Goal: Task Accomplishment & Management: Complete application form

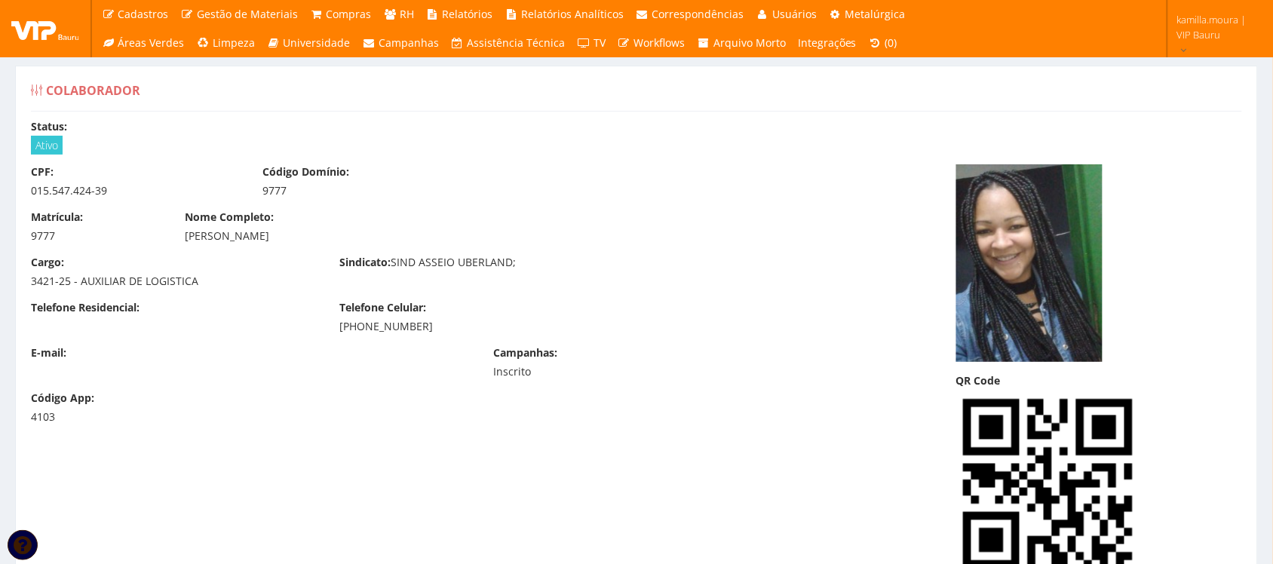
click at [47, 189] on div "015.547.424-39" at bounding box center [135, 190] width 209 height 15
copy div "015.547.424-39"
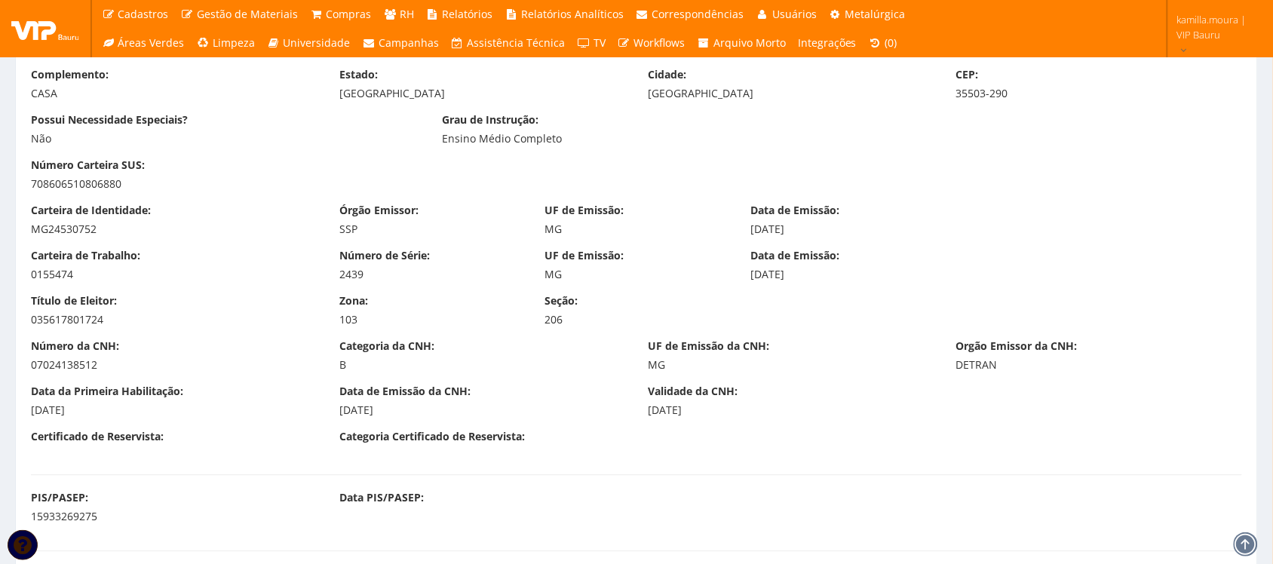
scroll to position [1037, 0]
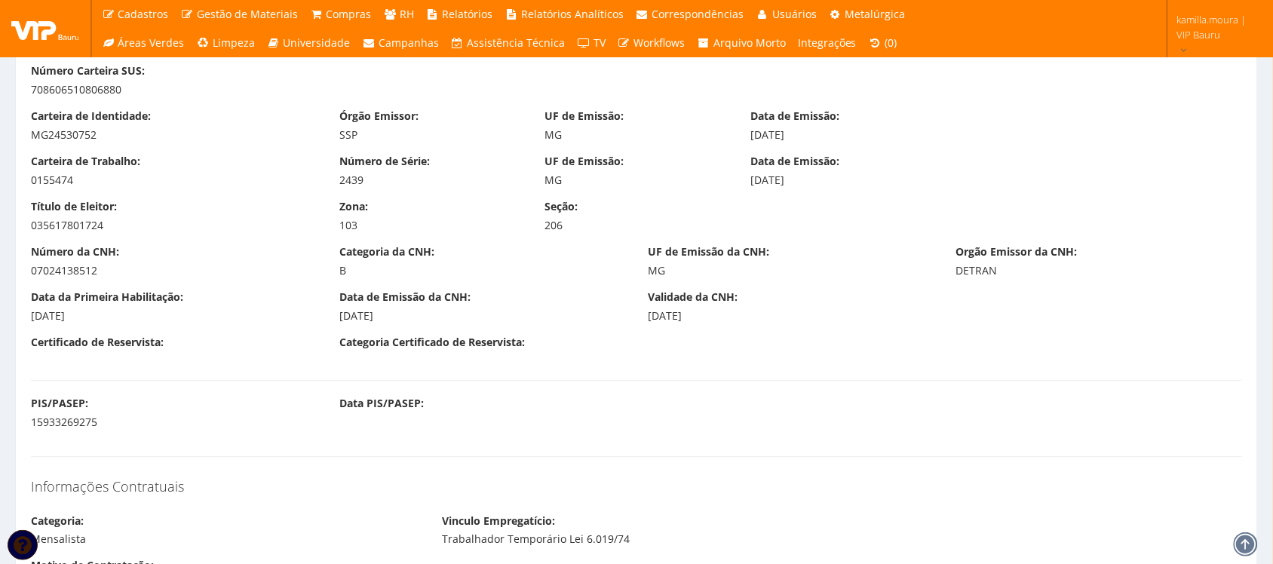
click at [49, 182] on div "0155474" at bounding box center [174, 180] width 286 height 15
copy div "0155474"
click at [354, 186] on div "2439" at bounding box center [430, 180] width 183 height 15
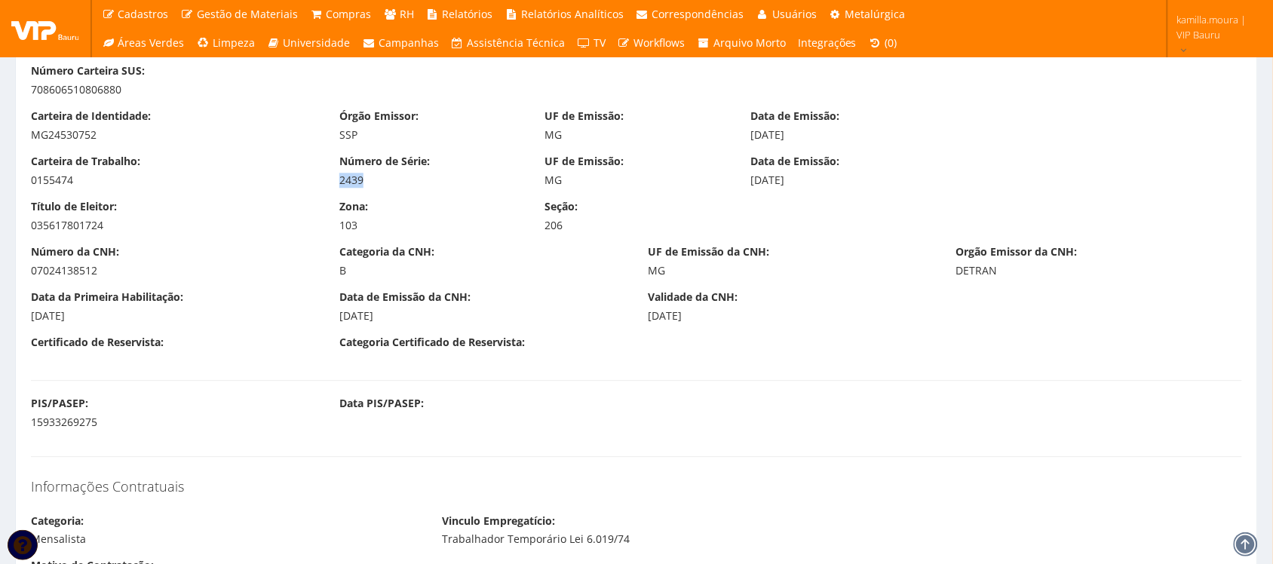
copy div "2439"
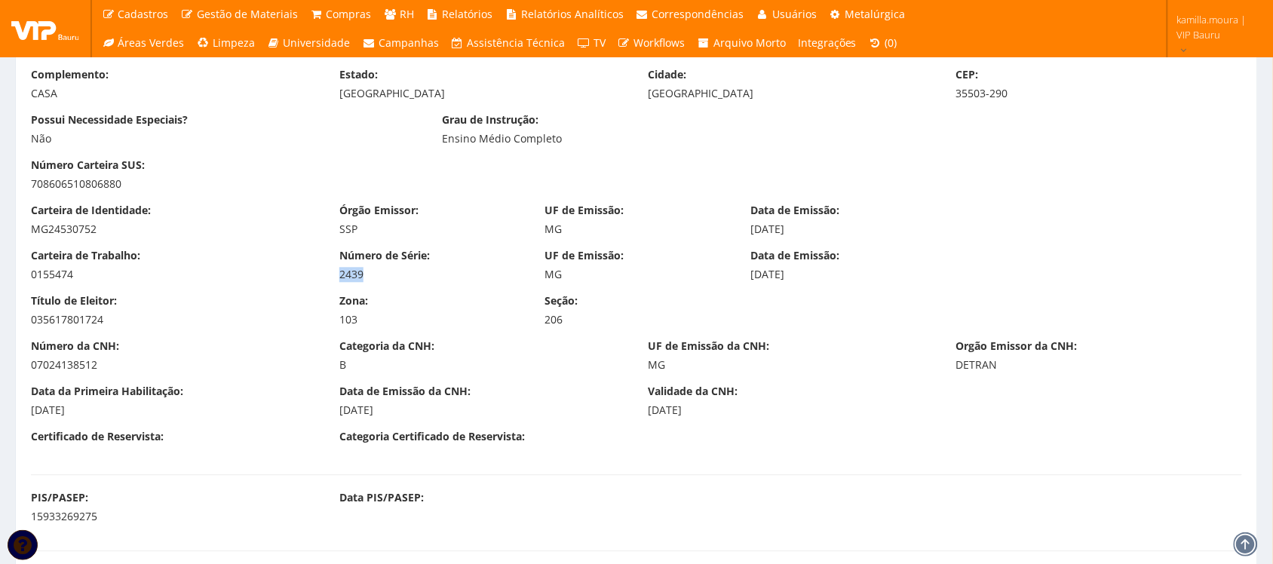
click at [66, 222] on div "MG24530752" at bounding box center [174, 229] width 286 height 15
copy div "MG24530752"
click at [49, 322] on div "035617801724" at bounding box center [174, 319] width 286 height 15
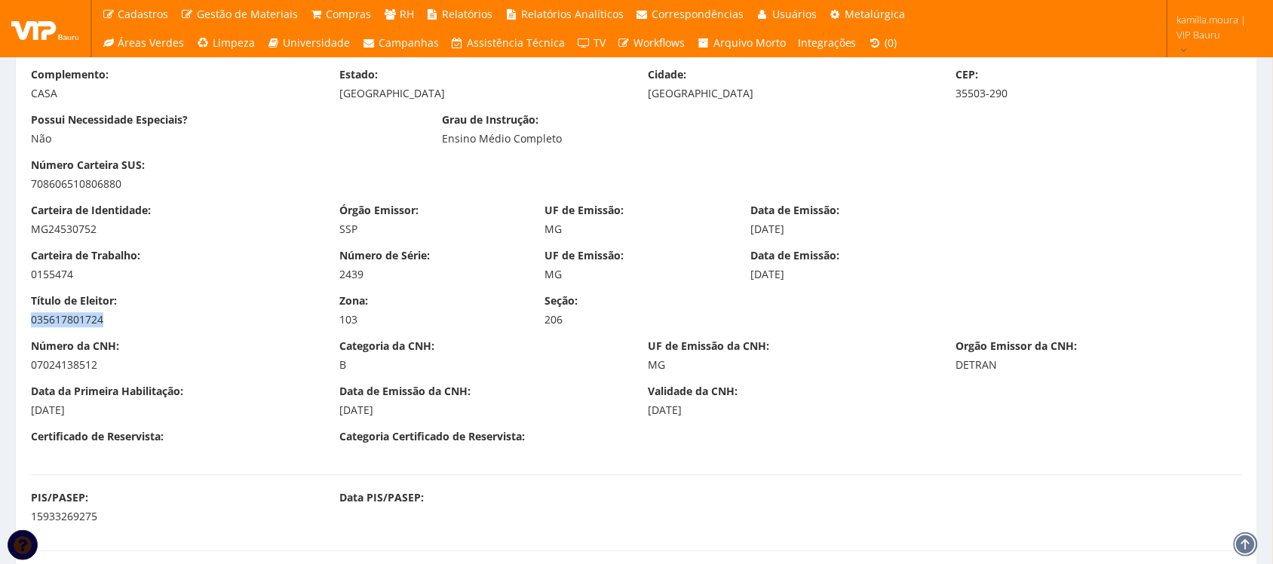
copy div "035617801724"
click at [61, 364] on div "07024138512" at bounding box center [174, 364] width 286 height 15
drag, startPoint x: 198, startPoint y: 379, endPoint x: 190, endPoint y: 376, distance: 8.4
click at [196, 378] on div "Número da CNH: 07024138512 Categoria da CNH: B UF de Emissão da CNH: MG Orgão E…" at bounding box center [637, 361] width 1234 height 45
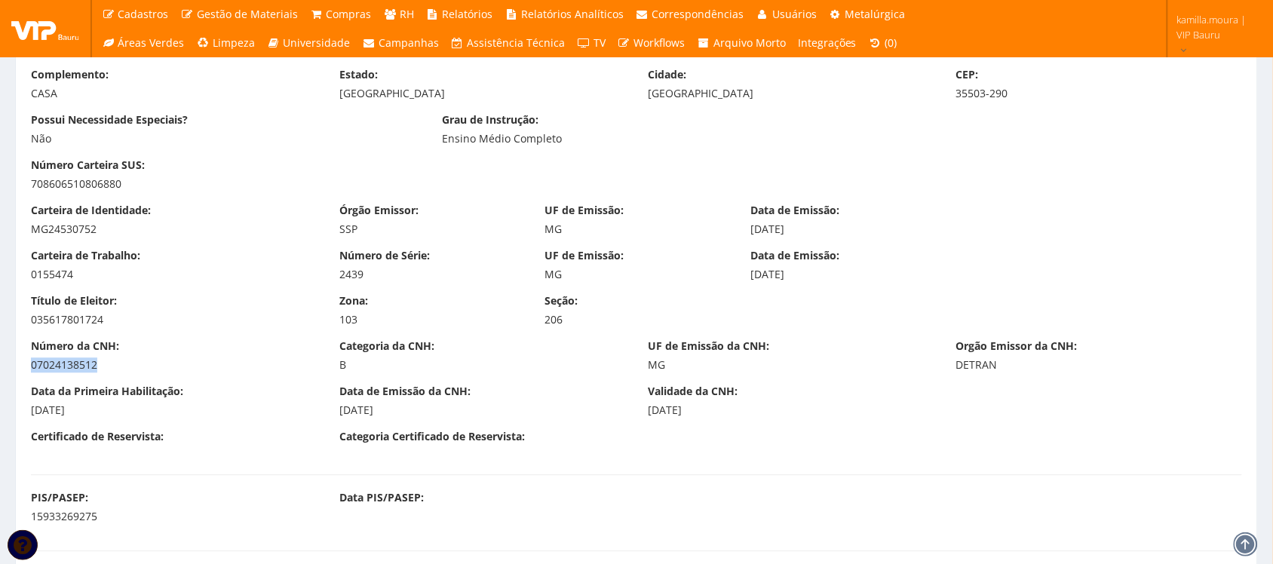
click at [42, 364] on div "07024138512" at bounding box center [174, 364] width 286 height 15
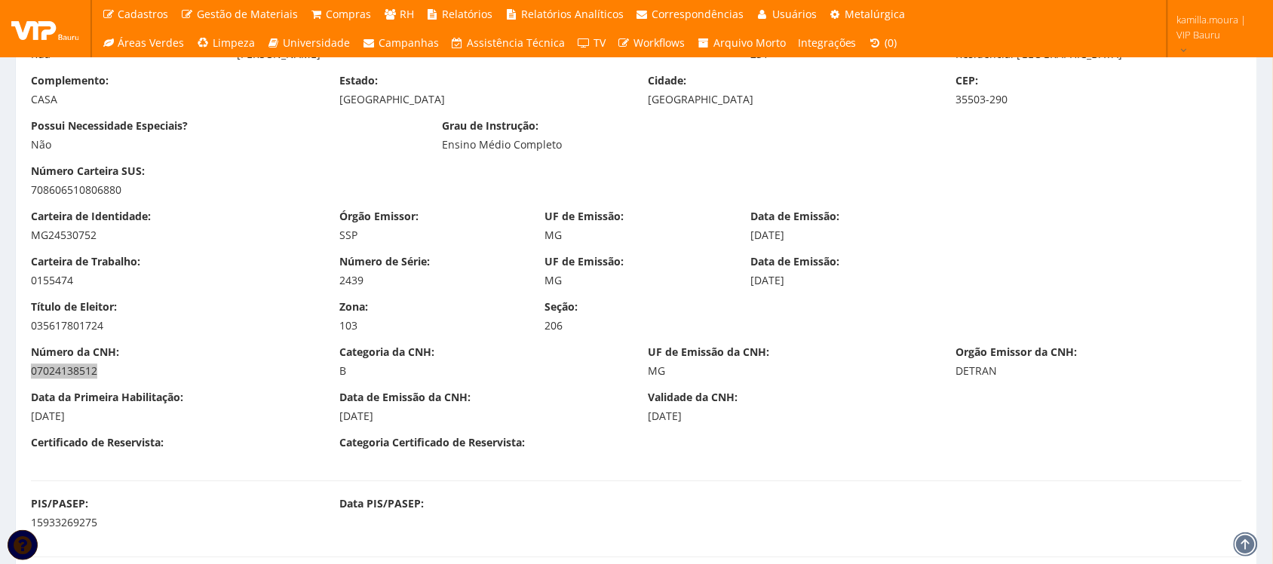
scroll to position [848, 0]
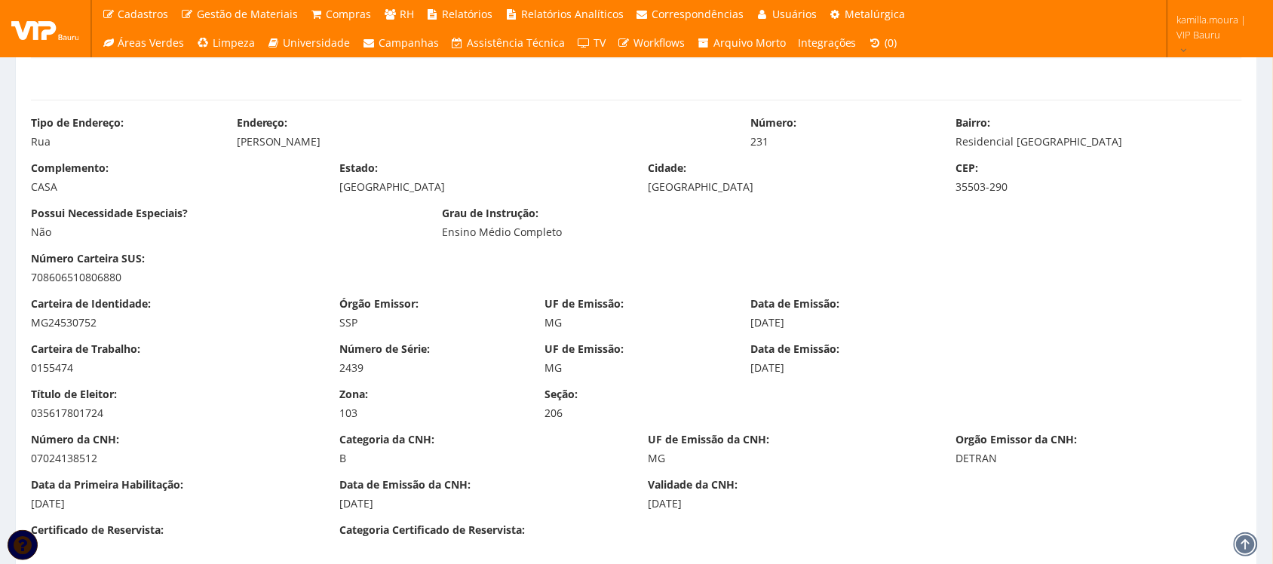
click at [1002, 190] on div "35503-290" at bounding box center [1099, 187] width 286 height 15
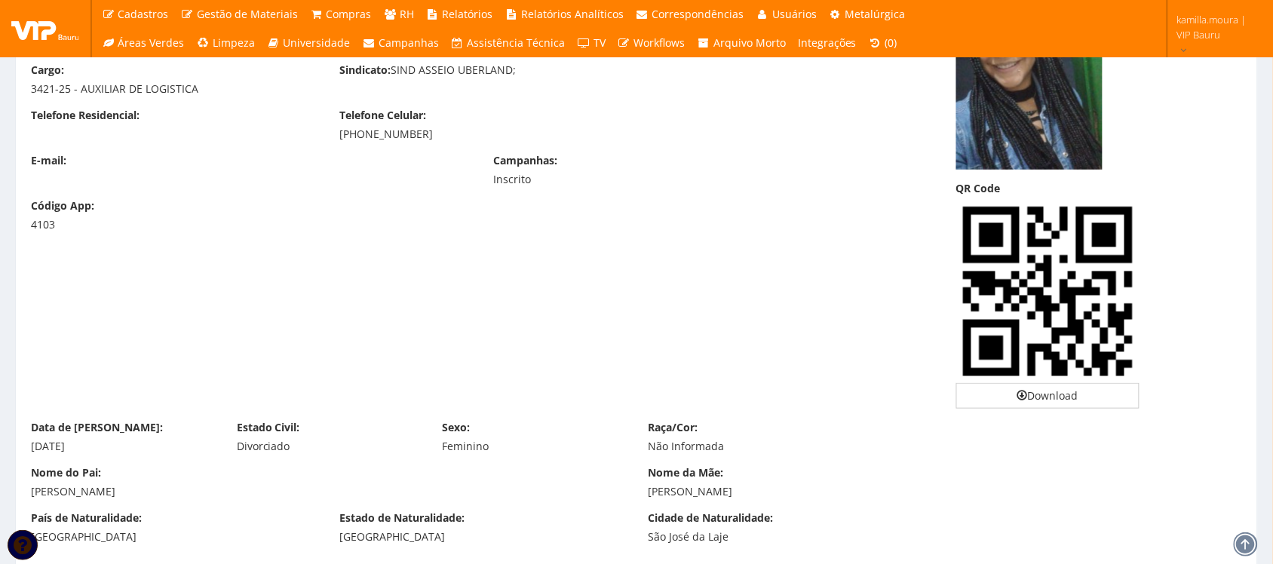
scroll to position [189, 0]
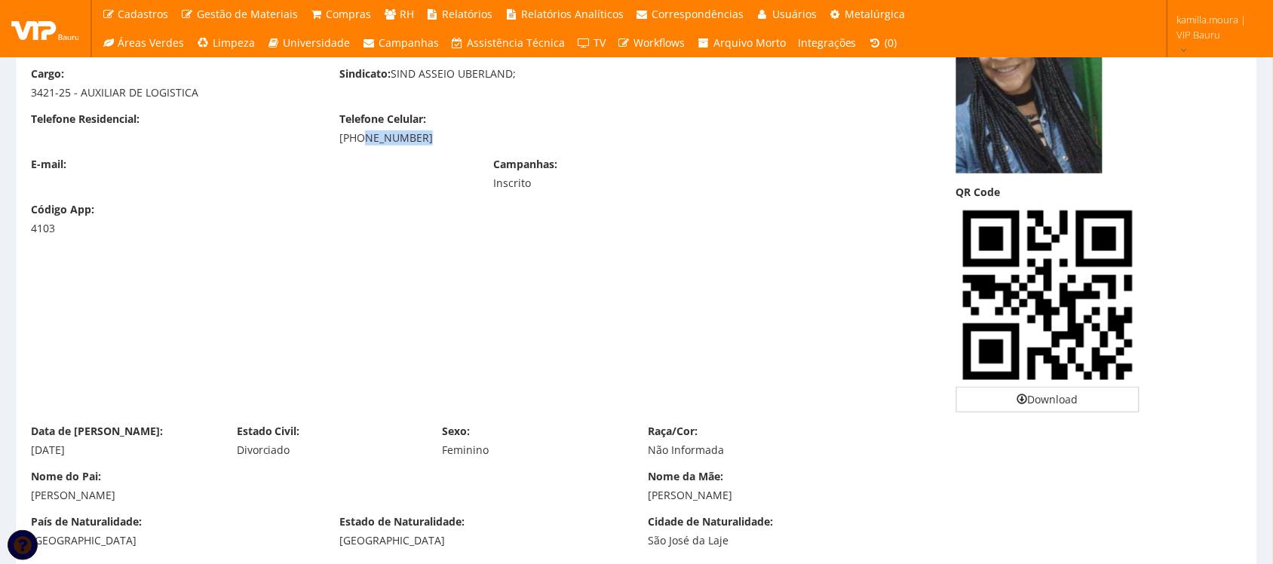
drag, startPoint x: 416, startPoint y: 141, endPoint x: 359, endPoint y: 151, distance: 58.2
click at [359, 151] on div "Telefone Residencial: Telefone Celular: (37) 9811-9746" at bounding box center [482, 134] width 925 height 45
copy div "9811-9746"
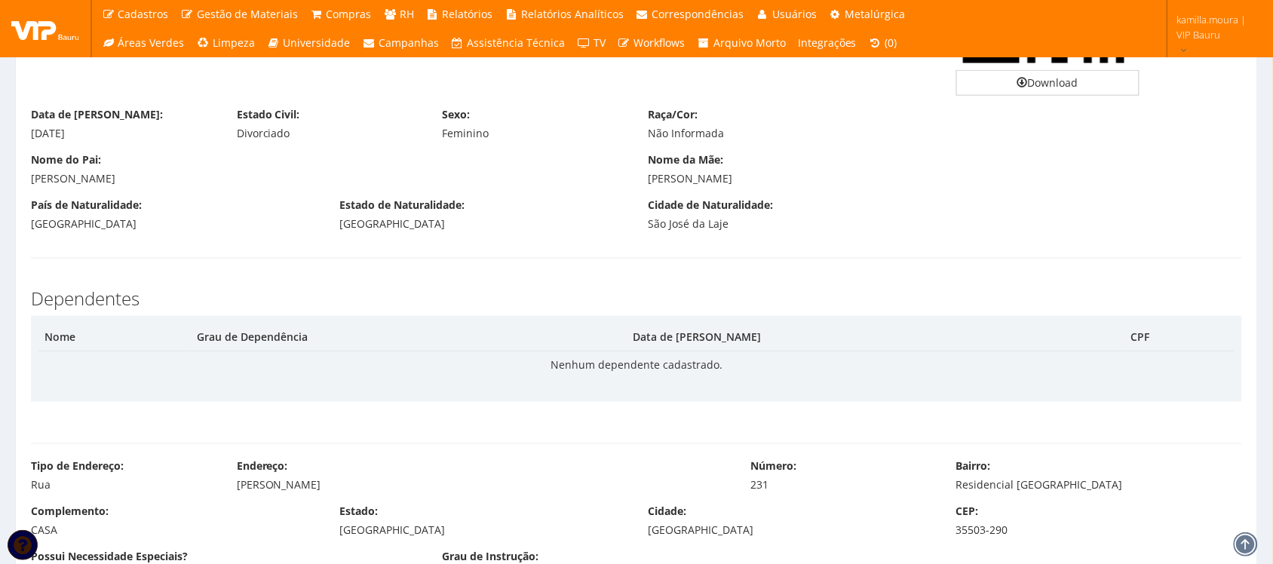
scroll to position [471, 0]
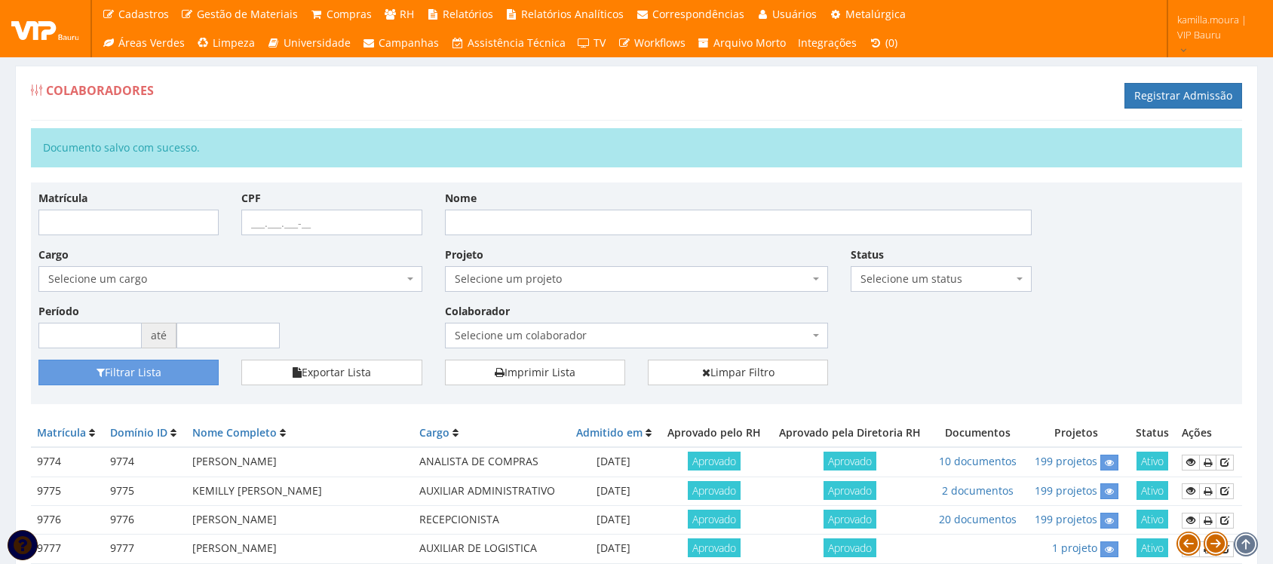
scroll to position [329, 0]
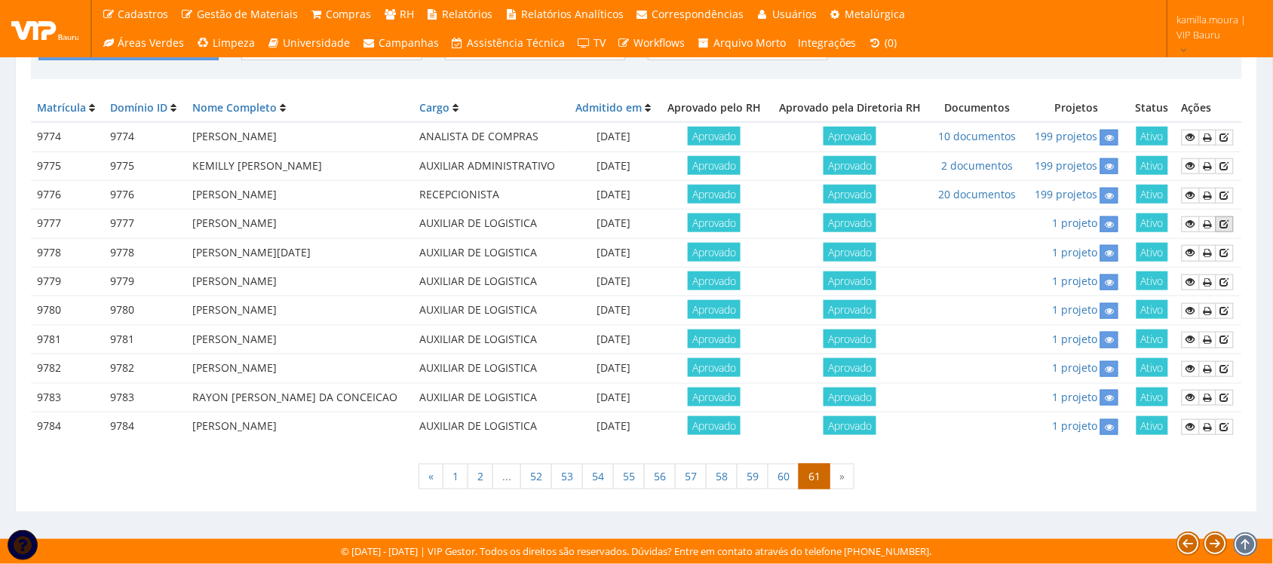
click at [1226, 221] on icon at bounding box center [1224, 224] width 9 height 11
click at [967, 450] on div "Matrícula Domínio ID Nome Completo Cargo Admitido em Aprovado pelo RH Aprovado …" at bounding box center [636, 275] width 1211 height 362
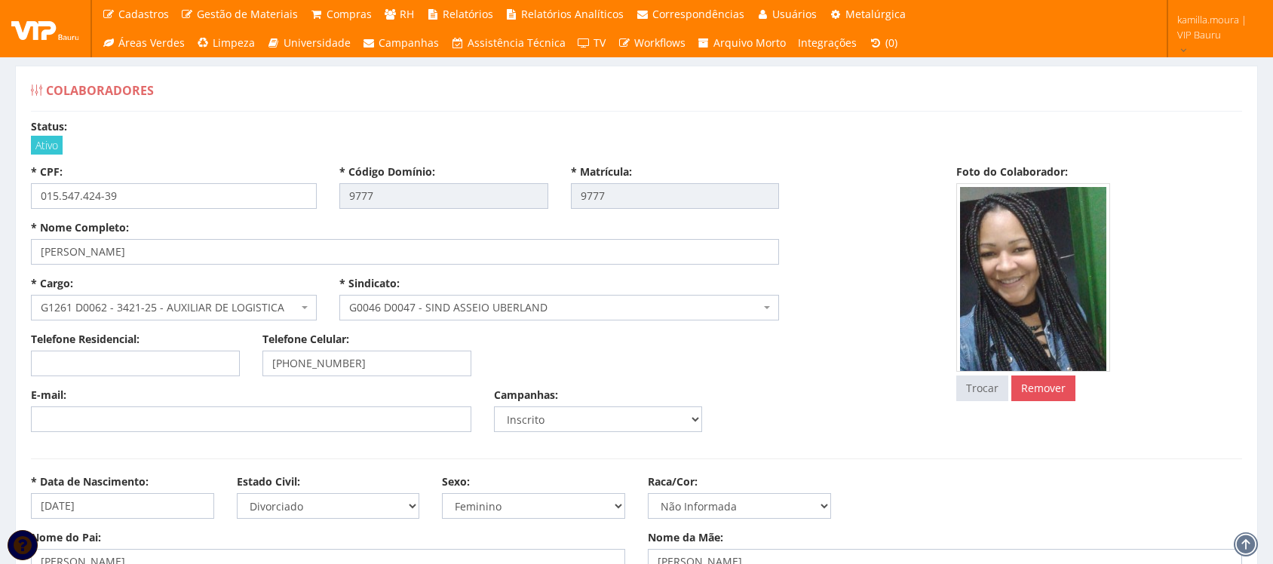
select select
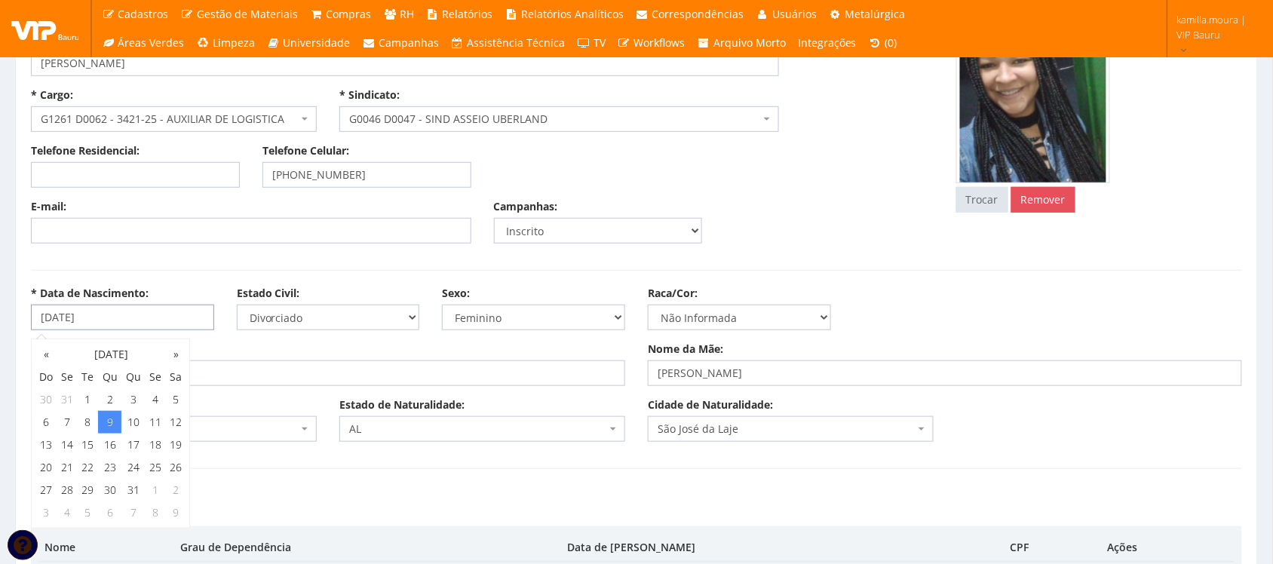
drag, startPoint x: 111, startPoint y: 319, endPoint x: 11, endPoint y: 311, distance: 99.8
type input "09/10/2025"
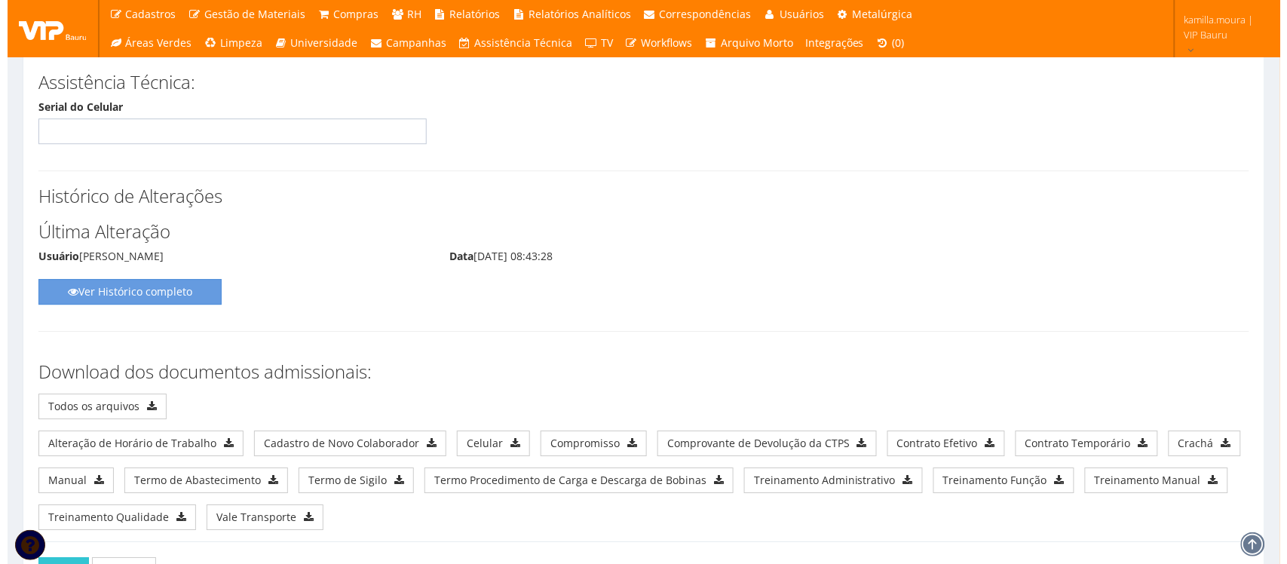
scroll to position [8136, 0]
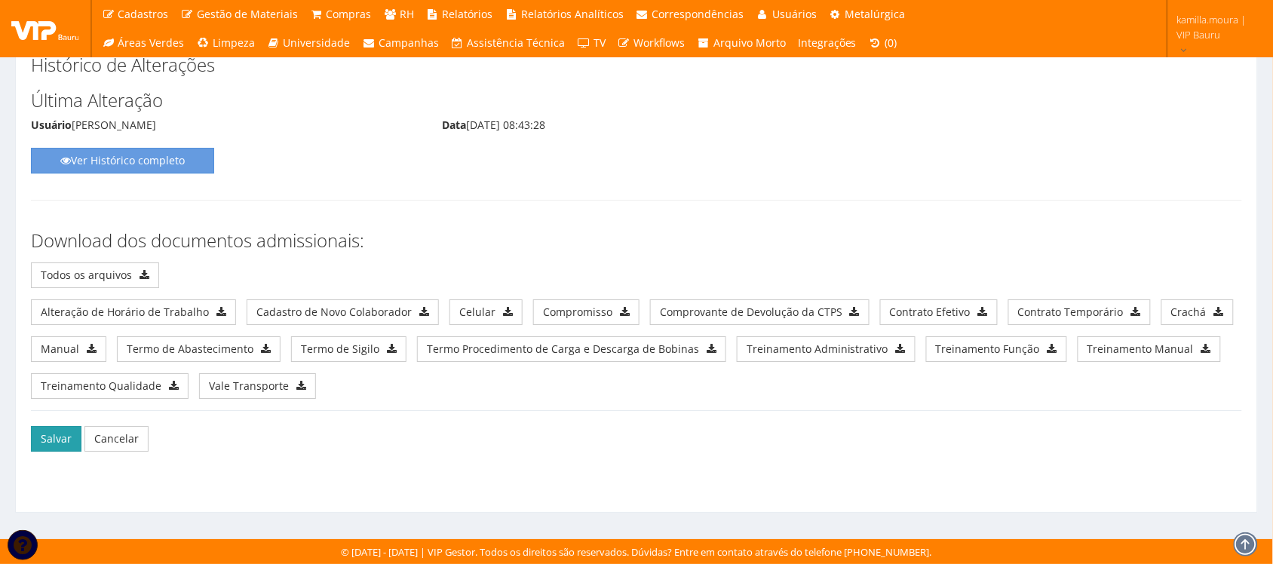
click at [45, 434] on button "Salvar" at bounding box center [56, 439] width 51 height 26
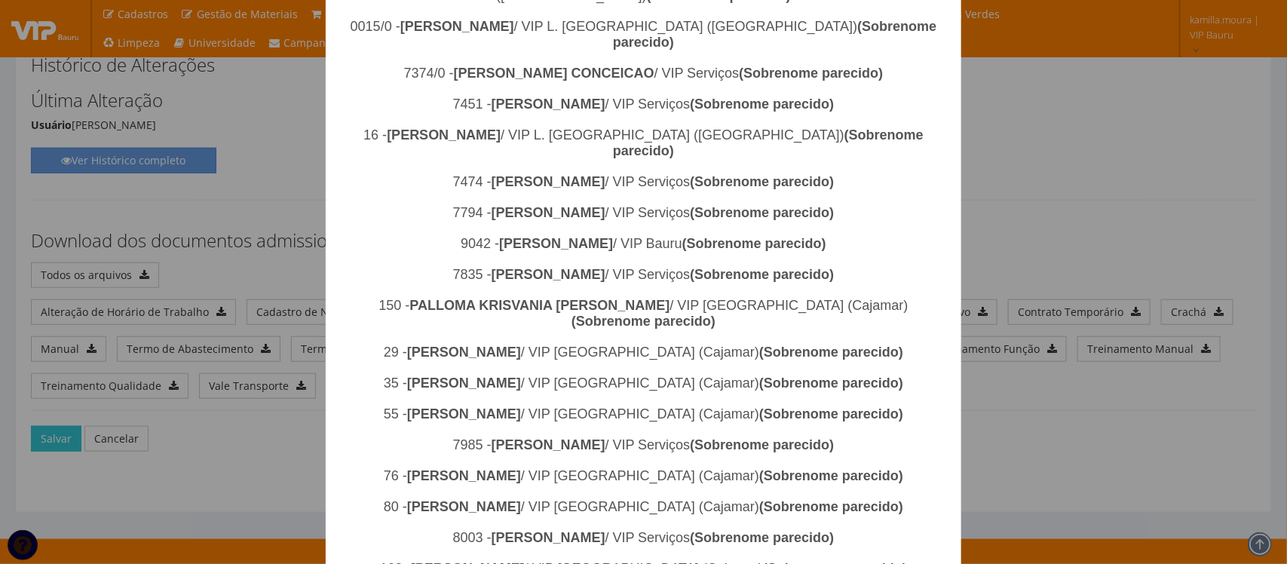
scroll to position [1993, 0]
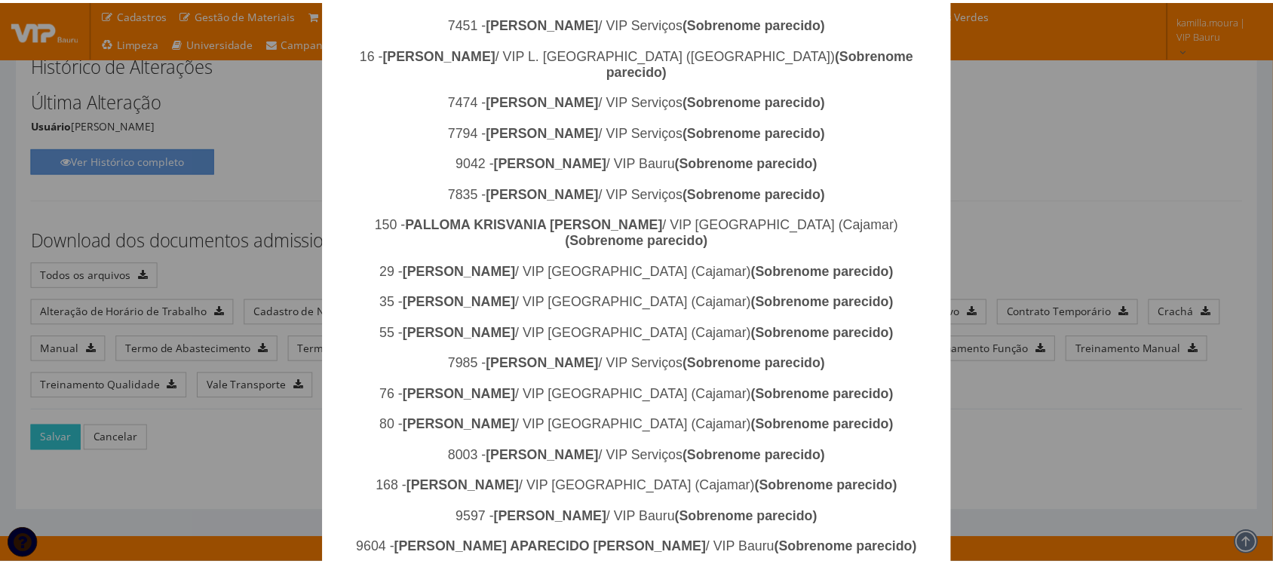
scroll to position [0, 0]
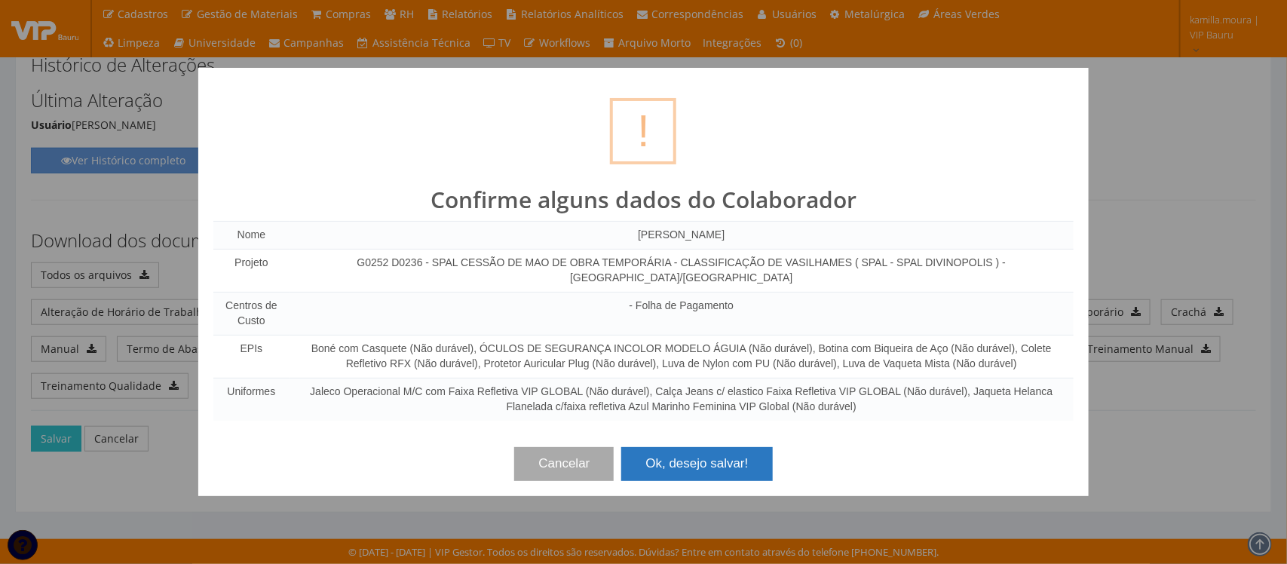
click at [744, 447] on button "Ok, desejo salvar!" at bounding box center [696, 463] width 151 height 33
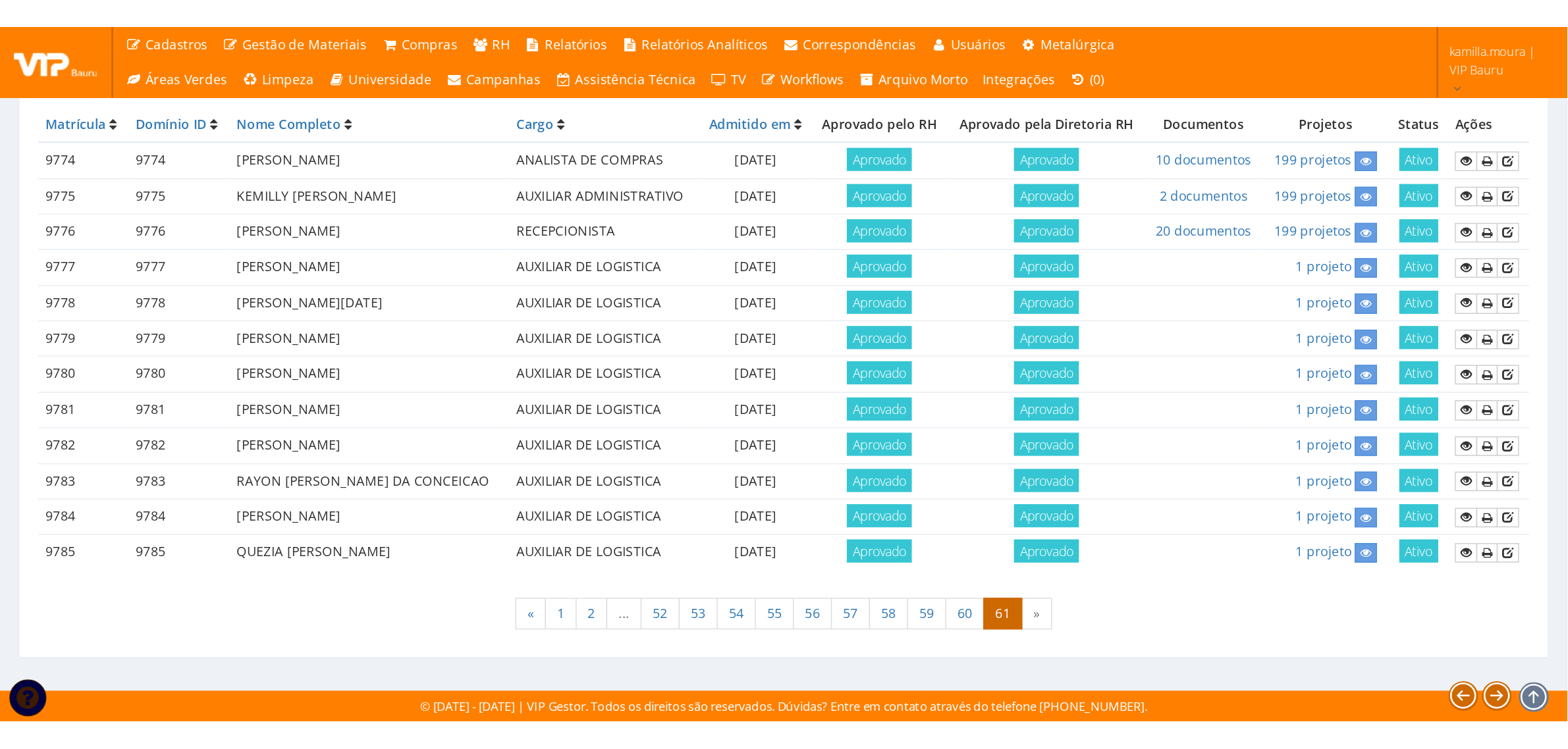
scroll to position [56, 0]
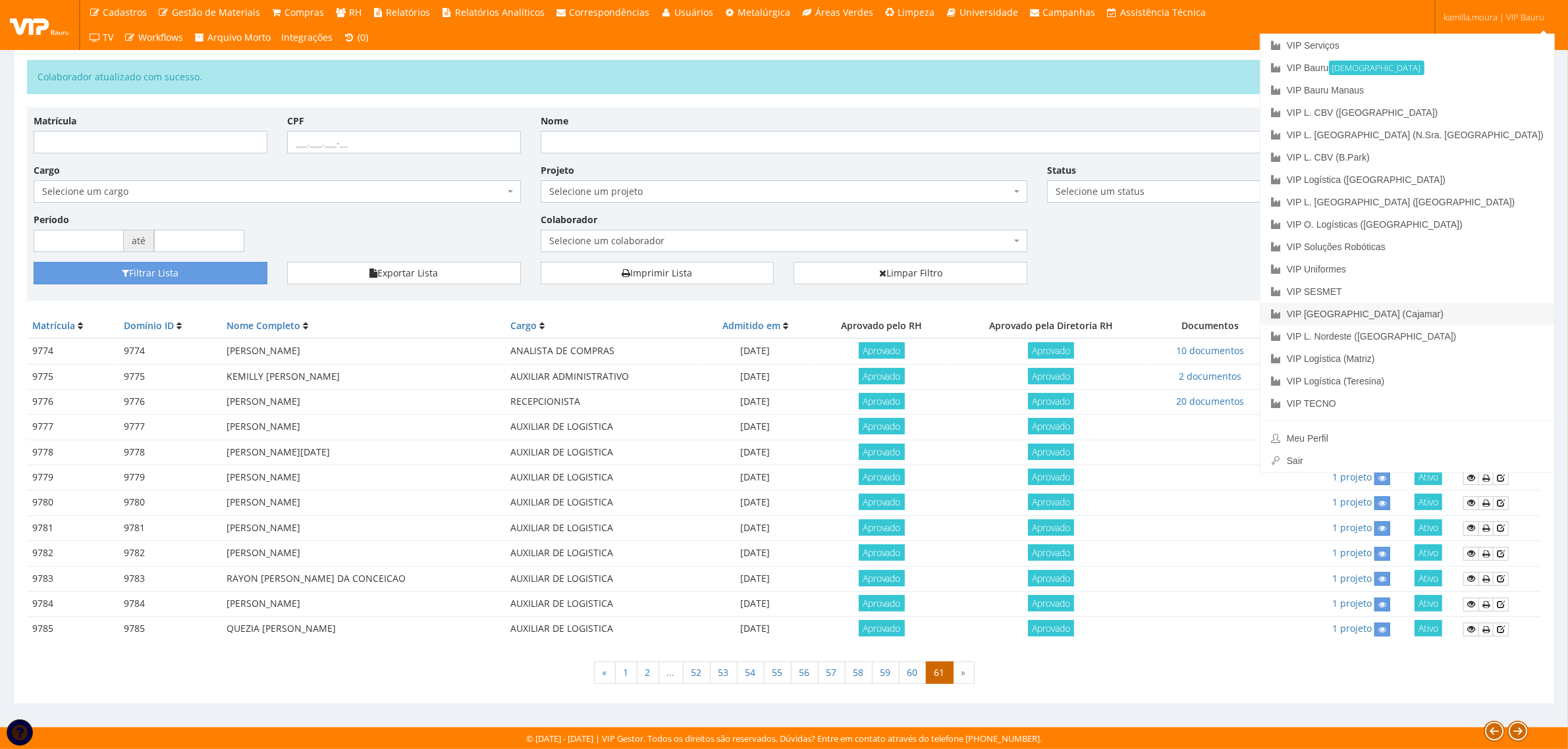
click at [1111, 313] on link "VIP [GEOGRAPHIC_DATA] (Cajamar)" at bounding box center [1407, 314] width 293 height 23
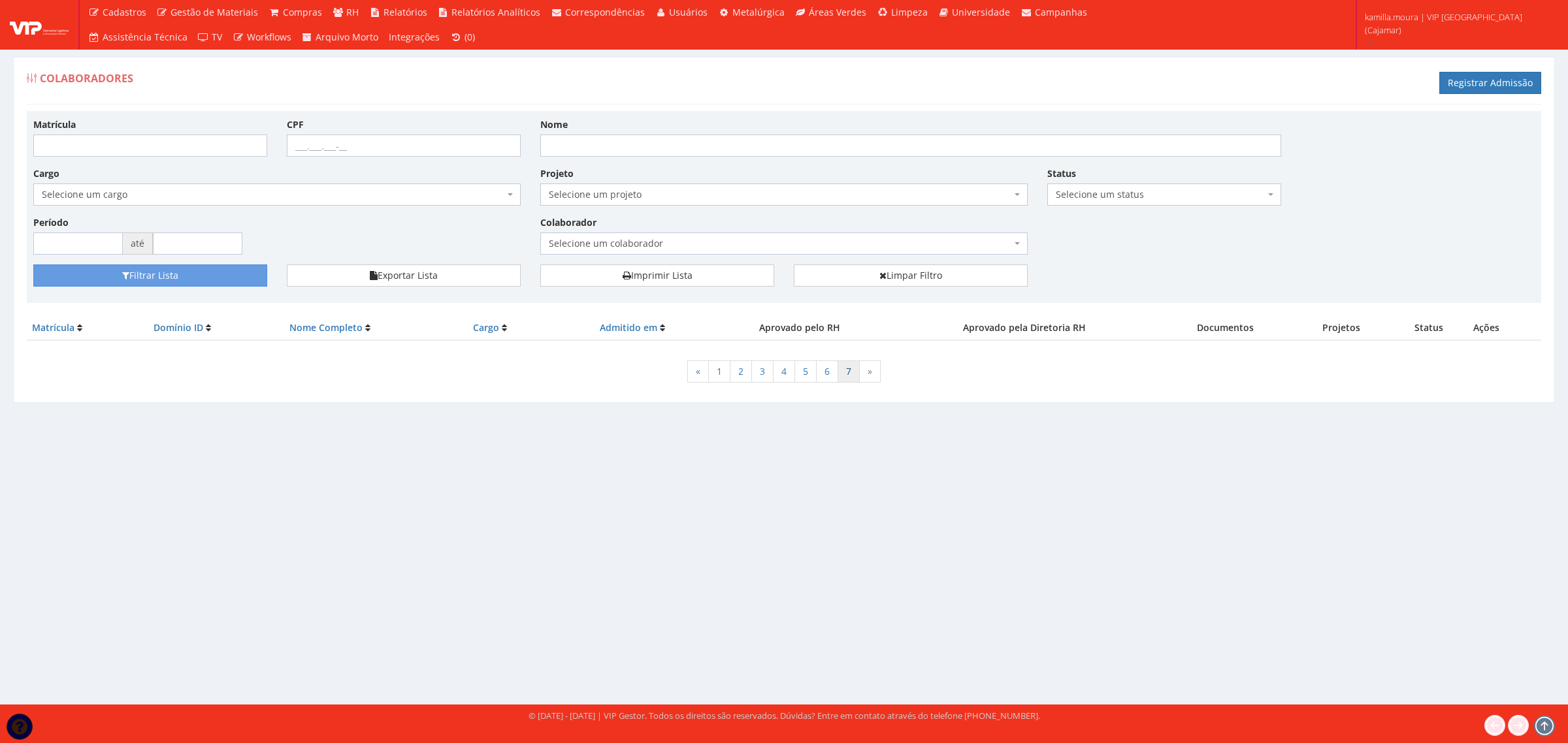
click at [852, 373] on link "7" at bounding box center [849, 372] width 23 height 23
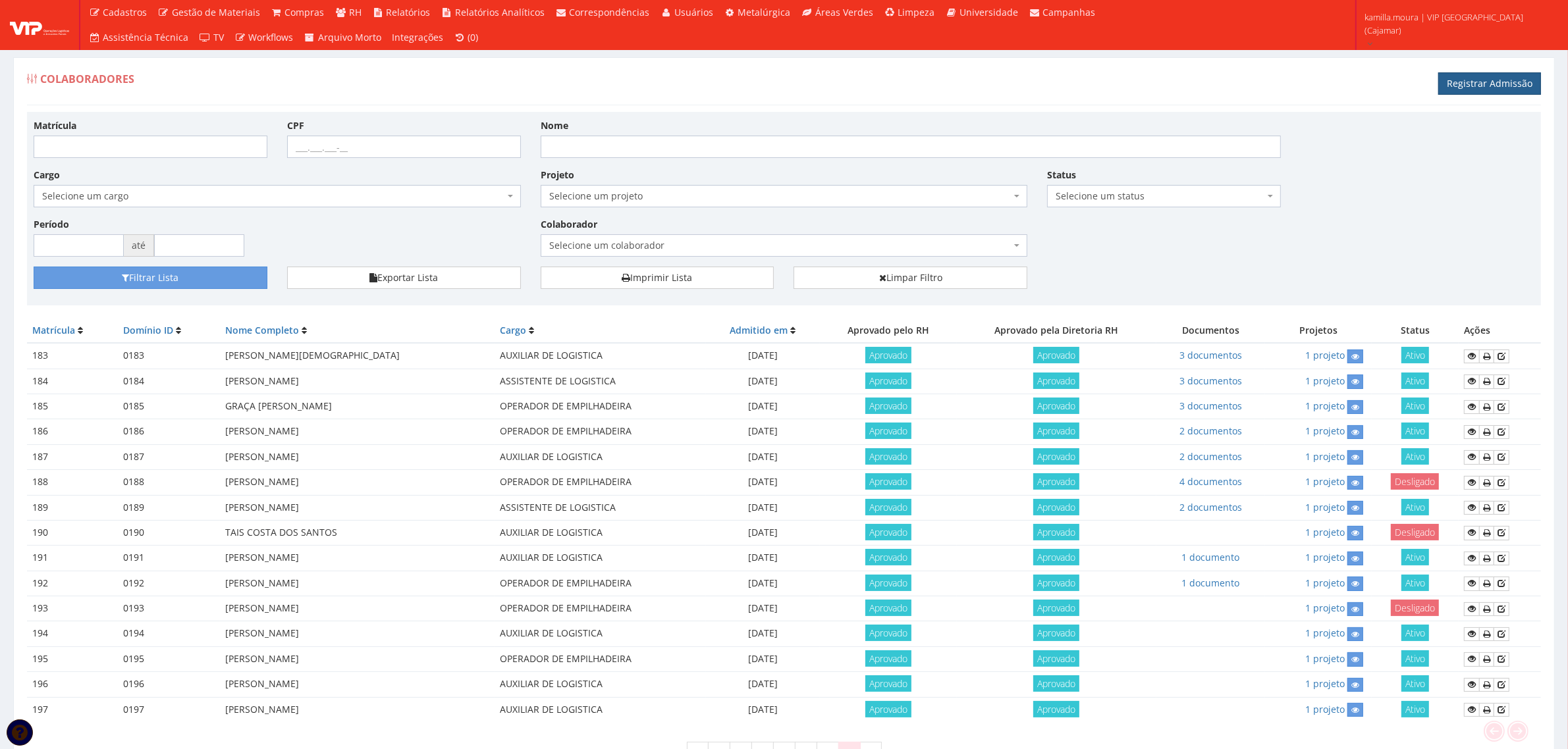
click at [1477, 83] on link "Registrar Admissão" at bounding box center [1489, 84] width 103 height 23
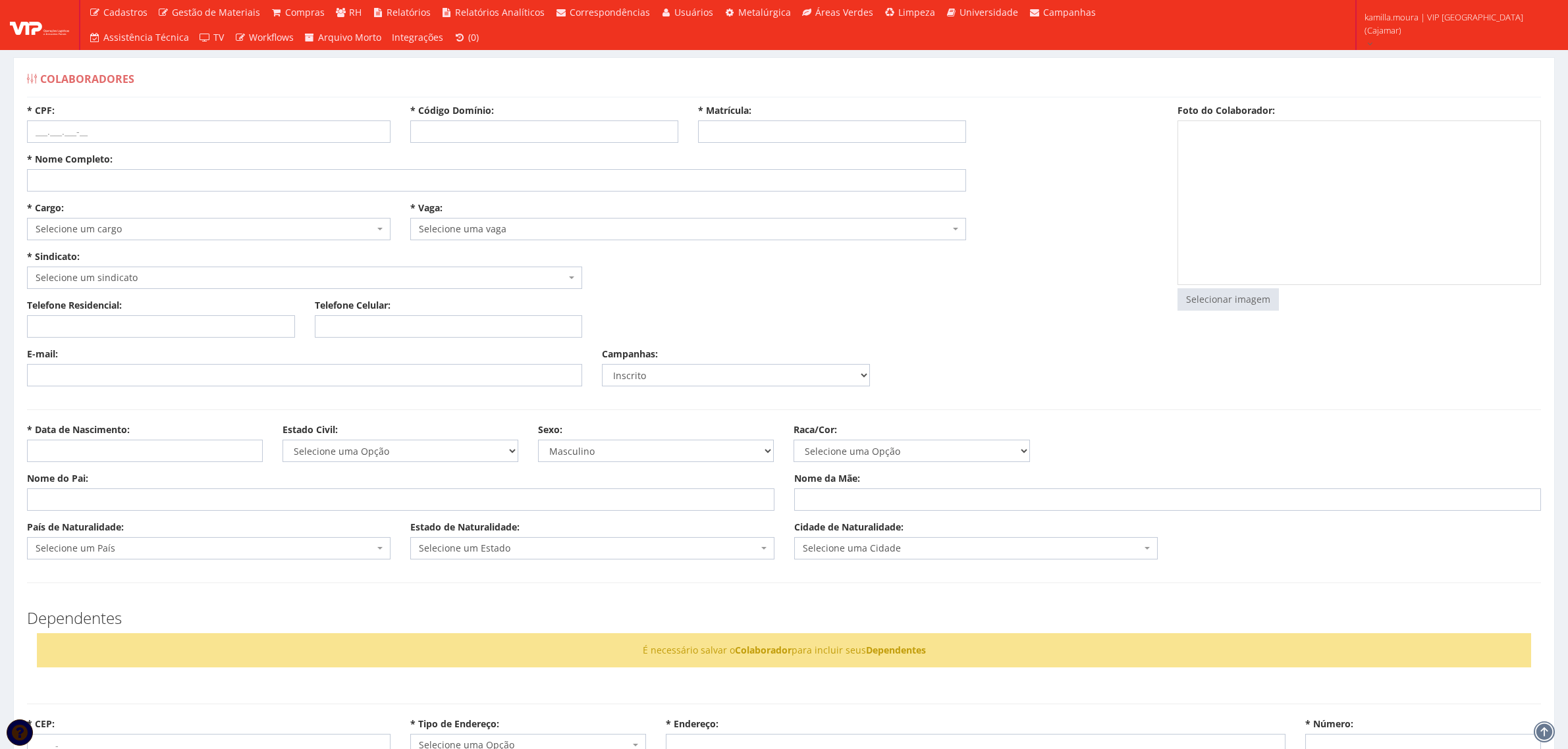
select select
click at [446, 135] on input "* Código Domínio:" at bounding box center [544, 132] width 268 height 23
type input "198"
click at [219, 130] on input "* CPF:" at bounding box center [209, 132] width 363 height 23
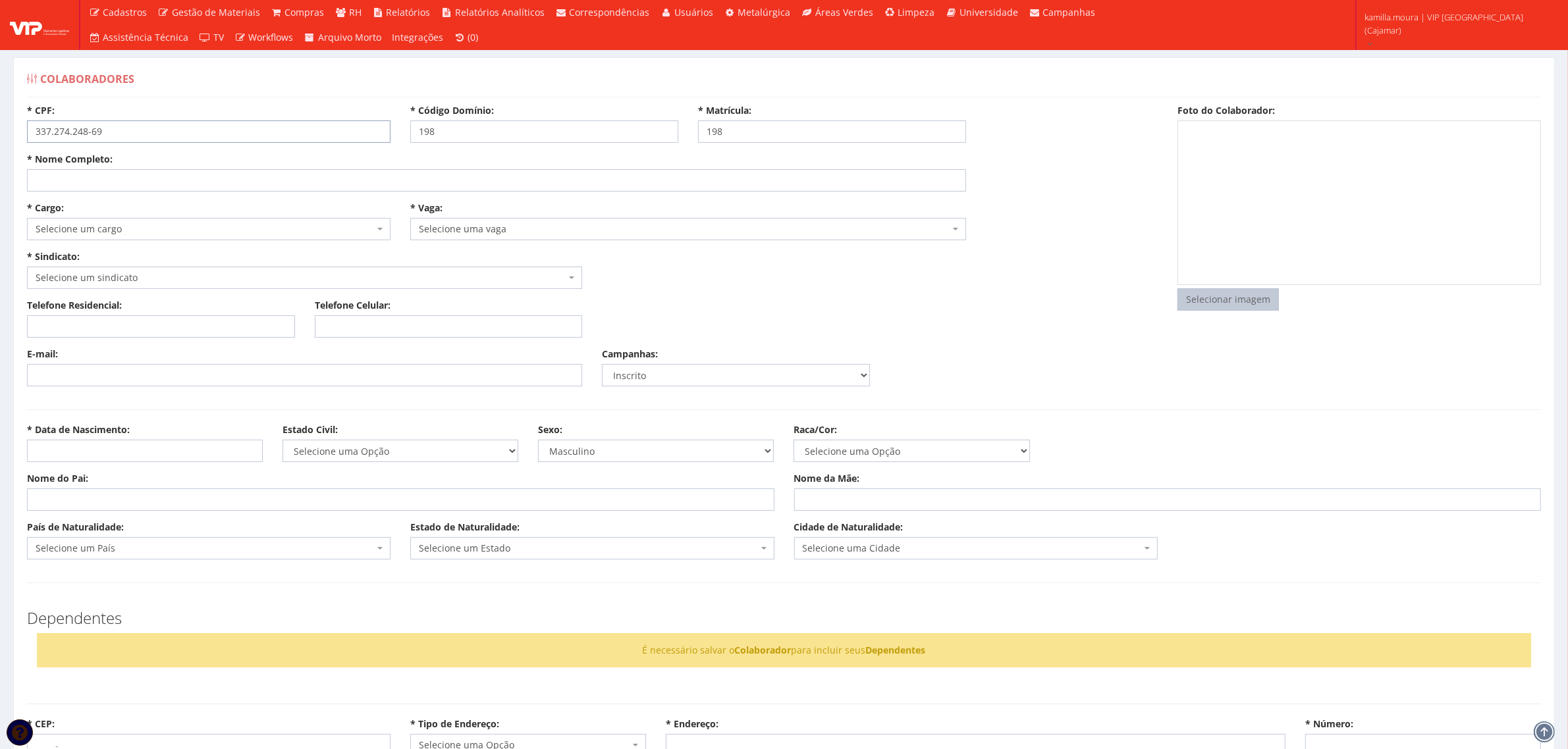
type input "337.274.248-69"
click at [1242, 298] on input "file" at bounding box center [1228, 299] width 100 height 21
type input "C:\fakepath\foto cleiton.jpg"
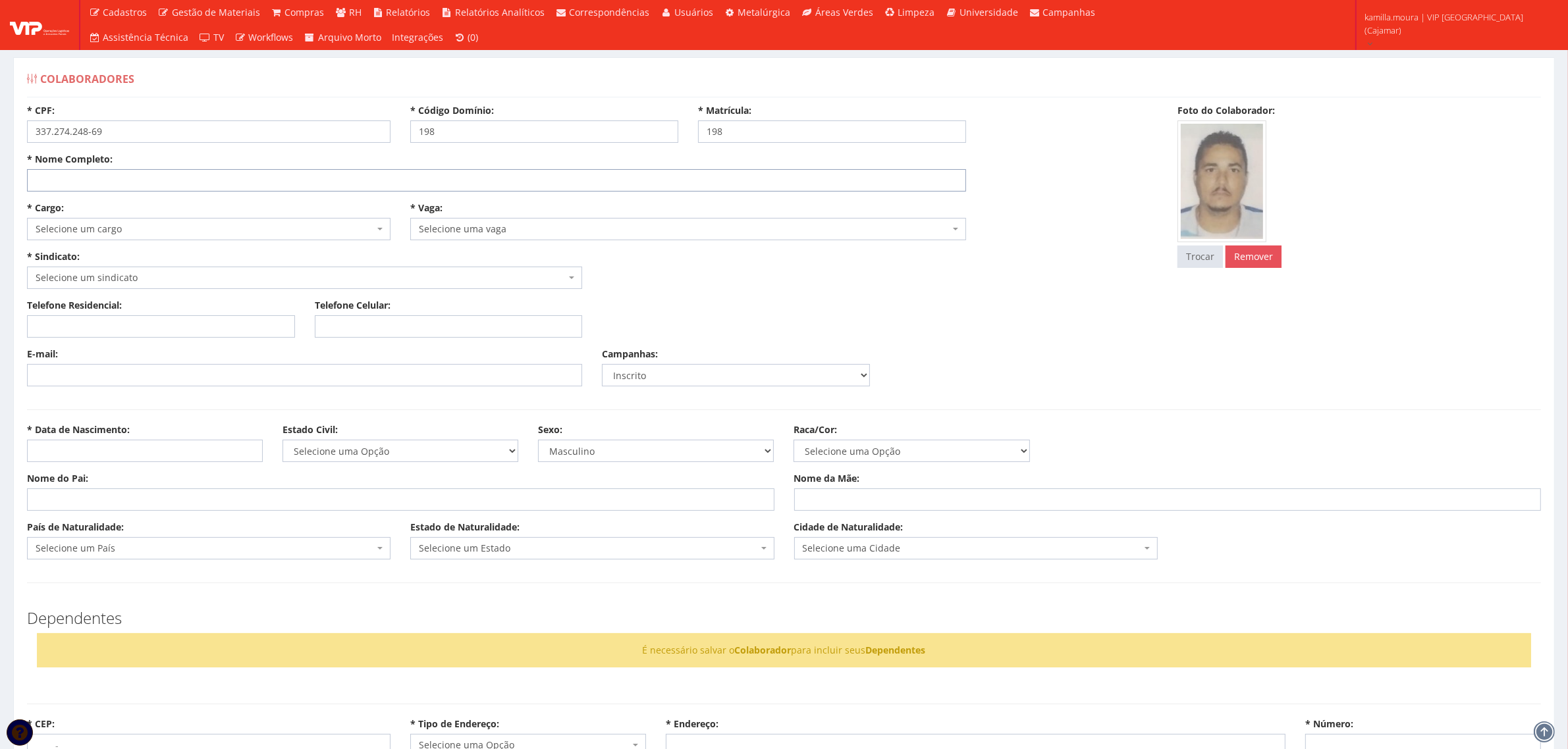
click at [245, 182] on input "* Nome Completo:" at bounding box center [496, 181] width 939 height 23
type input "[PERSON_NAME]"
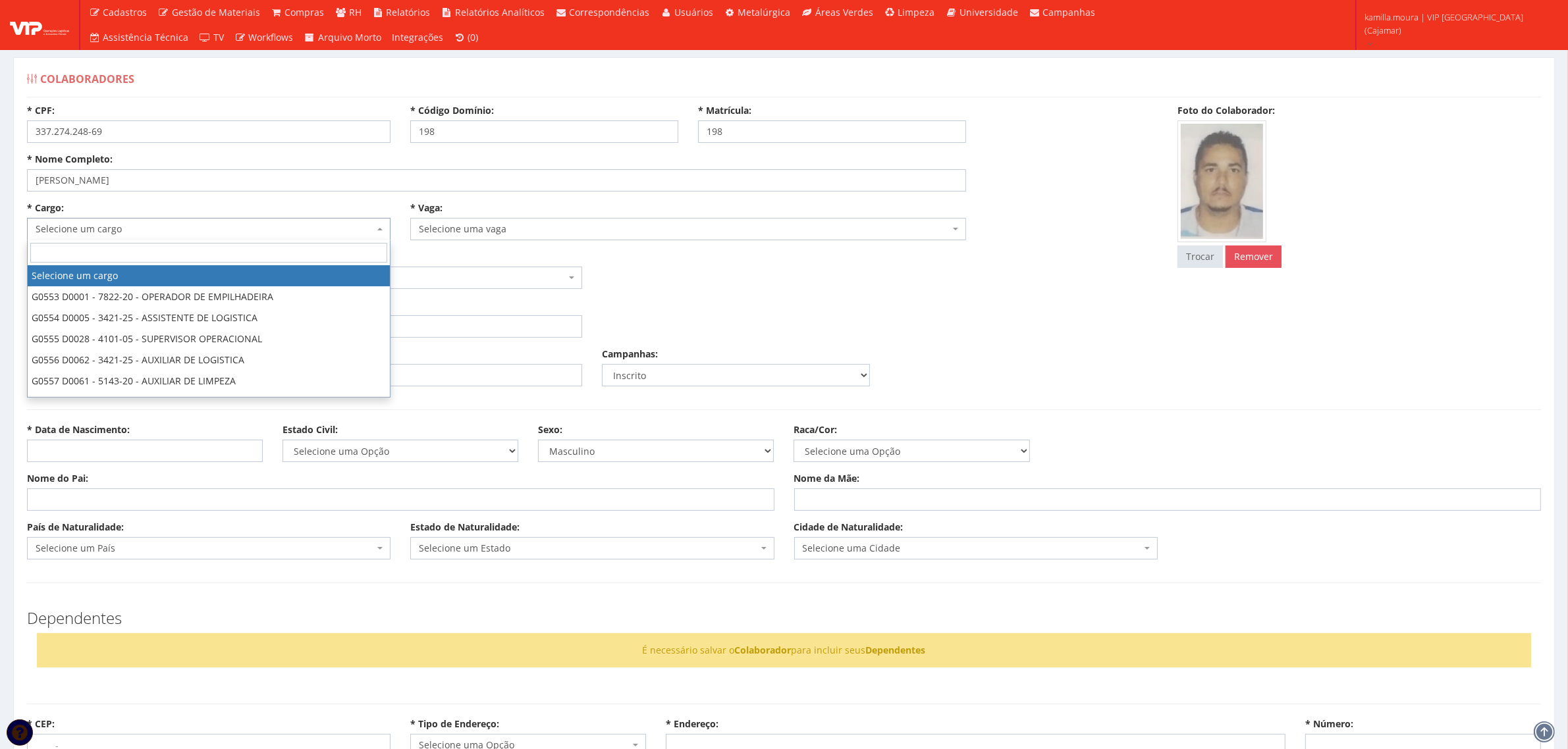
click at [203, 229] on span "Selecione um cargo" at bounding box center [205, 229] width 339 height 13
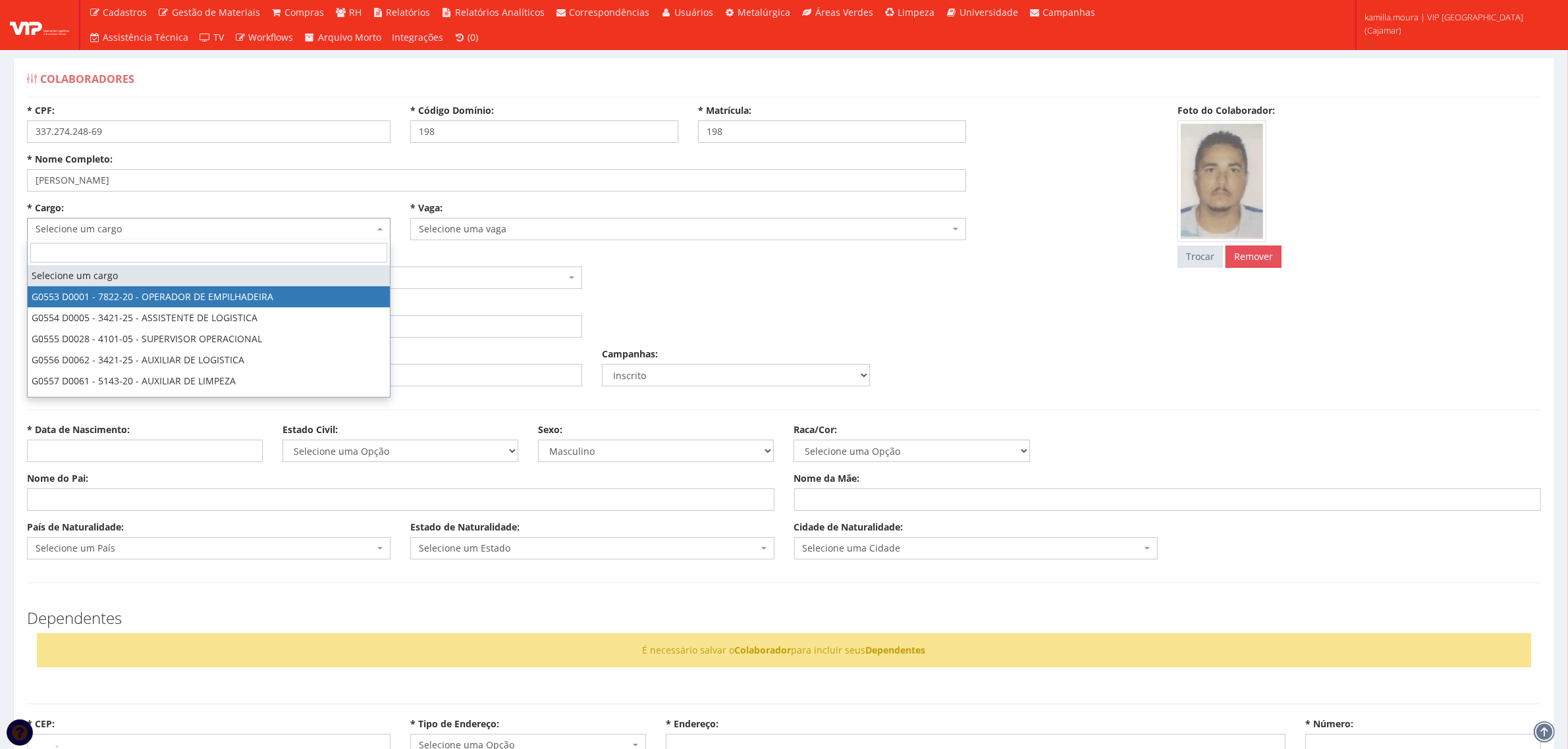
select select "553"
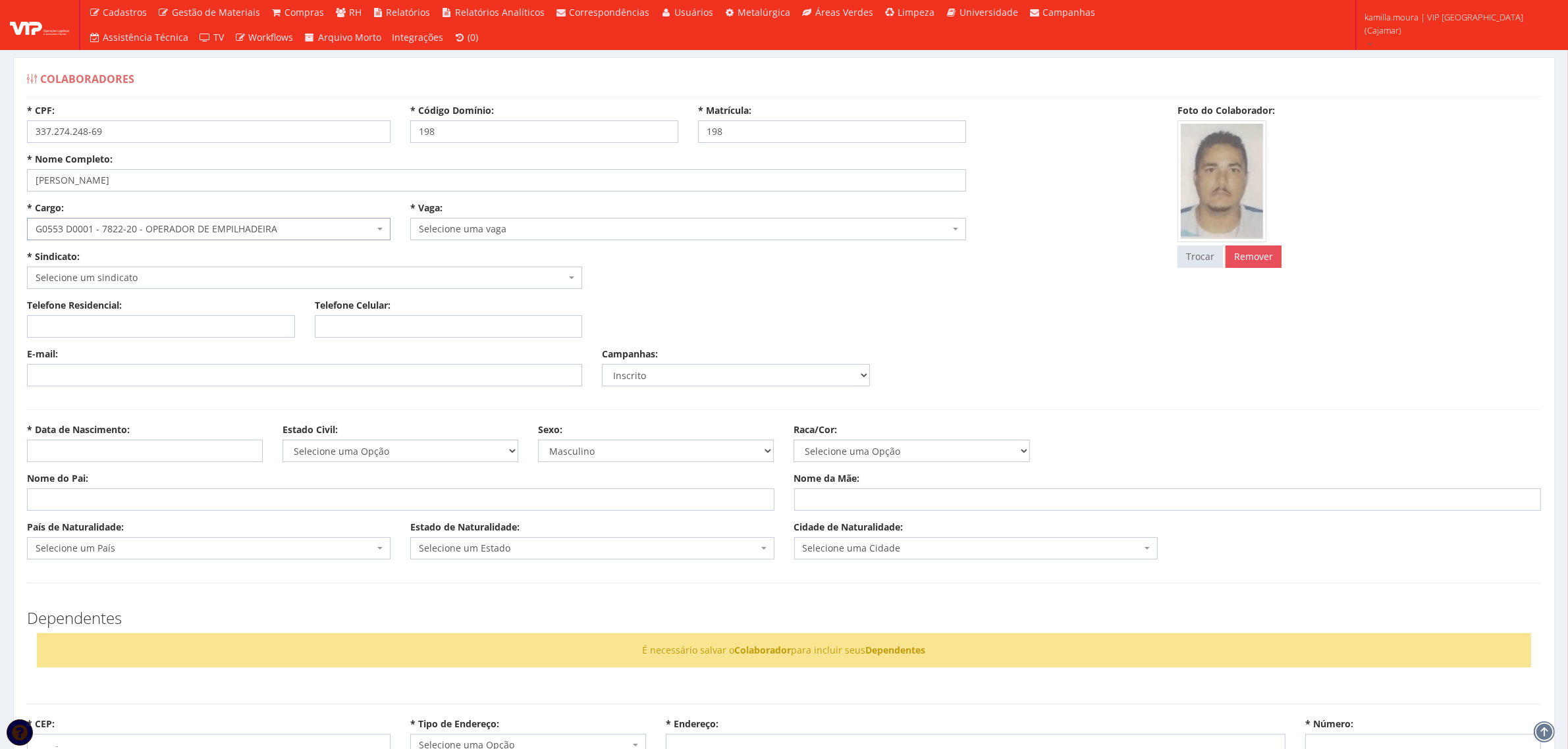
click at [473, 221] on span "Selecione uma vaga" at bounding box center [688, 230] width 555 height 23
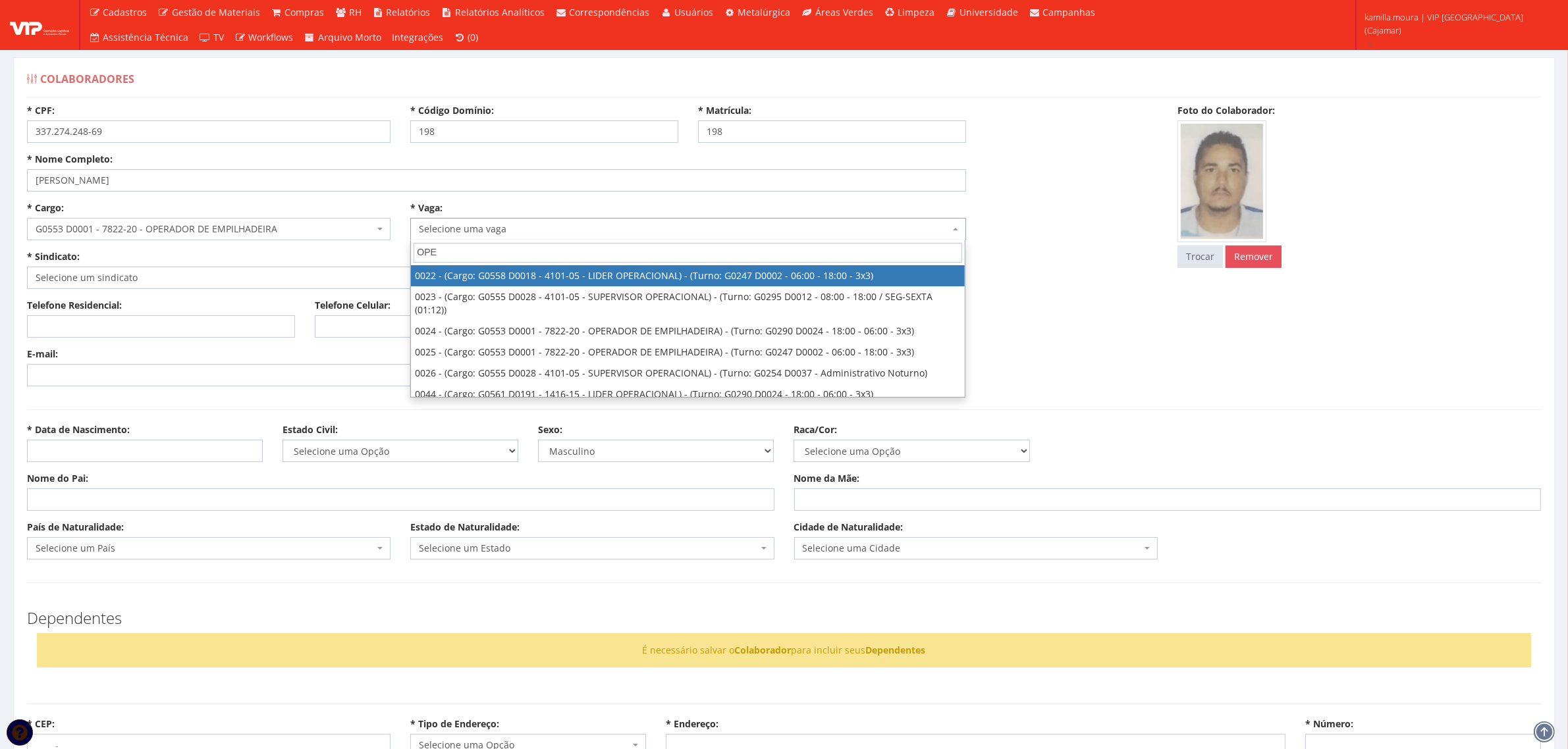
type input "OPER"
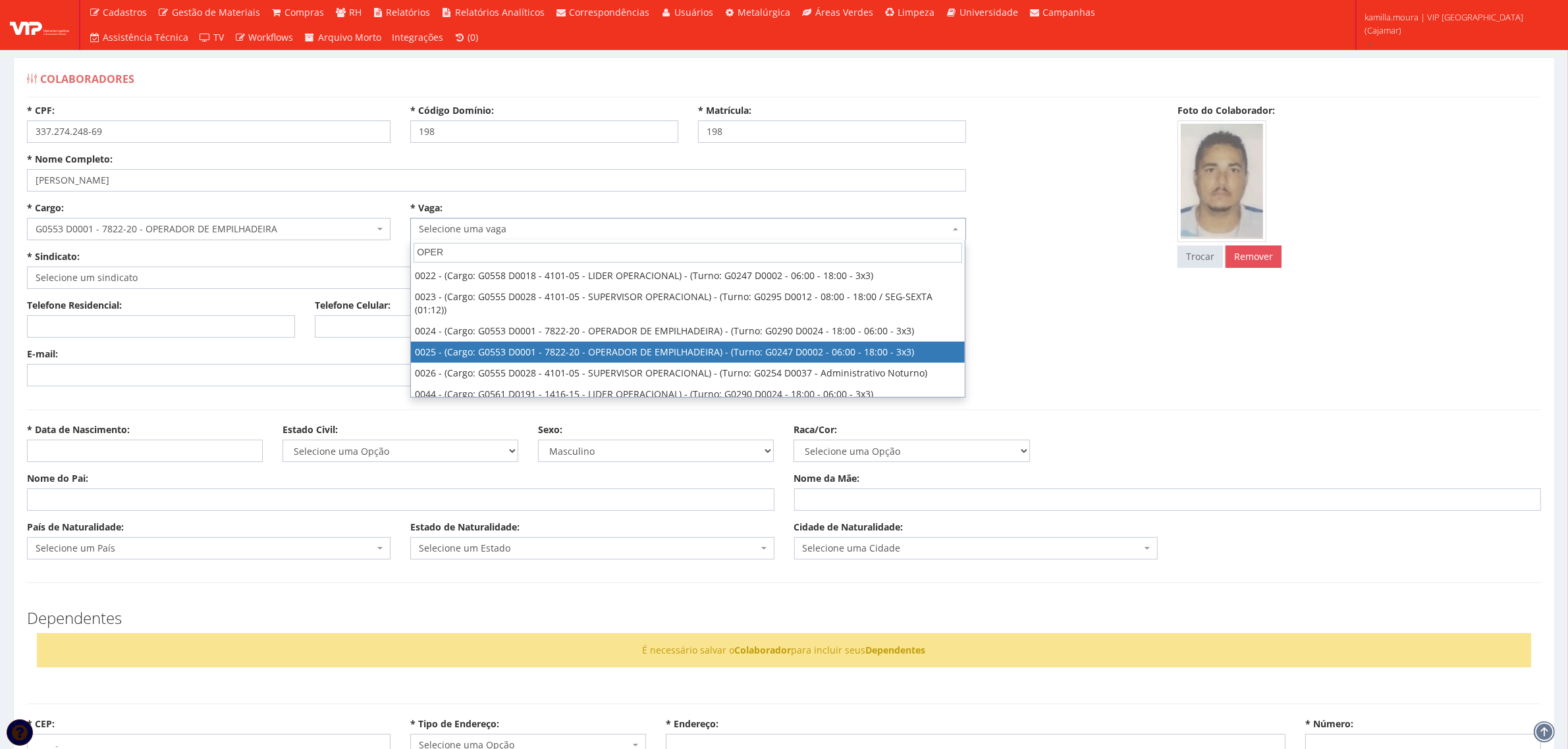
select select "25"
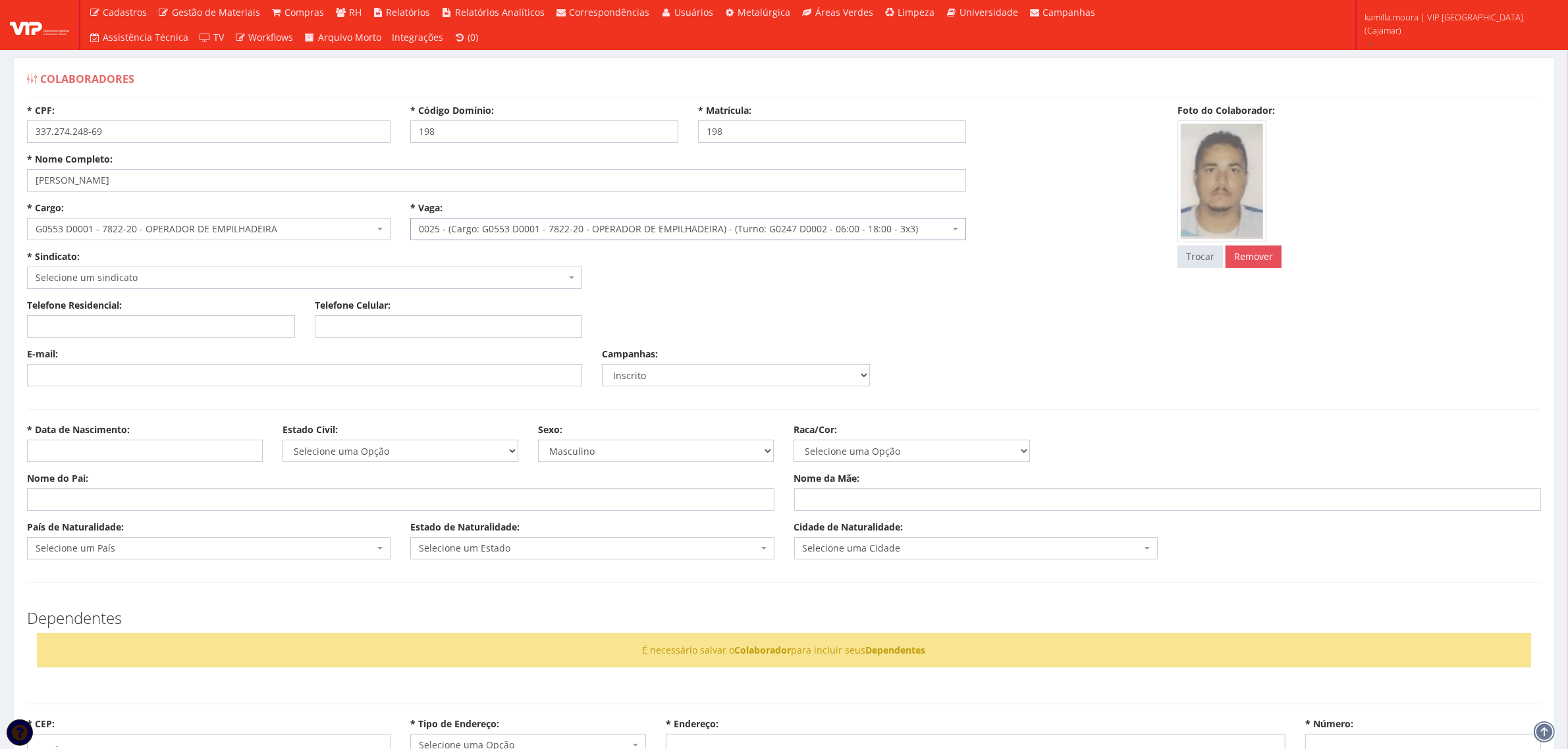
select select "247"
type input "2.305,28"
type input "17,72"
type input "13,29"
type input "260,00"
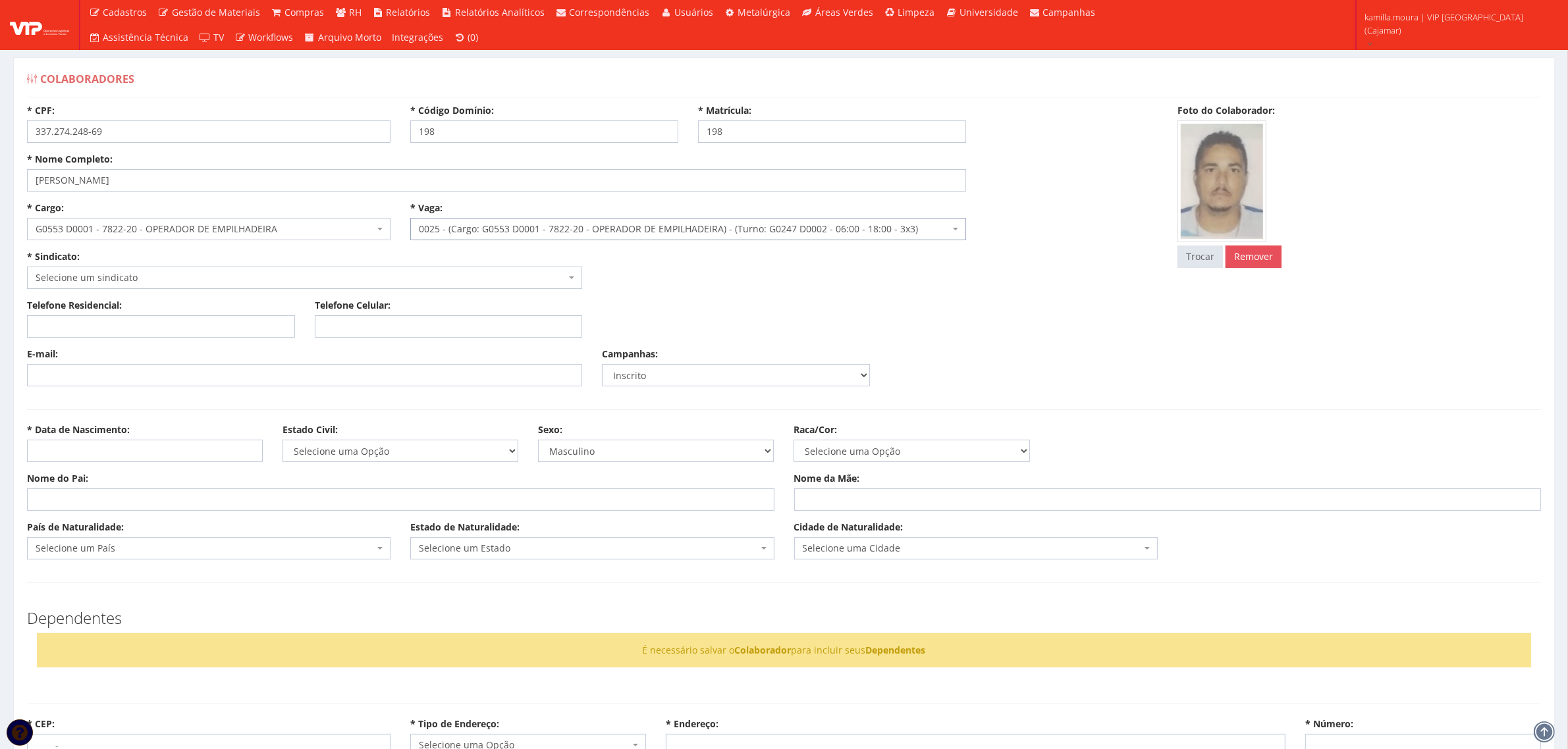
type input "27,82"
select select "230"
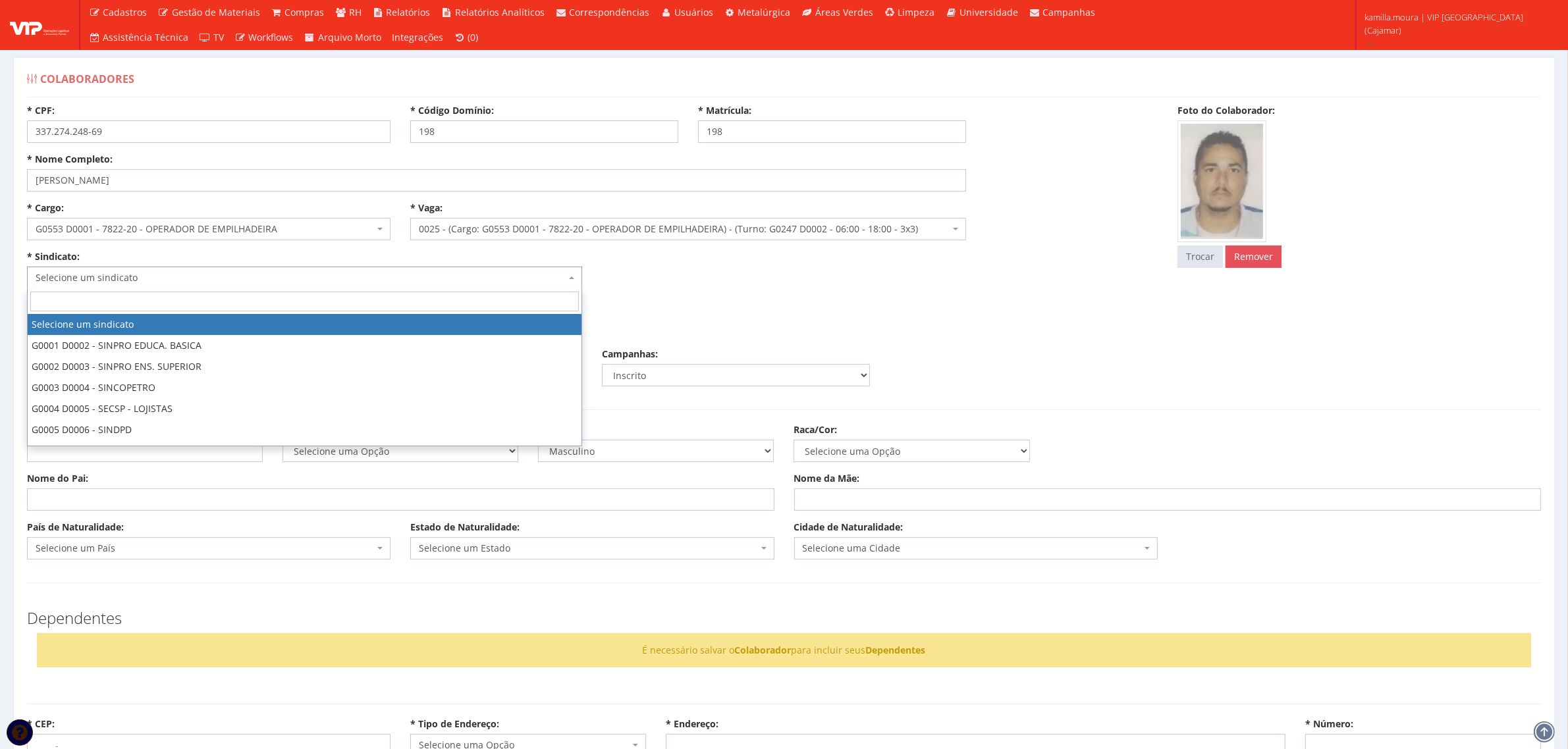
click at [95, 280] on span "Selecione um sindicato" at bounding box center [300, 278] width 530 height 13
type input "59"
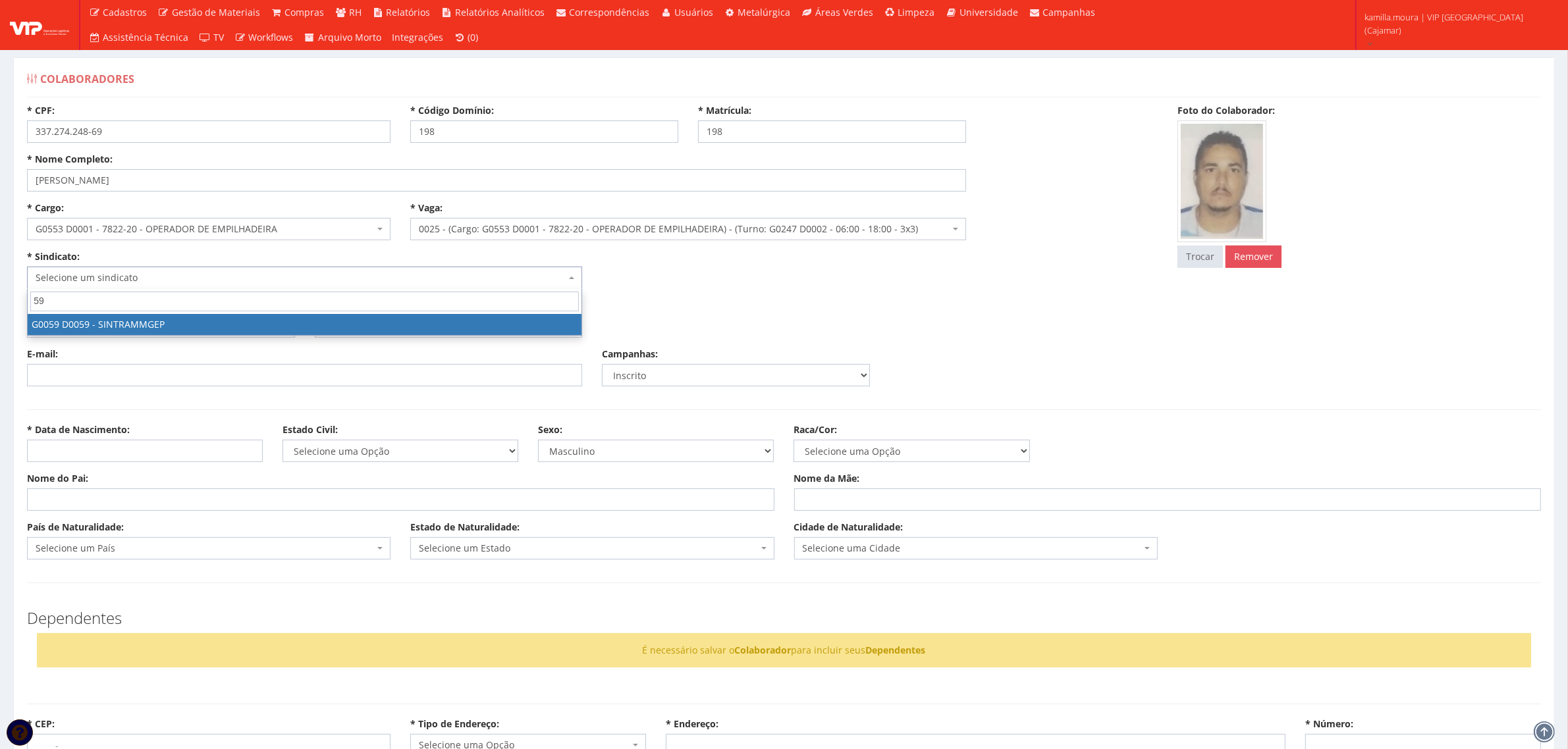
select select "59"
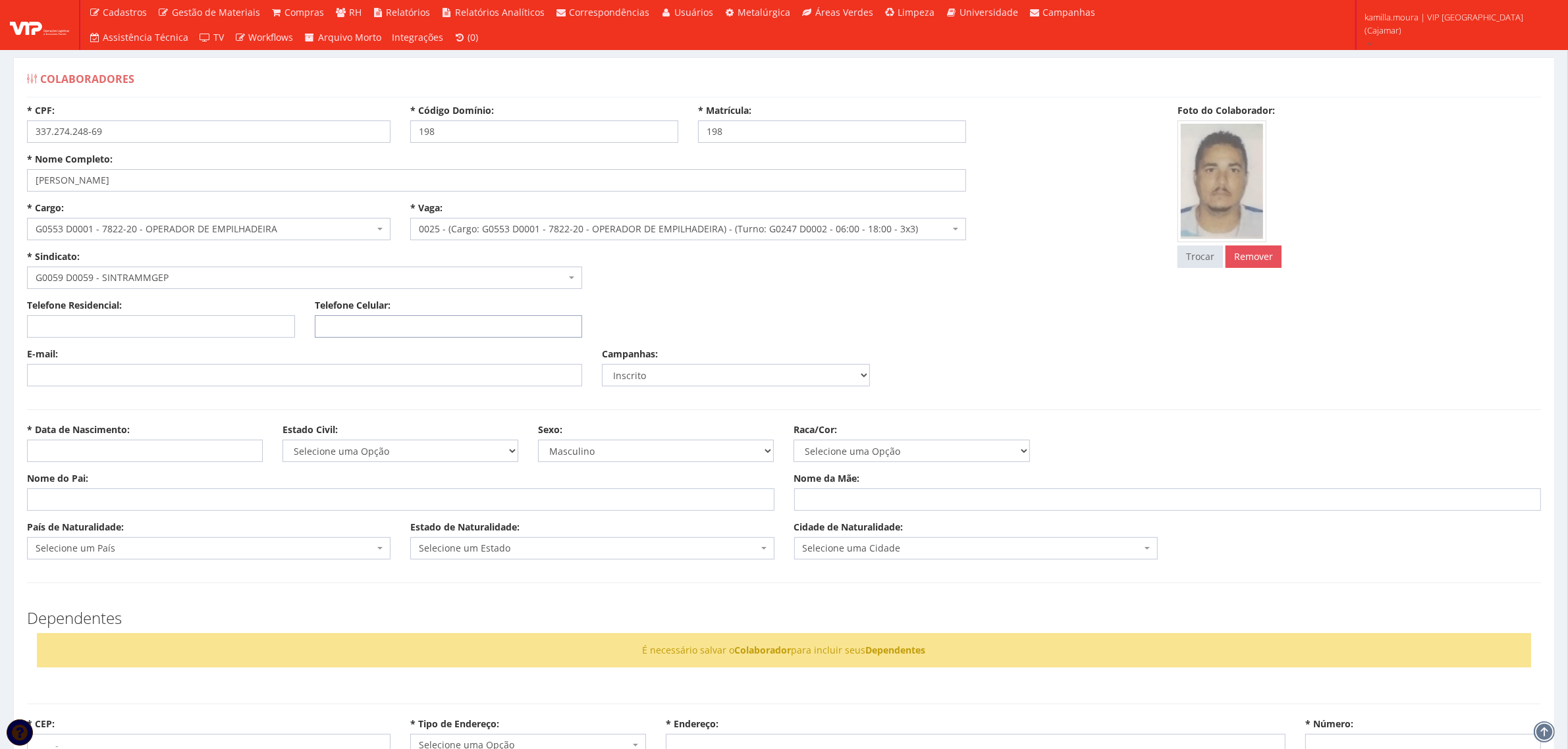
drag, startPoint x: 360, startPoint y: 326, endPoint x: 327, endPoint y: 331, distance: 33.4
click at [360, 326] on input "Telefone Celular:" at bounding box center [449, 326] width 268 height 23
click at [359, 324] on input "Telefone Celular:" at bounding box center [449, 326] width 268 height 23
type input "[PHONE_NUMBER]"
click at [73, 454] on input "* Data de Nascimento:" at bounding box center [145, 451] width 236 height 23
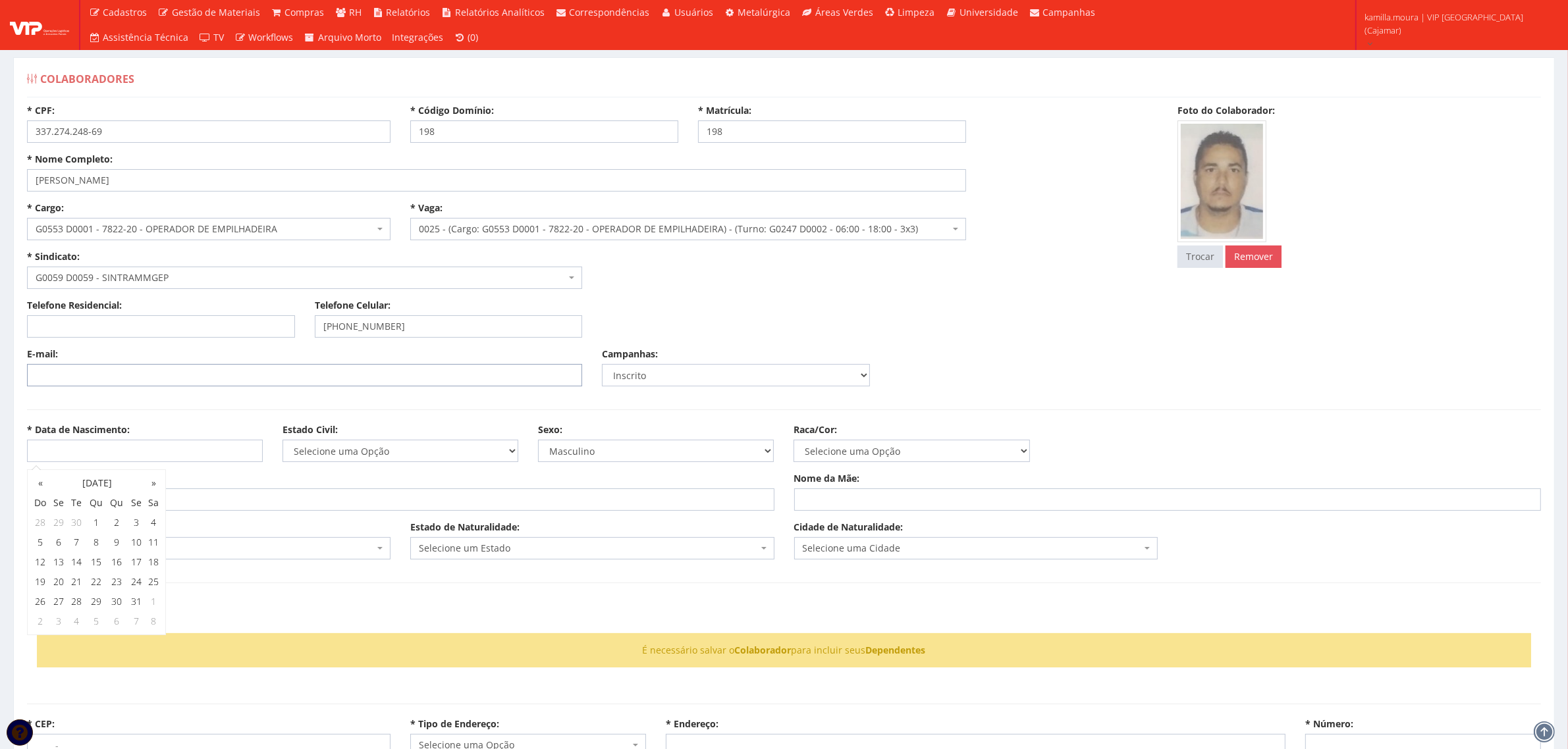
click at [113, 372] on input "E-mail:" at bounding box center [305, 375] width 555 height 23
click at [80, 452] on input "* Data de Nascimento:" at bounding box center [145, 451] width 236 height 23
type input "05/05/1985"
click at [334, 455] on select "Selecione uma Opção Solteiro Casado União Estável Divorciado Viúvo Separado" at bounding box center [401, 451] width 236 height 23
select select "solteiro"
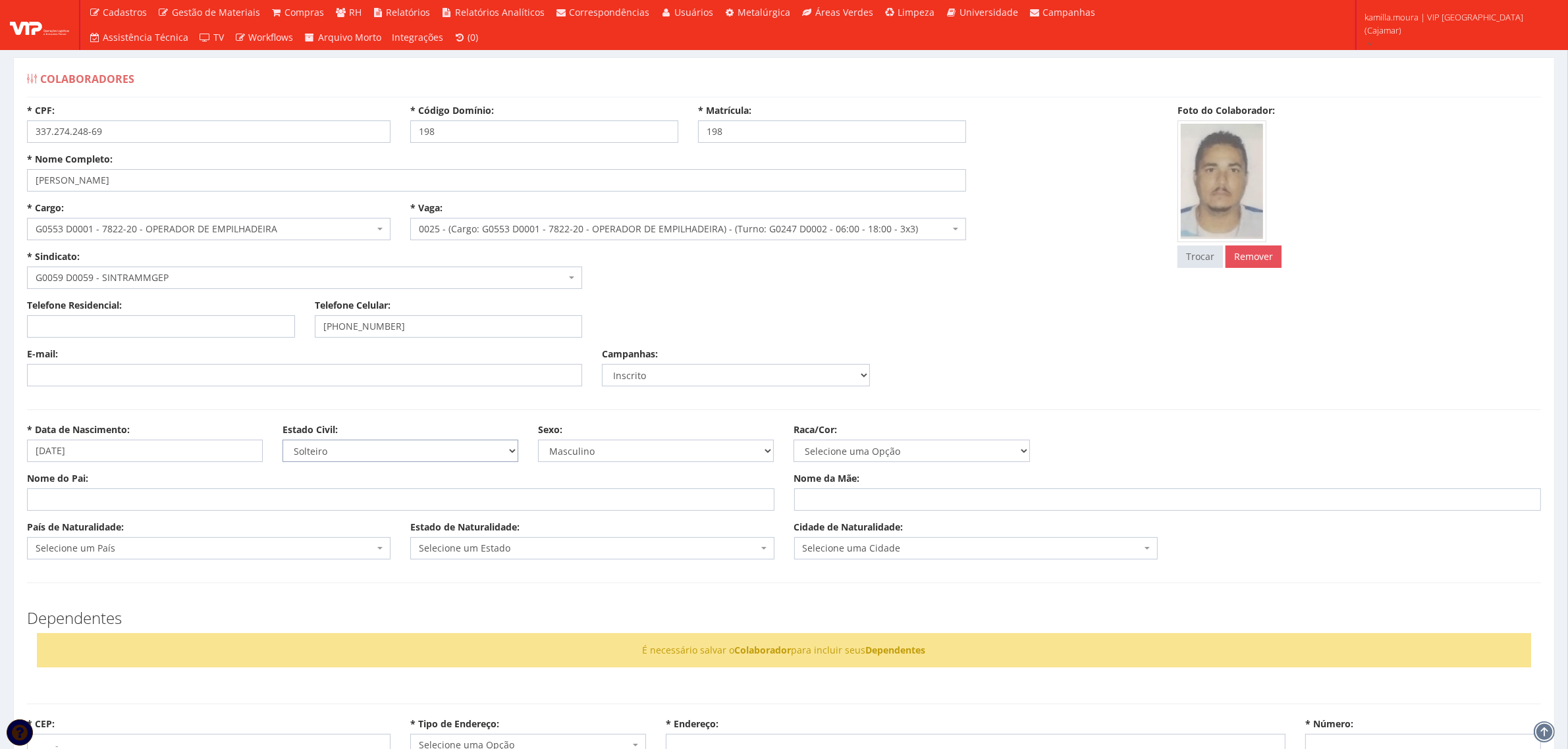
click at [283, 440] on select "Selecione uma Opção Solteiro Casado União Estável Divorciado Viúvo Separado" at bounding box center [401, 451] width 236 height 23
click at [567, 452] on select "Masculino Feminino" at bounding box center [656, 451] width 236 height 23
click at [820, 454] on select "Selecione uma Opção Não Informada Amarela Branca Parda Negra Indígena" at bounding box center [911, 451] width 236 height 23
select select "nao_informada"
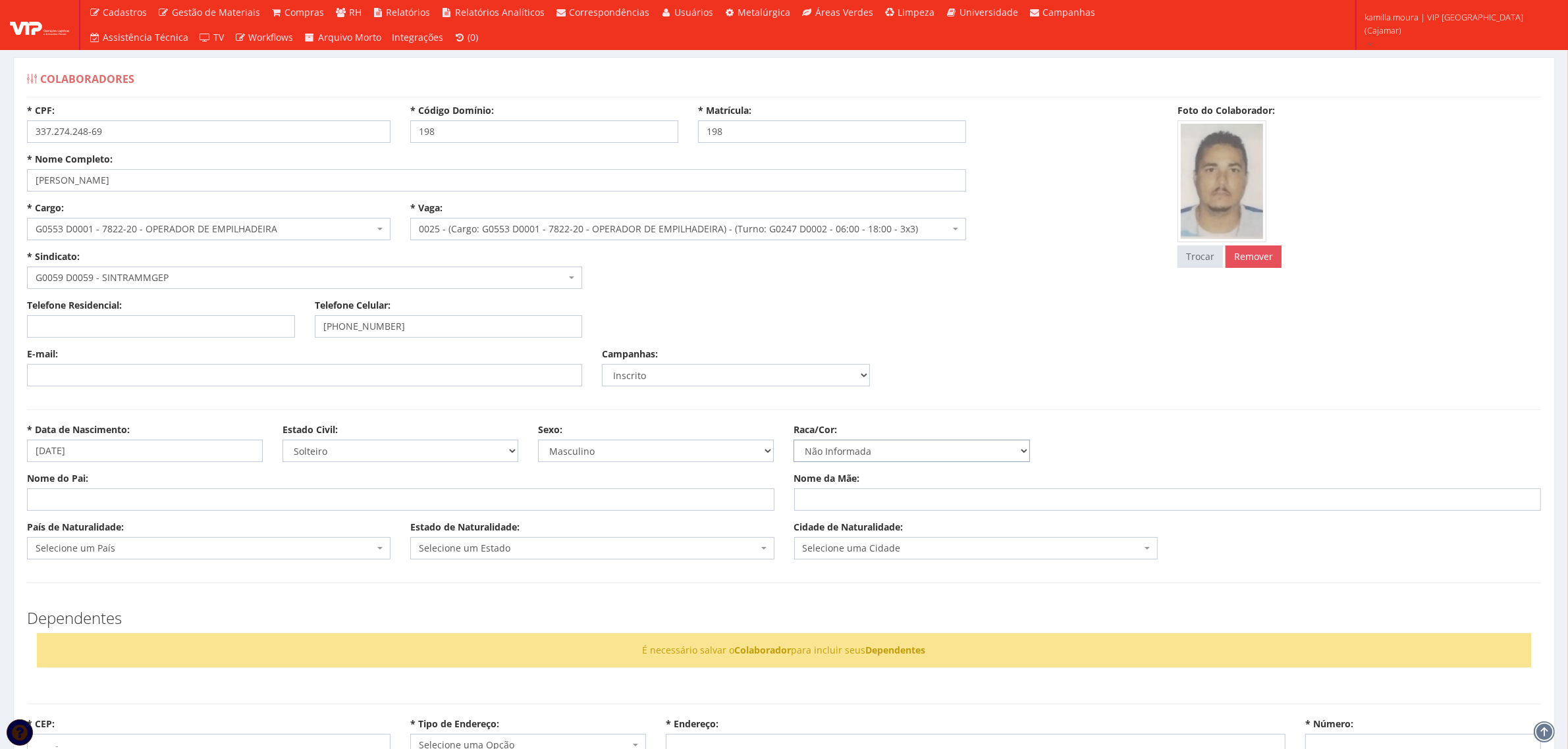
click at [794, 440] on select "Selecione uma Opção Não Informada Amarela Branca Parda Negra Indígena" at bounding box center [911, 451] width 236 height 23
click at [411, 514] on div "Nome do Pai: Nome da Mãe:" at bounding box center [784, 497] width 1534 height 49
click at [407, 501] on input "Nome do Pai:" at bounding box center [401, 500] width 747 height 23
type input "c"
click at [856, 504] on input "Nome da Mãe:" at bounding box center [1168, 500] width 747 height 23
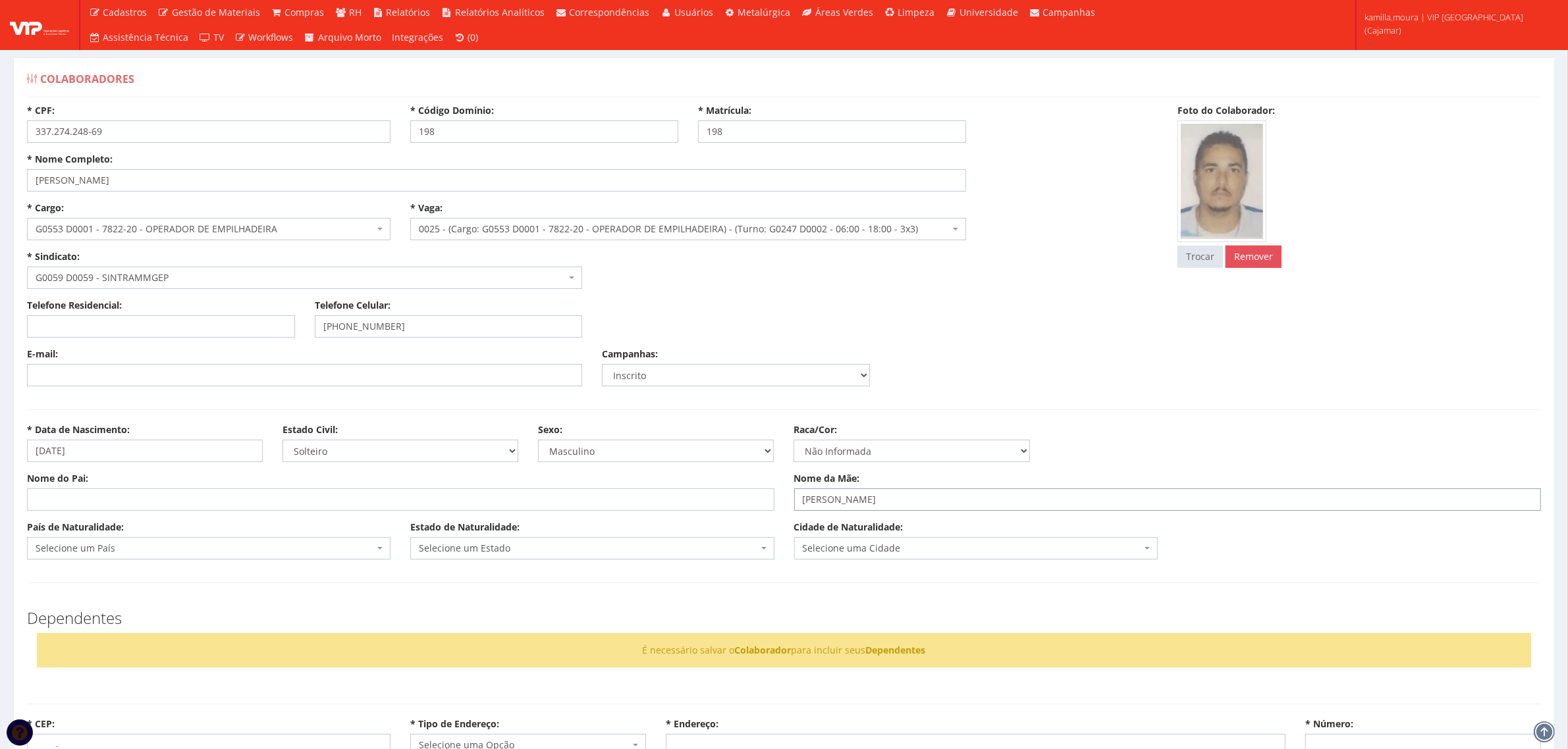
type input "ZELITA GOMES DA SILVA"
click at [165, 552] on span "Selecione um País" at bounding box center [205, 548] width 339 height 13
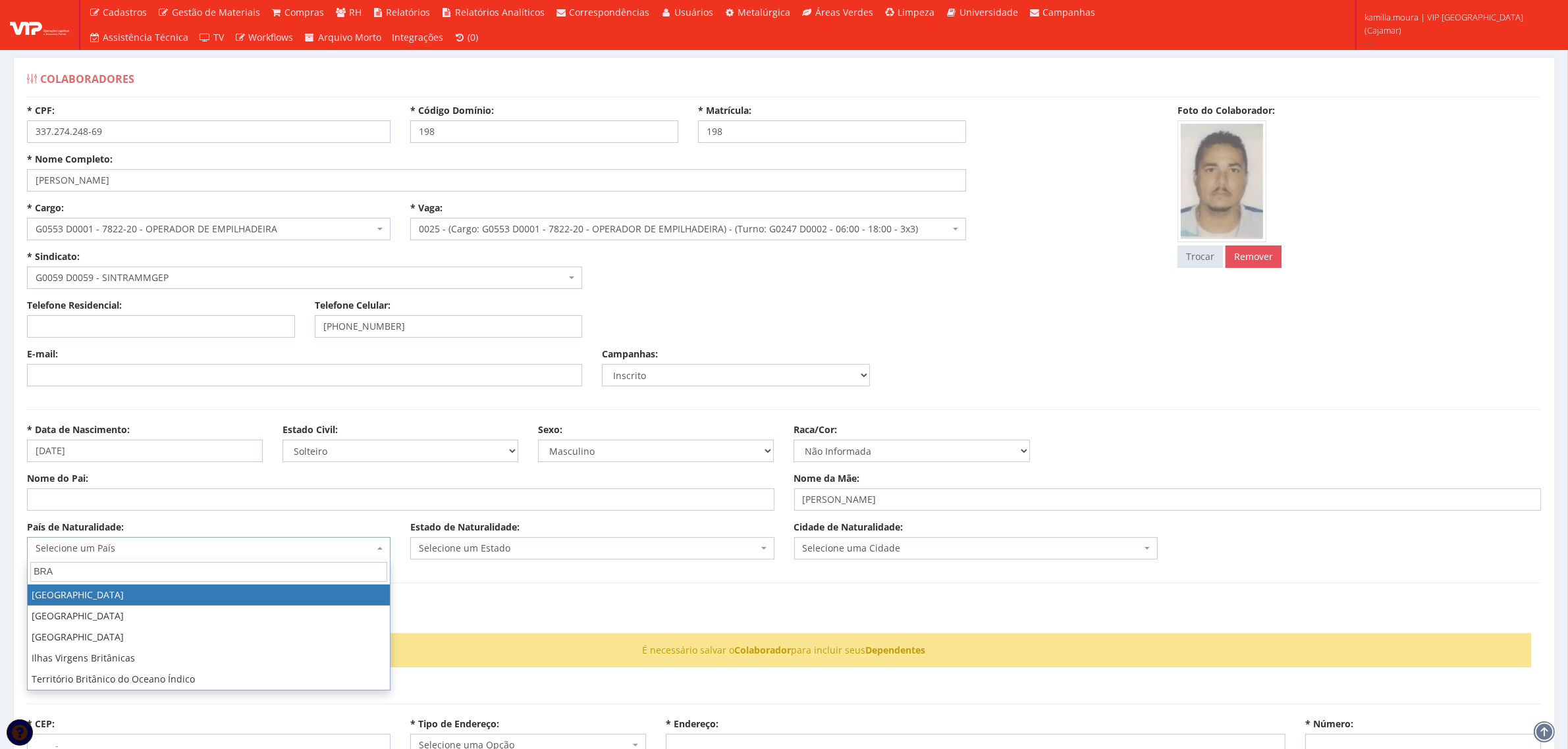
type input "BRAS"
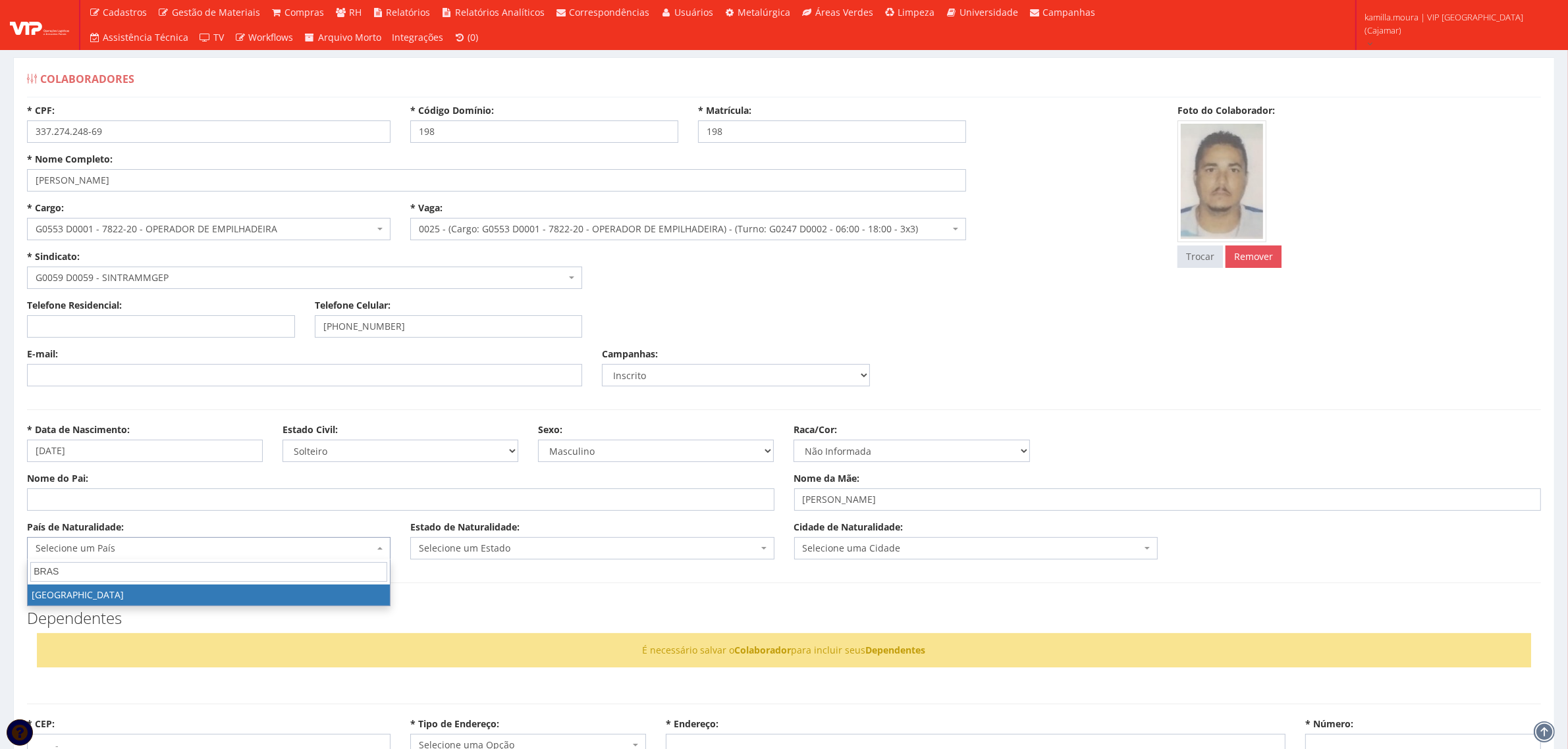
select select "30"
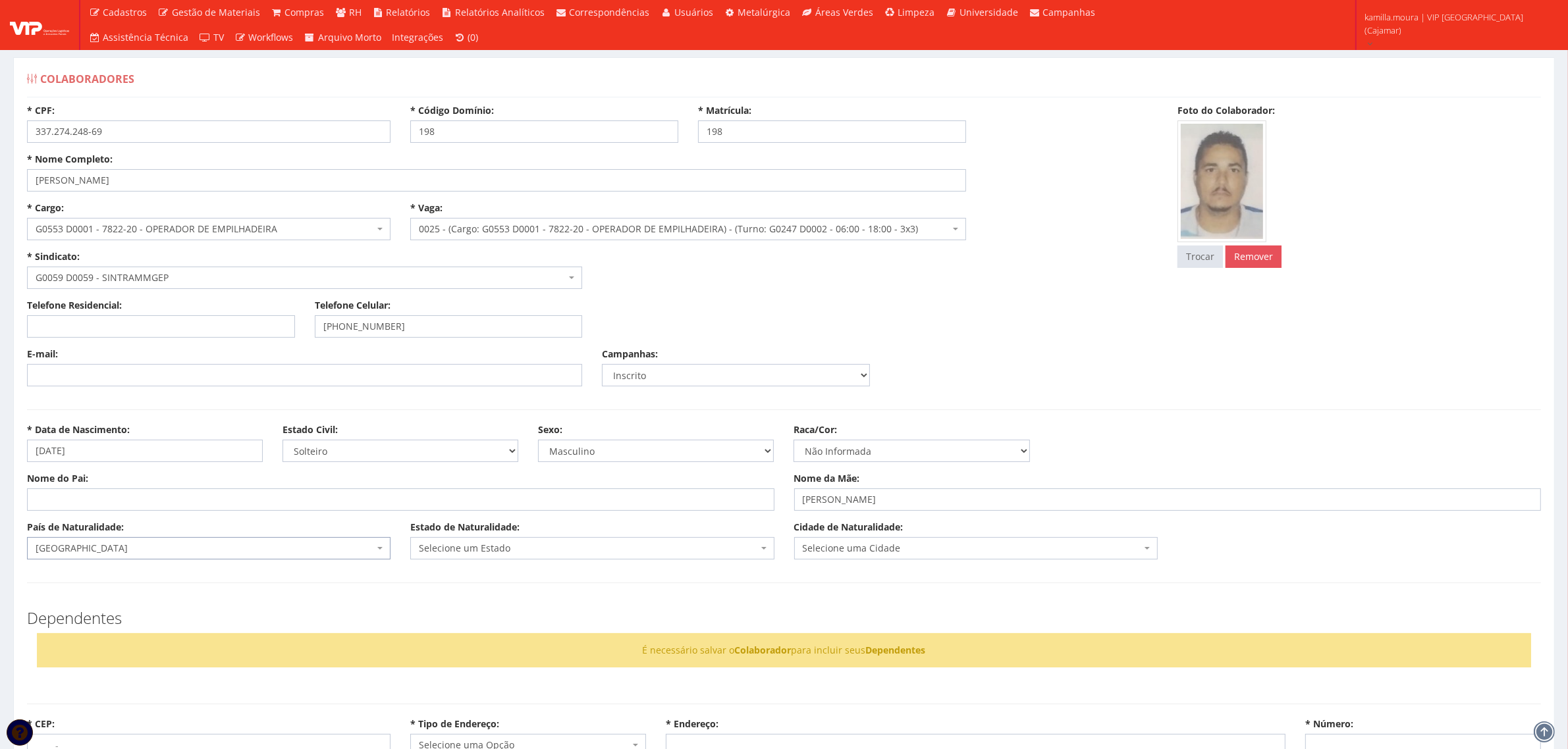
click at [430, 545] on span "Selecione um Estado" at bounding box center [588, 548] width 339 height 13
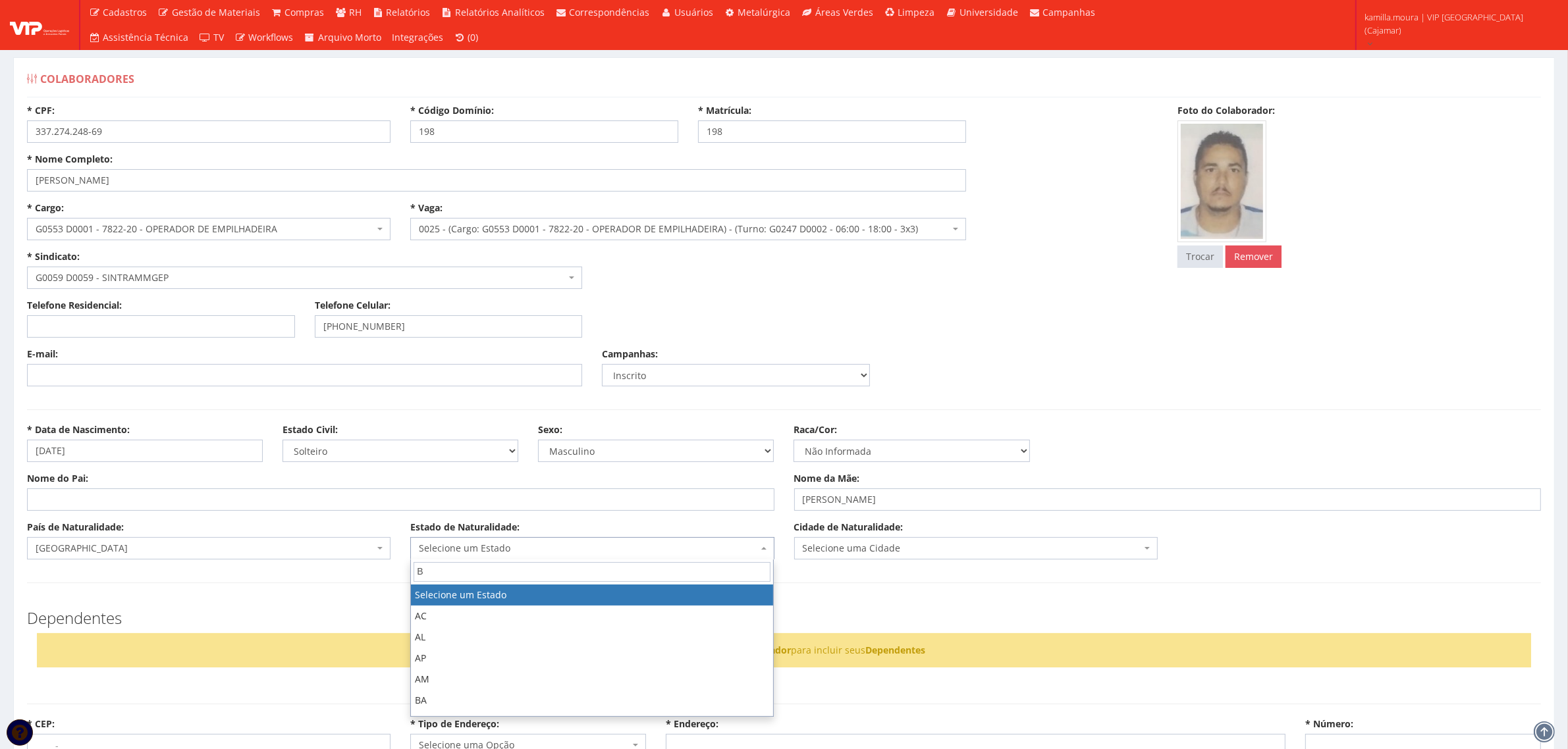
type input "BA"
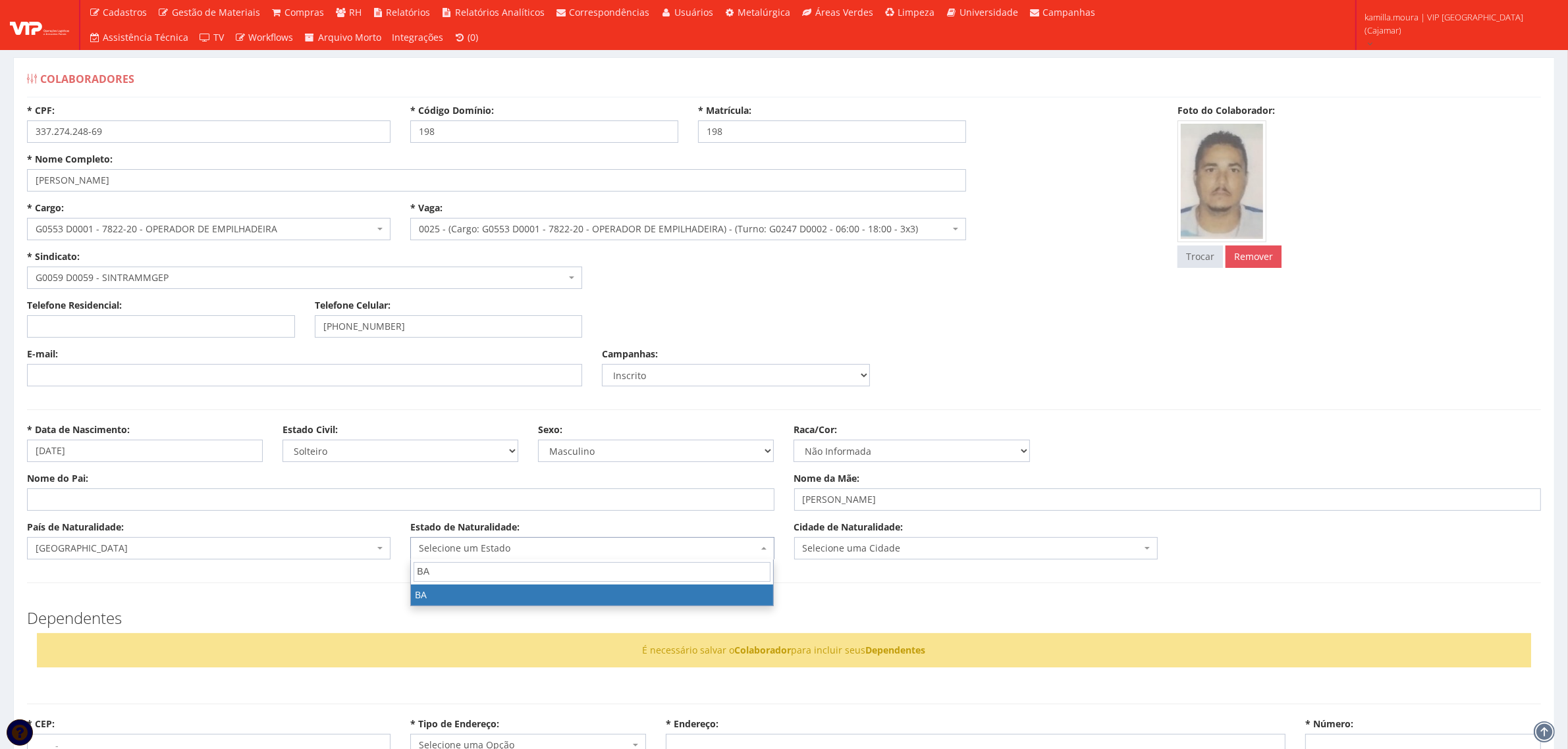
select select "5"
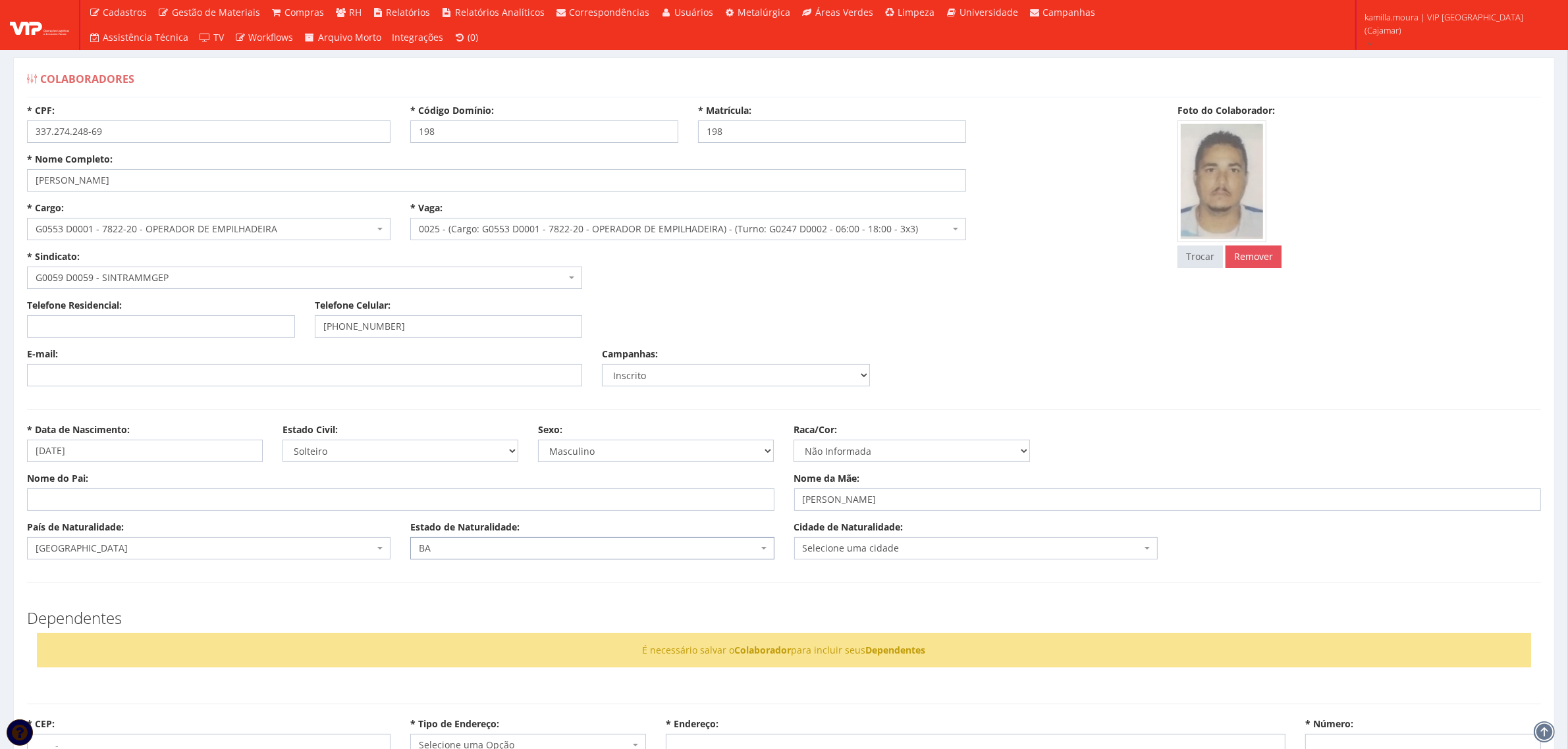
click at [848, 553] on span "Selecione uma cidade" at bounding box center [972, 548] width 339 height 13
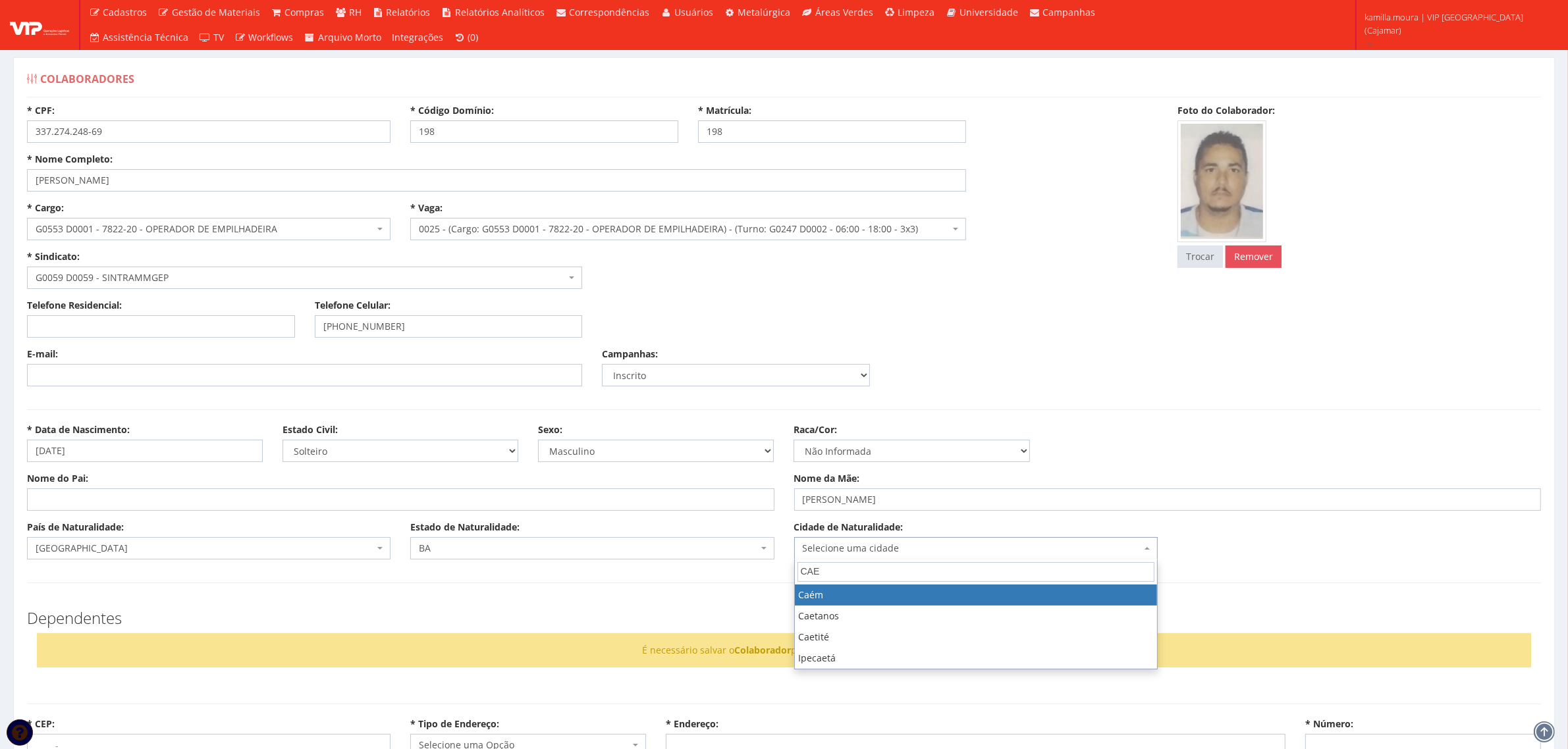
type input "CAET"
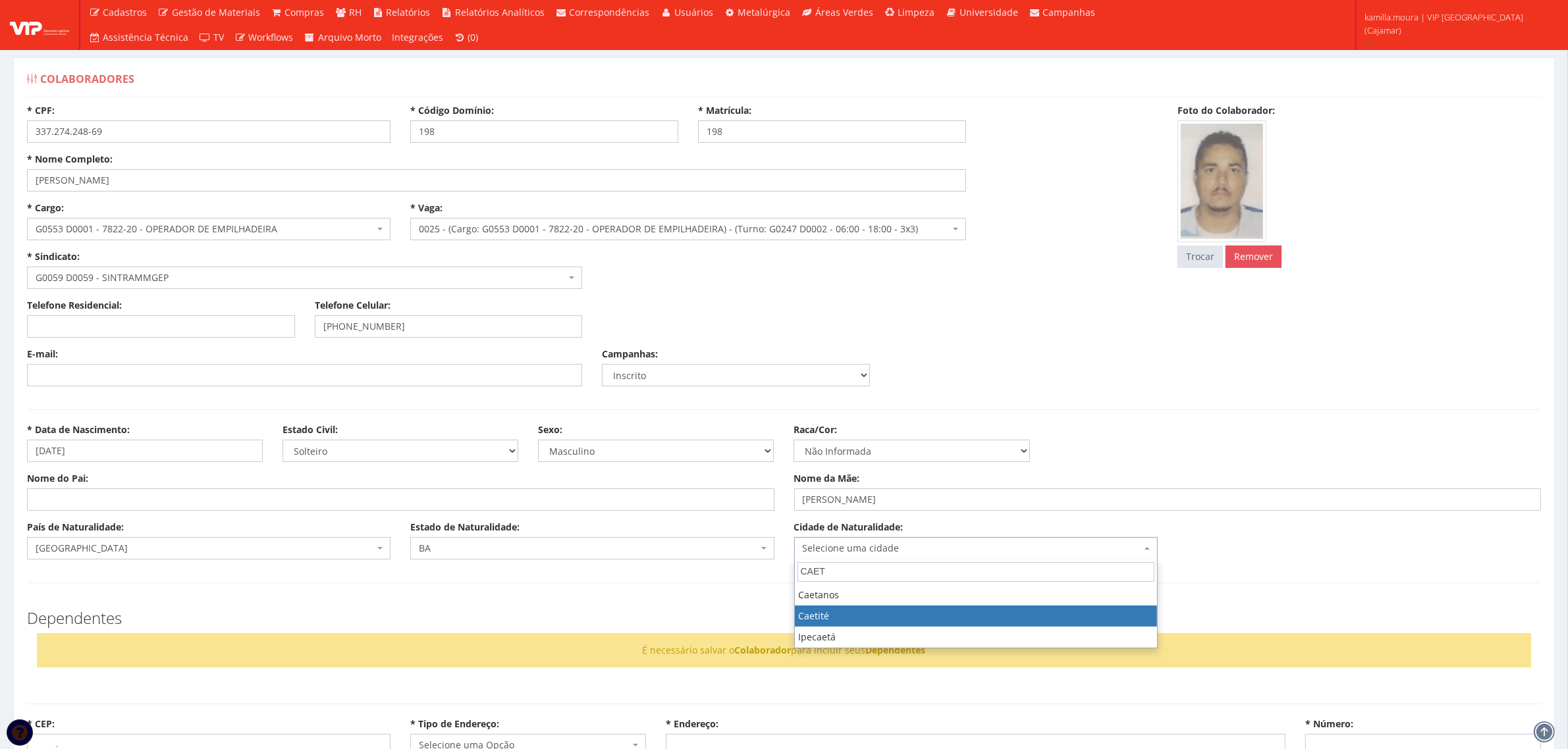
select select "267"
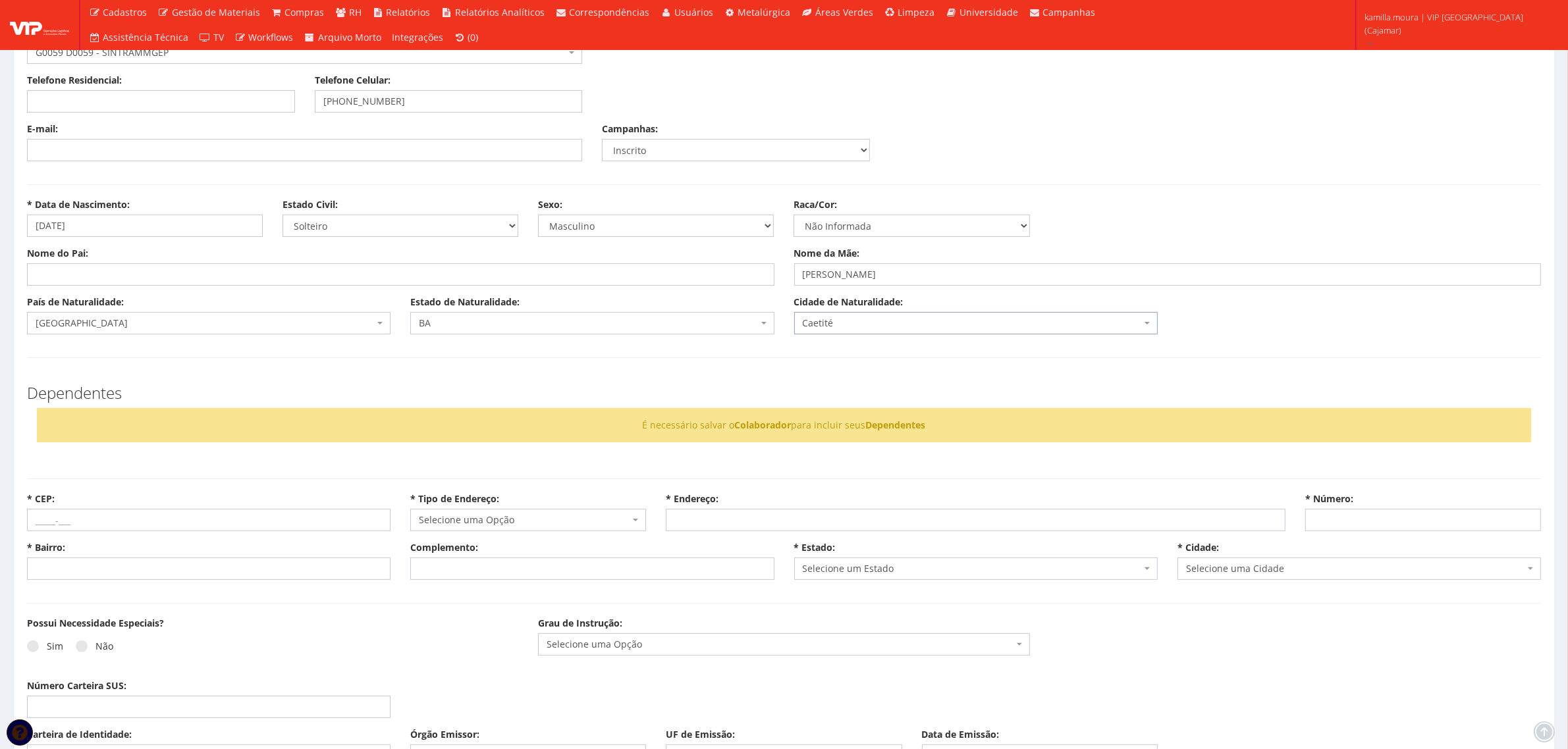
scroll to position [247, 0]
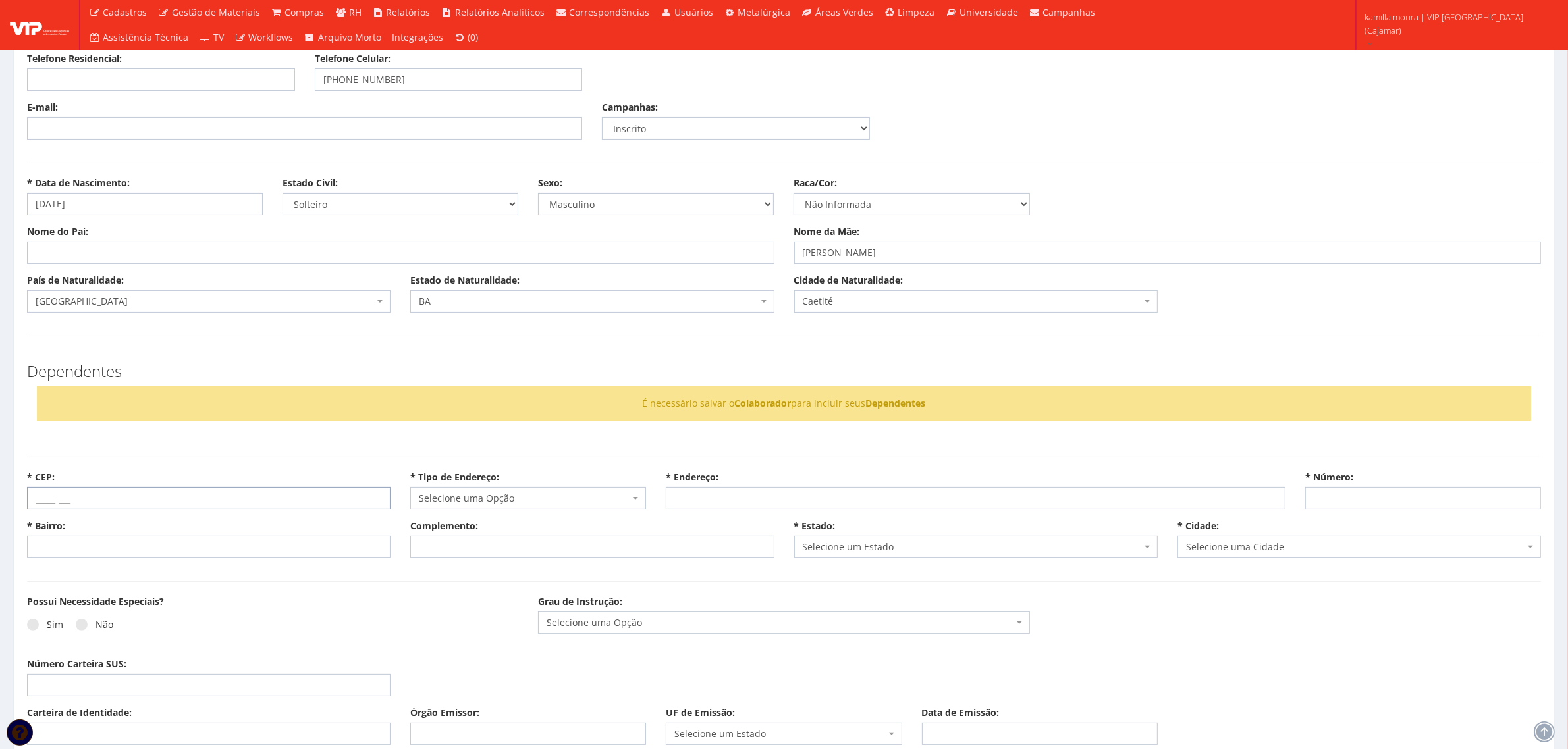
drag, startPoint x: 137, startPoint y: 496, endPoint x: 100, endPoint y: 500, distance: 37.2
click at [137, 496] on input "* CEP:" at bounding box center [209, 498] width 363 height 23
type input "07900-000"
select select
type input "Carregando..."
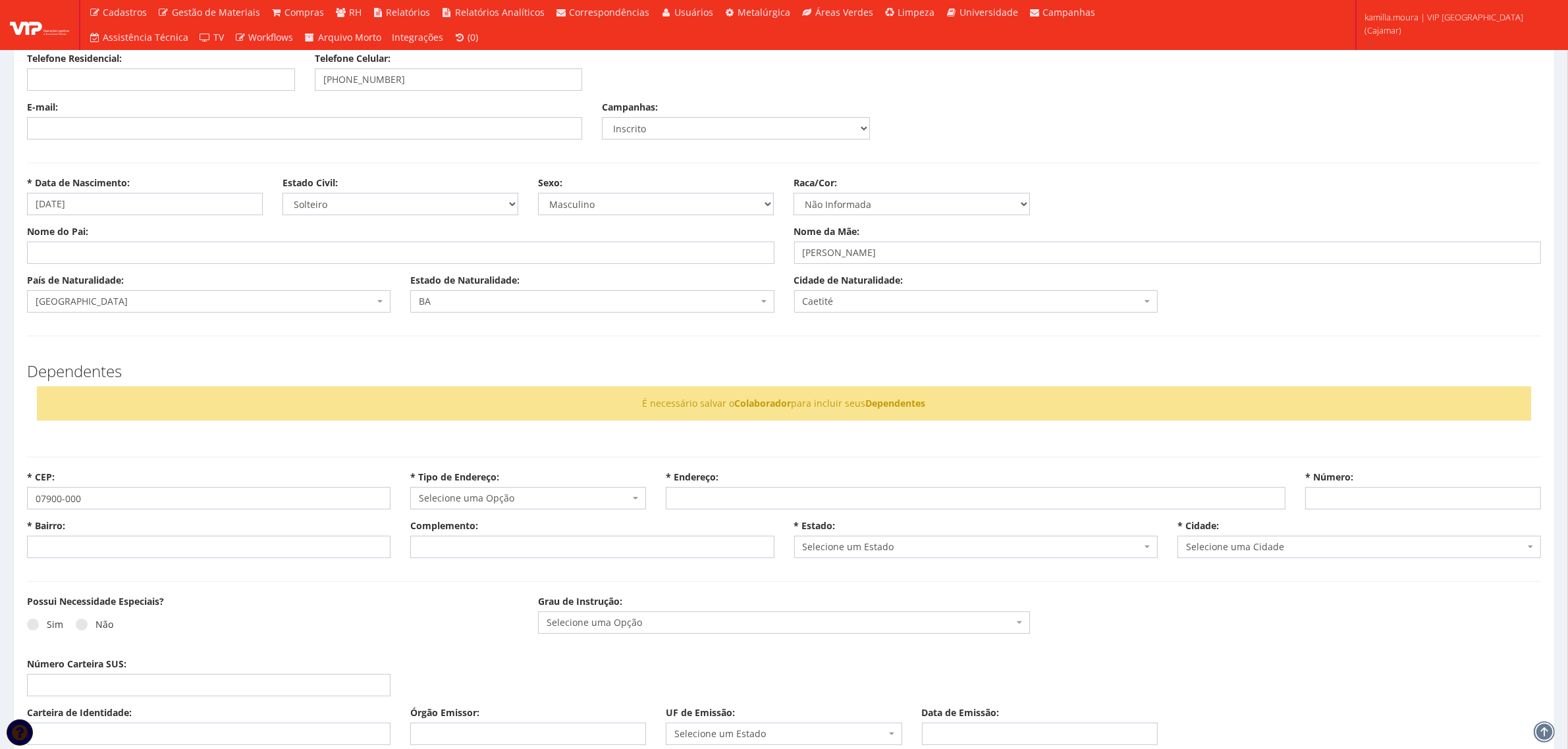
type input "Carregando..."
select select
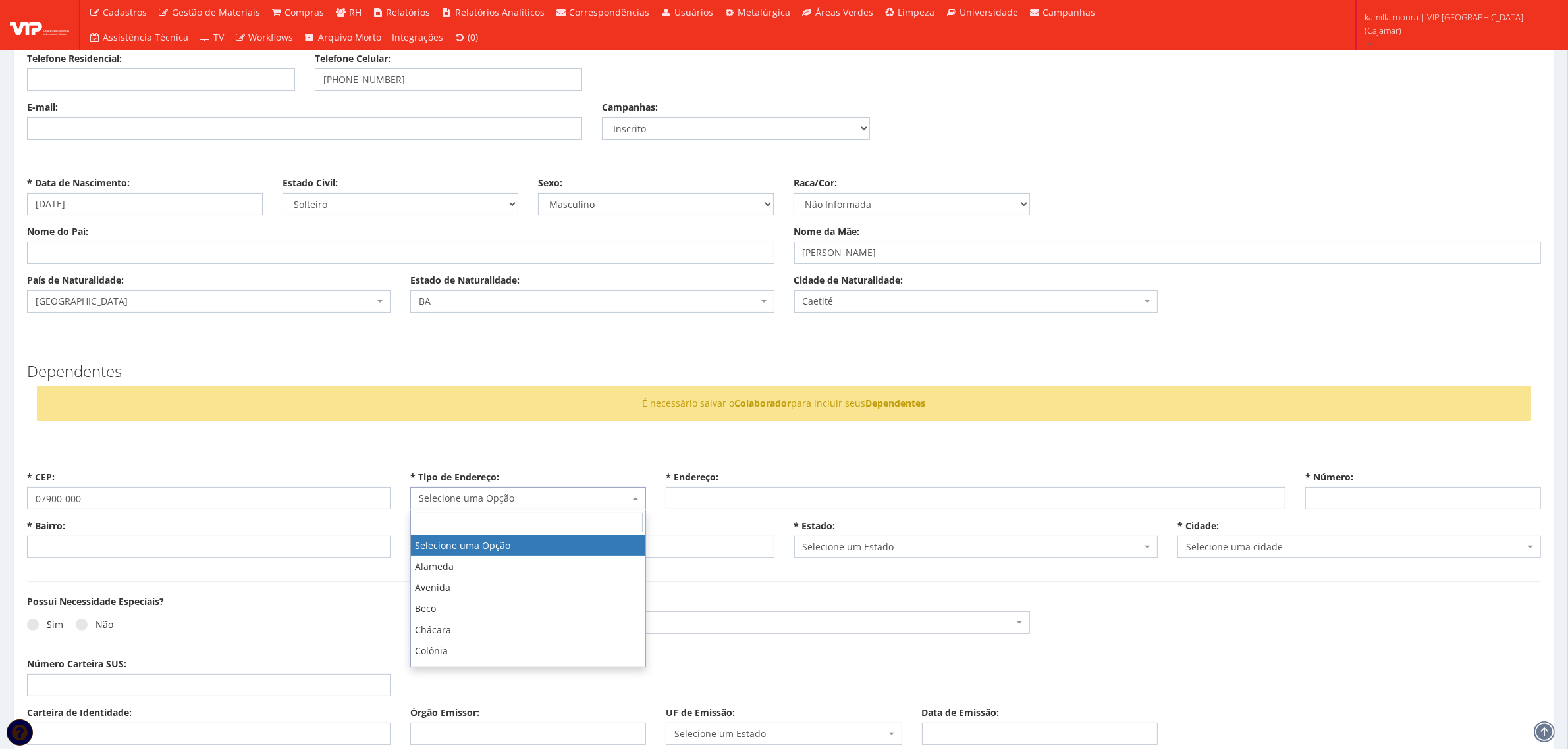
click at [517, 505] on span "Selecione uma Opção" at bounding box center [524, 498] width 210 height 13
type input "RUA"
select select "rua"
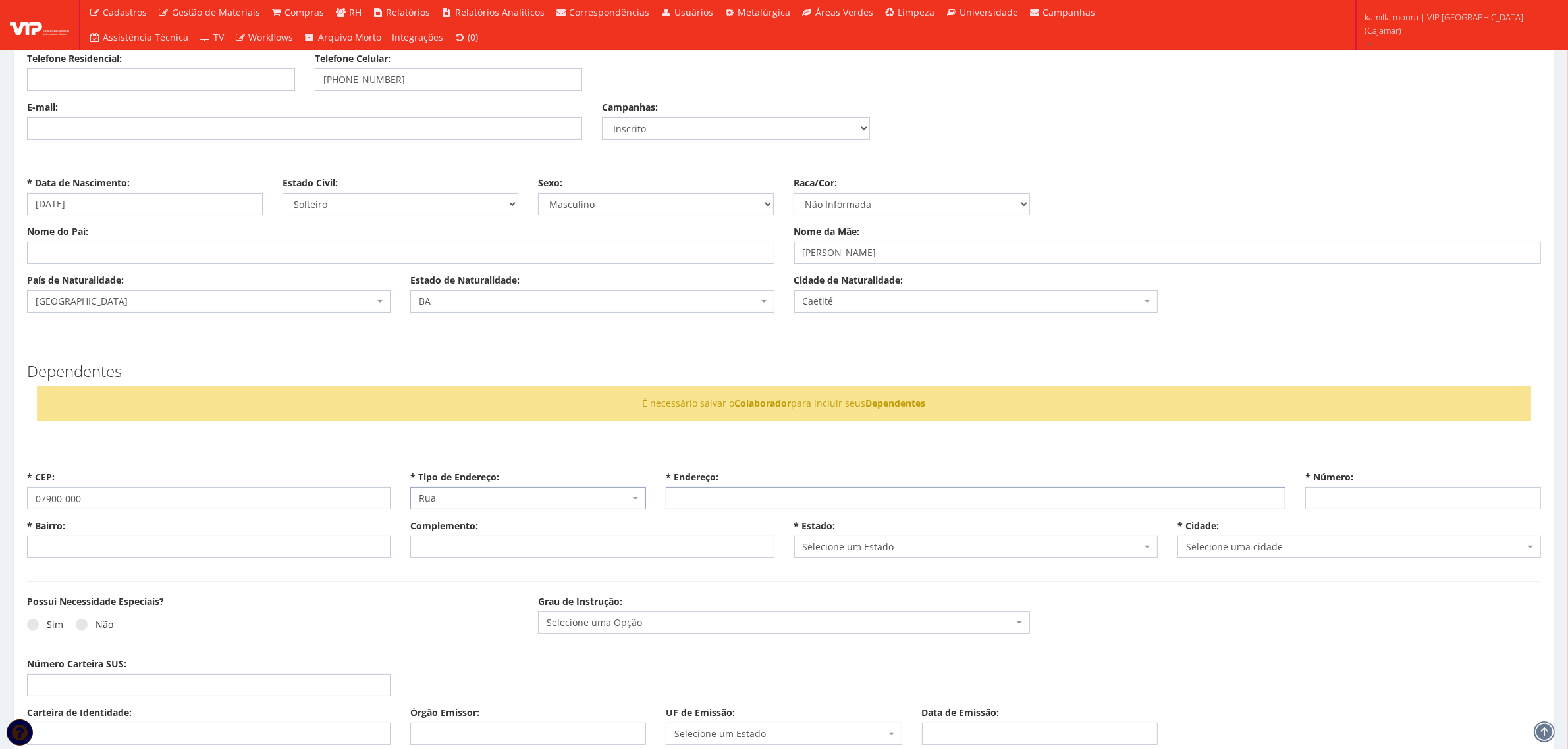
click at [712, 495] on input "* Endereço:" at bounding box center [974, 498] width 619 height 23
type input "CDHU VILHA GUILHERME"
click at [1319, 505] on input "* Número:" at bounding box center [1423, 498] width 236 height 23
type input "47"
type input "VL GUILHERME"
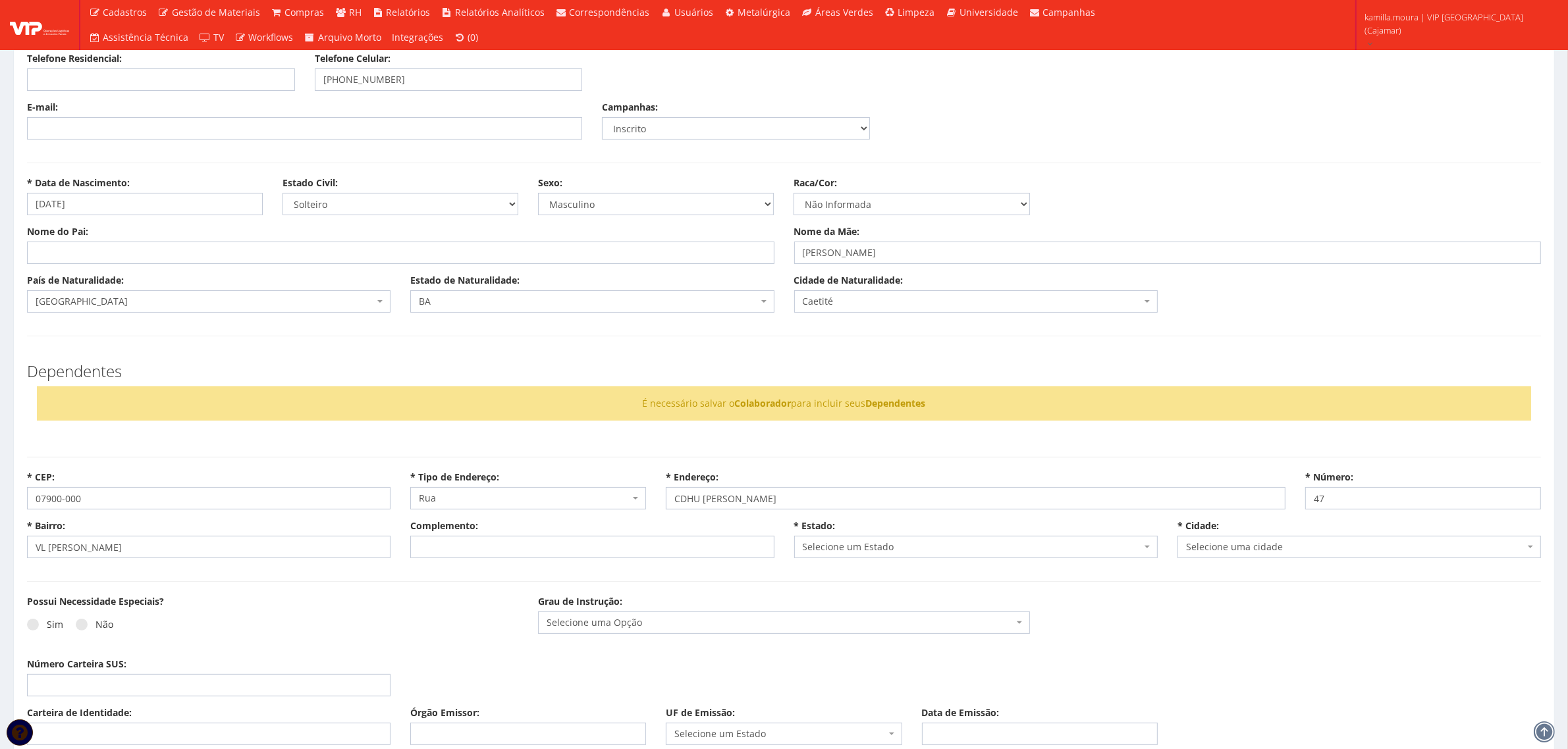
click at [874, 548] on span "Selecione um Estado" at bounding box center [972, 546] width 339 height 13
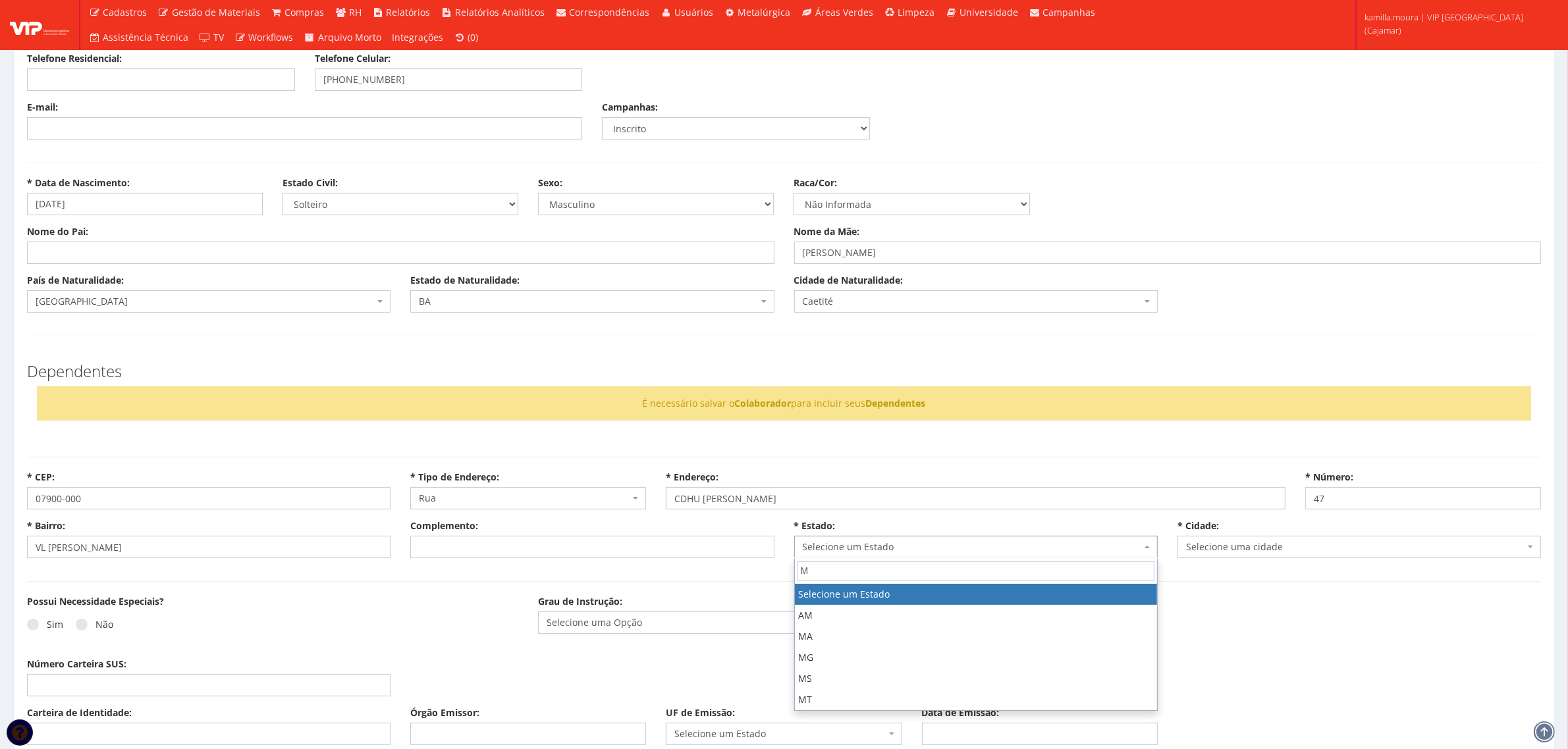
type input "MG"
select select "13"
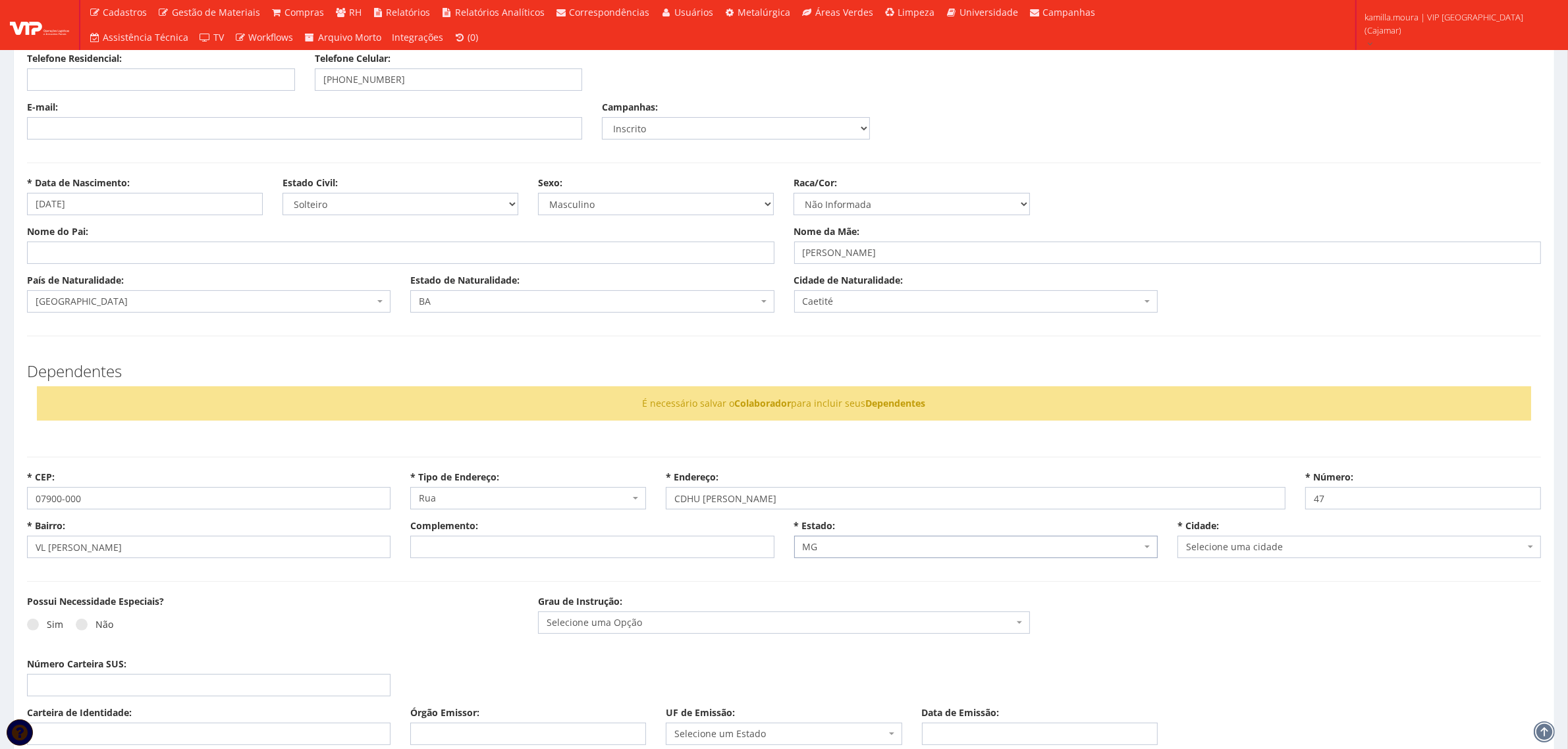
click at [1200, 553] on span "Selecione uma cidade" at bounding box center [1355, 546] width 339 height 13
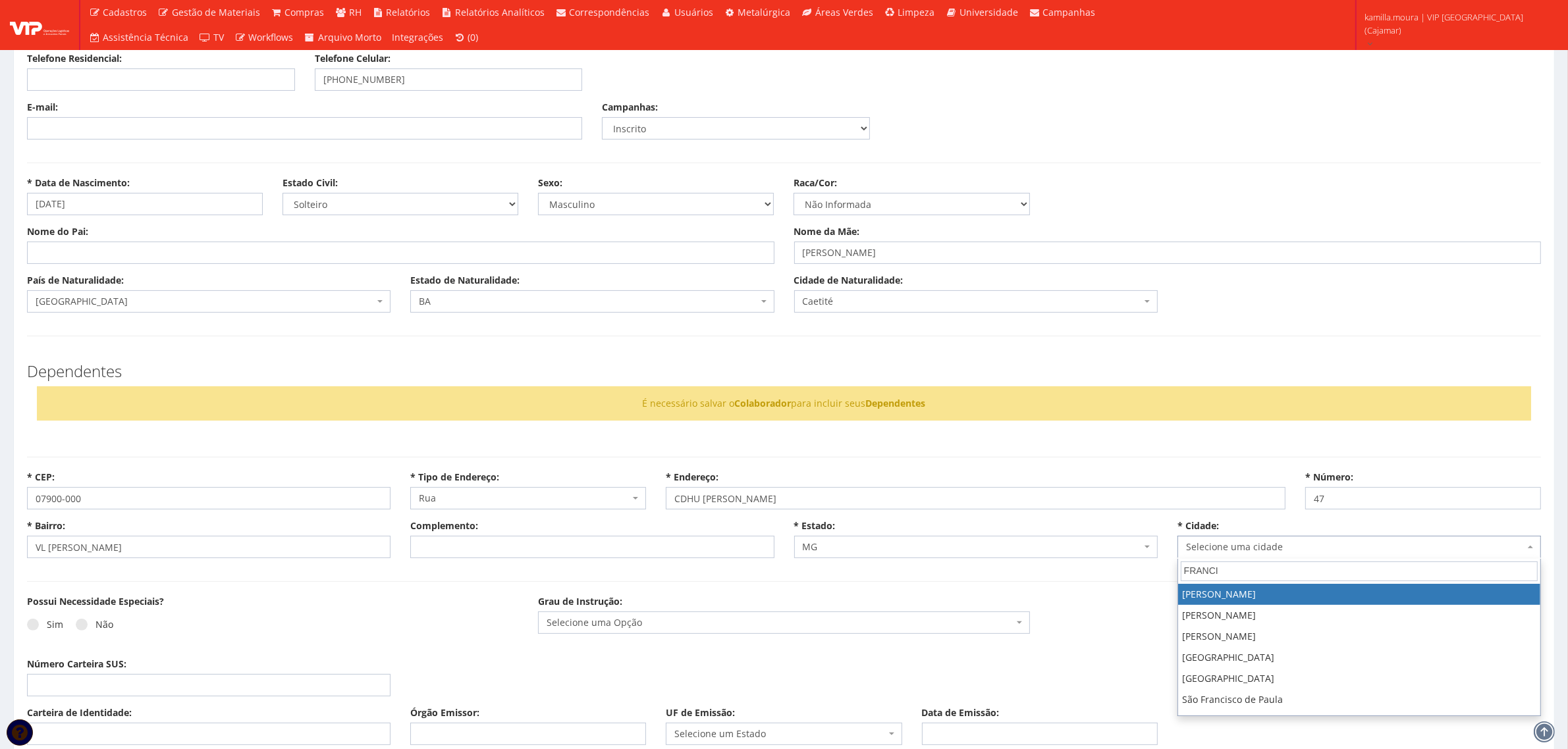
type input "FRANCIS"
click at [979, 537] on span "MG" at bounding box center [976, 547] width 363 height 23
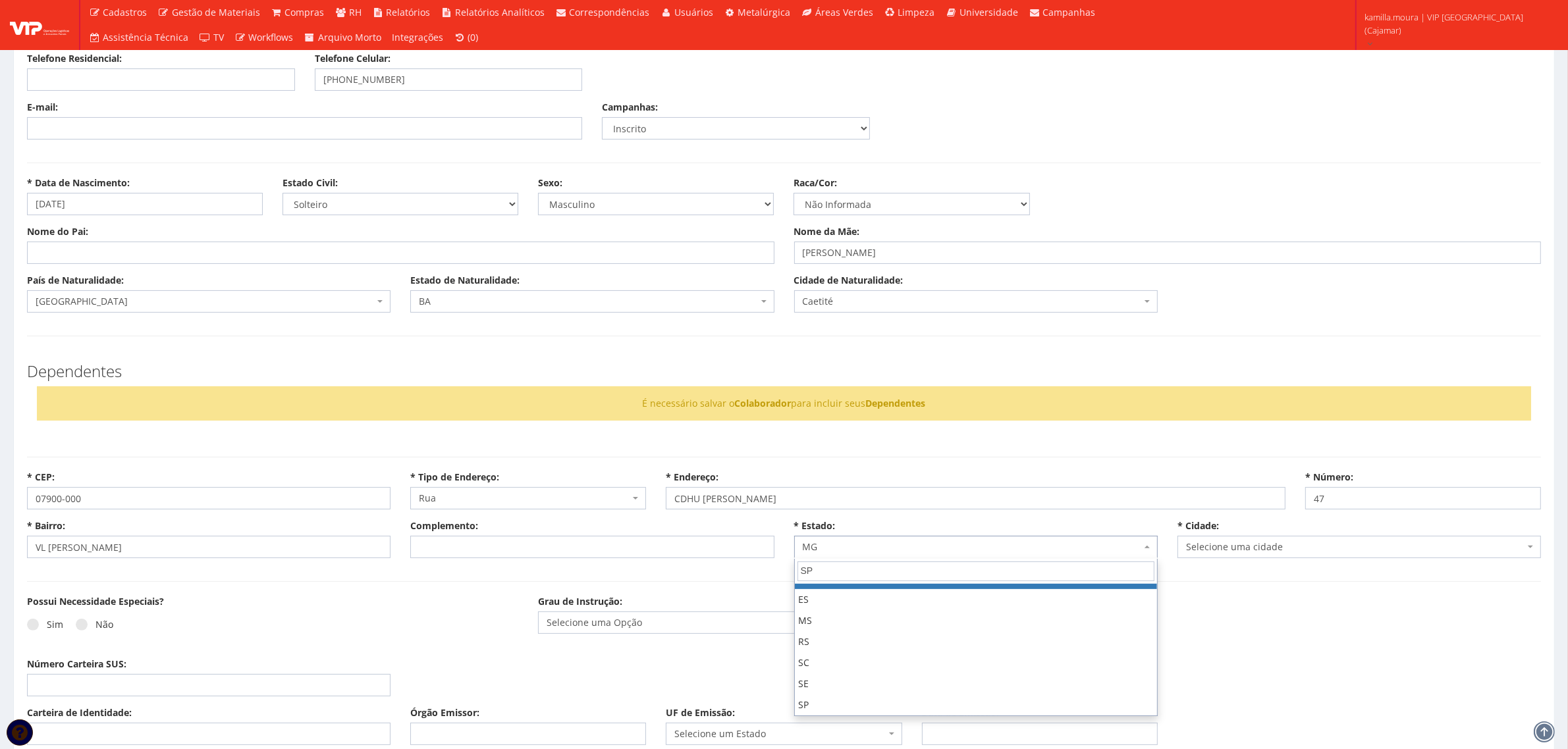
scroll to position [0, 0]
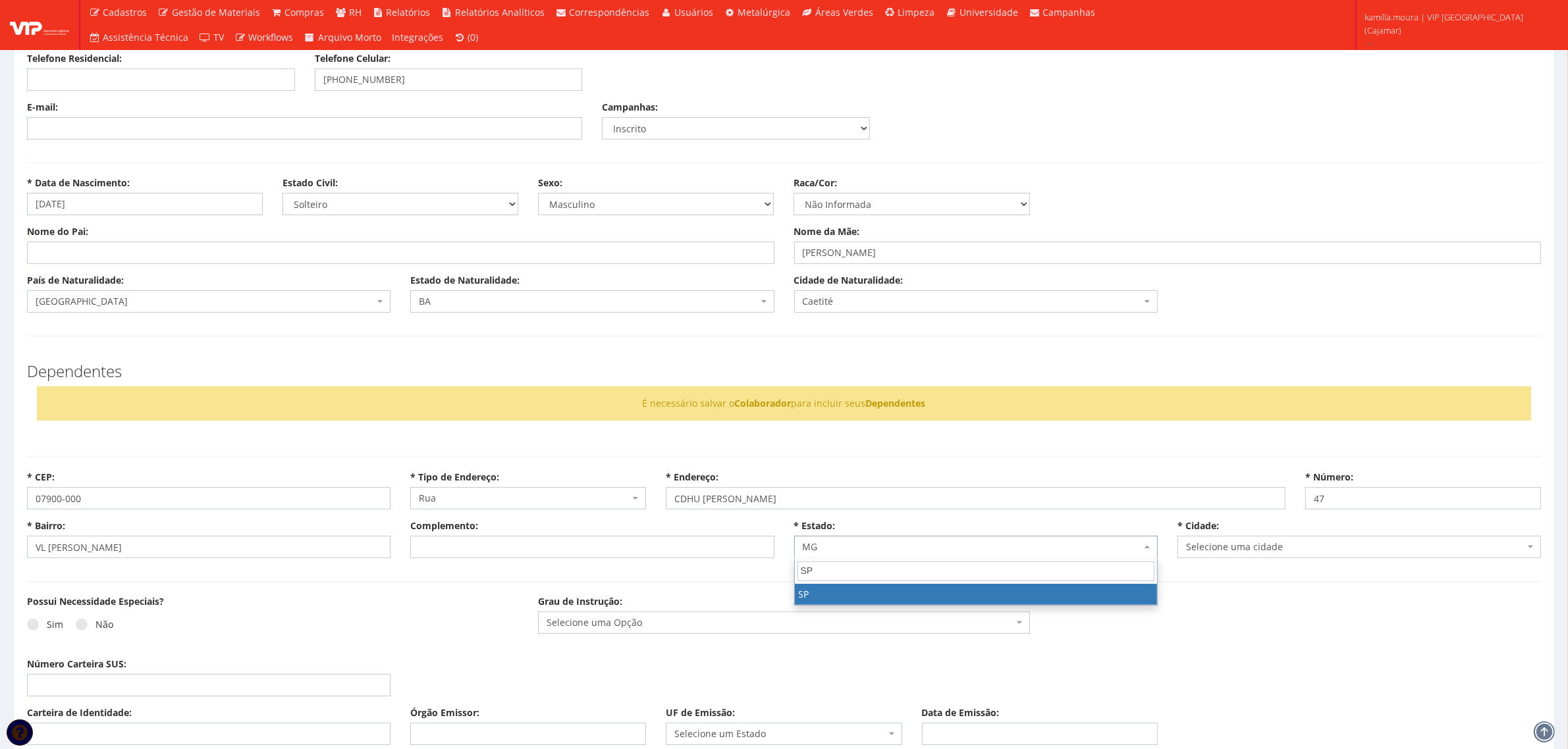
type input "SP"
select select "25"
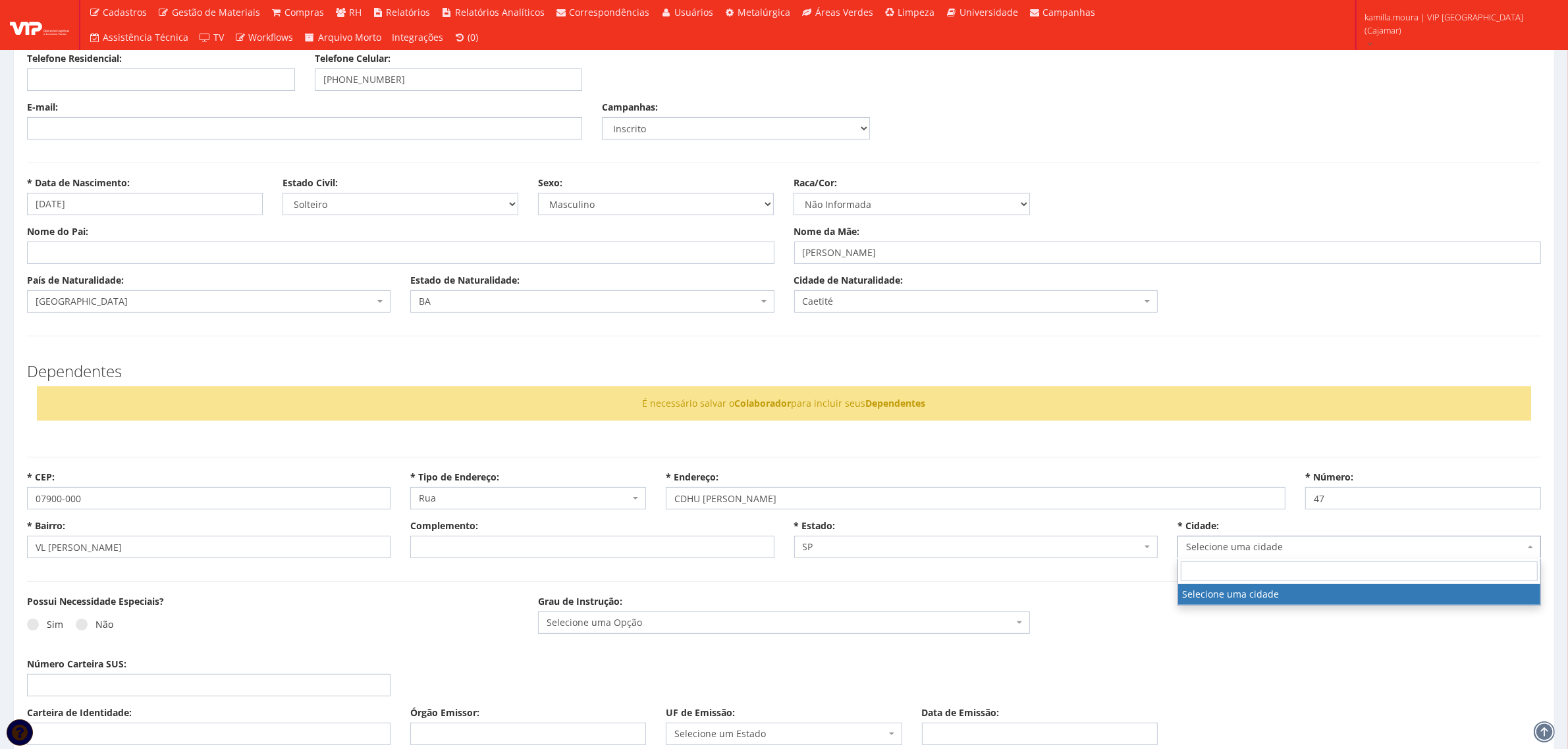
click at [1331, 552] on span "Selecione uma cidade" at bounding box center [1355, 546] width 339 height 13
type input "FRANCIS"
select select "4894"
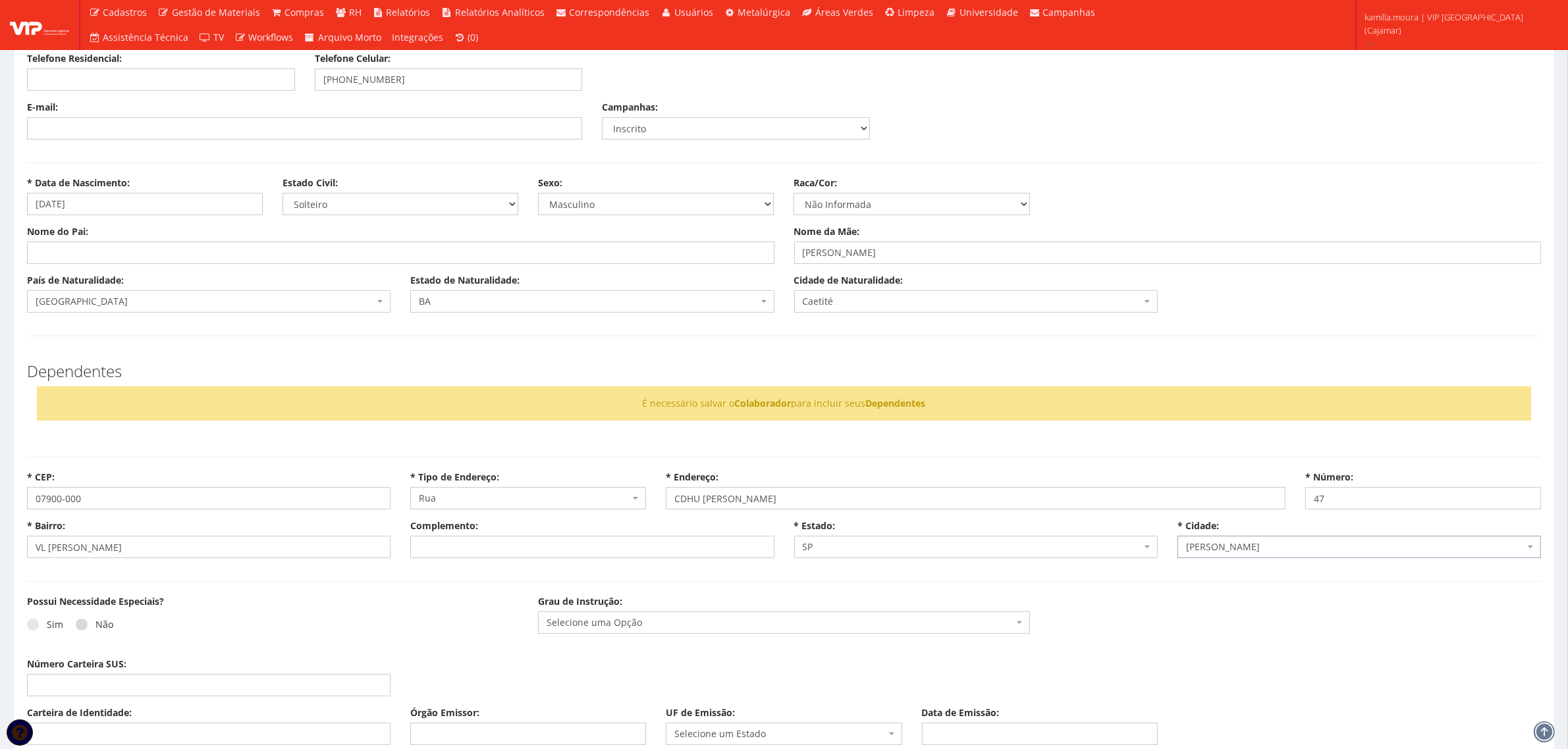
click at [106, 627] on label "Não" at bounding box center [94, 624] width 38 height 13
click at [104, 627] on input "Não" at bounding box center [100, 625] width 9 height 9
radio input "true"
click at [614, 629] on span "Selecione uma Opção" at bounding box center [780, 622] width 466 height 13
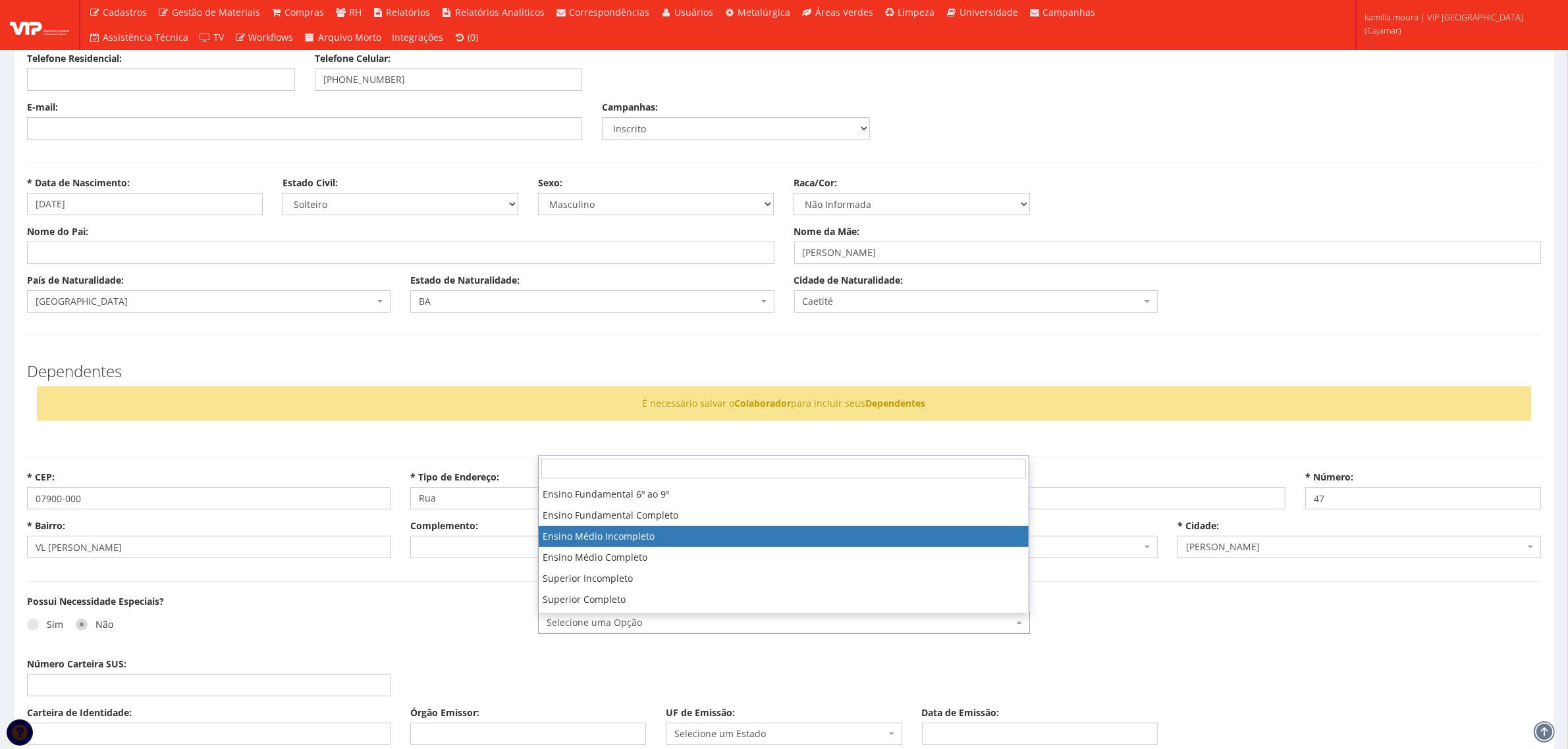
scroll to position [82, 0]
select select "ensino_medio_completo"
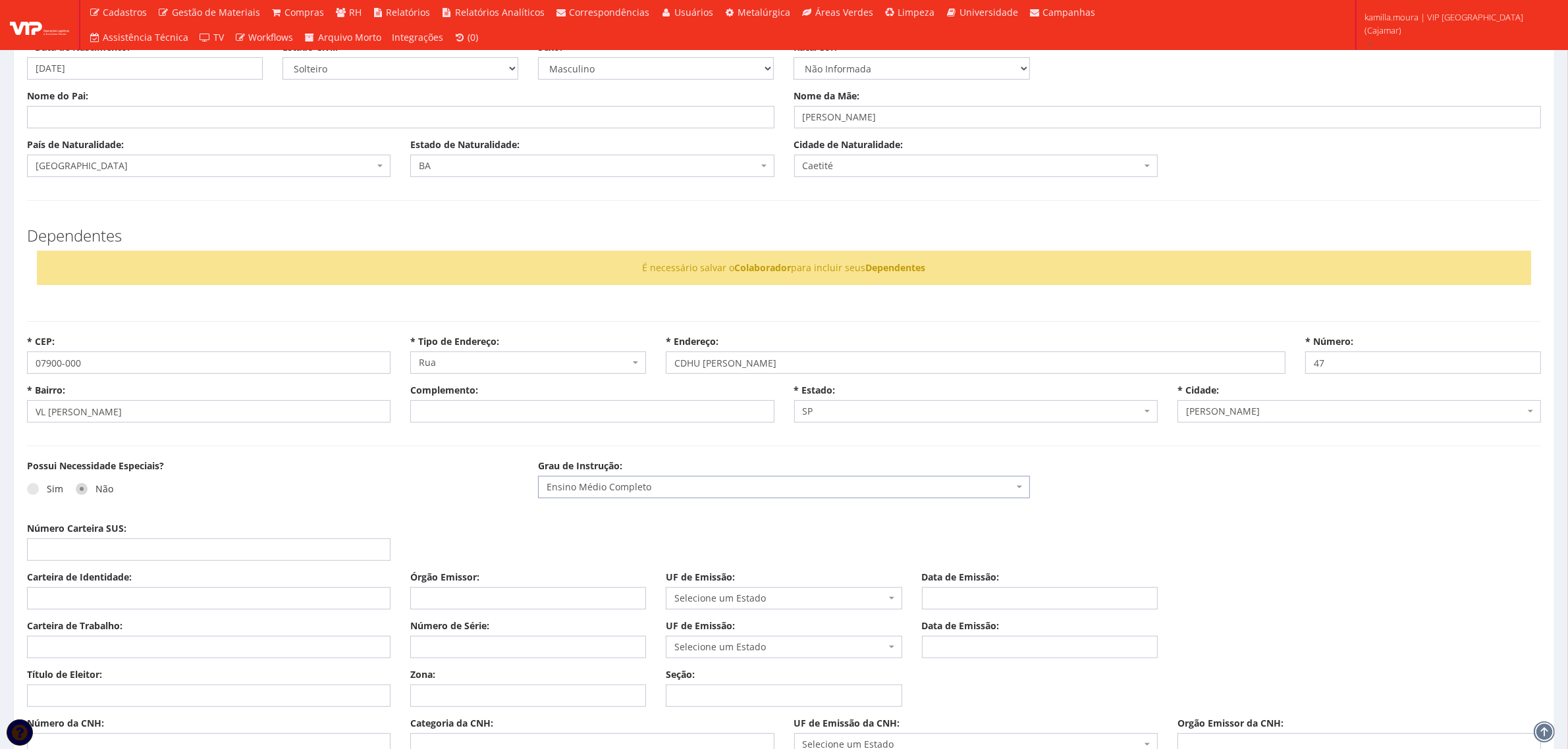
scroll to position [411, 0]
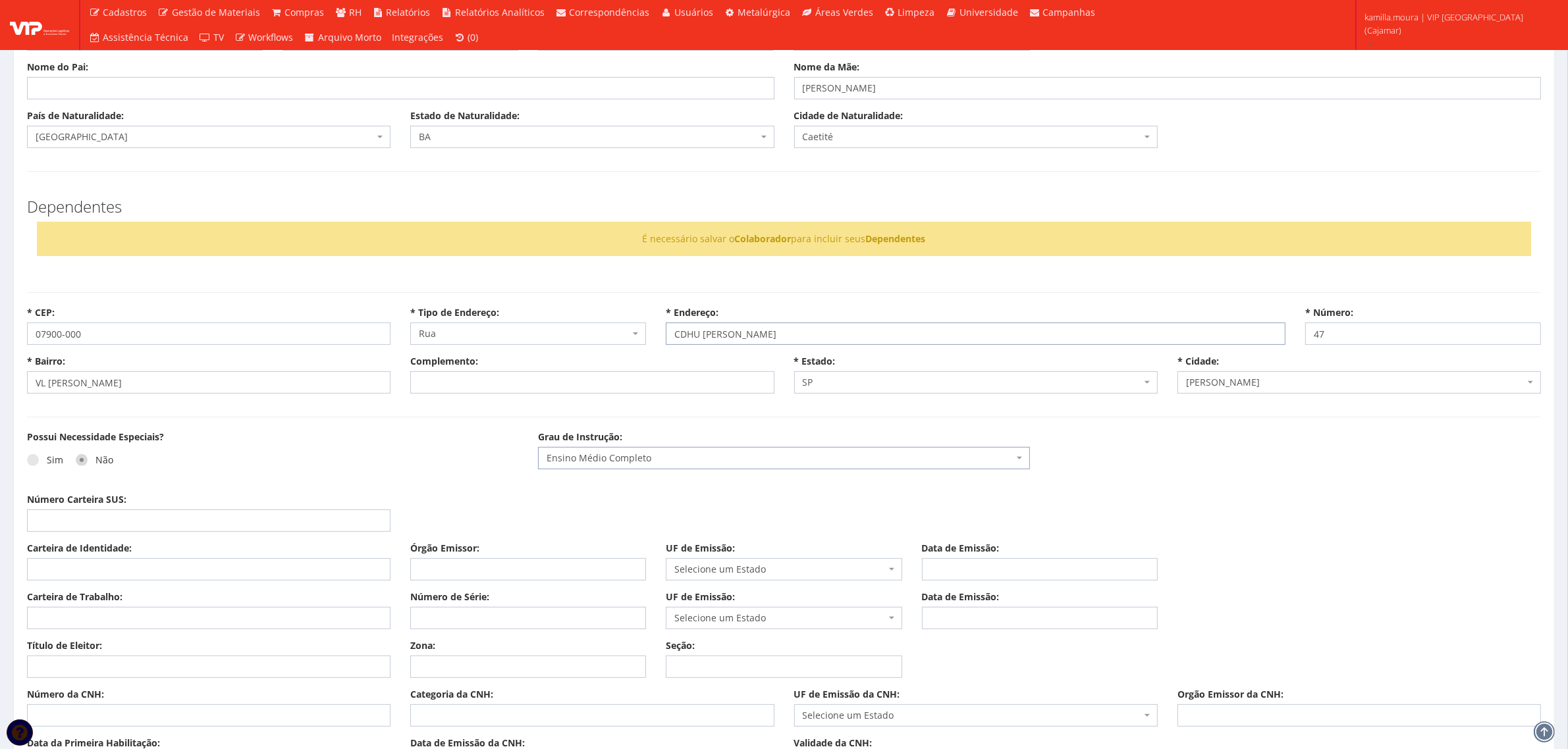
click at [672, 334] on input "CDHU VILHA GUILHERME" at bounding box center [974, 334] width 619 height 23
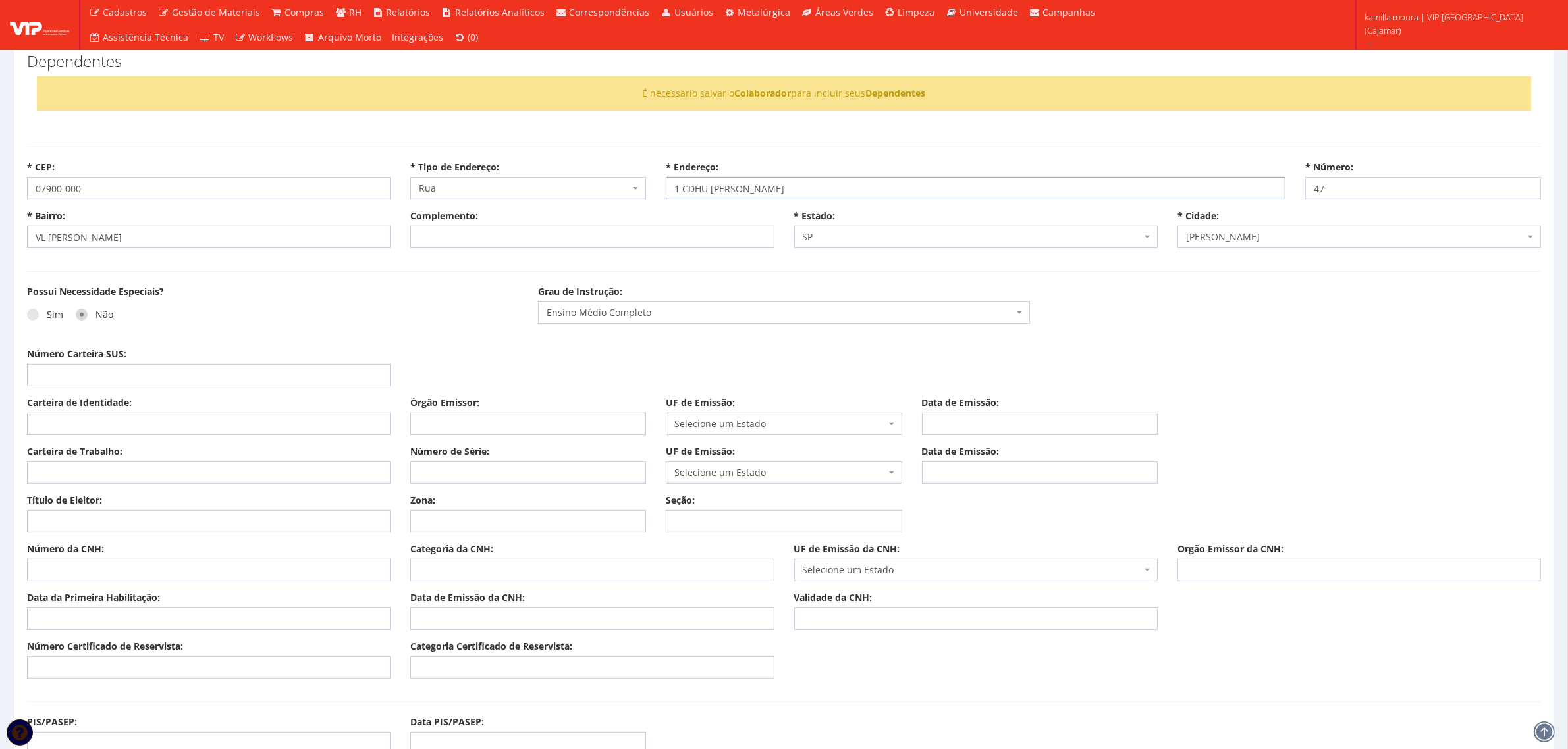
scroll to position [576, 0]
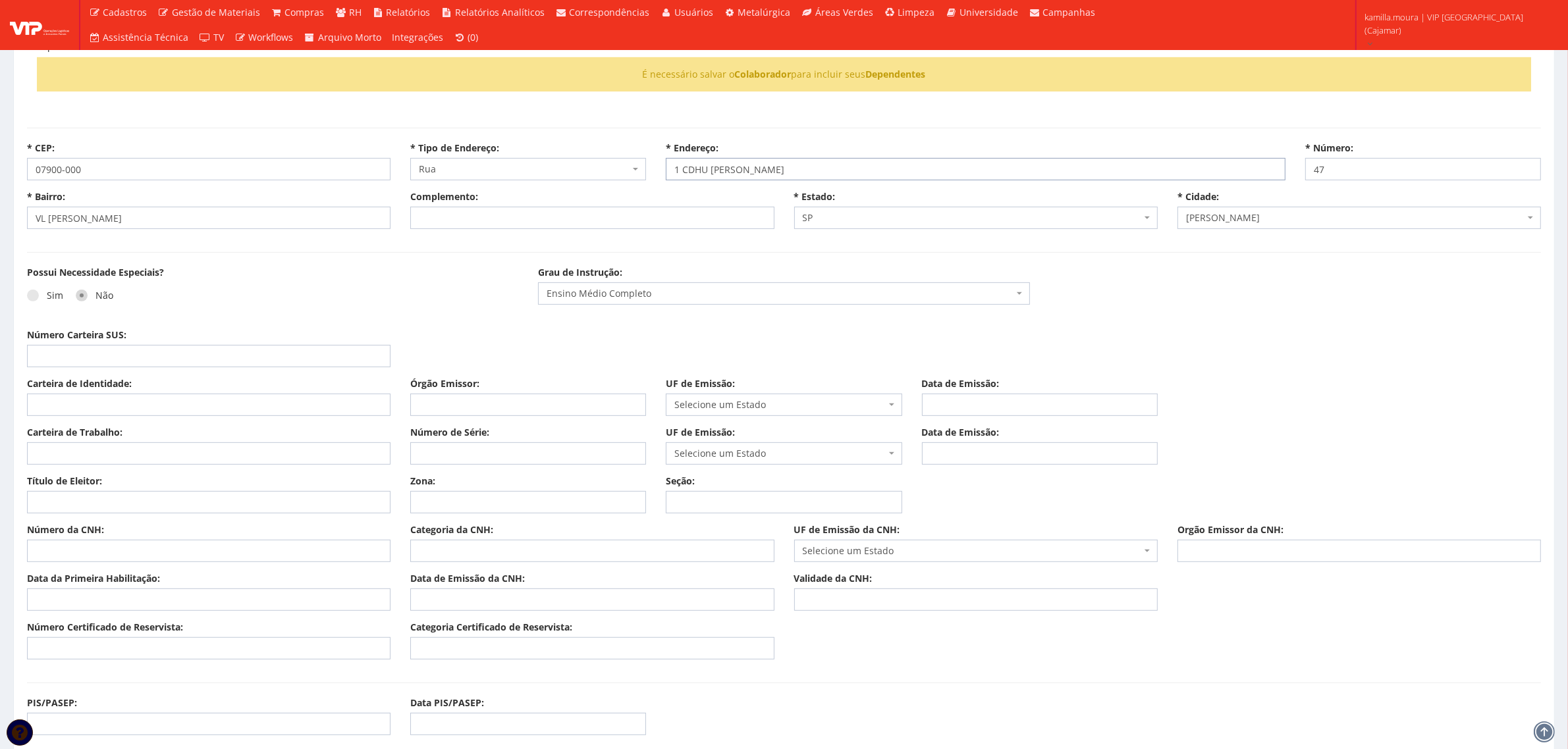
type input "1 CDHU VILHA GUILHERME"
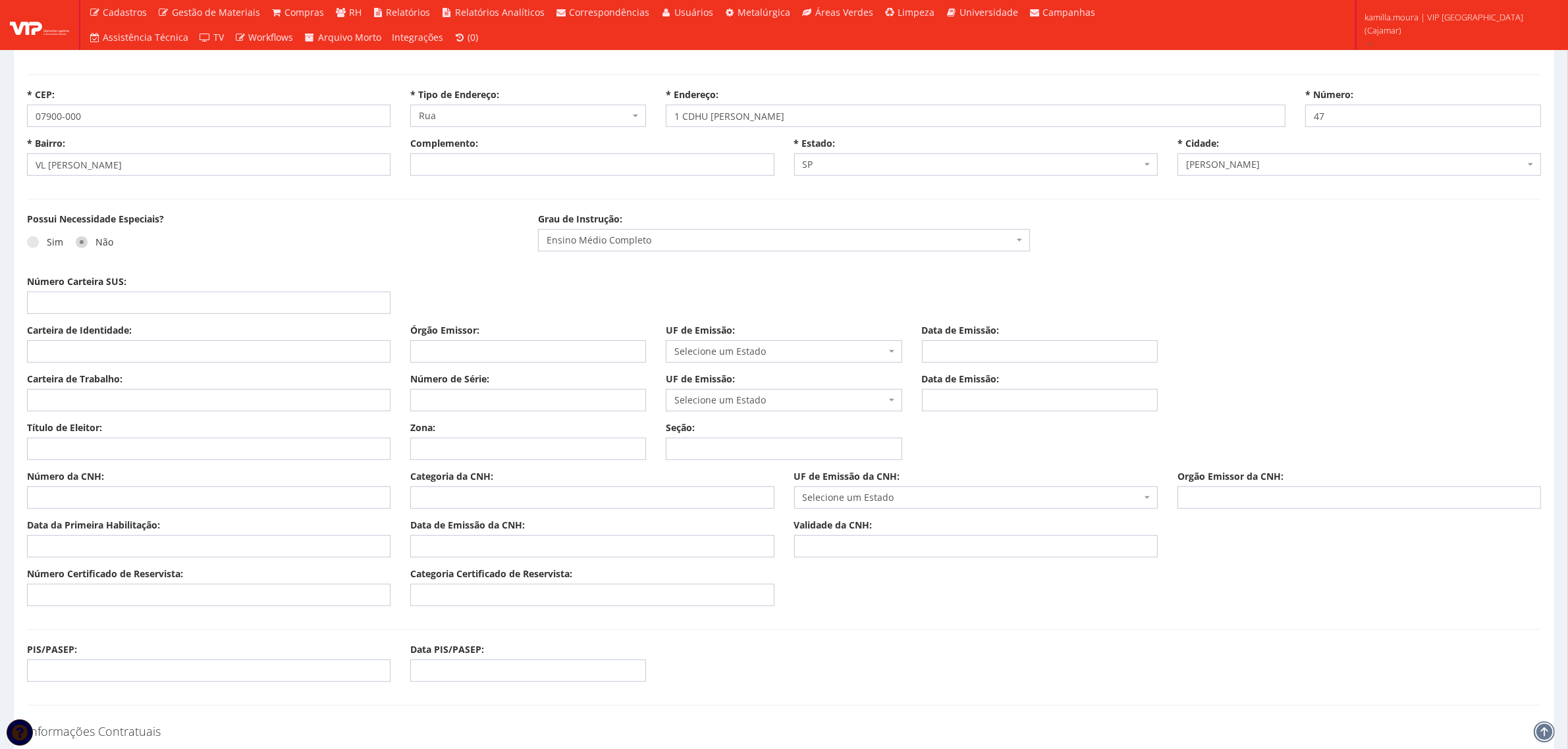
scroll to position [658, 0]
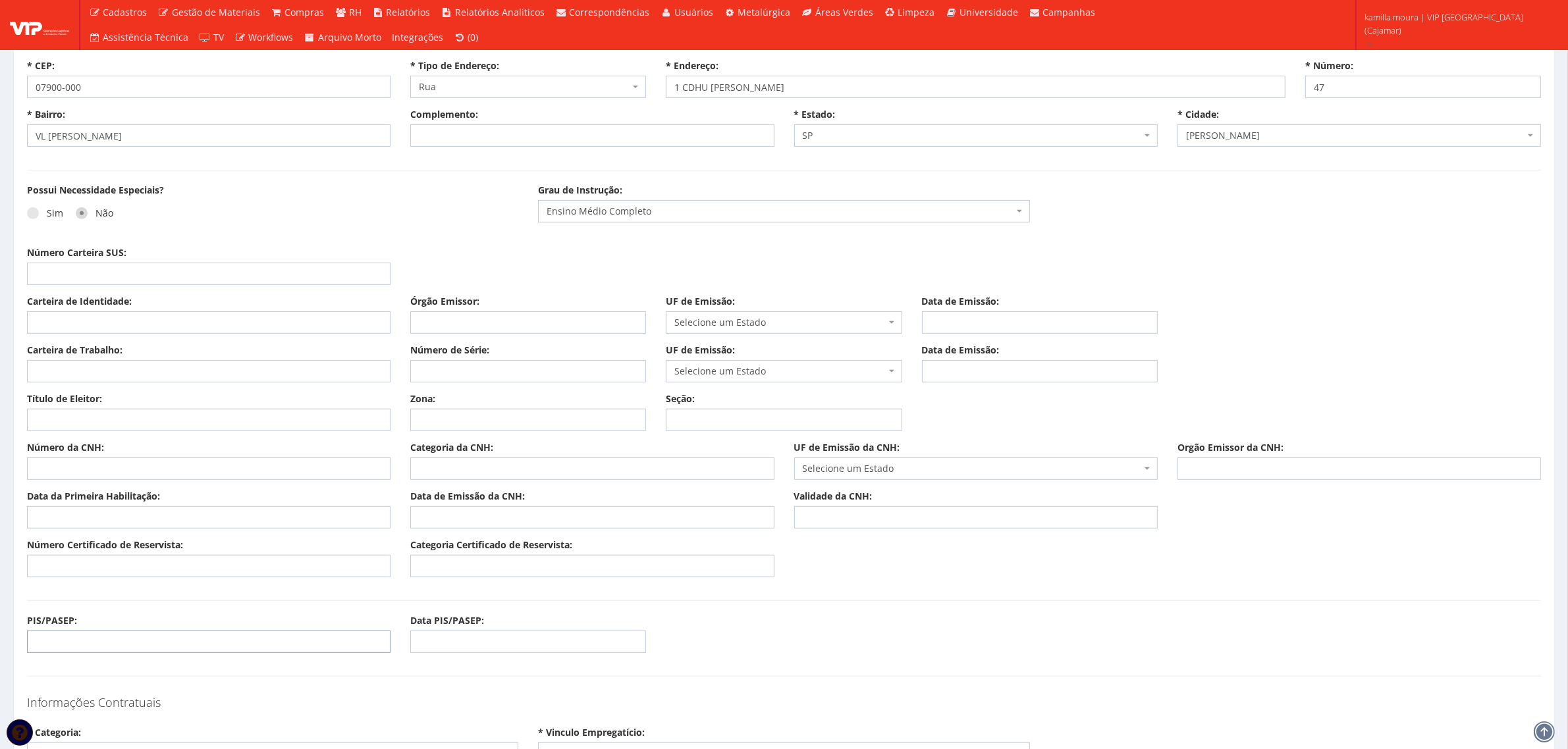
click at [63, 642] on input "PIS/PASEP:" at bounding box center [209, 642] width 363 height 23
type input "13309564850"
click at [163, 323] on input "Carteira de Identidade:" at bounding box center [209, 323] width 363 height 23
click at [117, 320] on input "Carteira de Identidade:" at bounding box center [209, 323] width 363 height 23
type input "32066985"
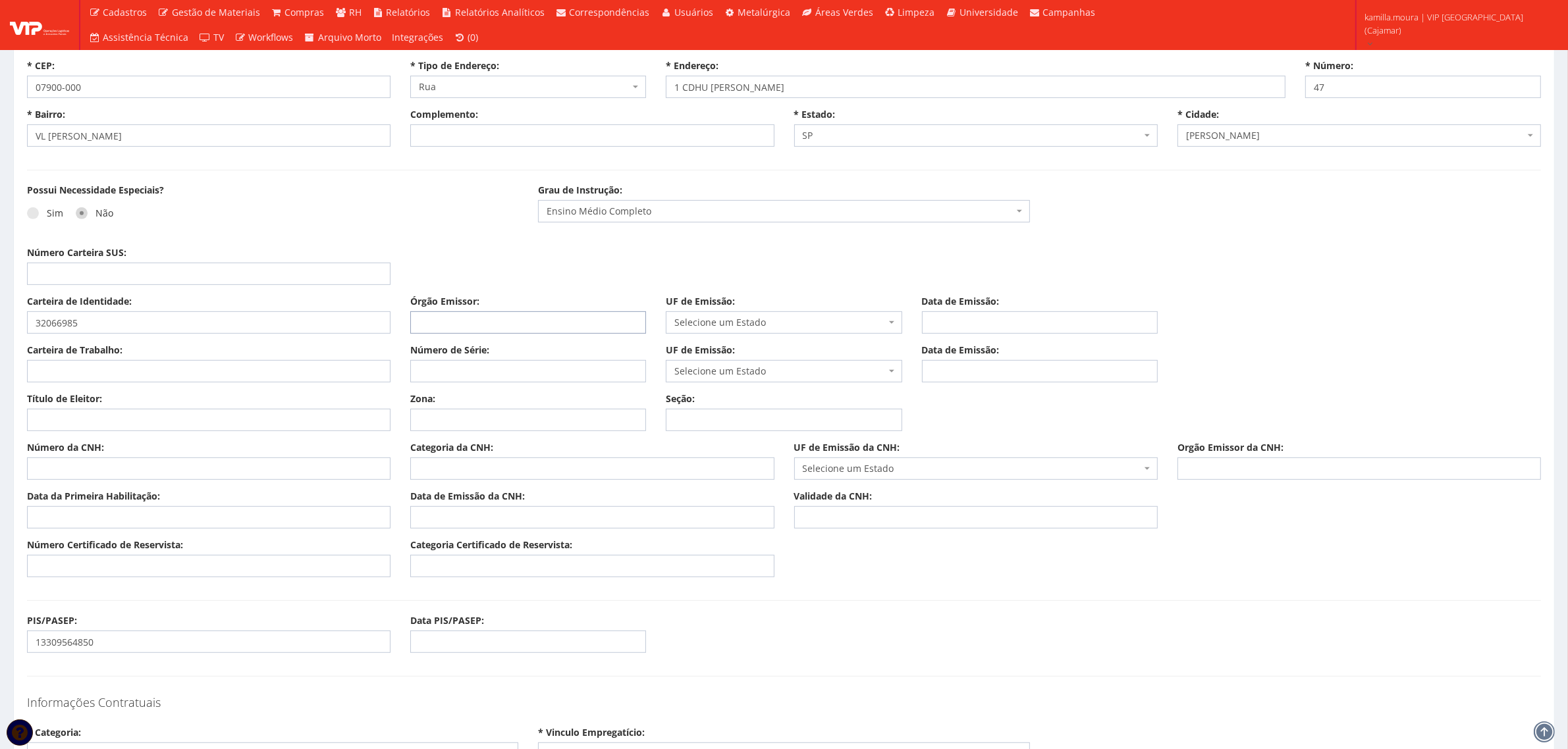
click at [426, 318] on input "Órgão Emissor:" at bounding box center [528, 323] width 236 height 23
type input "SSP"
click at [700, 324] on span "Selecione um Estado" at bounding box center [779, 322] width 210 height 13
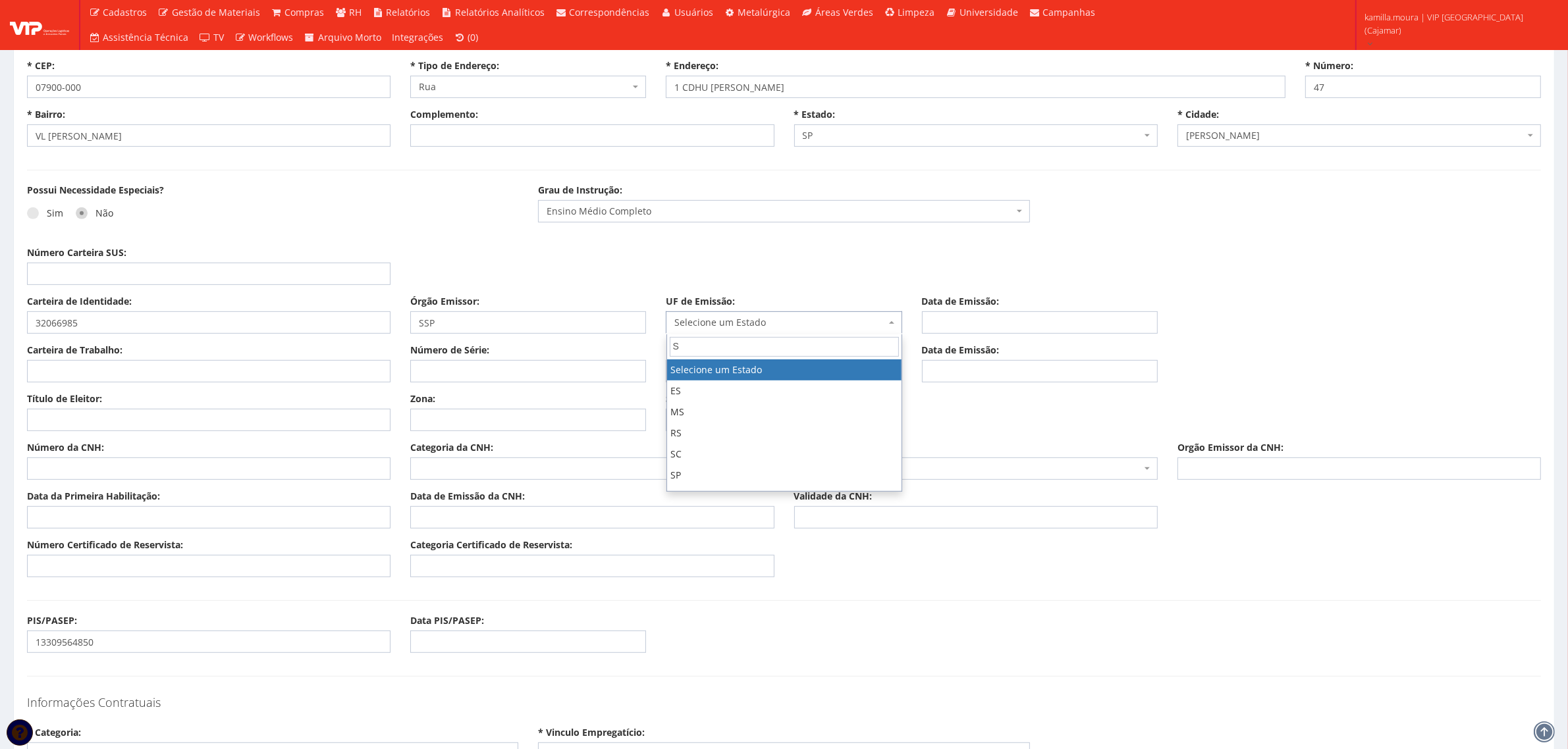
type input "SP"
select select "SP"
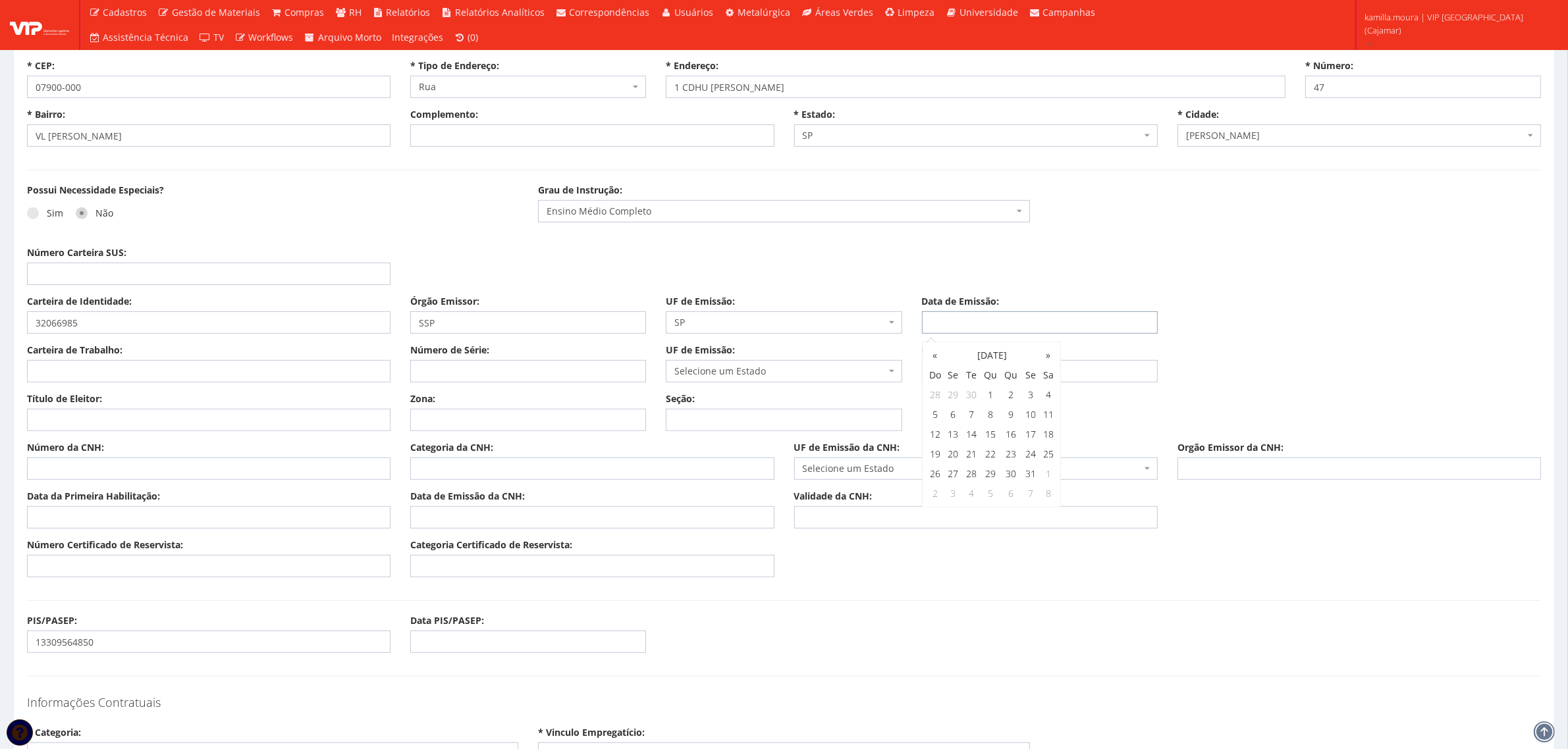
click at [968, 329] on input "Data de Emissão:" at bounding box center [1040, 323] width 236 height 23
type input "19/11/2024"
click at [44, 373] on input "Carteira de Trabalho:" at bounding box center [209, 372] width 363 height 23
type input "3372742"
click at [416, 370] on input "Número de Série:" at bounding box center [528, 372] width 236 height 23
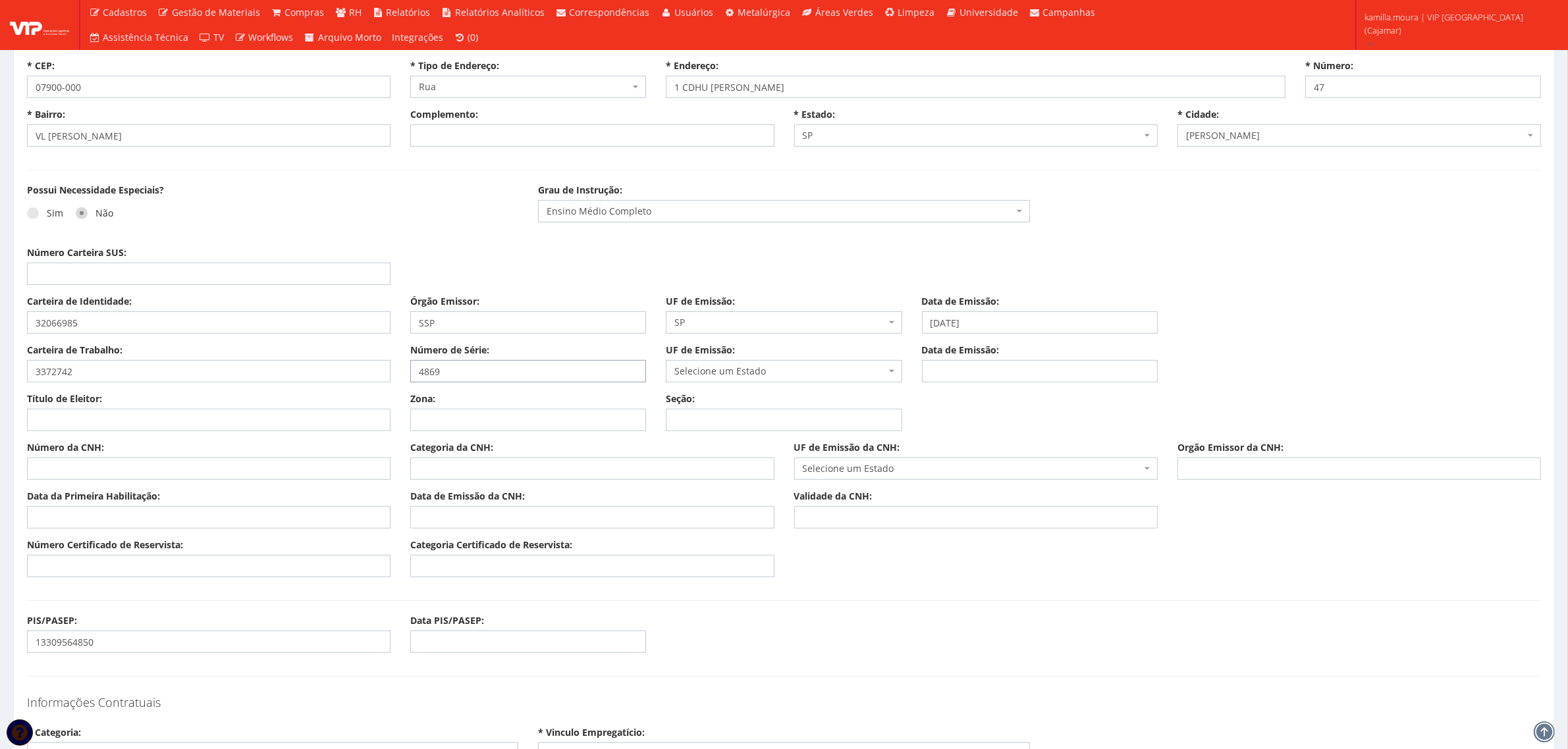
type input "4869"
click at [684, 378] on span "Selecione um Estado" at bounding box center [779, 371] width 210 height 13
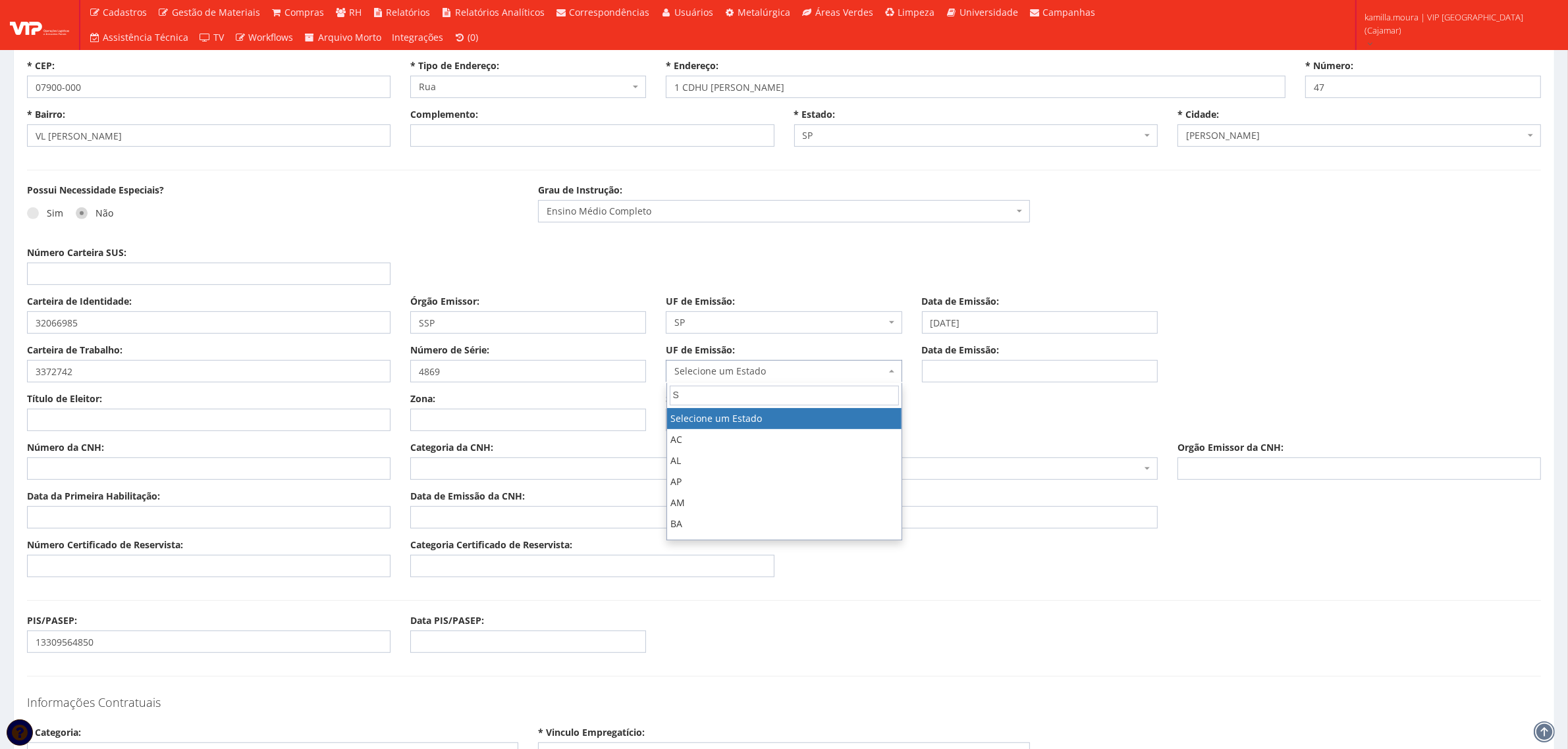
type input "SP"
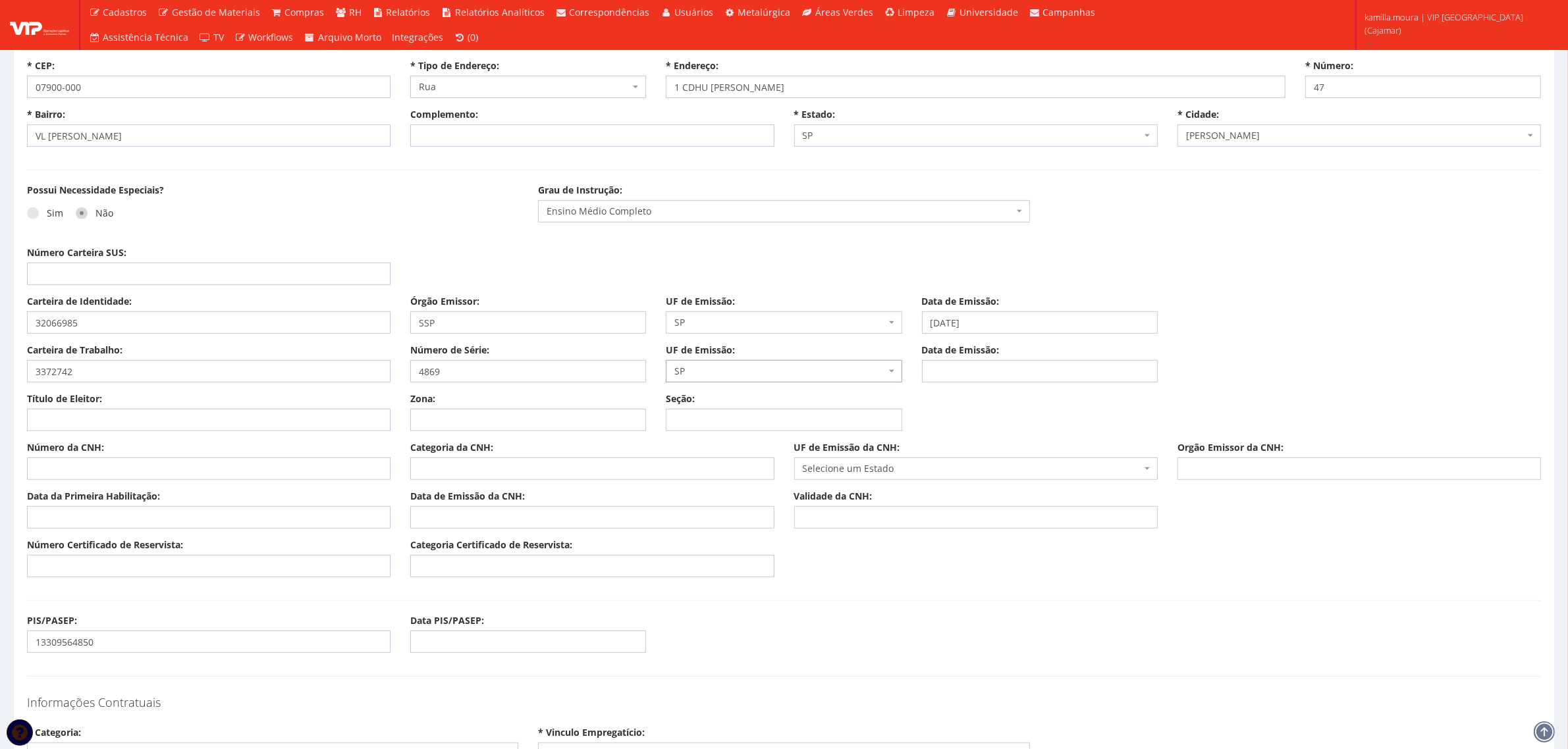
select select "SP"
click at [68, 416] on input "Título de Eleitor:" at bounding box center [209, 420] width 363 height 23
click at [137, 467] on input "Número da CNH:" at bounding box center [209, 469] width 363 height 23
click at [133, 513] on input "Data da Primeira Habilitação:" at bounding box center [209, 518] width 363 height 23
type input "18/11/2024"
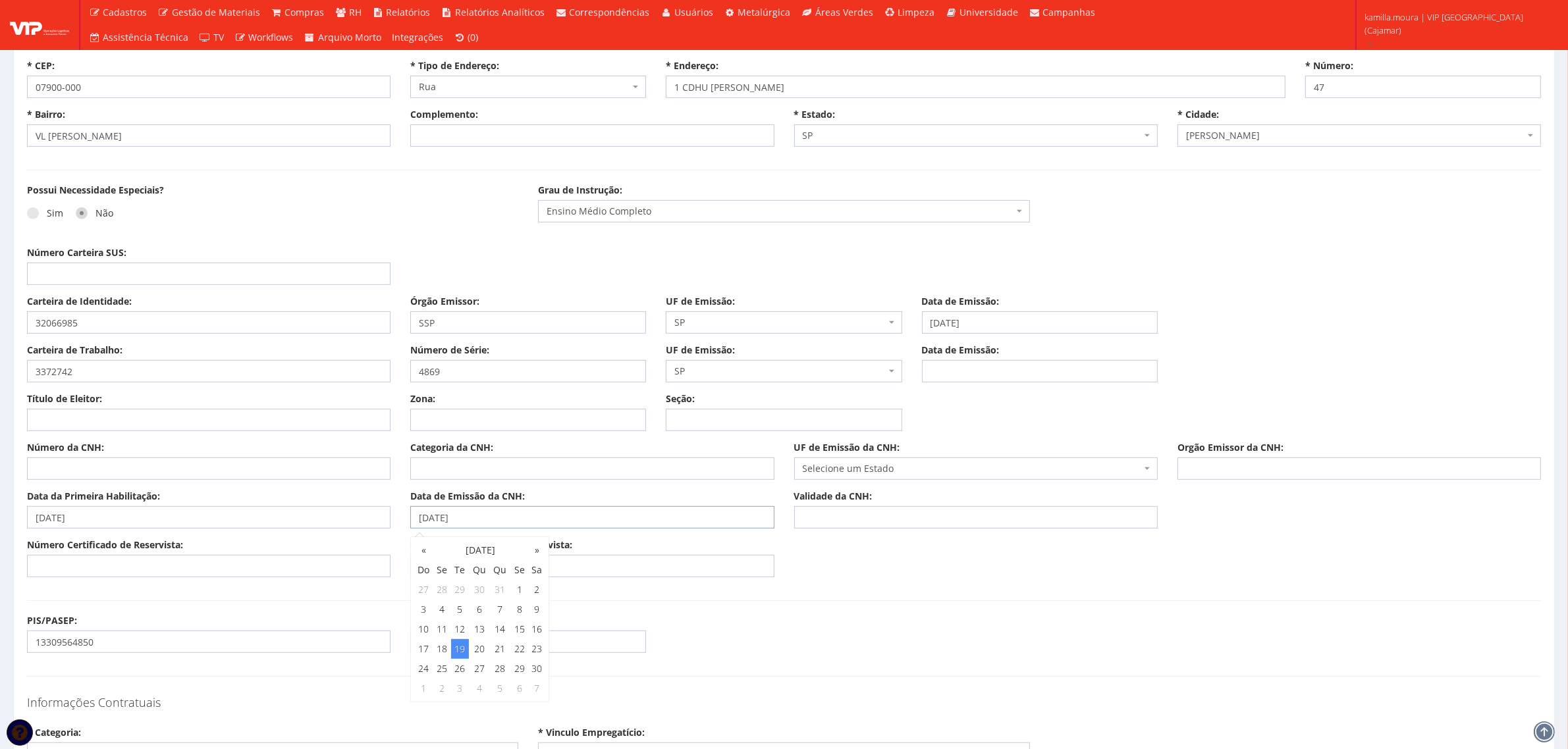
type input "19/11/2024"
type input "17/11/2025"
click at [100, 564] on input "Número Certificado de Reservista:" at bounding box center [209, 567] width 363 height 23
type input "140552166997"
click at [501, 558] on input "Categoria Certificado de Reservista:" at bounding box center [592, 567] width 363 height 23
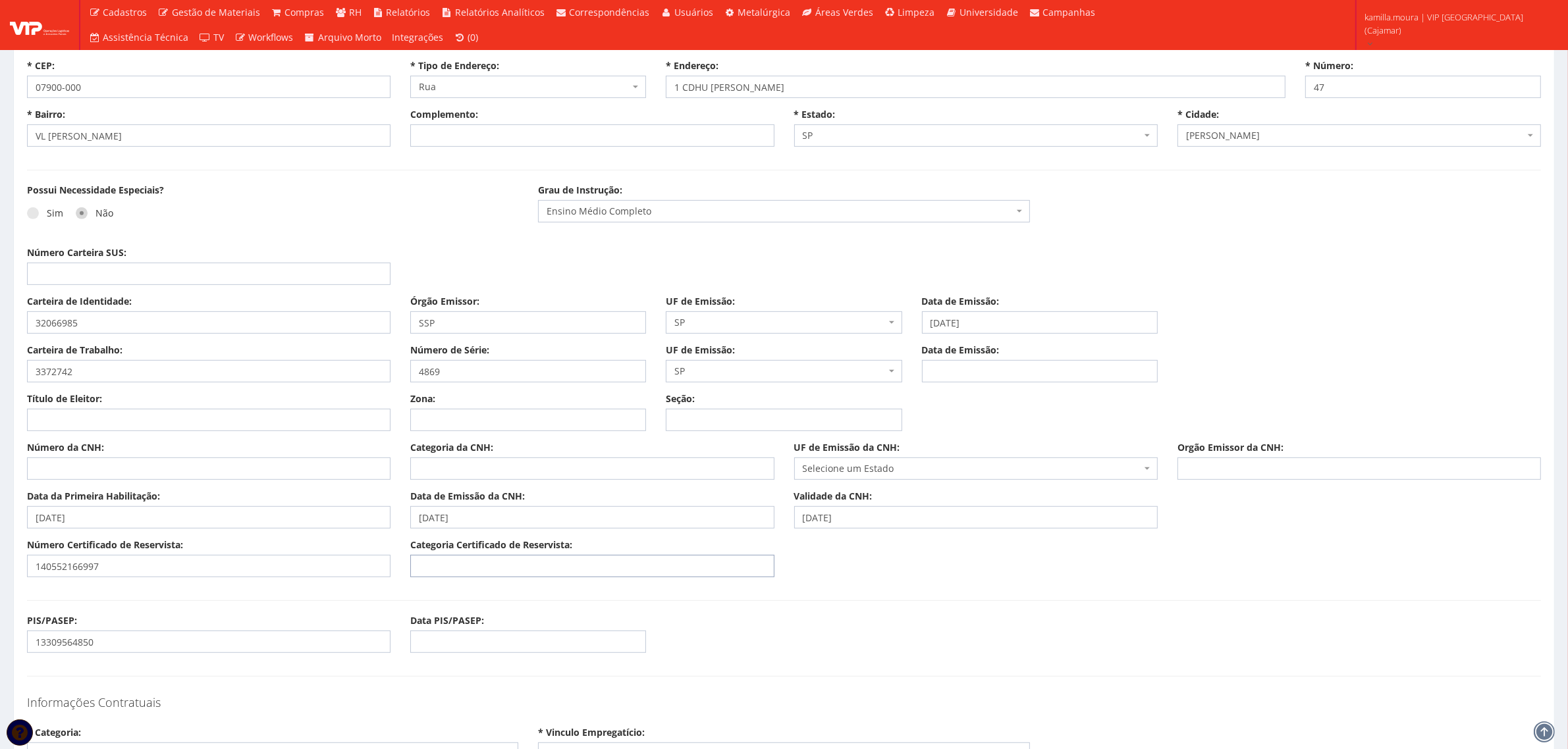
type input "CDI"
click at [97, 466] on input "Número da CNH:" at bounding box center [209, 469] width 363 height 23
click at [136, 462] on input "Número da CNH:" at bounding box center [209, 469] width 363 height 23
type input "08807082731"
click at [481, 464] on input "Categoria da CNH:" at bounding box center [592, 469] width 363 height 23
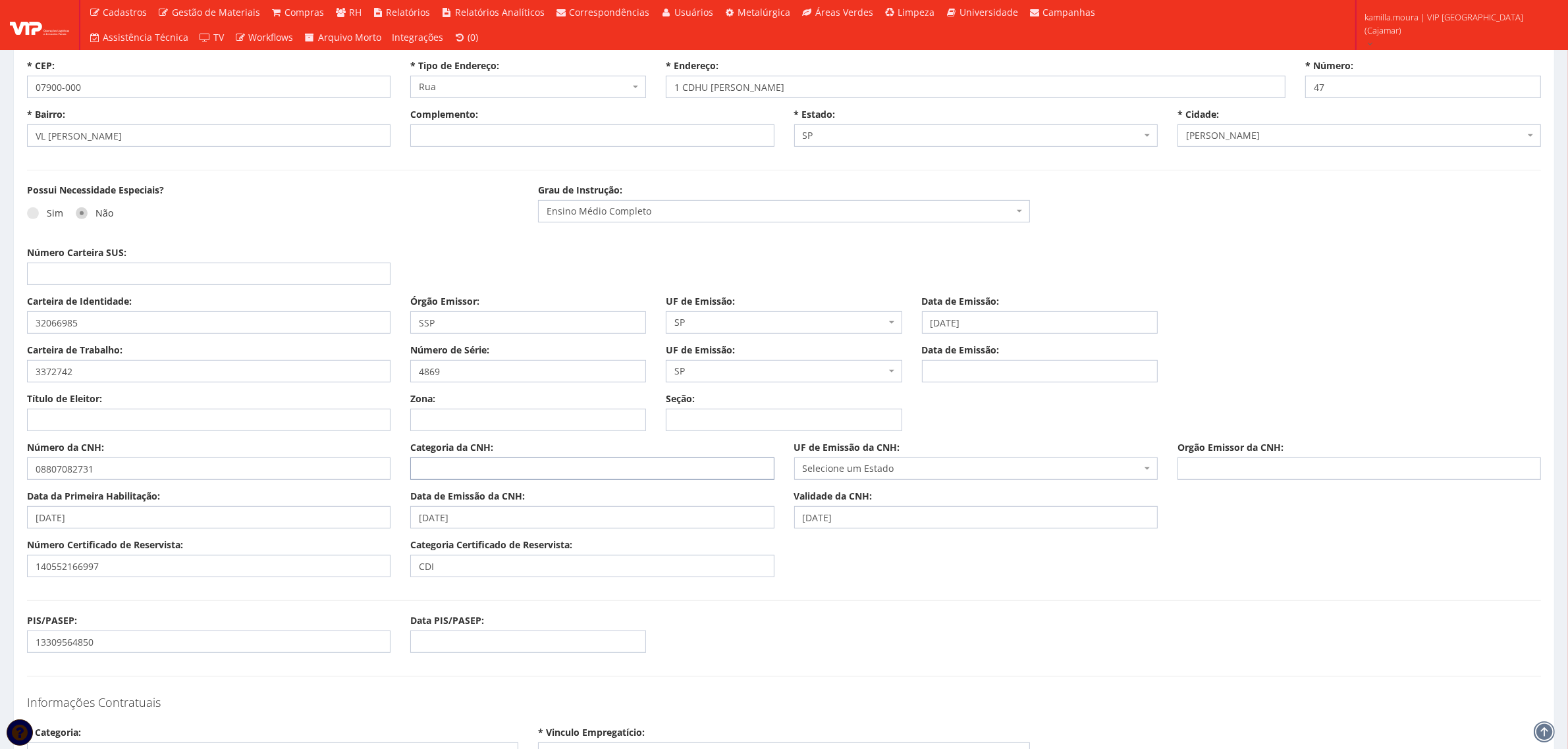
type input "AB"
click at [993, 473] on span "Selecione um Estado" at bounding box center [972, 468] width 339 height 13
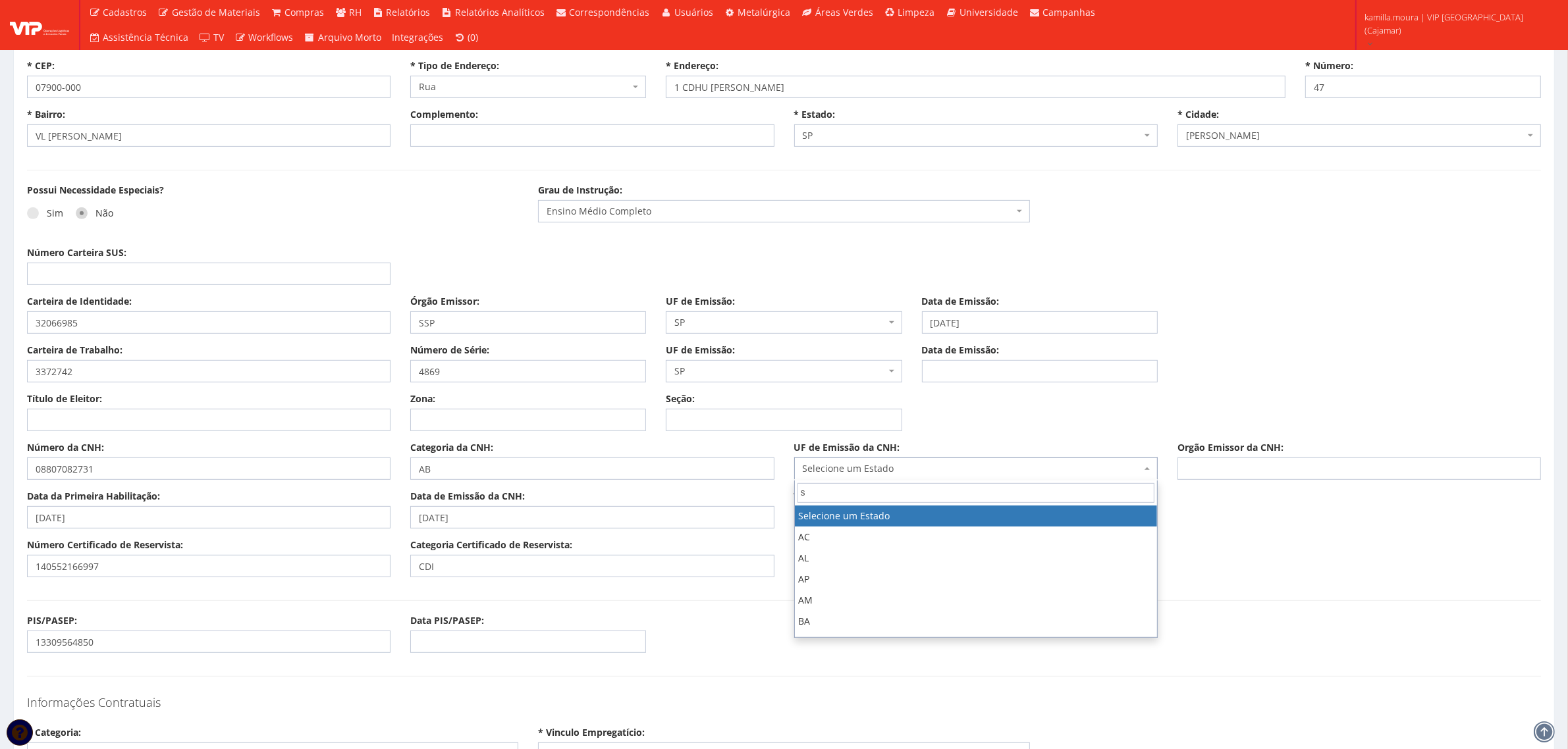
type input "sp"
select select "SP"
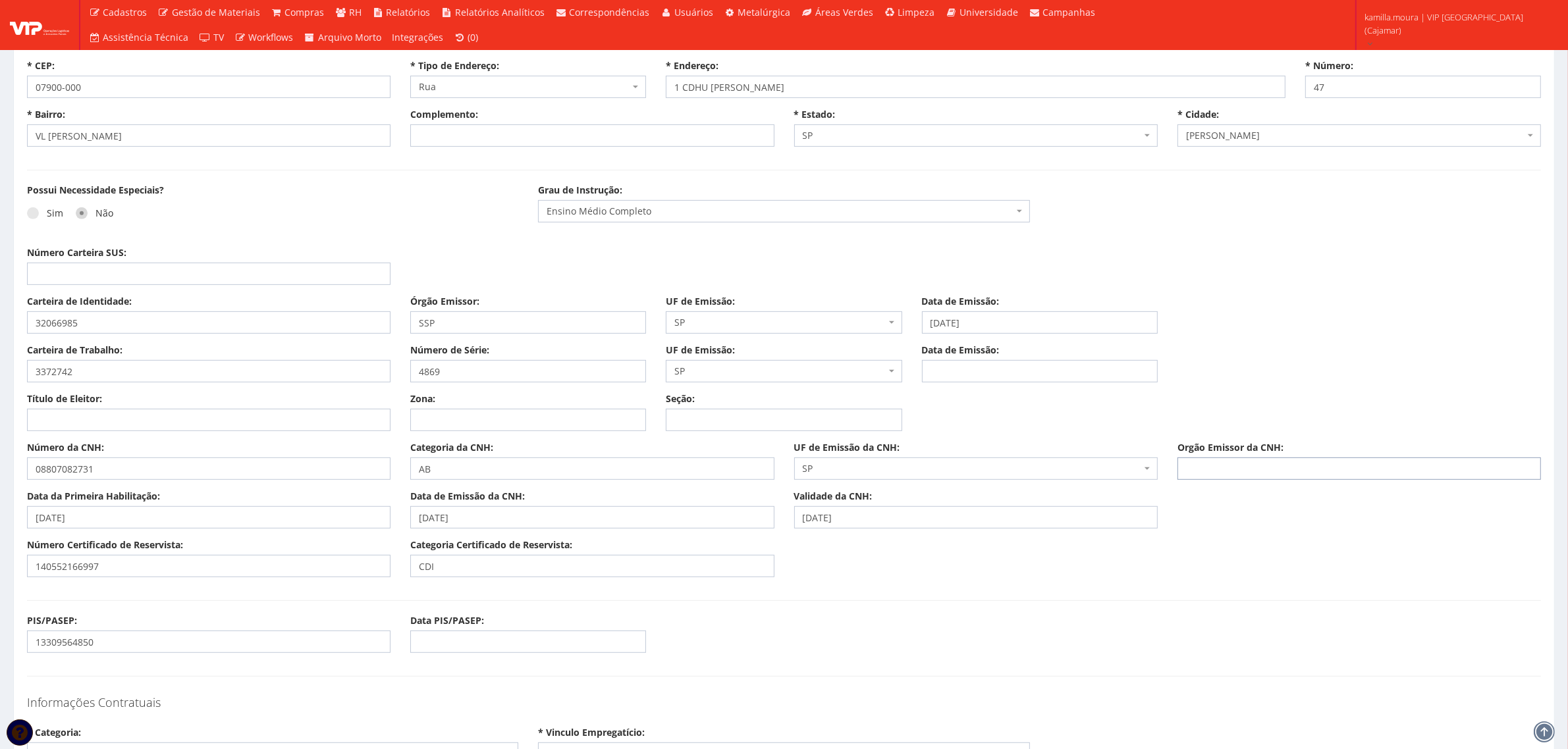
click at [1229, 471] on input "Orgão Emissor da CNH:" at bounding box center [1358, 469] width 363 height 23
type input "DETRAN"
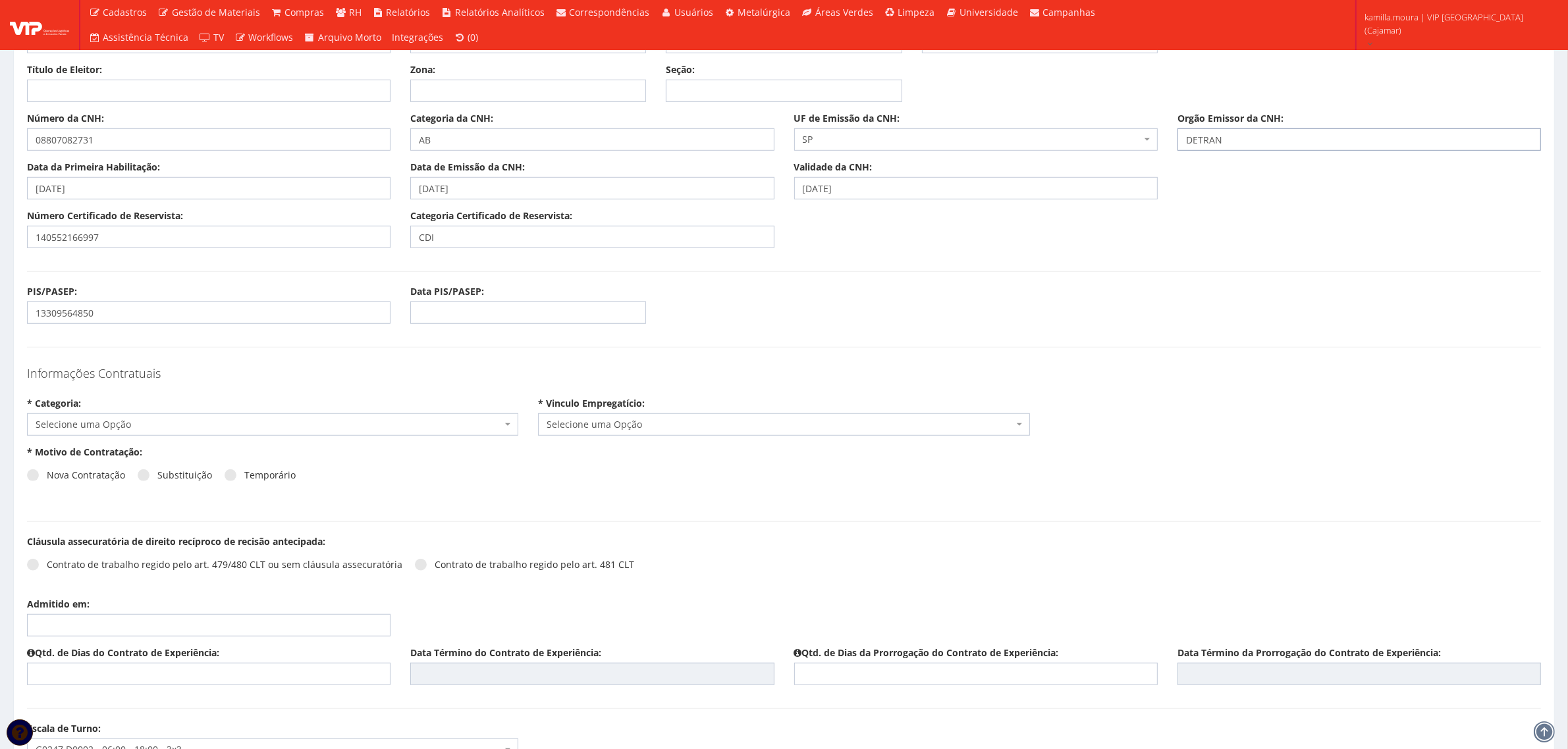
scroll to position [1152, 0]
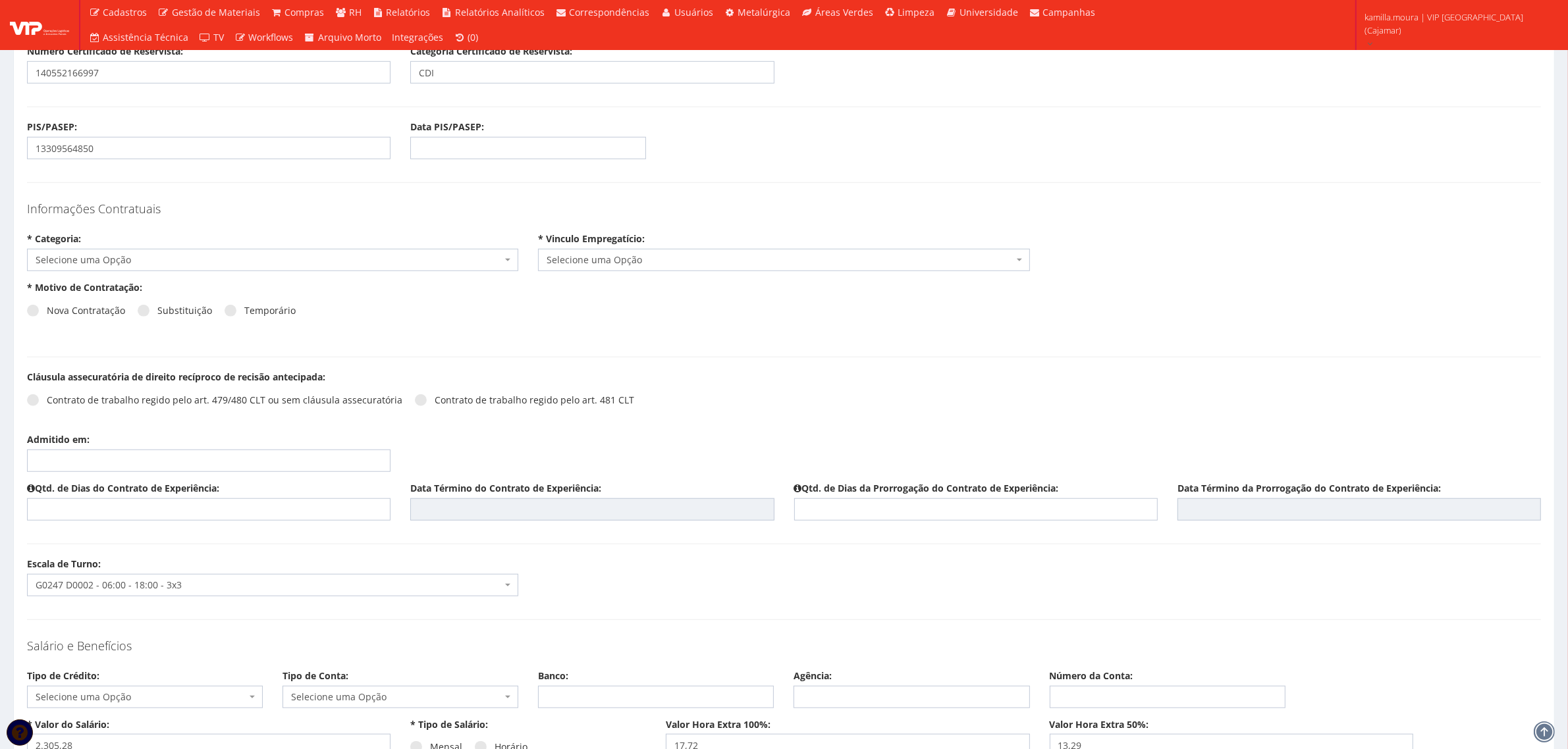
click at [169, 266] on span "Selecione uma Opção" at bounding box center [269, 259] width 466 height 13
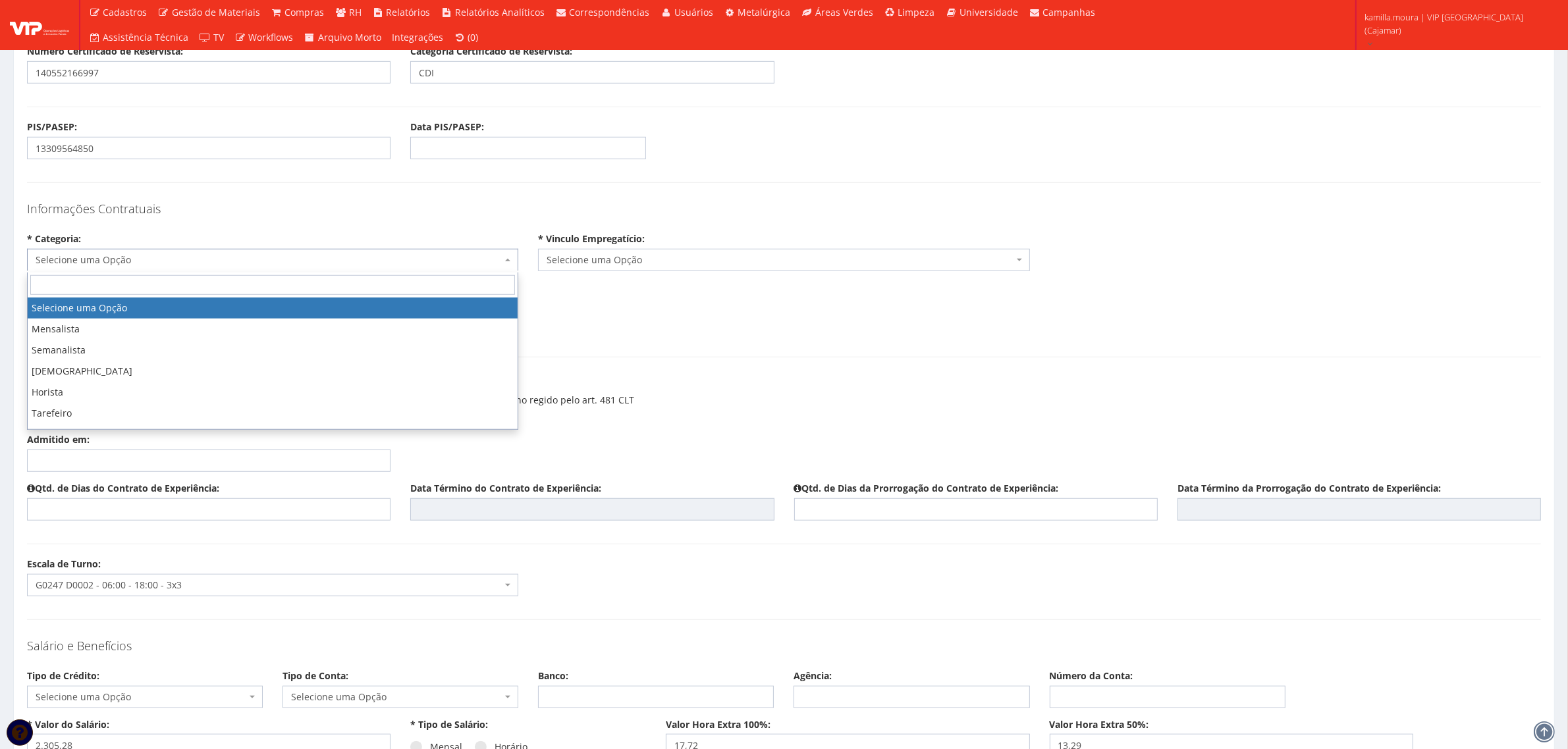
select select "mensalista"
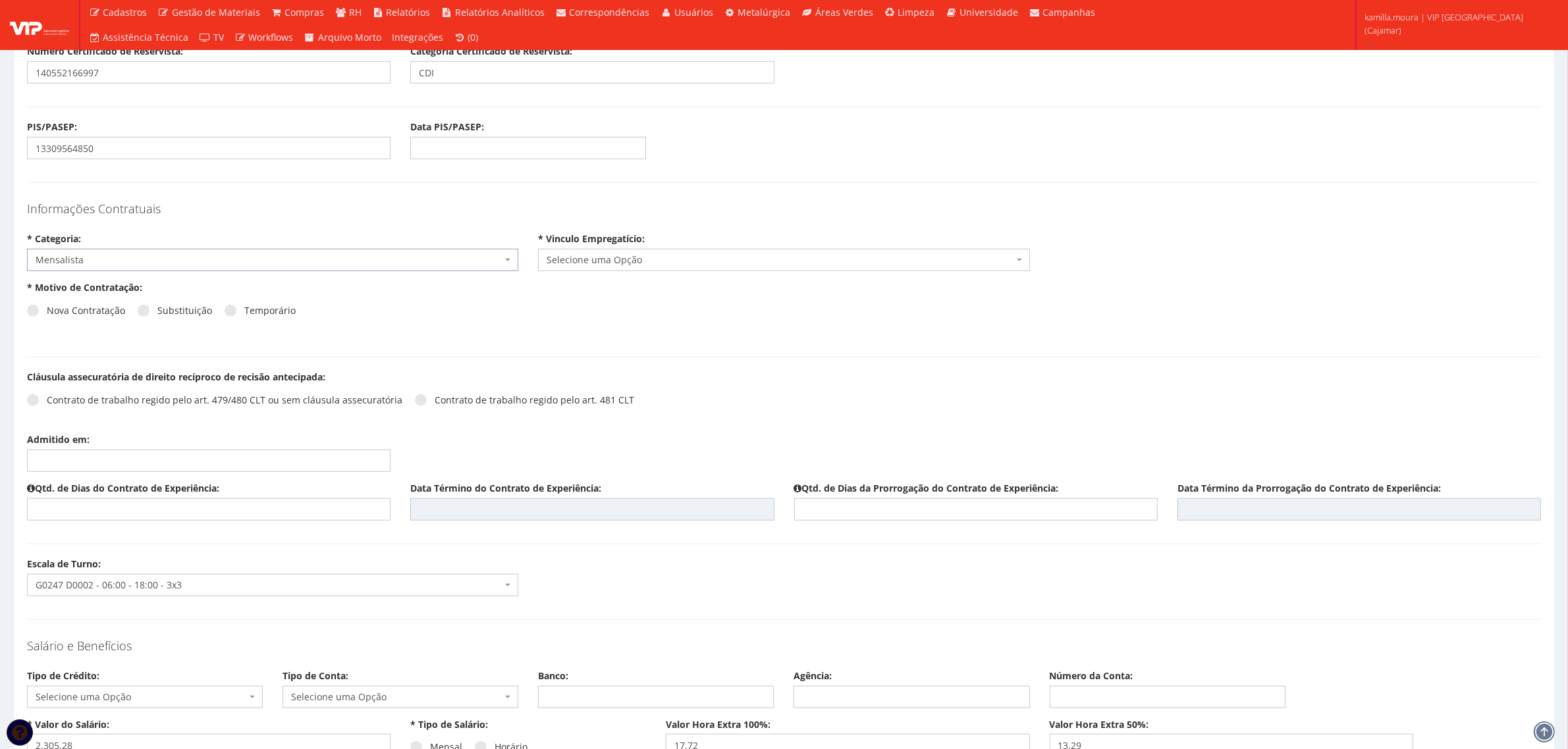
click at [574, 266] on span "Selecione uma Opção" at bounding box center [780, 259] width 466 height 13
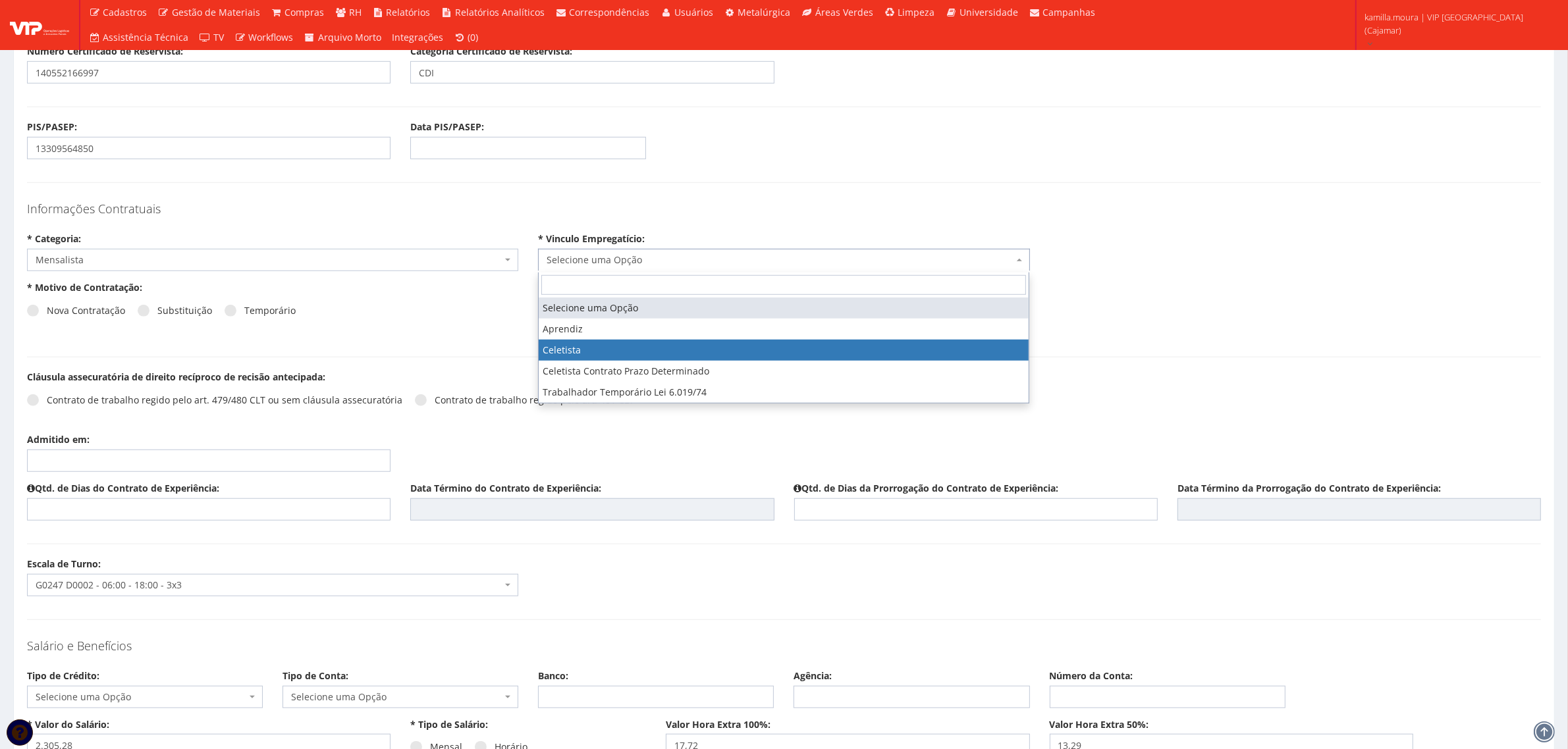
select select "celetista"
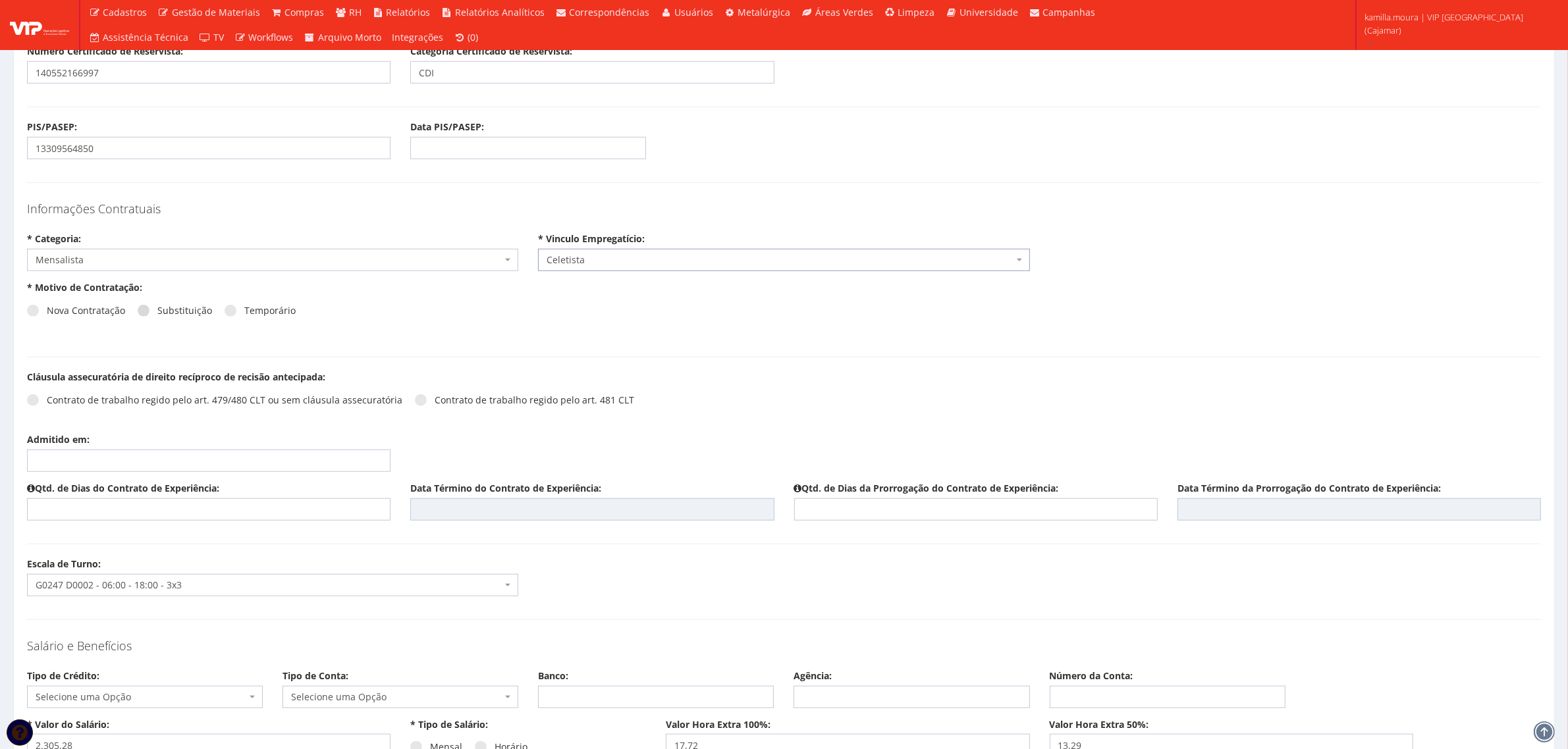
click at [182, 311] on label "Substituição" at bounding box center [175, 310] width 74 height 13
click at [166, 311] on input "Substituição" at bounding box center [162, 311] width 9 height 9
radio input "true"
click at [620, 315] on span "Selecione um colaborador" at bounding box center [780, 308] width 466 height 13
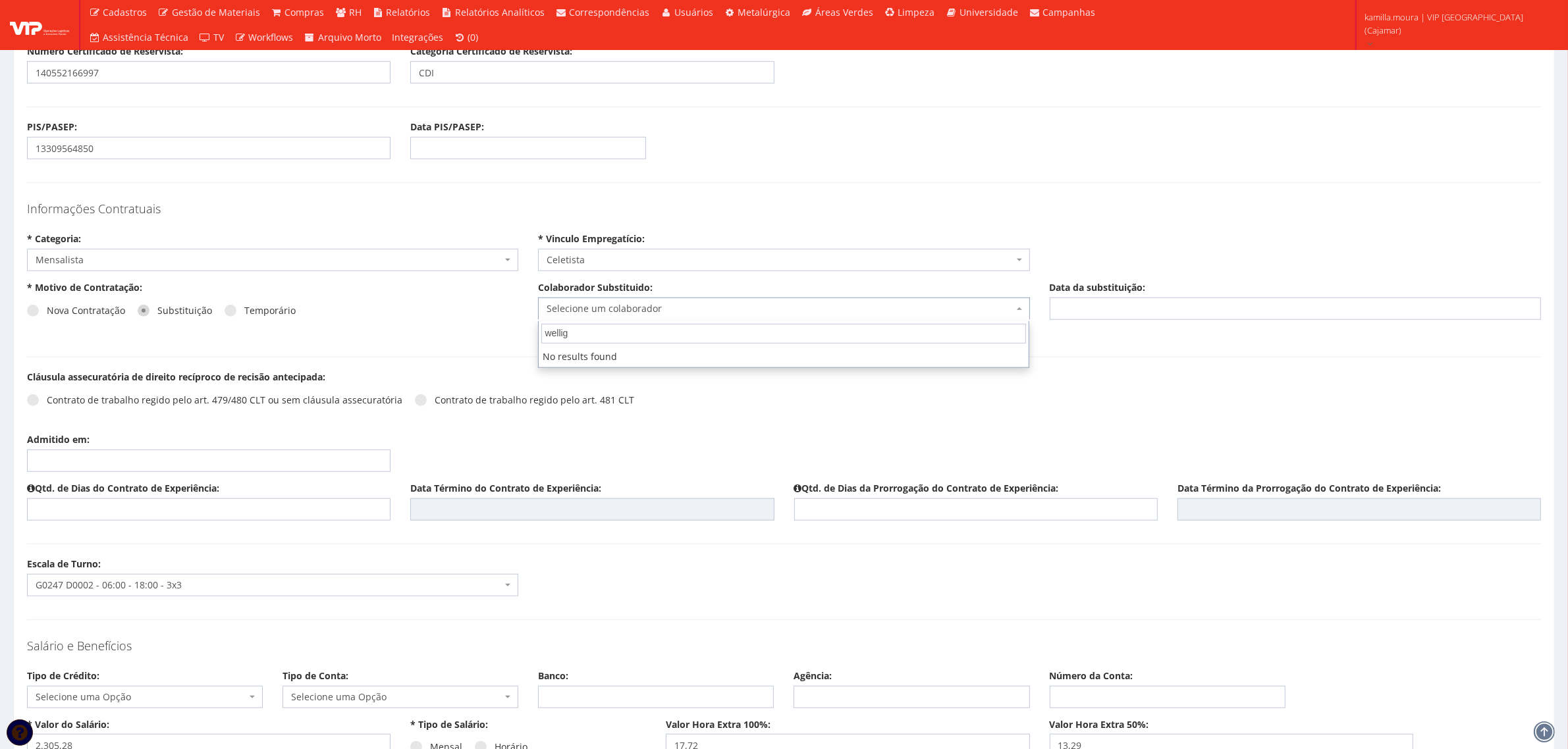
type input "welli"
select select "4063"
click at [1144, 309] on input "Data da substituição:" at bounding box center [1295, 309] width 492 height 23
type input "[DATE]"
click at [46, 407] on label "Contrato de trabalho regido pelo art. 479/480 CLT ou sem cláusula assecuratória" at bounding box center [215, 400] width 375 height 13
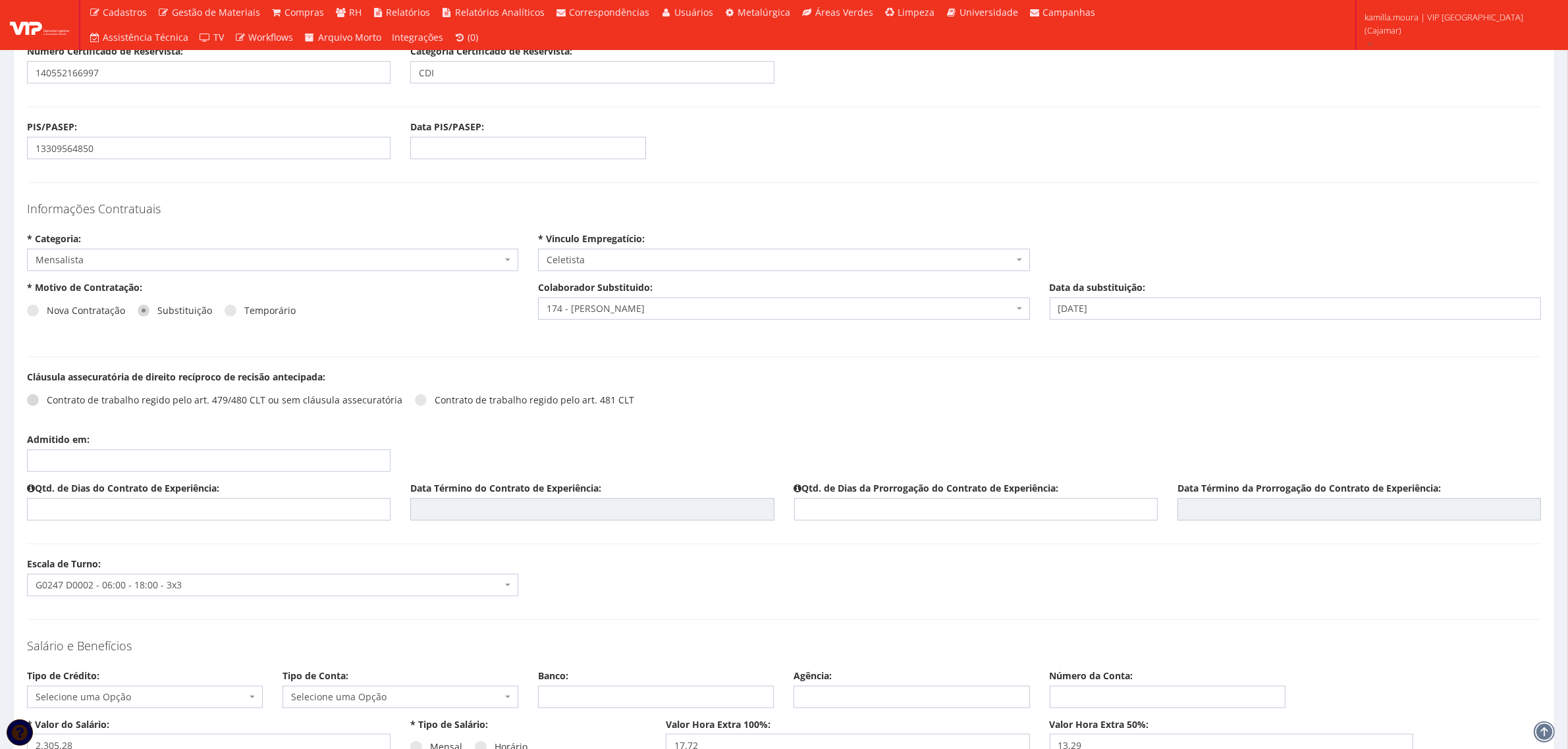
click at [47, 405] on input "Contrato de trabalho regido pelo art. 479/480 CLT ou sem cláusula assecuratória" at bounding box center [52, 401] width 9 height 9
radio input "true"
click at [59, 459] on input "Admitido em:" at bounding box center [209, 461] width 363 height 23
type input "[DATE]"
type input "45"
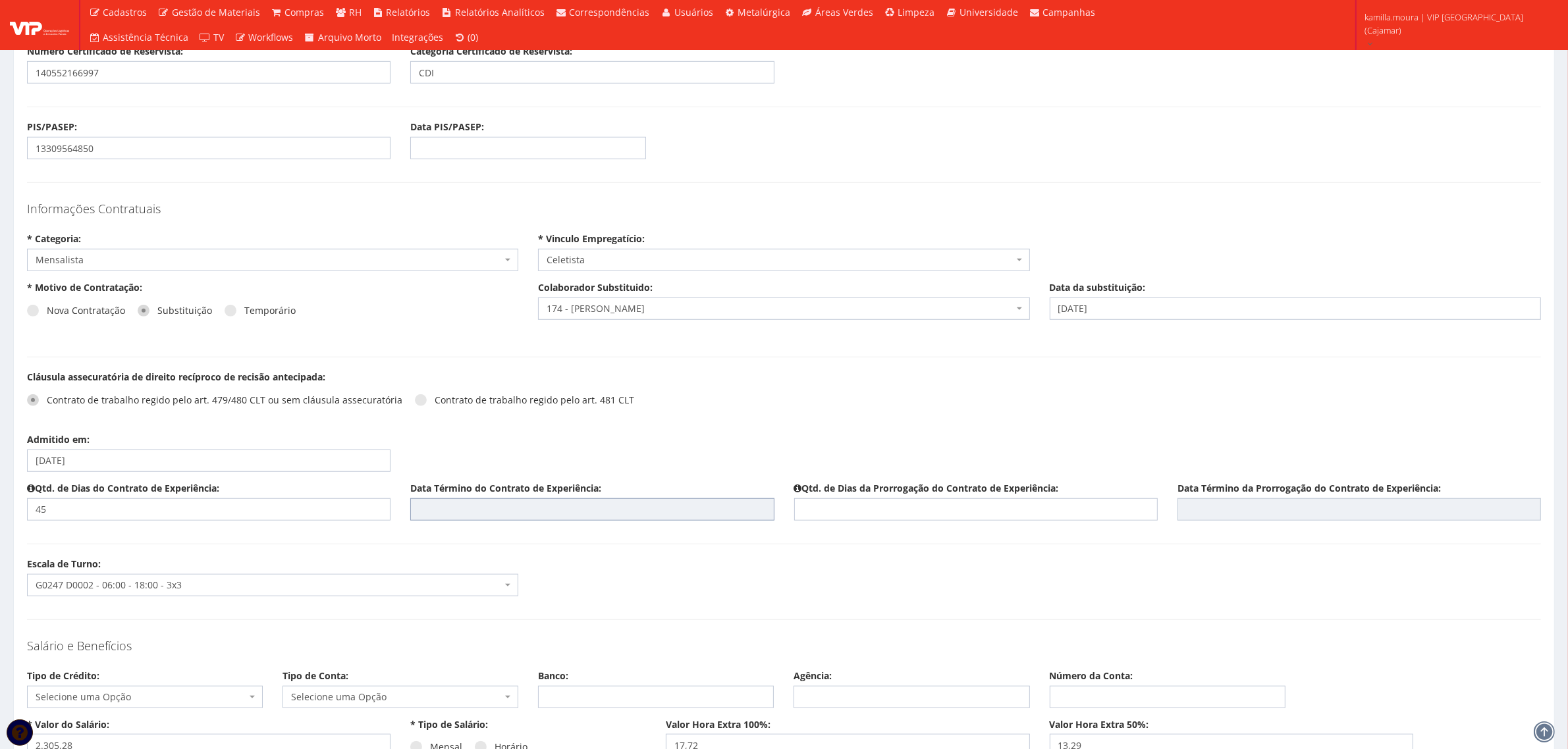
type input "21/11/2025"
type input "45"
type input "05/01/2026"
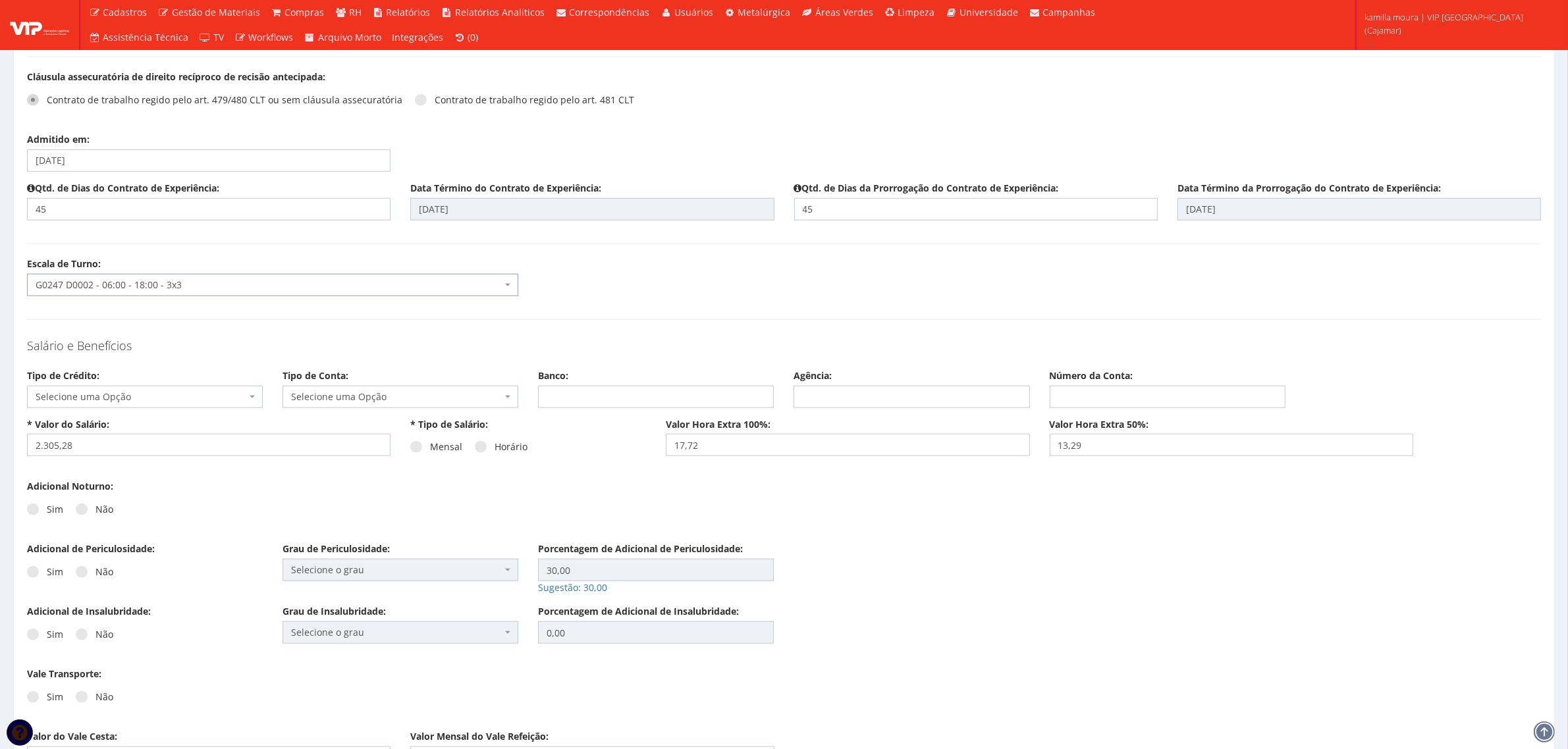
scroll to position [1481, 0]
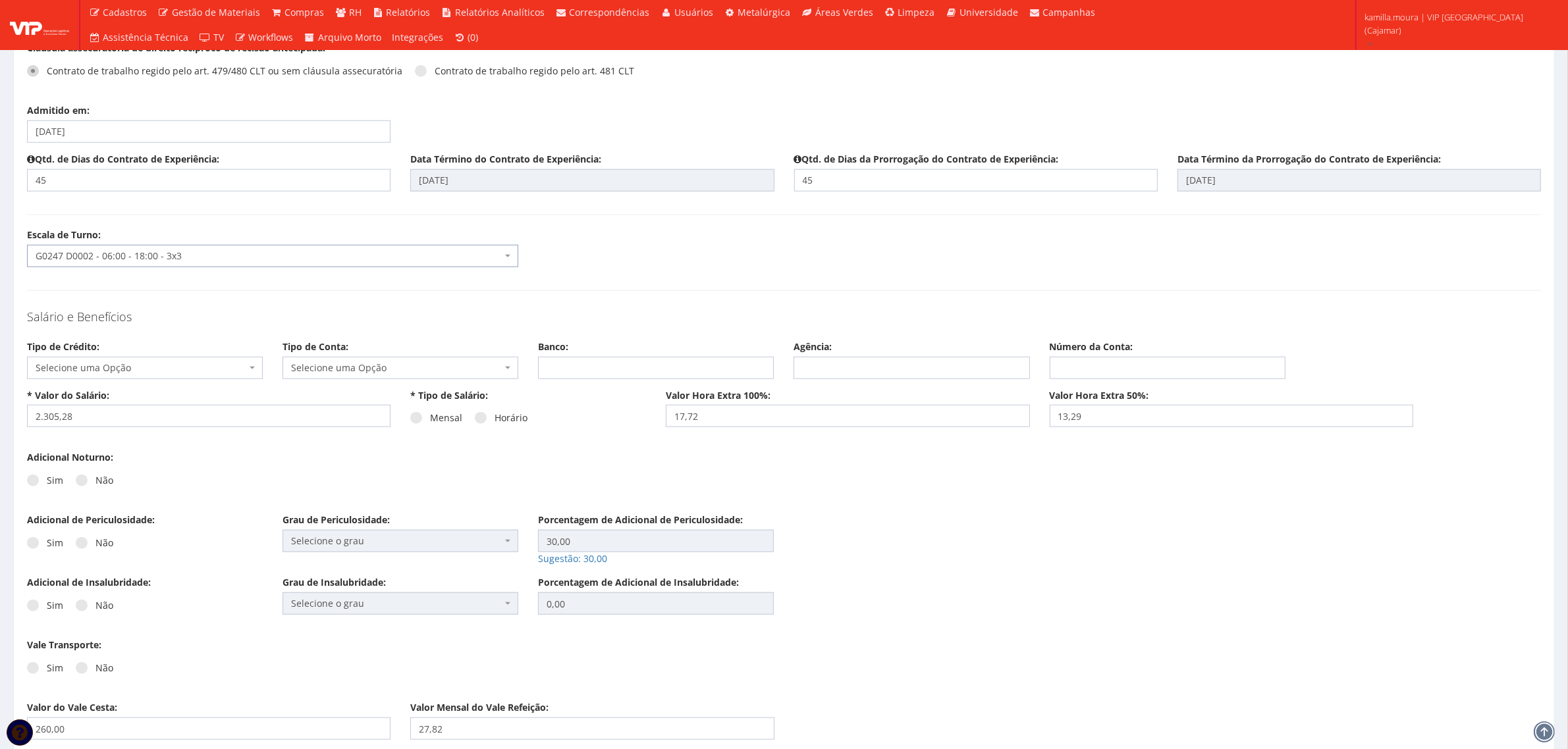
click at [229, 371] on span "Selecione uma Opção" at bounding box center [141, 368] width 210 height 13
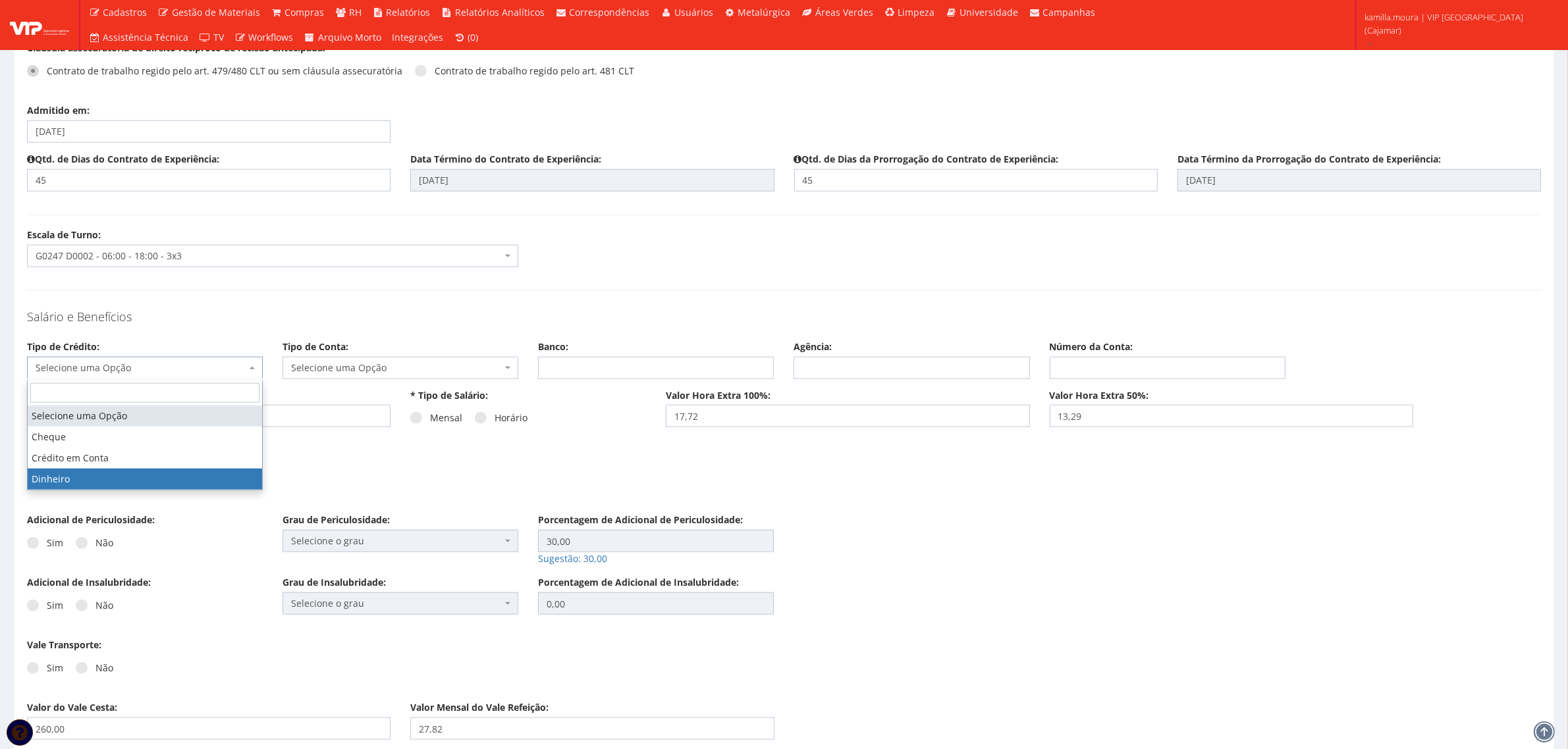
select select "dinheiro"
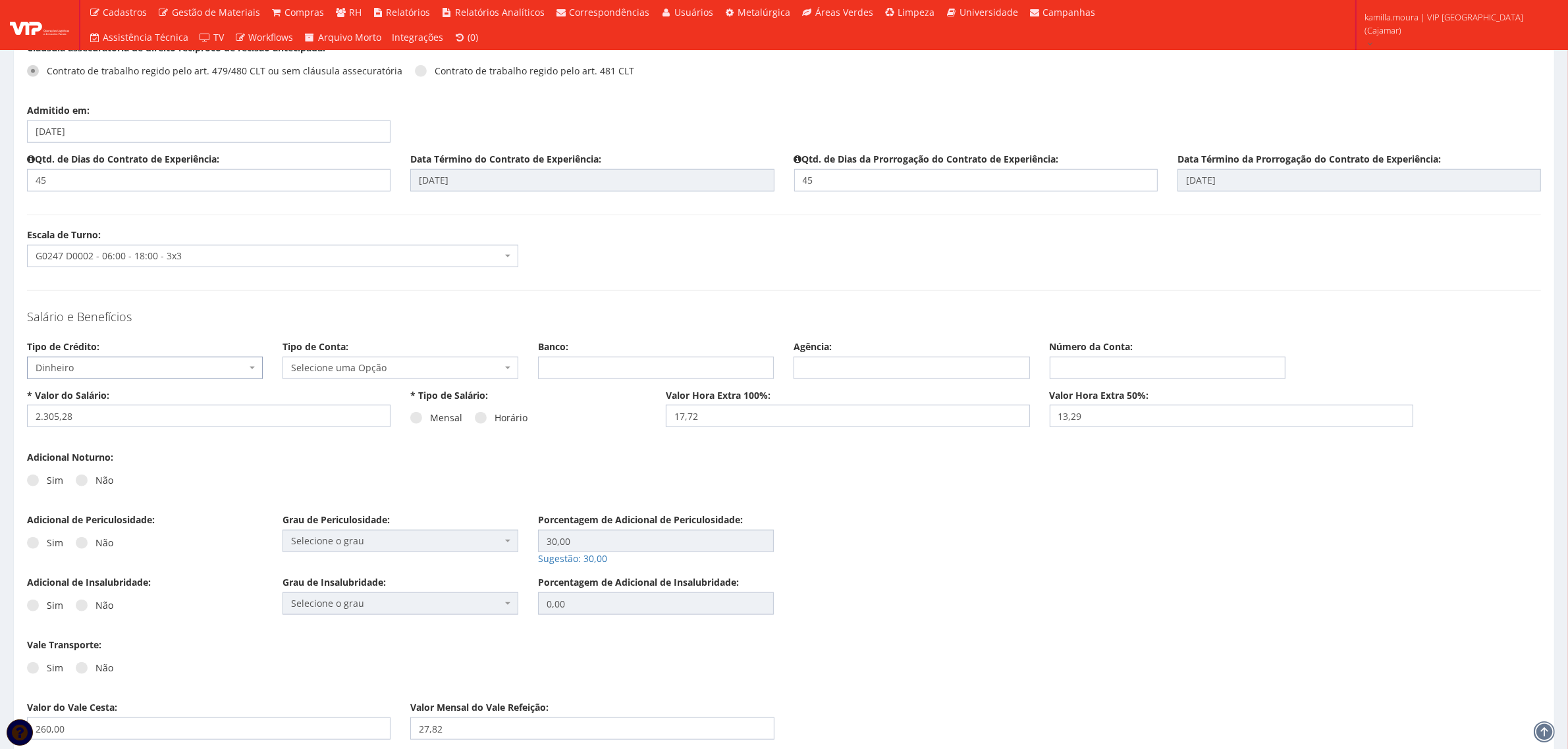
click at [333, 371] on span "Selecione uma Opção" at bounding box center [395, 368] width 210 height 13
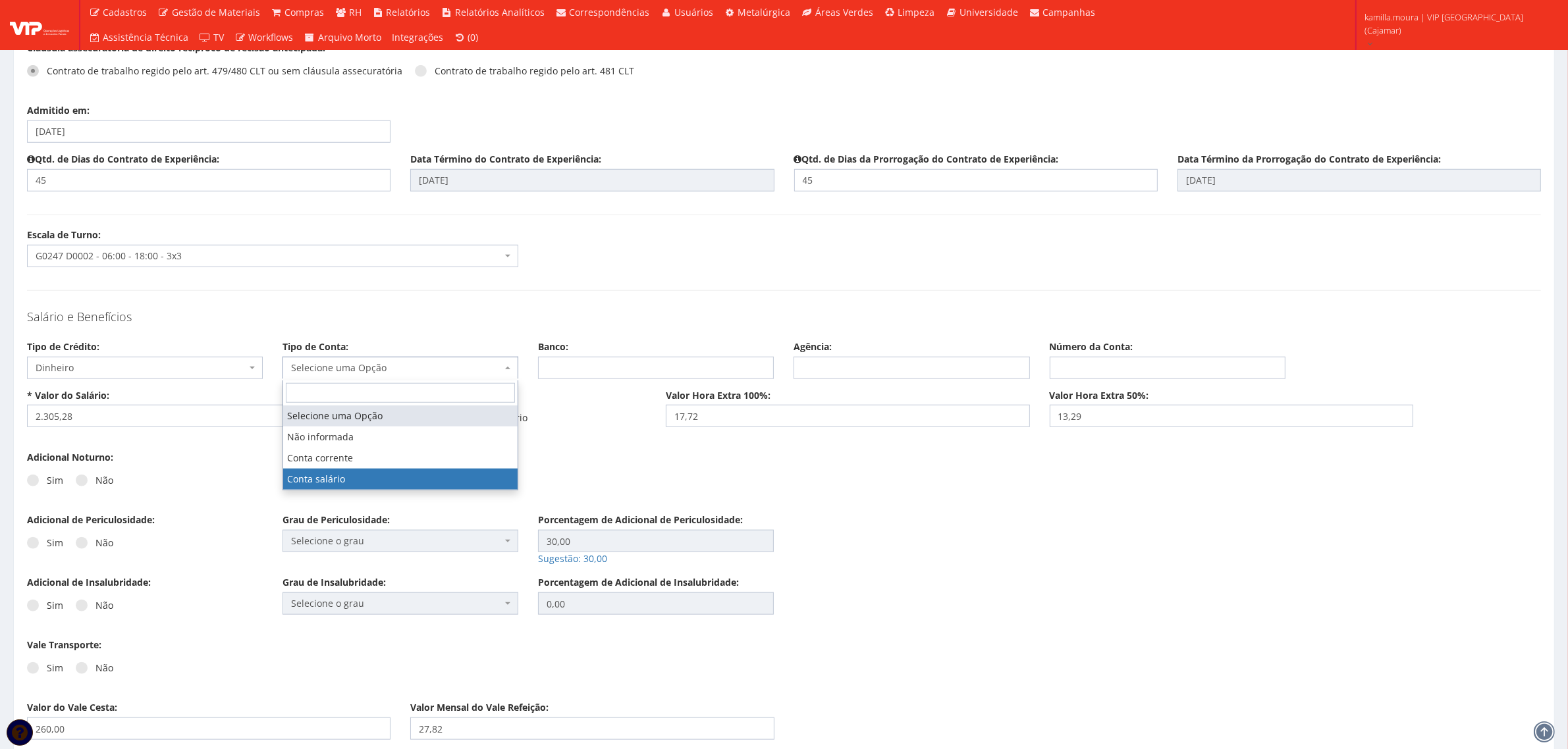
select select "conta_salario"
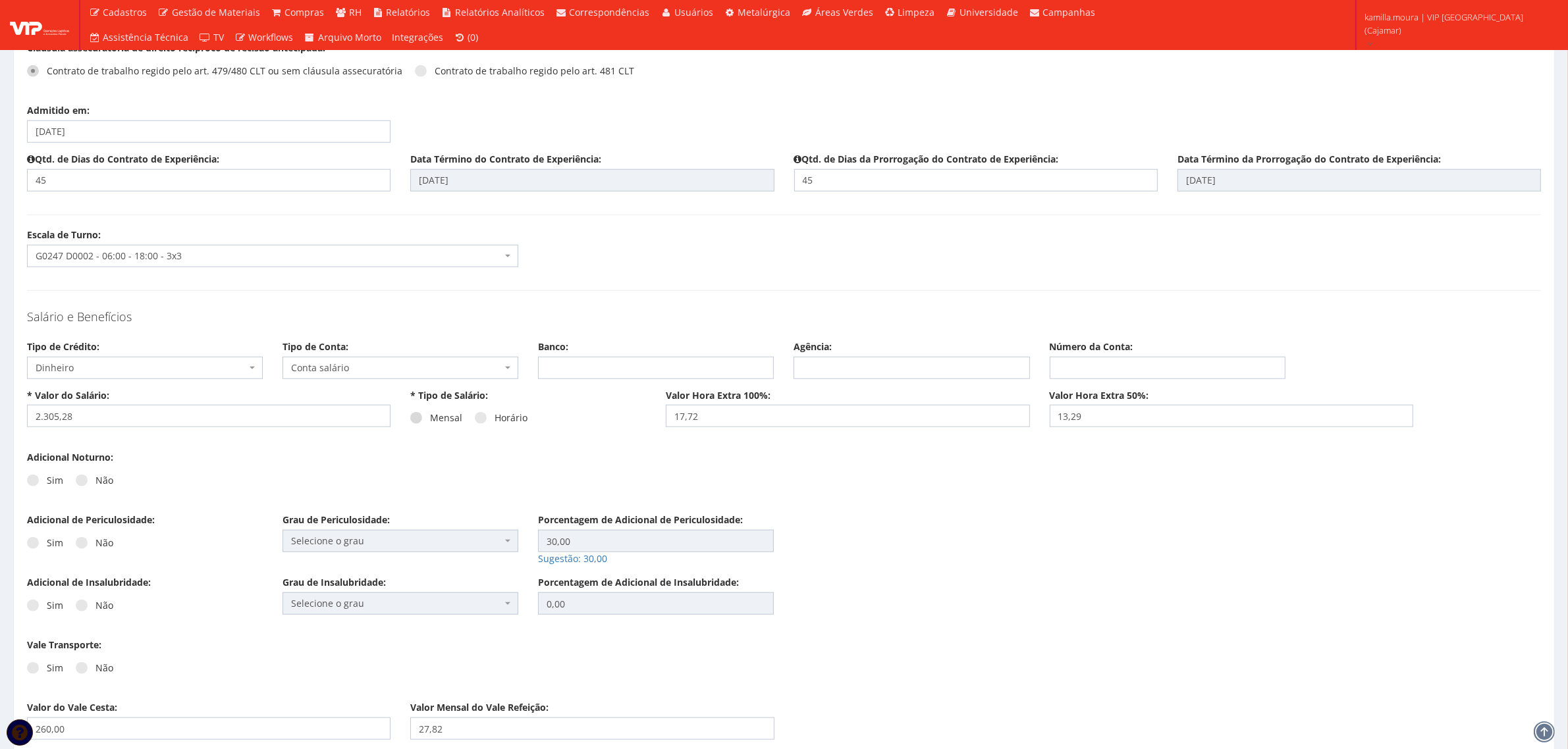
click at [428, 423] on label "Mensal" at bounding box center [437, 417] width 52 height 13
click at [430, 423] on input "Mensal" at bounding box center [434, 418] width 9 height 9
radio input "true"
click at [85, 481] on span at bounding box center [82, 481] width 12 height 12
click at [95, 481] on input "Não" at bounding box center [100, 481] width 9 height 9
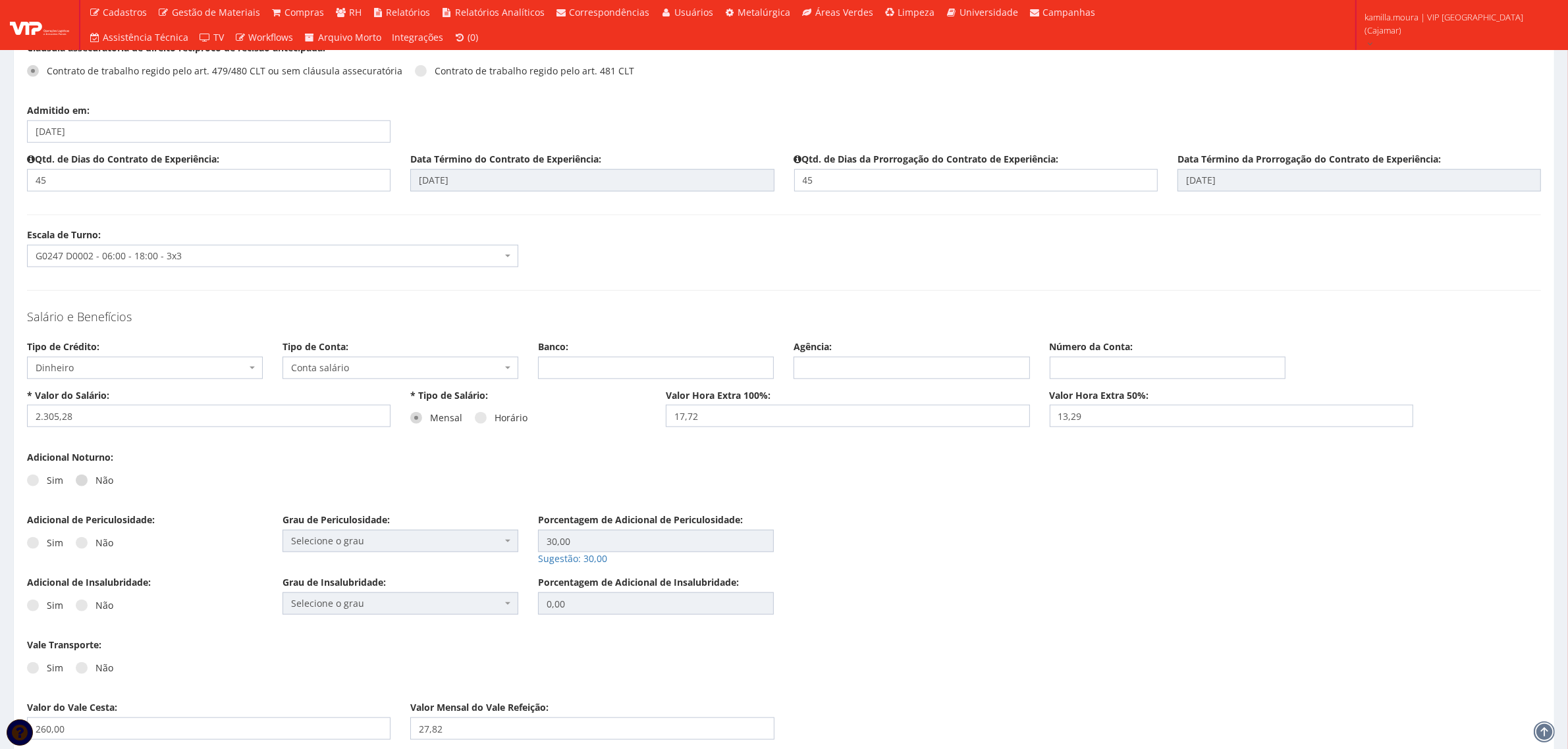
radio input "true"
click at [90, 539] on label "Não" at bounding box center [94, 543] width 38 height 13
click at [95, 539] on input "Não" at bounding box center [100, 544] width 9 height 9
radio input "true"
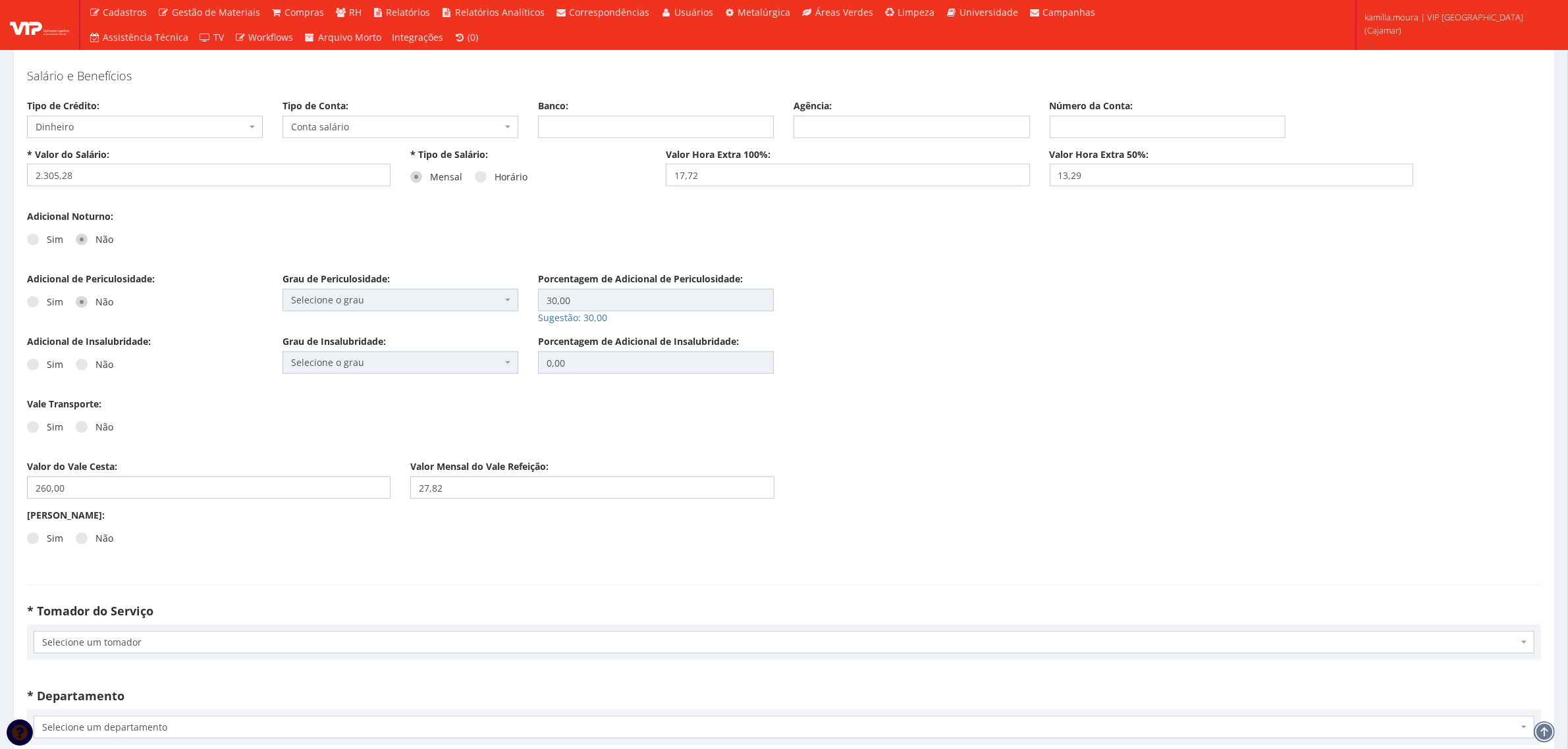
scroll to position [1728, 0]
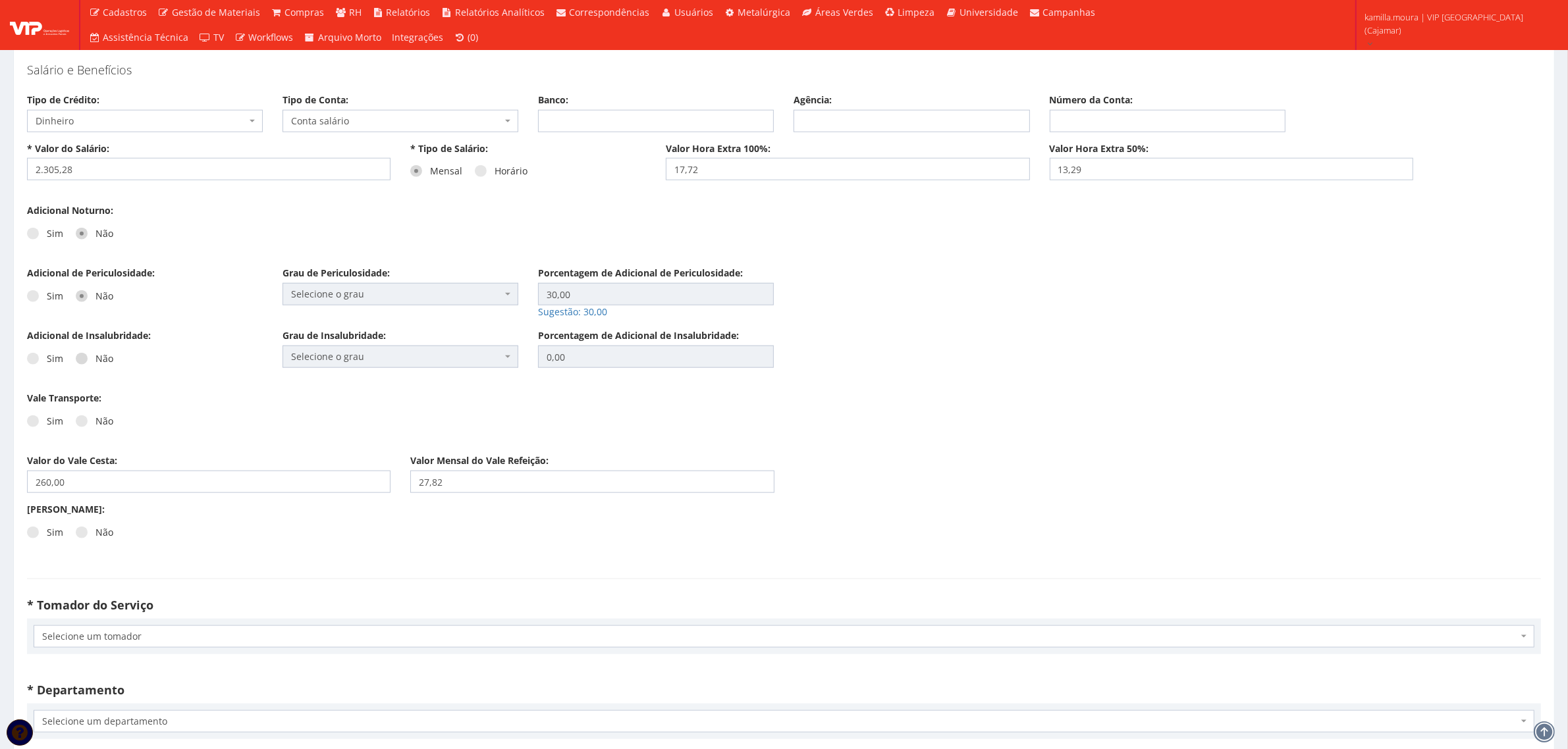
click at [86, 363] on span at bounding box center [82, 359] width 12 height 12
click at [95, 363] on input "Não" at bounding box center [100, 360] width 9 height 9
radio input "true"
click at [90, 425] on label "Não" at bounding box center [94, 421] width 38 height 13
click at [95, 425] on input "Não" at bounding box center [100, 422] width 9 height 9
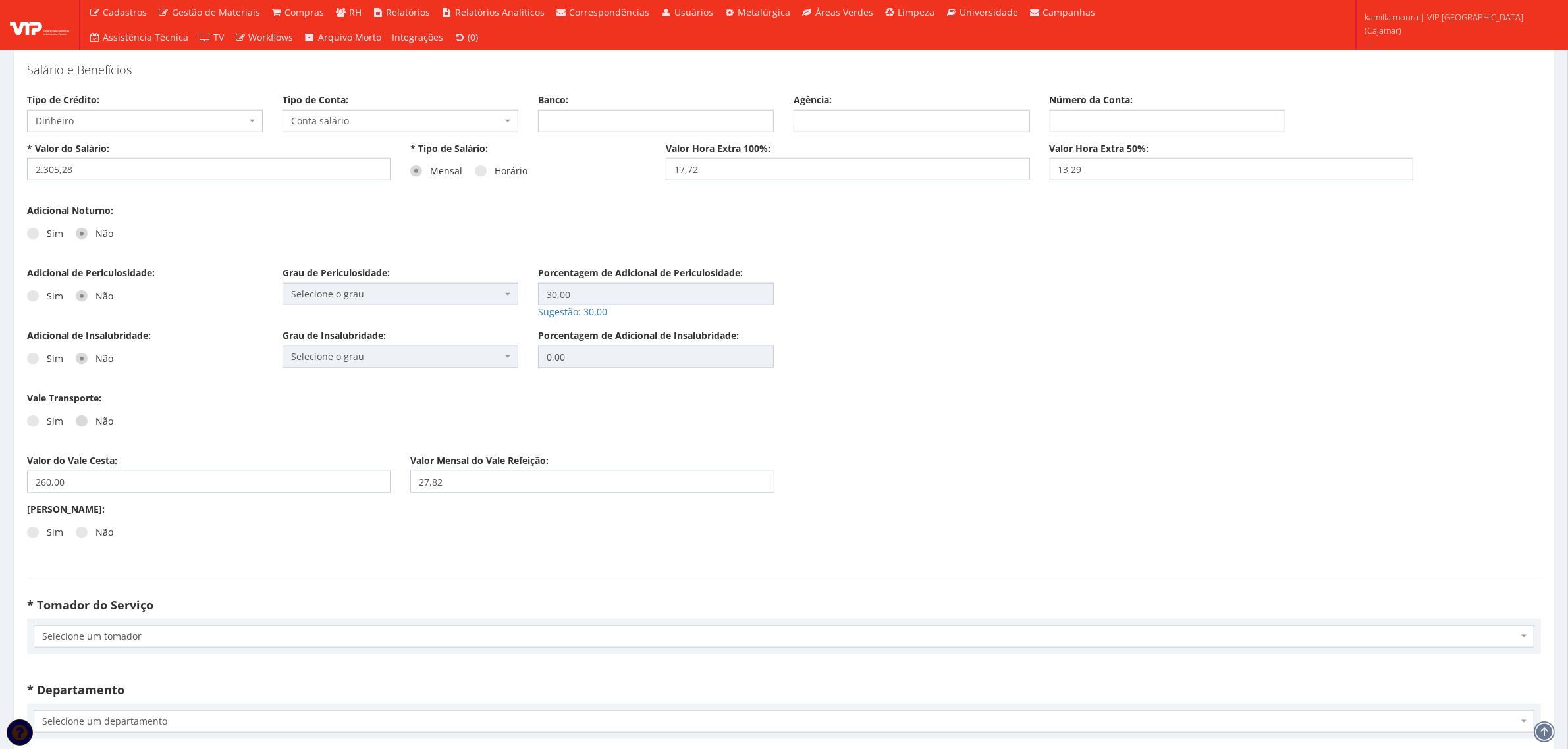
radio input "true"
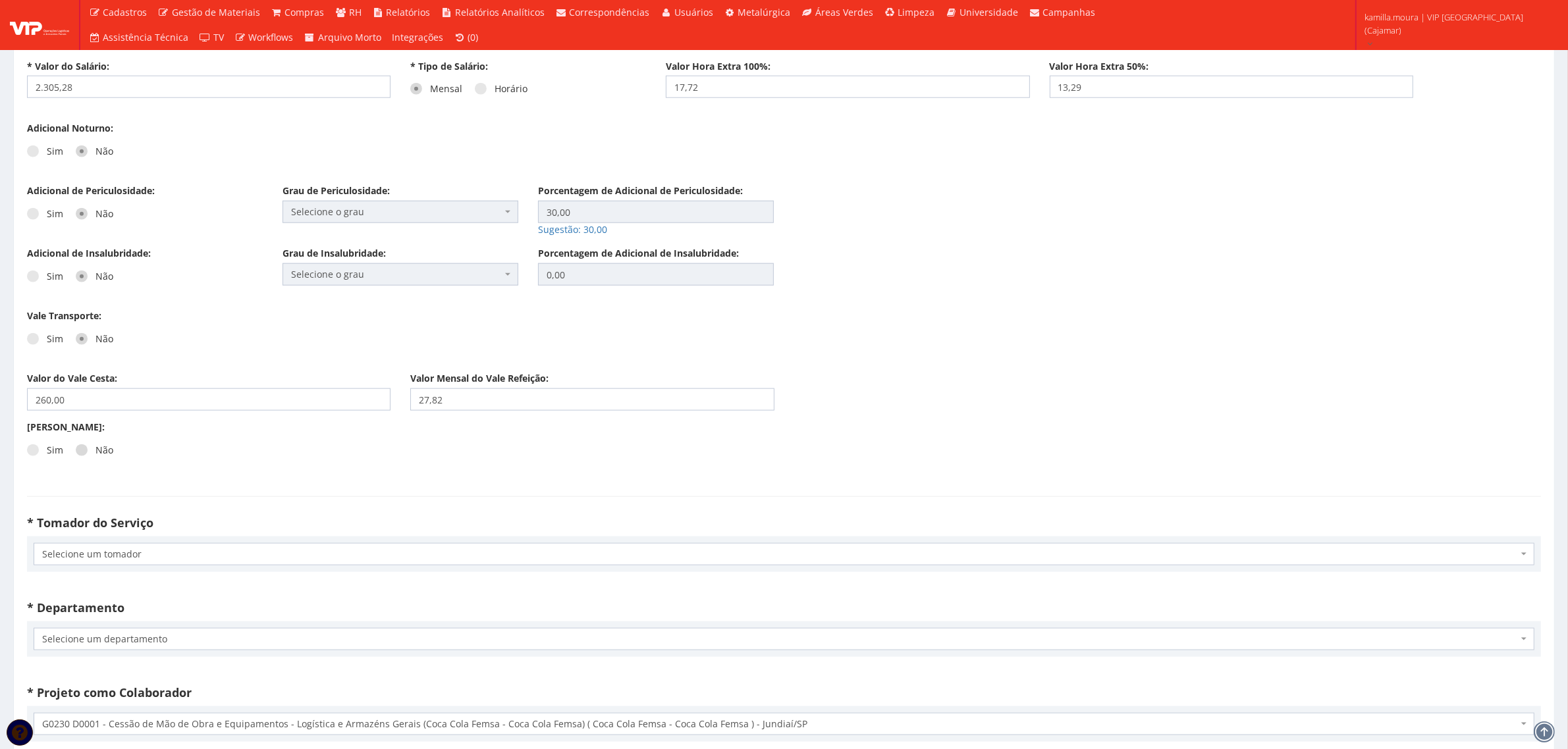
click at [99, 449] on label "Não" at bounding box center [94, 450] width 38 height 13
click at [99, 449] on input "Não" at bounding box center [100, 450] width 9 height 9
radio input "true"
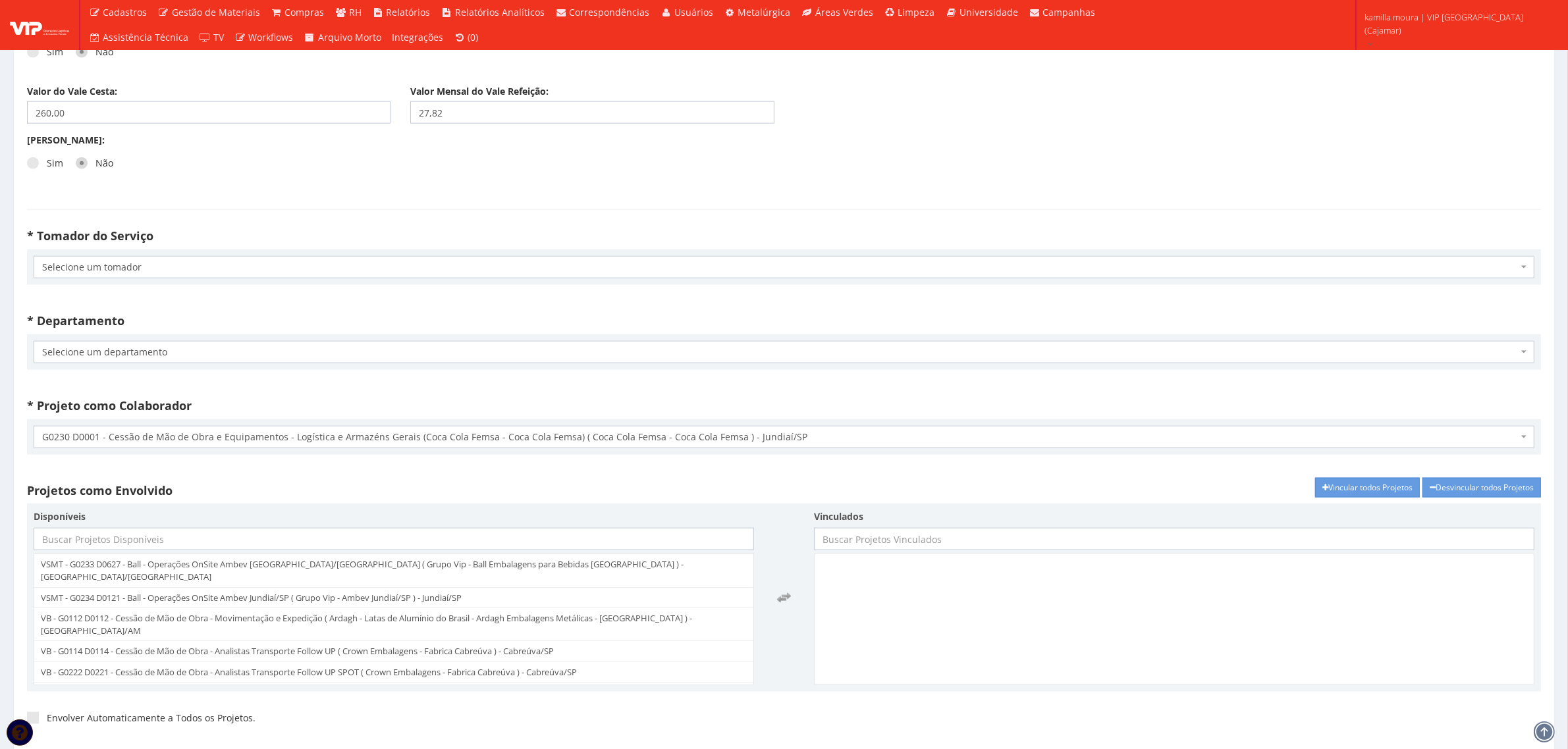
scroll to position [2140, 0]
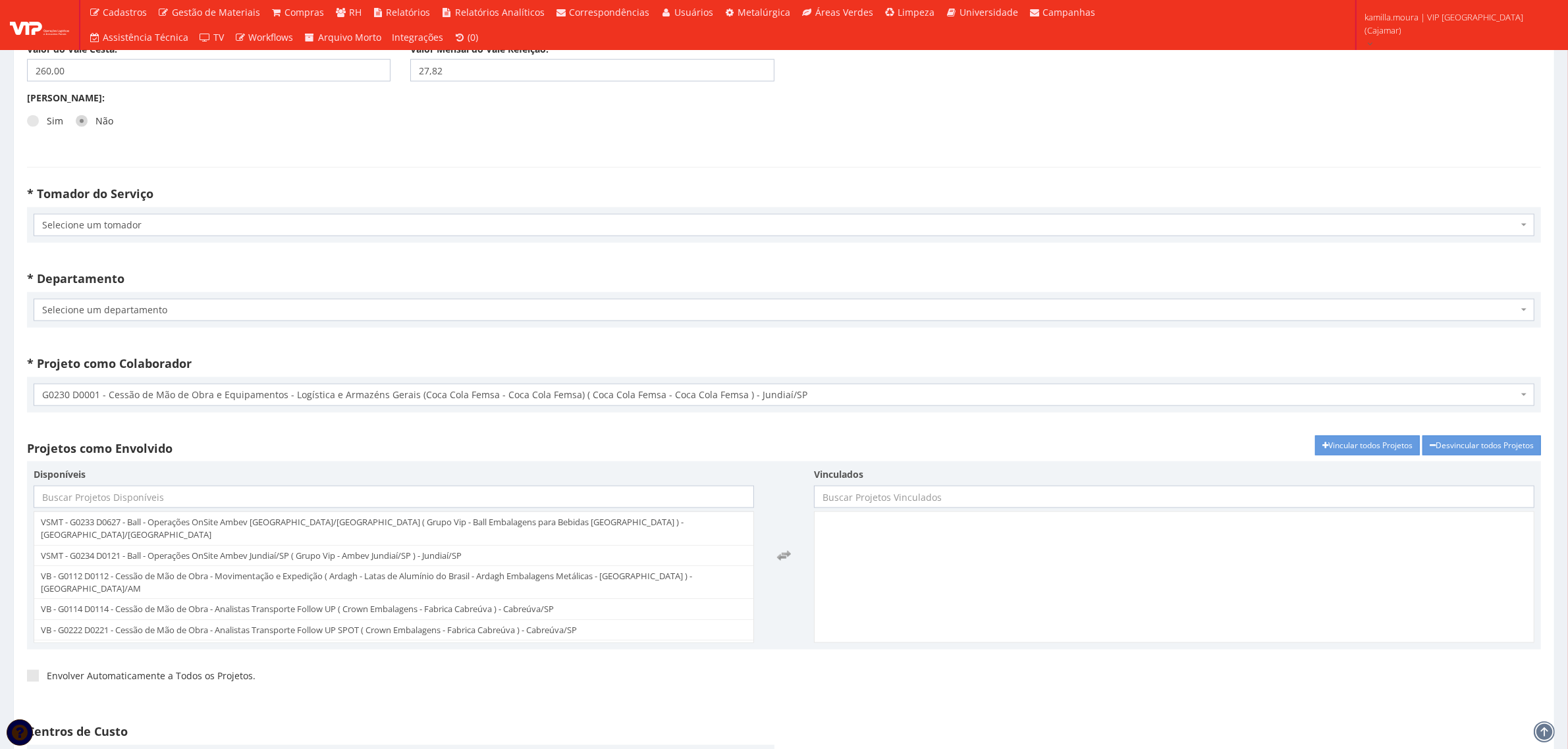
click at [195, 212] on div "Selecione um tomador G0068 D0001 - G0068 D0001 - Coca Cola Femsa - 61.186.888/0…" at bounding box center [784, 225] width 1514 height 36
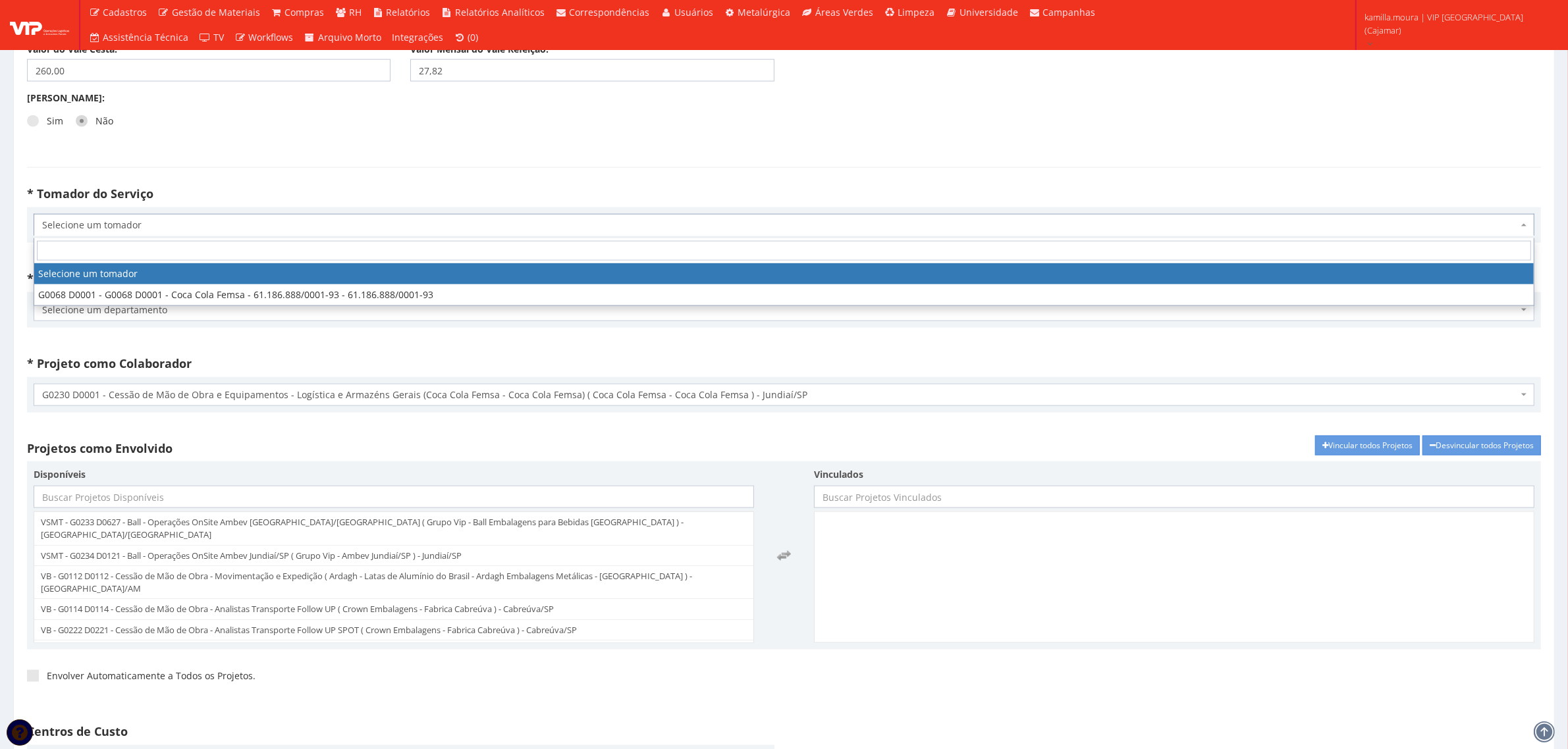
click at [198, 219] on span "Selecione um tomador" at bounding box center [783, 225] width 1501 height 23
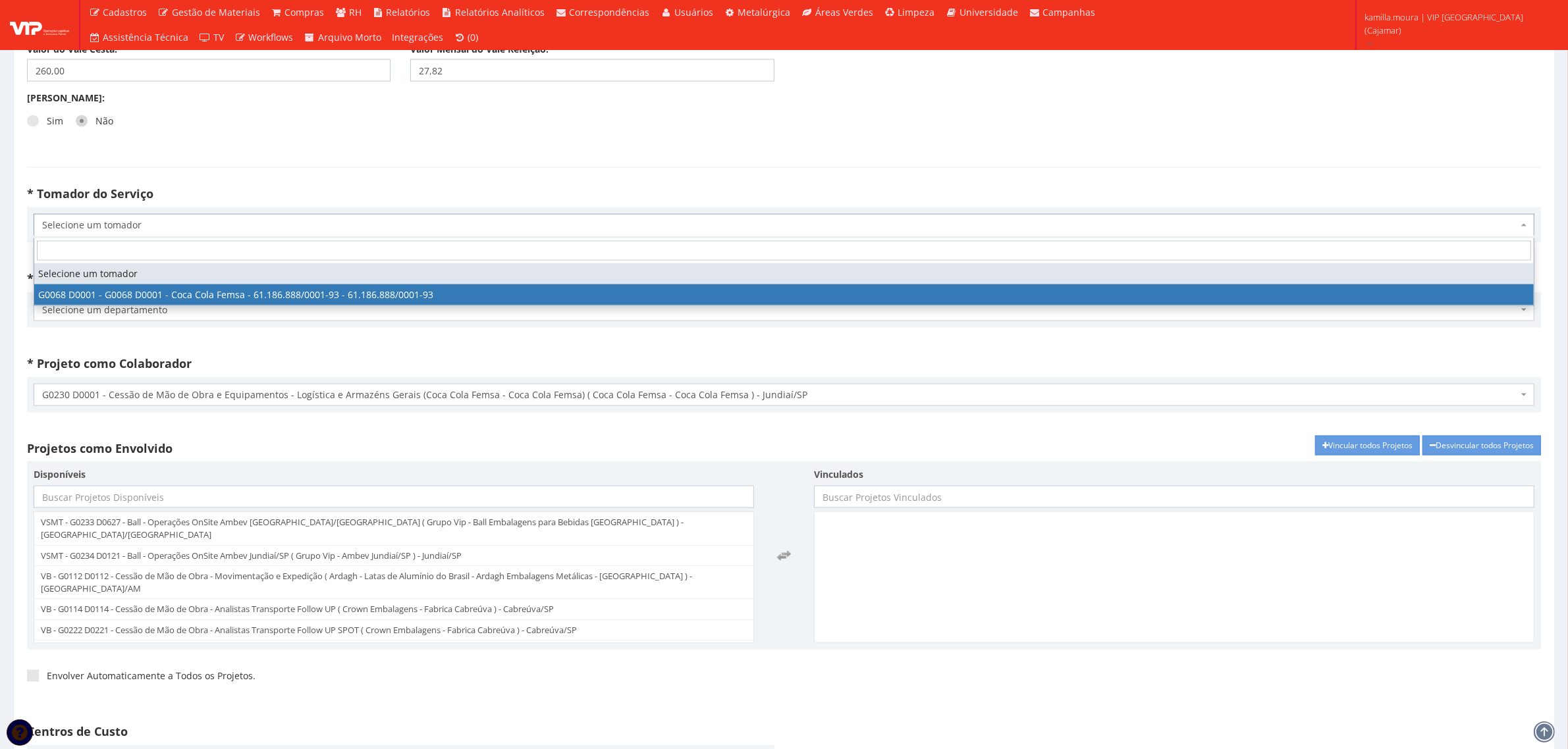
select select "68"
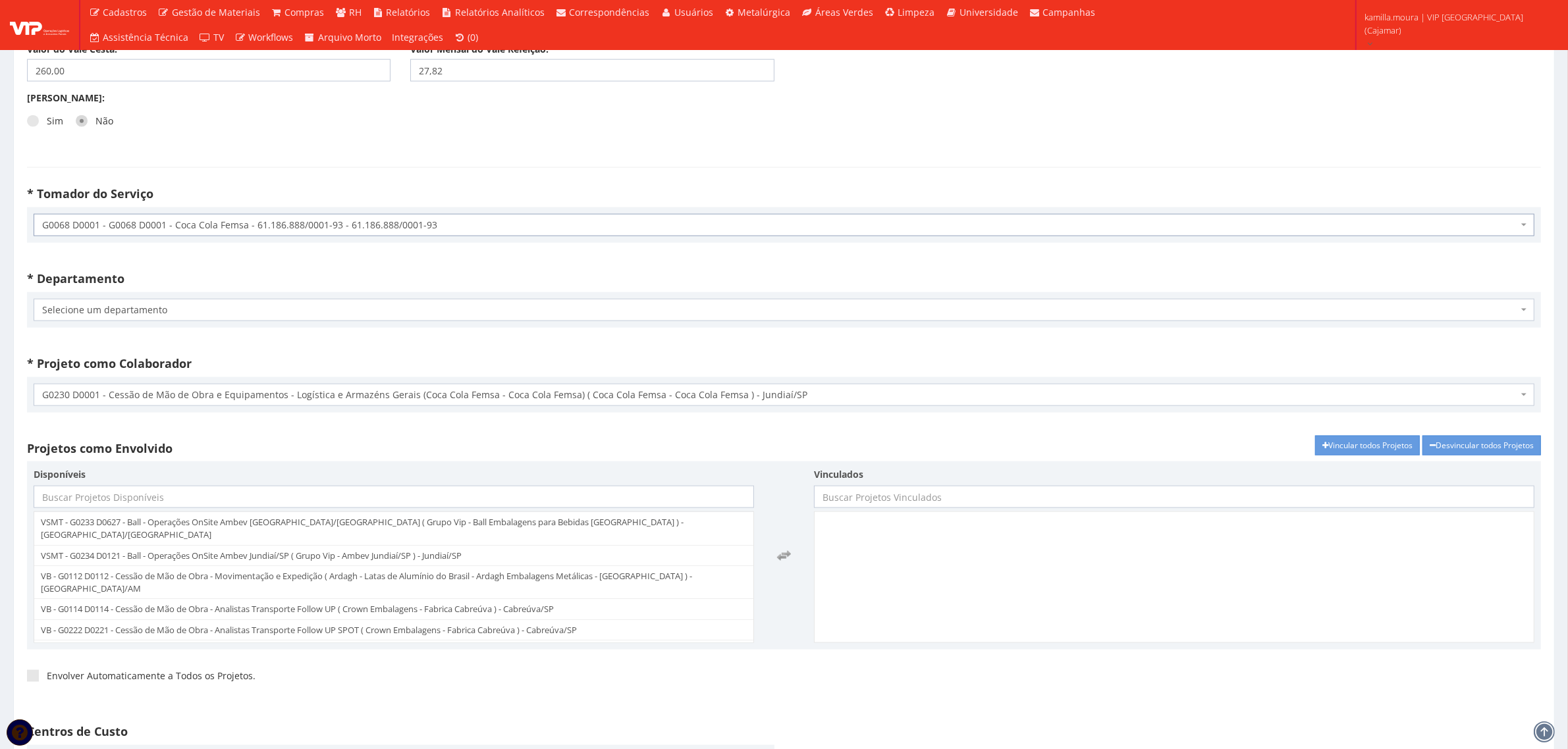
click at [232, 317] on span "Selecione um departamento" at bounding box center [780, 310] width 1475 height 13
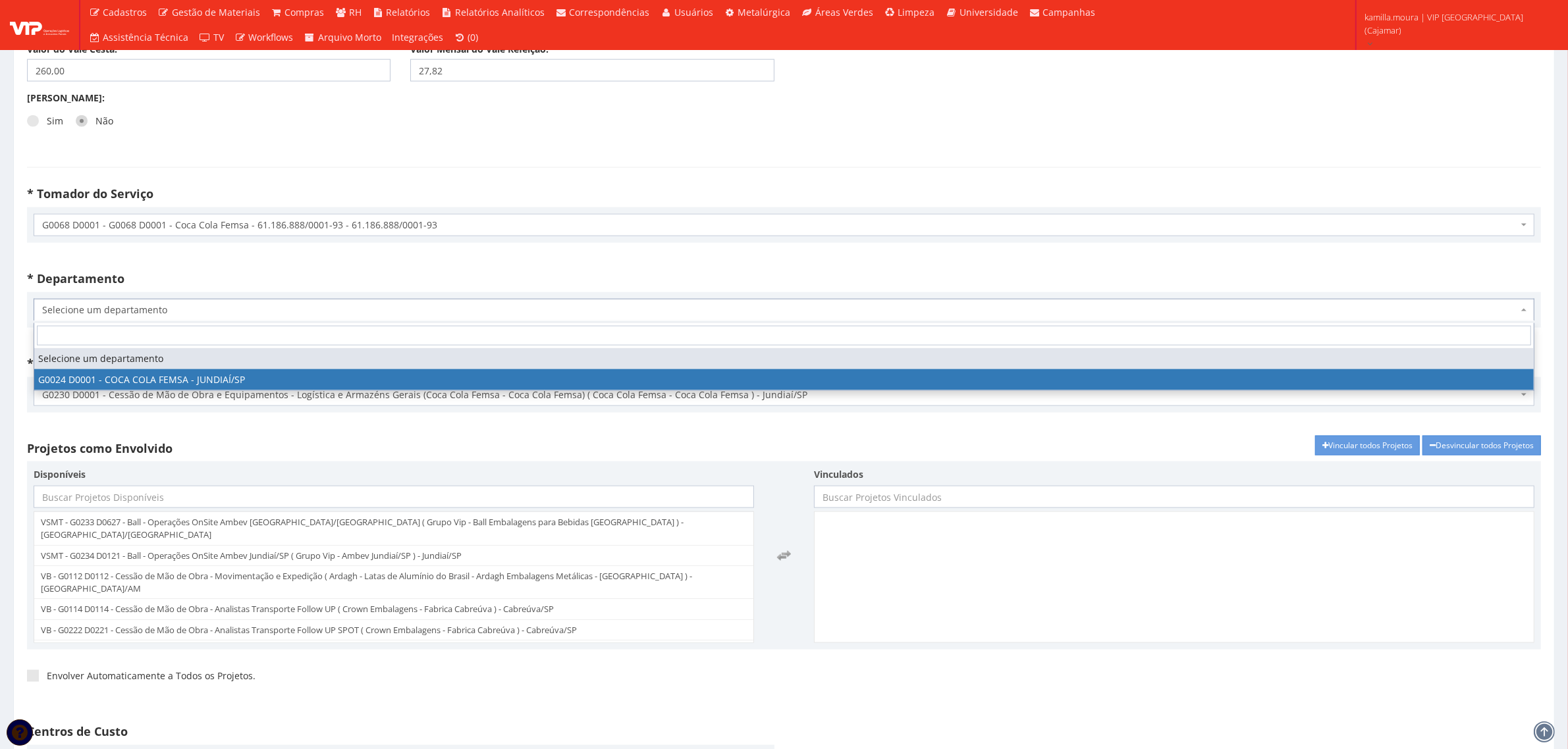
select select "24"
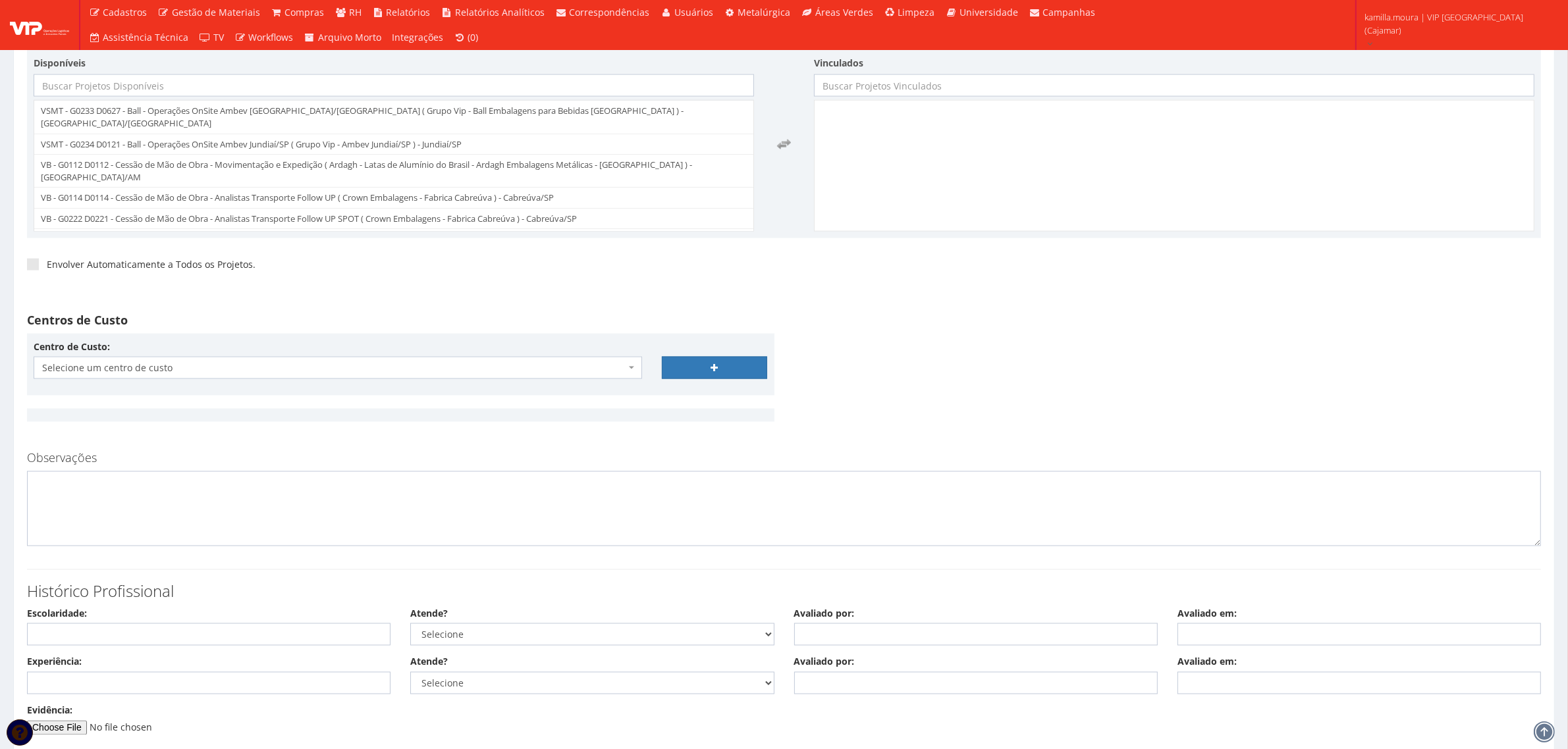
scroll to position [2716, 0]
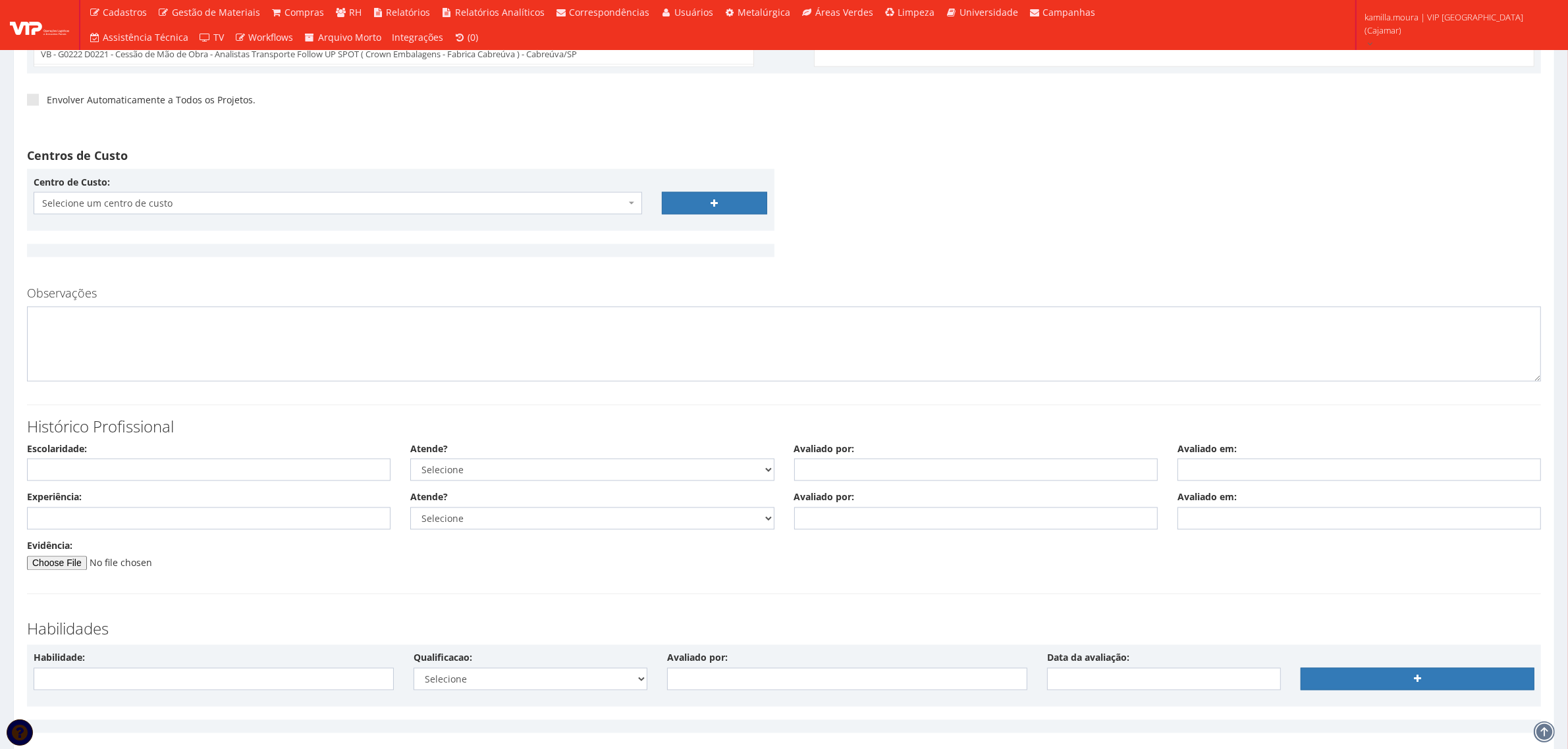
click at [410, 205] on span "Selecione um centro de custo" at bounding box center [334, 203] width 583 height 13
click at [258, 349] on textarea at bounding box center [784, 344] width 1514 height 75
type textarea "a"
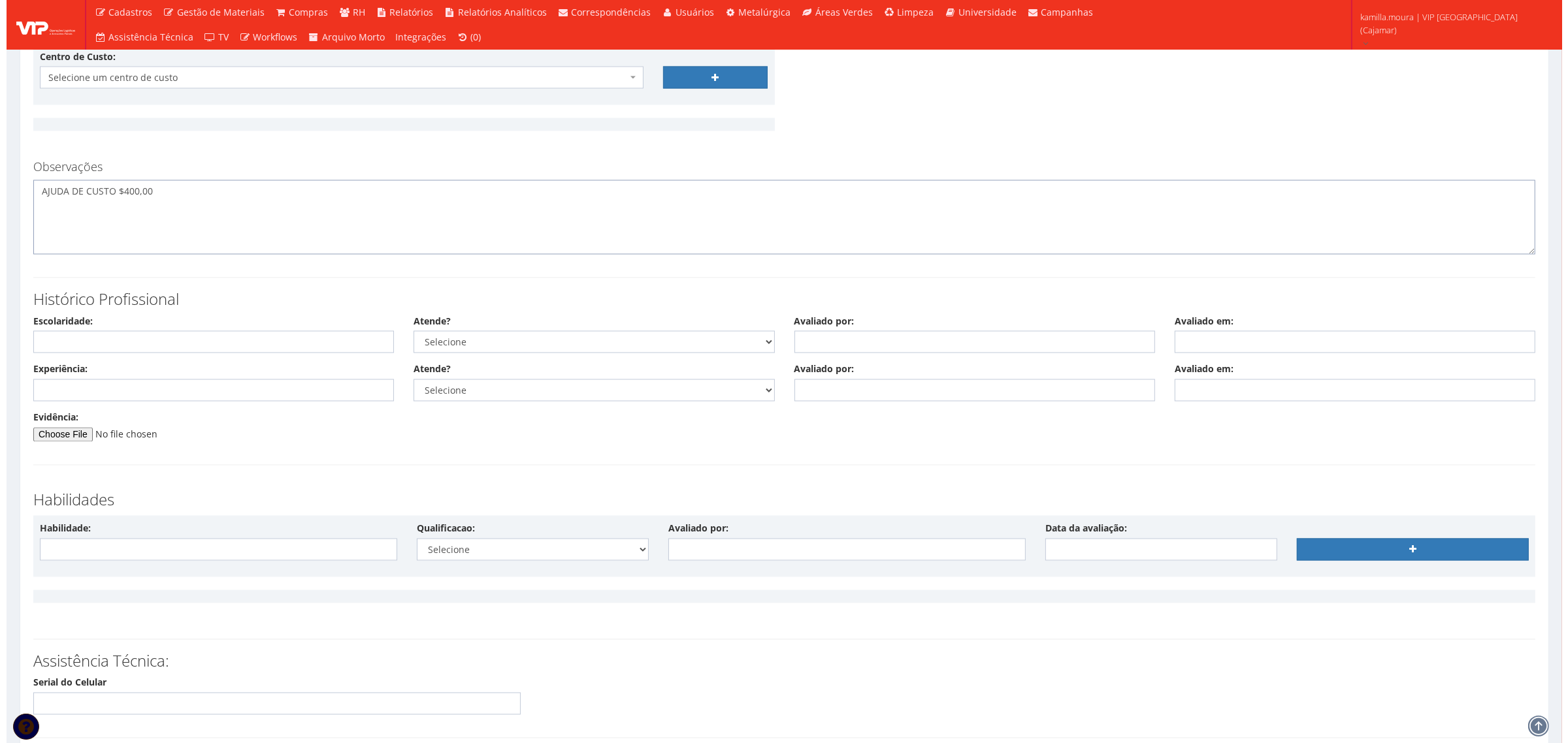
scroll to position [2963, 0]
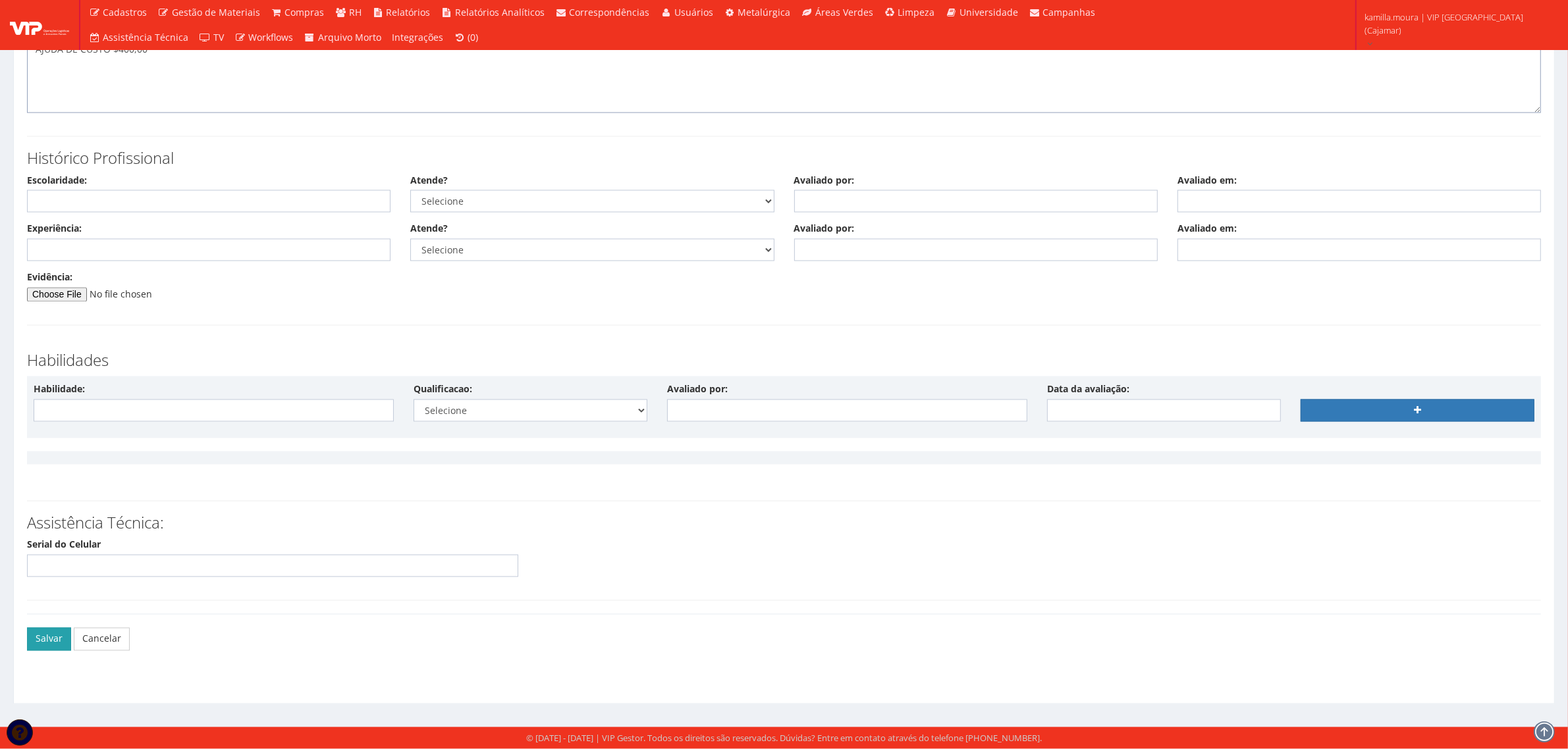
type textarea "AJUDA DE CUSTO $400,00"
click at [57, 643] on button "Salvar" at bounding box center [49, 640] width 45 height 23
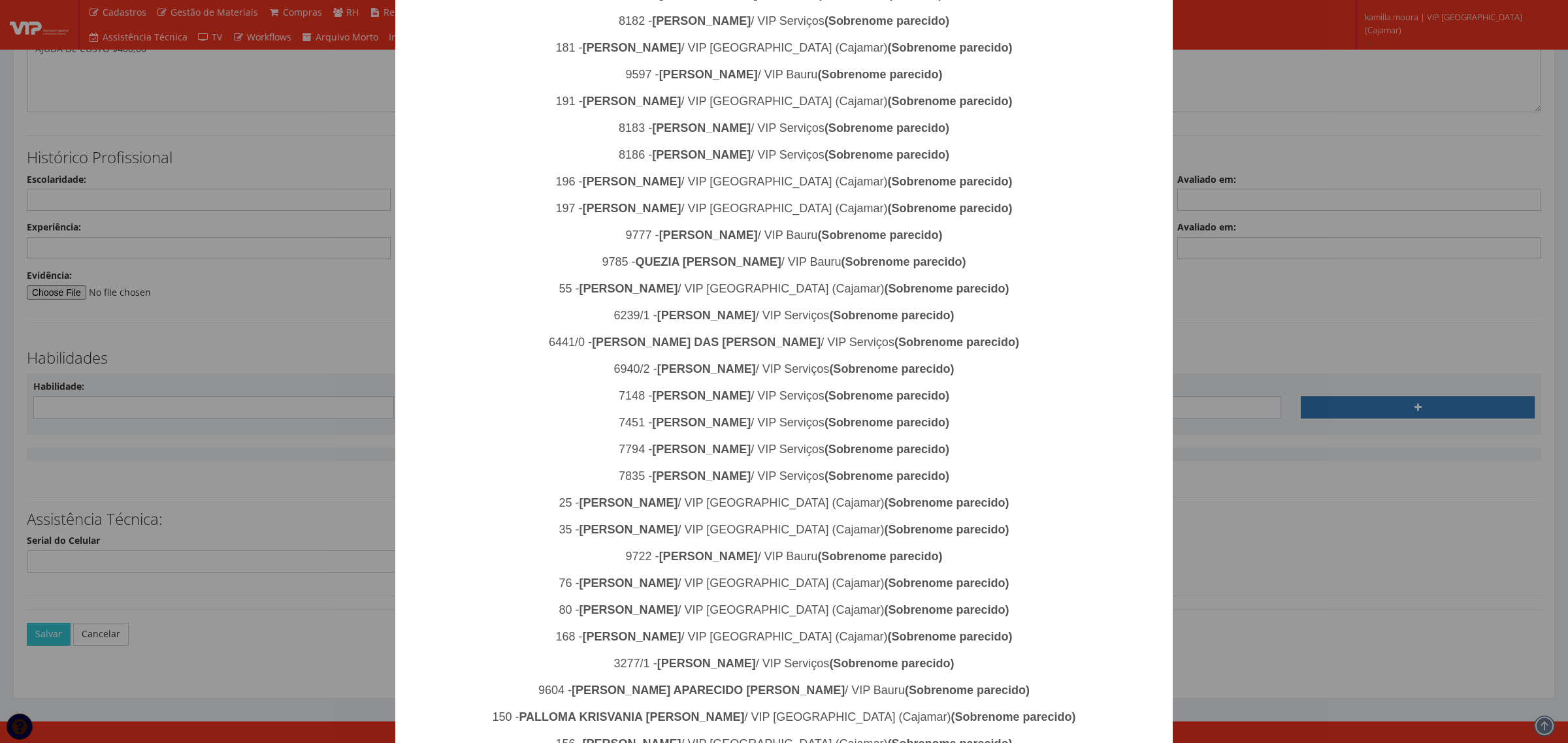
scroll to position [843, 0]
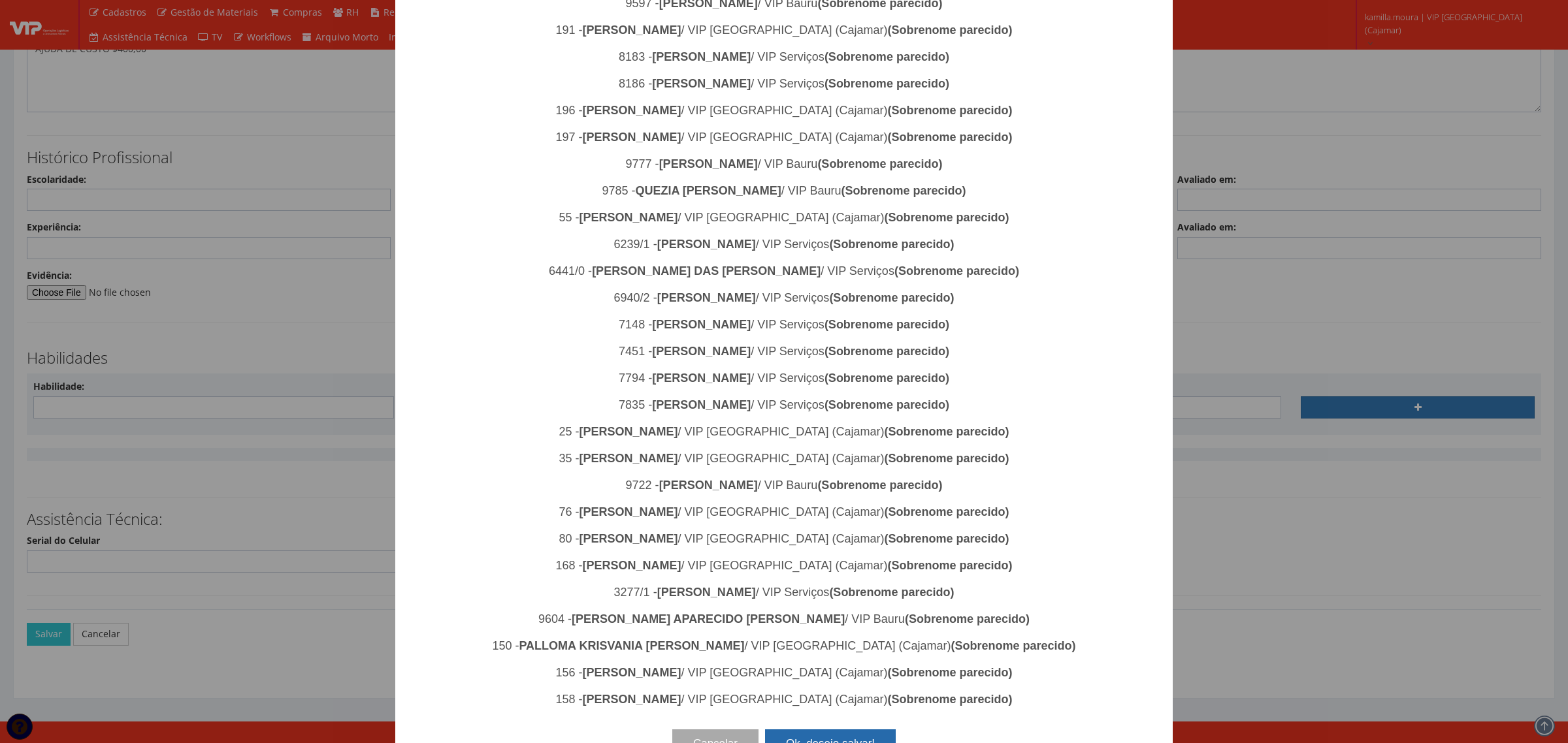
click at [830, 729] on button "Ok, desejo salvar!" at bounding box center [830, 743] width 131 height 29
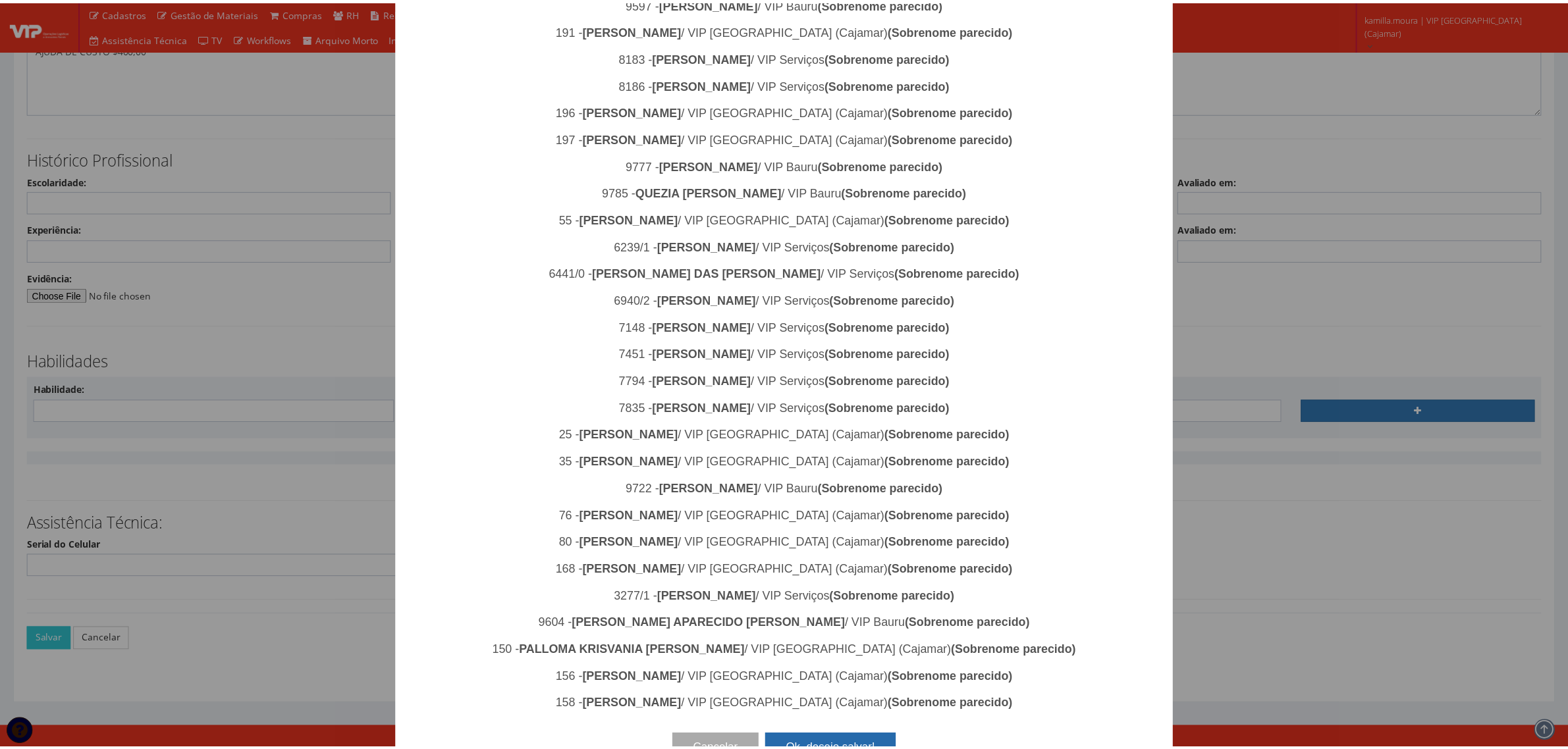
scroll to position [0, 0]
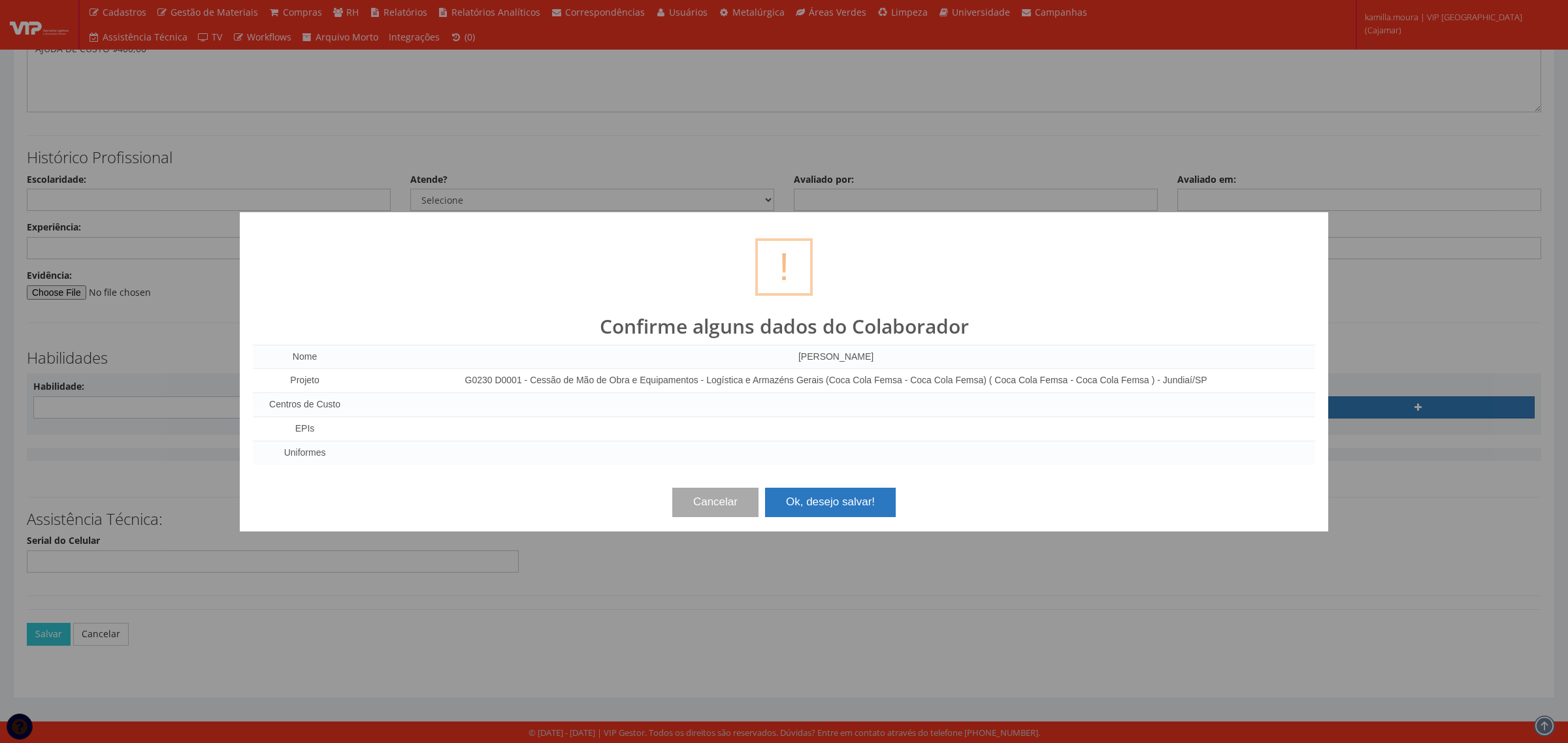
click at [836, 512] on button "Ok, desejo salvar!" at bounding box center [830, 501] width 131 height 29
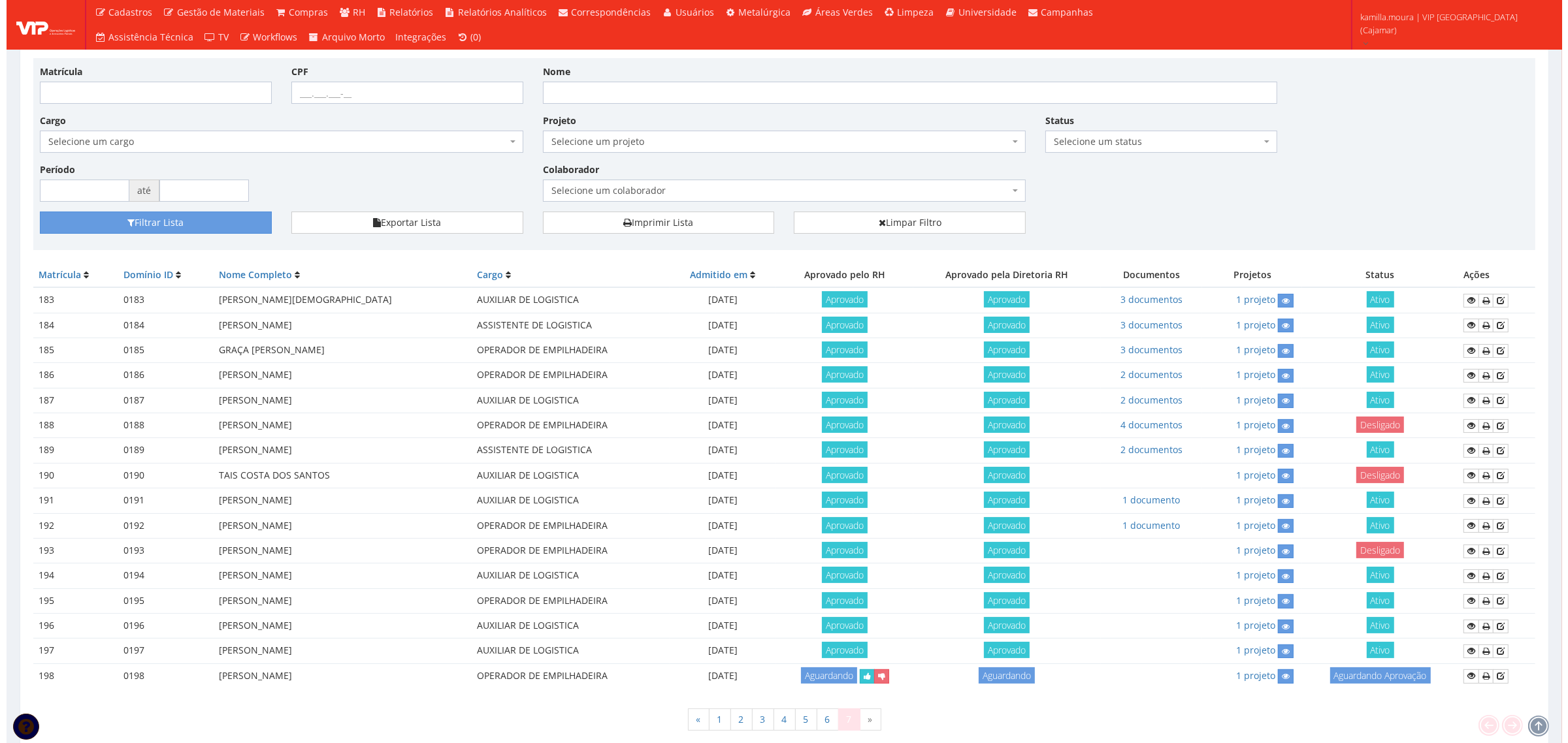
scroll to position [157, 0]
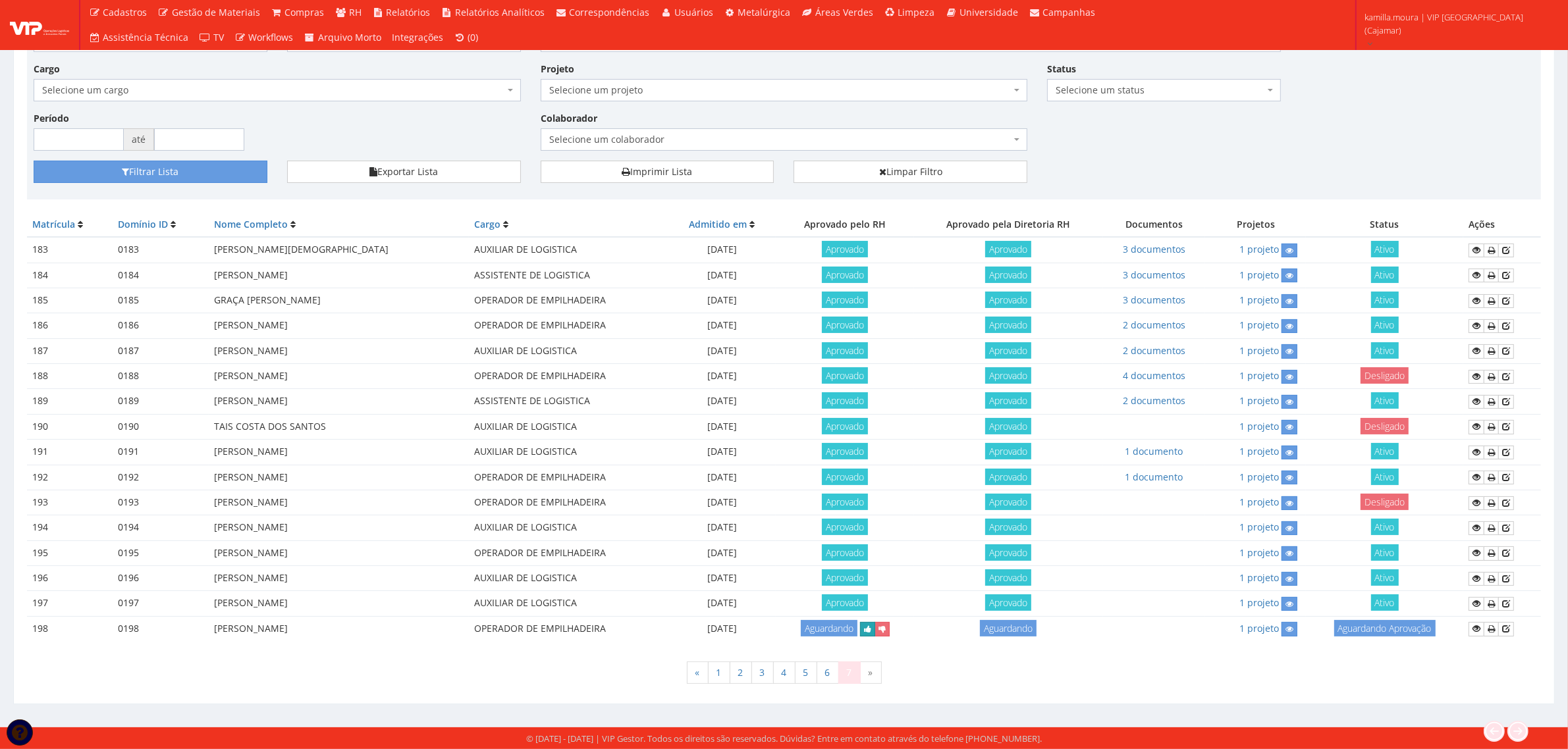
click at [871, 630] on icon "submit" at bounding box center [868, 629] width 7 height 10
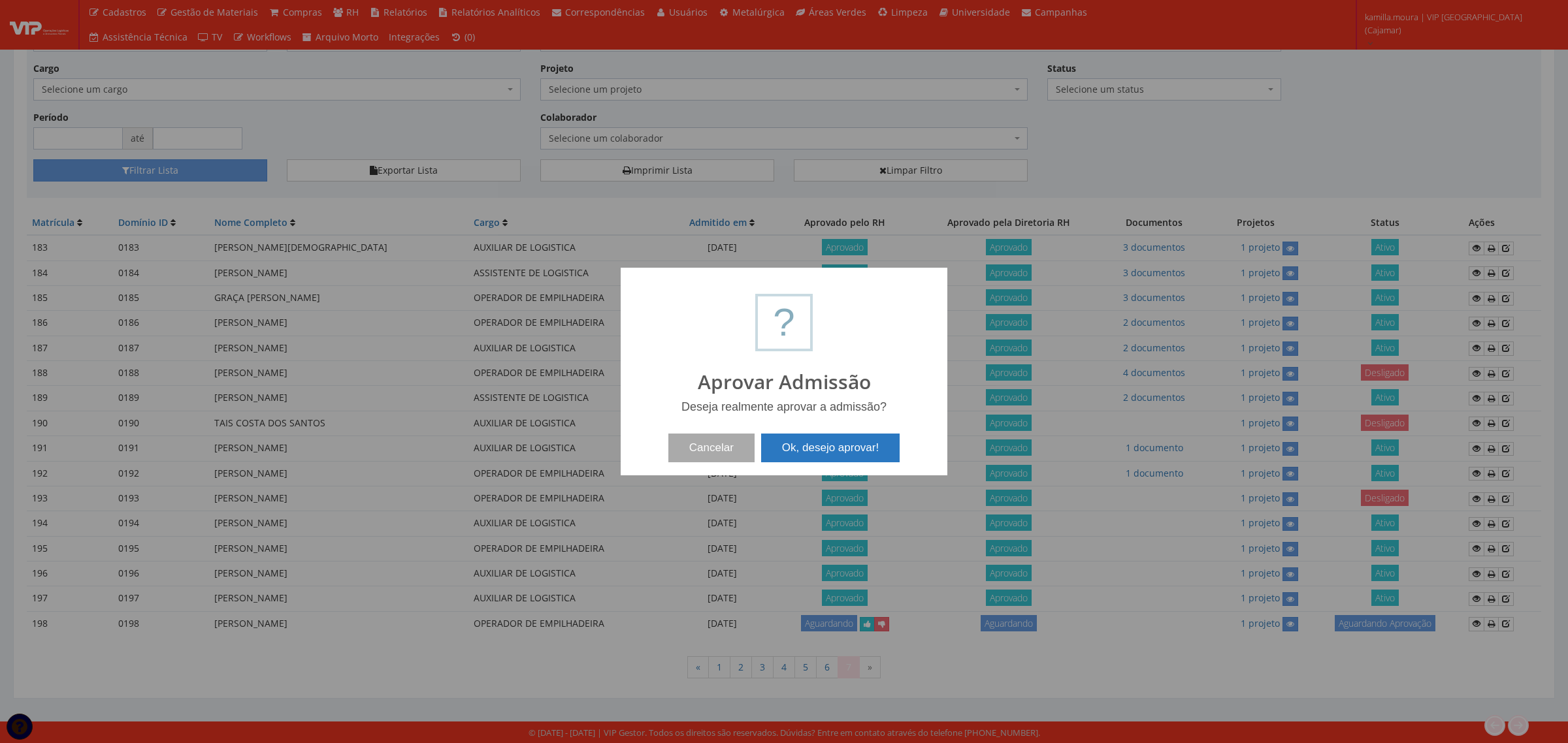
click at [840, 461] on button "Ok, desejo aprovar!" at bounding box center [831, 448] width 139 height 29
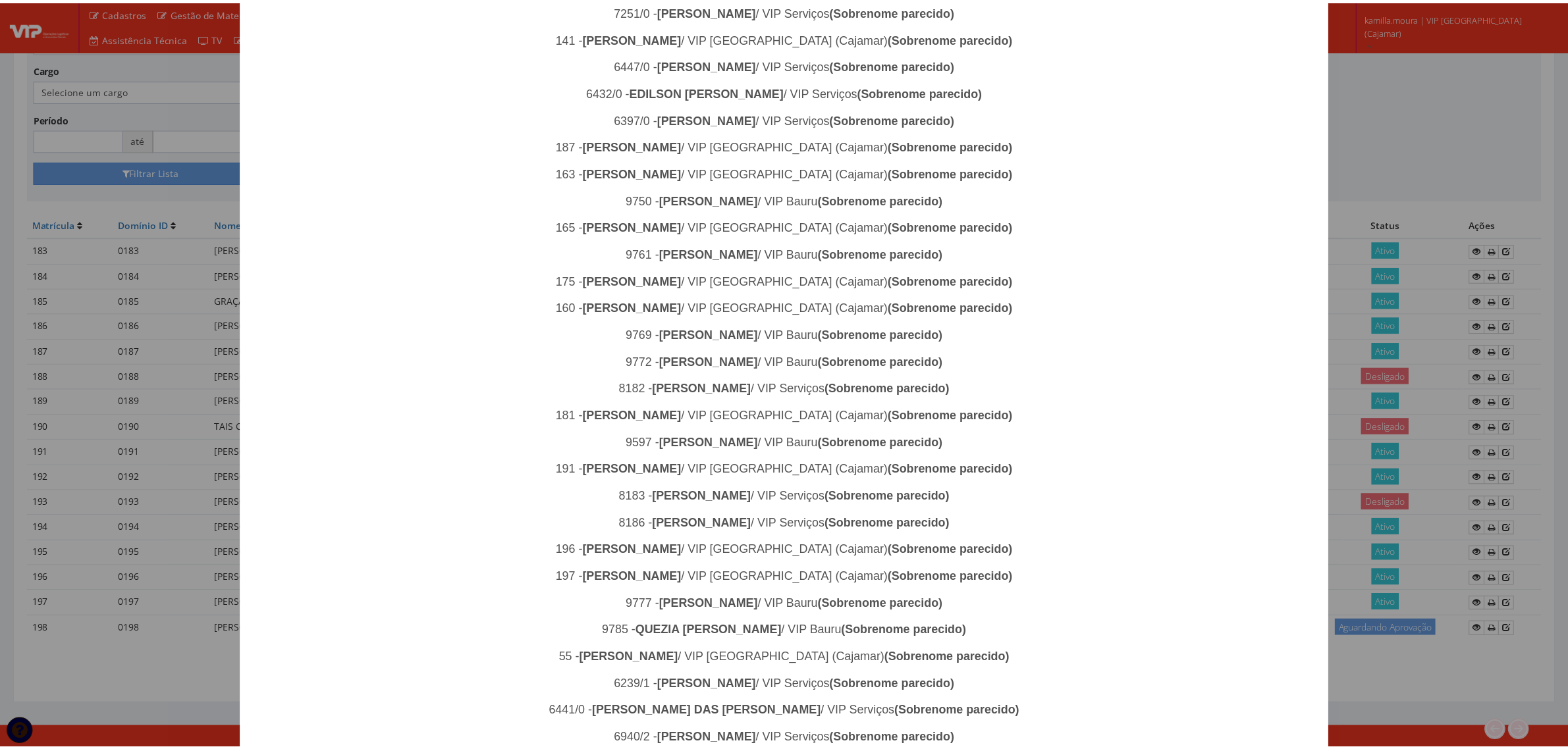
scroll to position [850, 0]
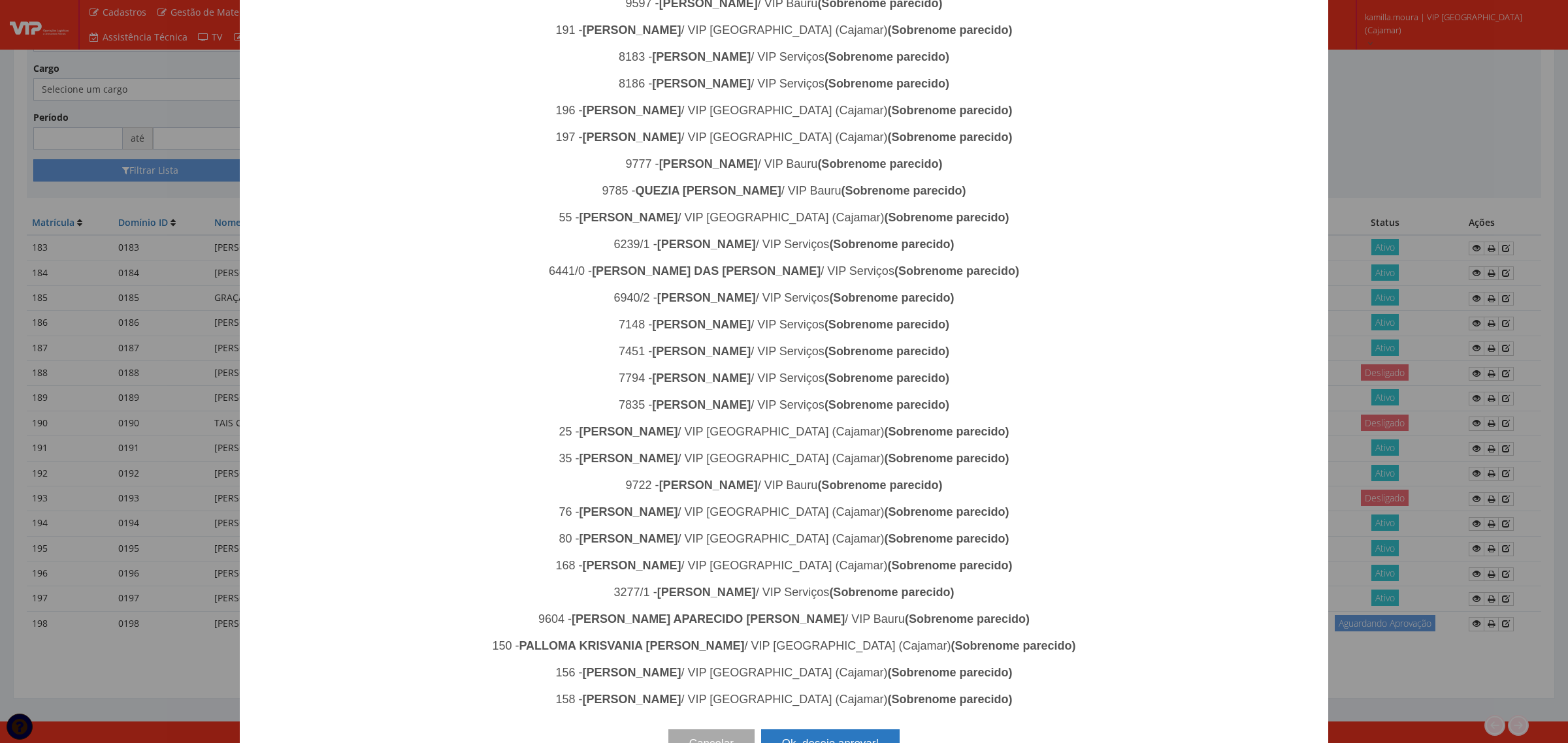
click at [804, 729] on button "Ok, desejo aprovar!" at bounding box center [831, 743] width 139 height 29
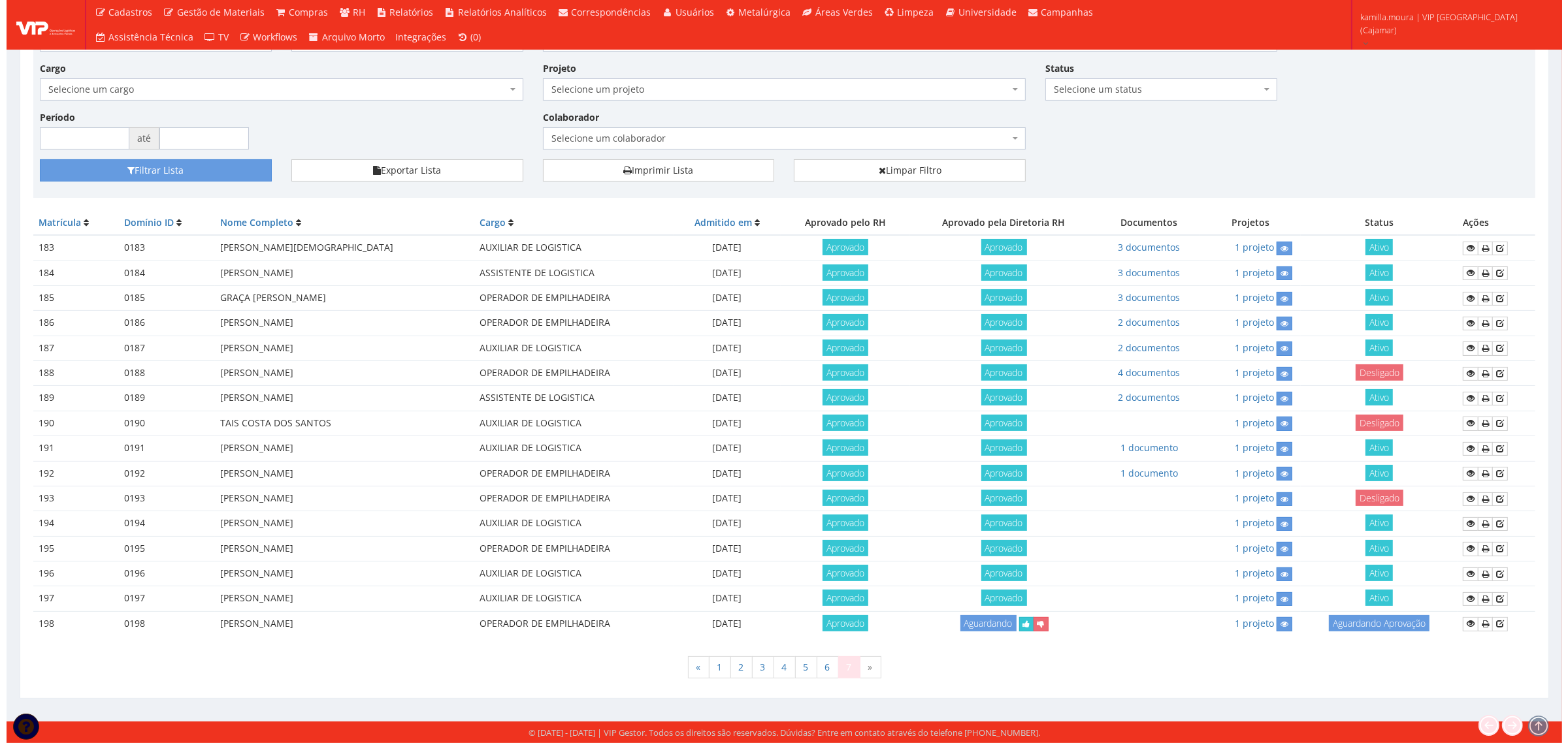
scroll to position [157, 0]
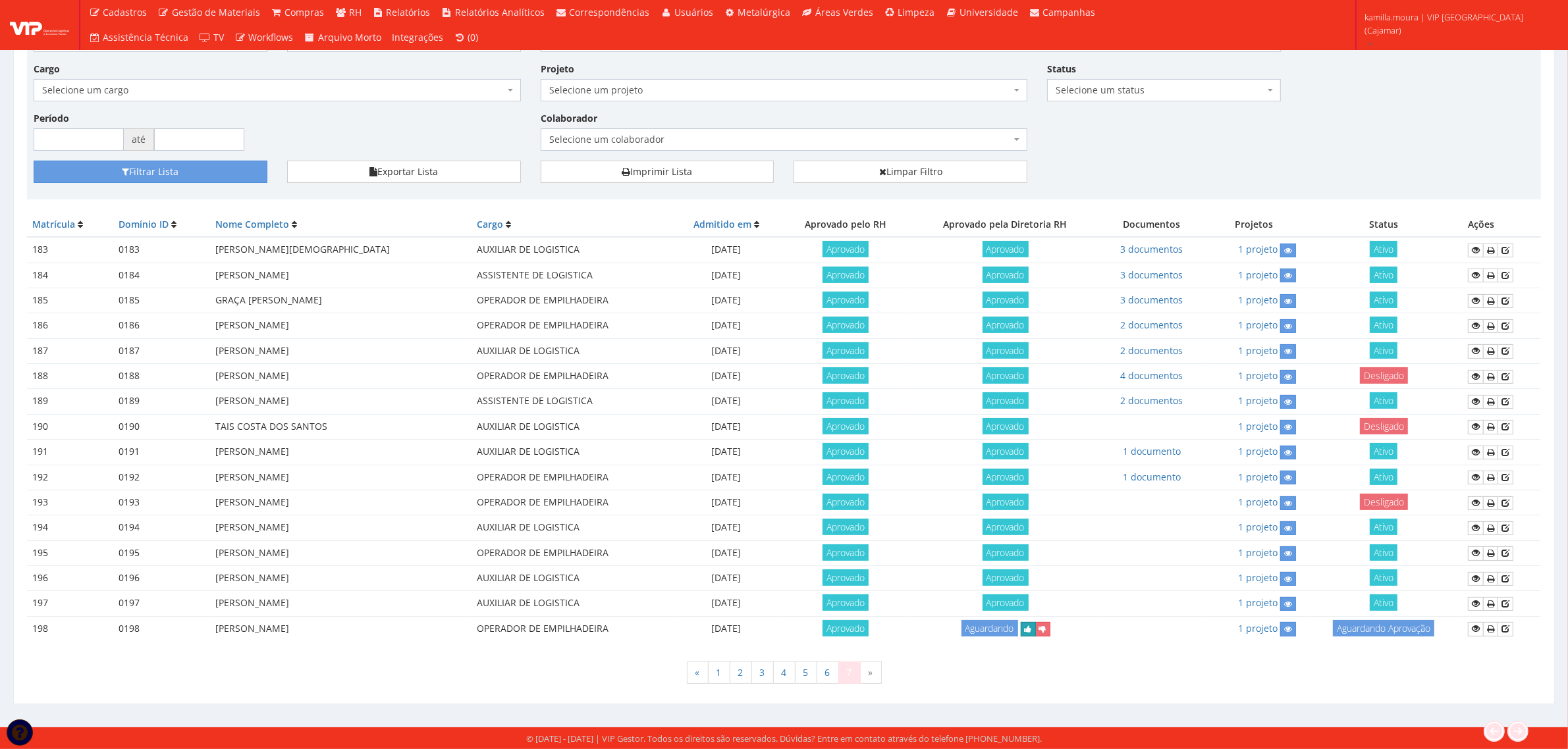
click at [1032, 634] on icon "submit" at bounding box center [1028, 629] width 7 height 10
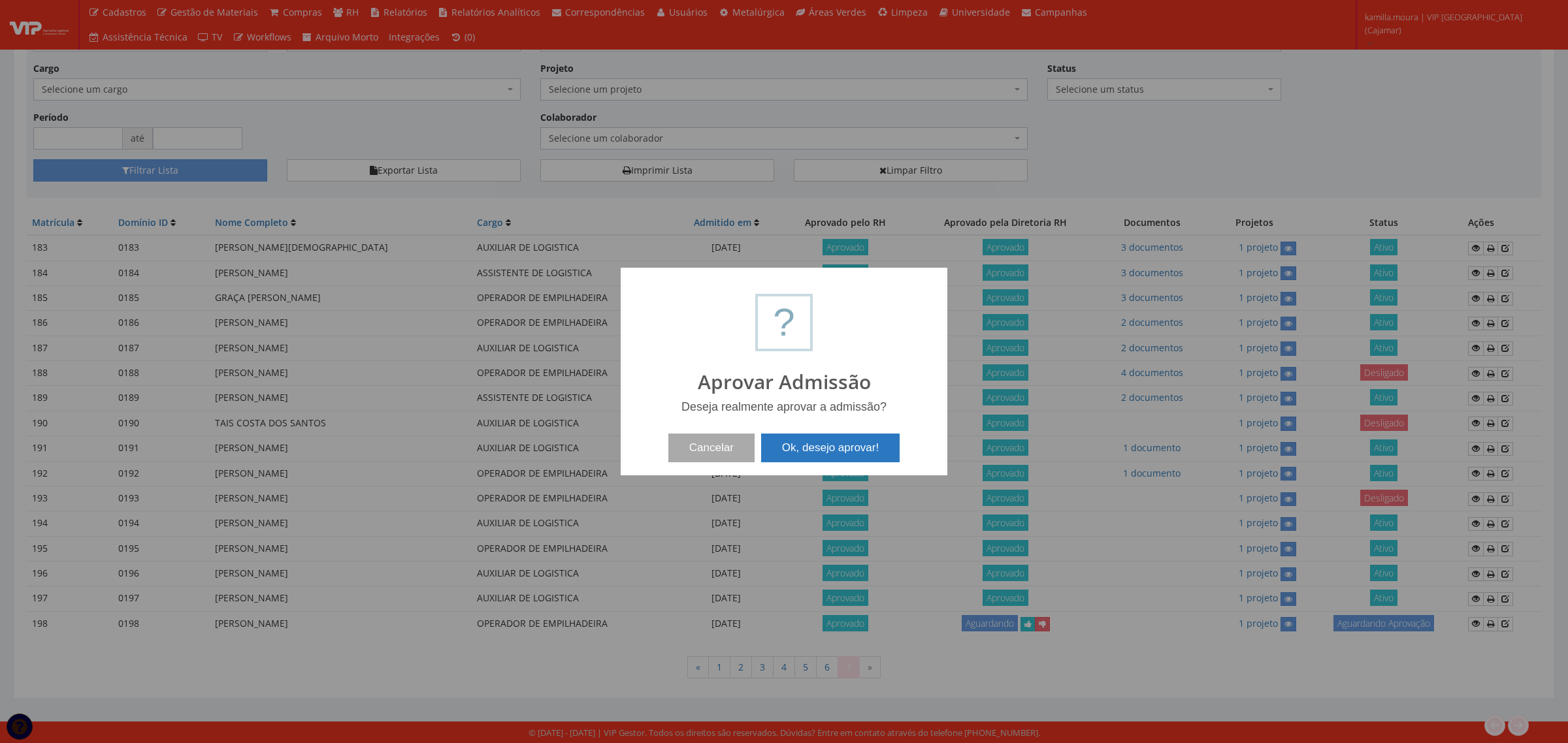
click at [822, 452] on button "Ok, desejo aprovar!" at bounding box center [831, 448] width 139 height 29
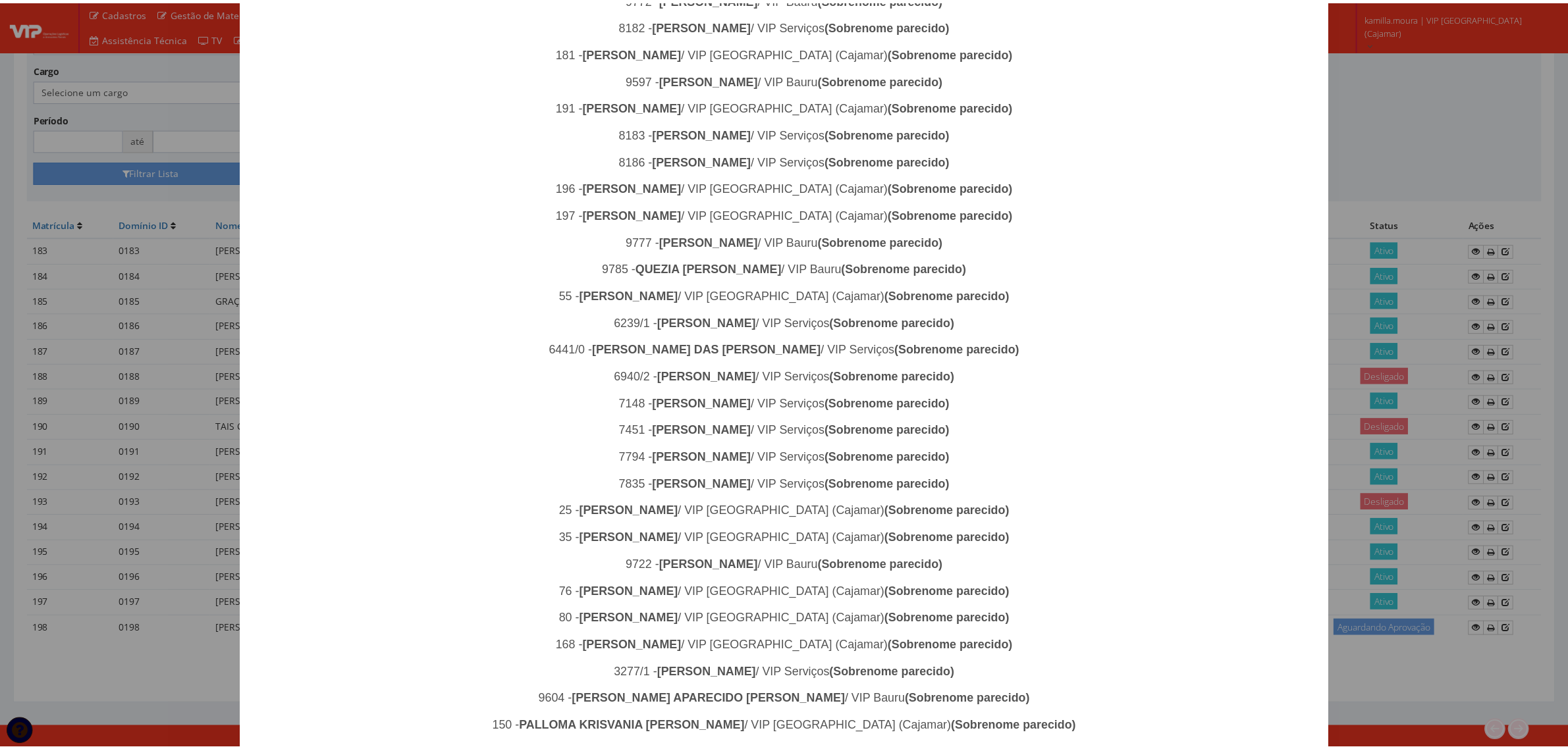
scroll to position [850, 0]
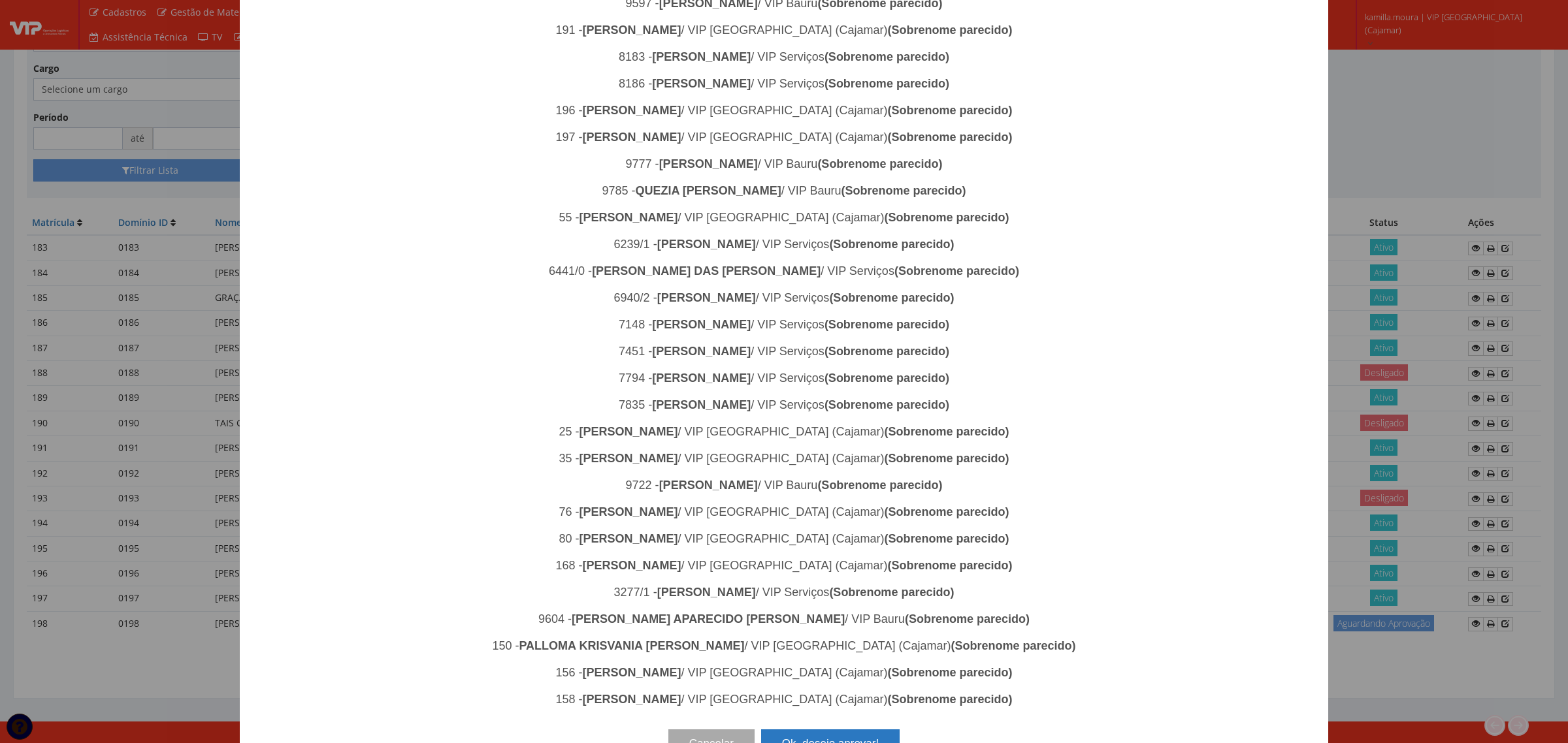
click at [809, 729] on button "Ok, desejo aprovar!" at bounding box center [831, 743] width 139 height 29
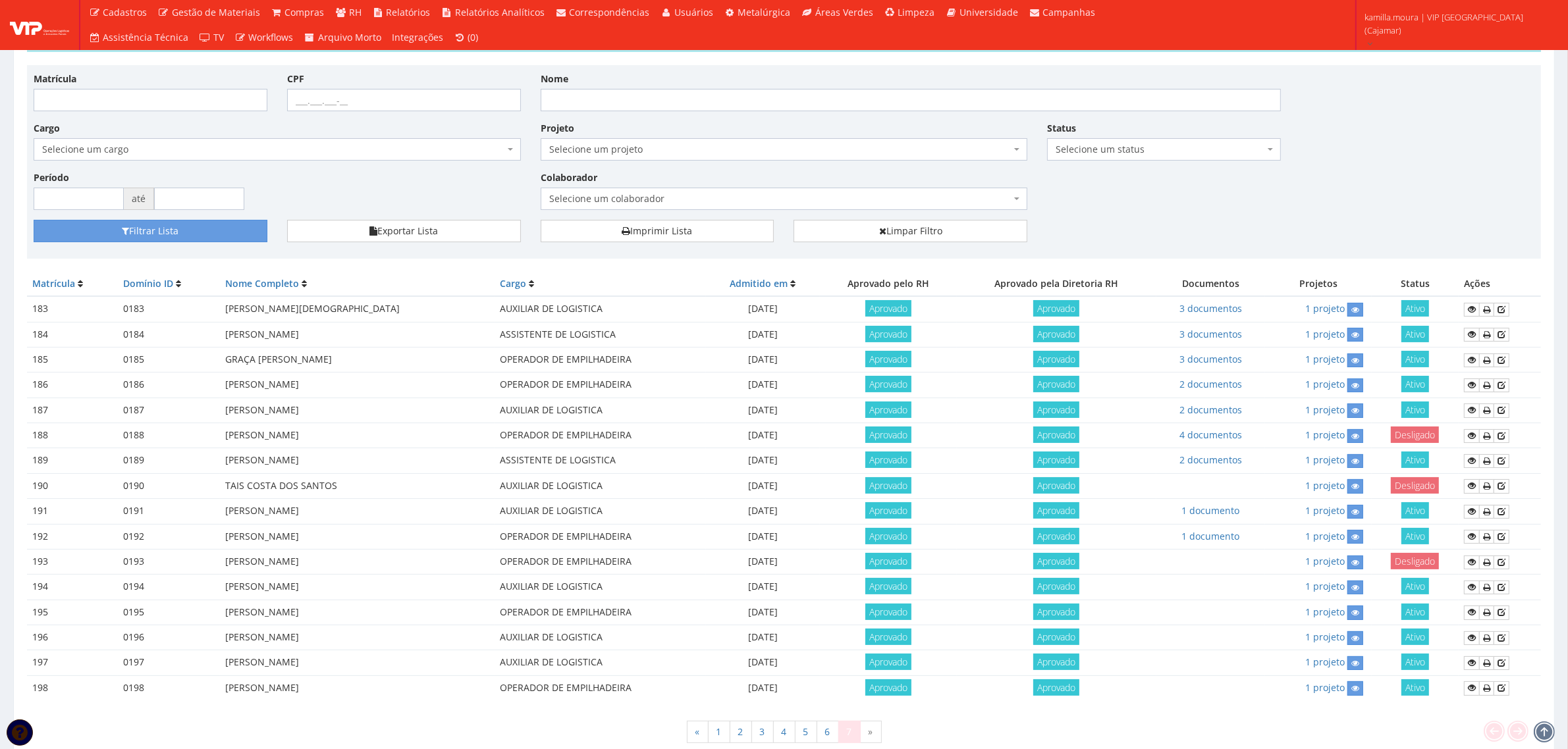
scroll to position [158, 0]
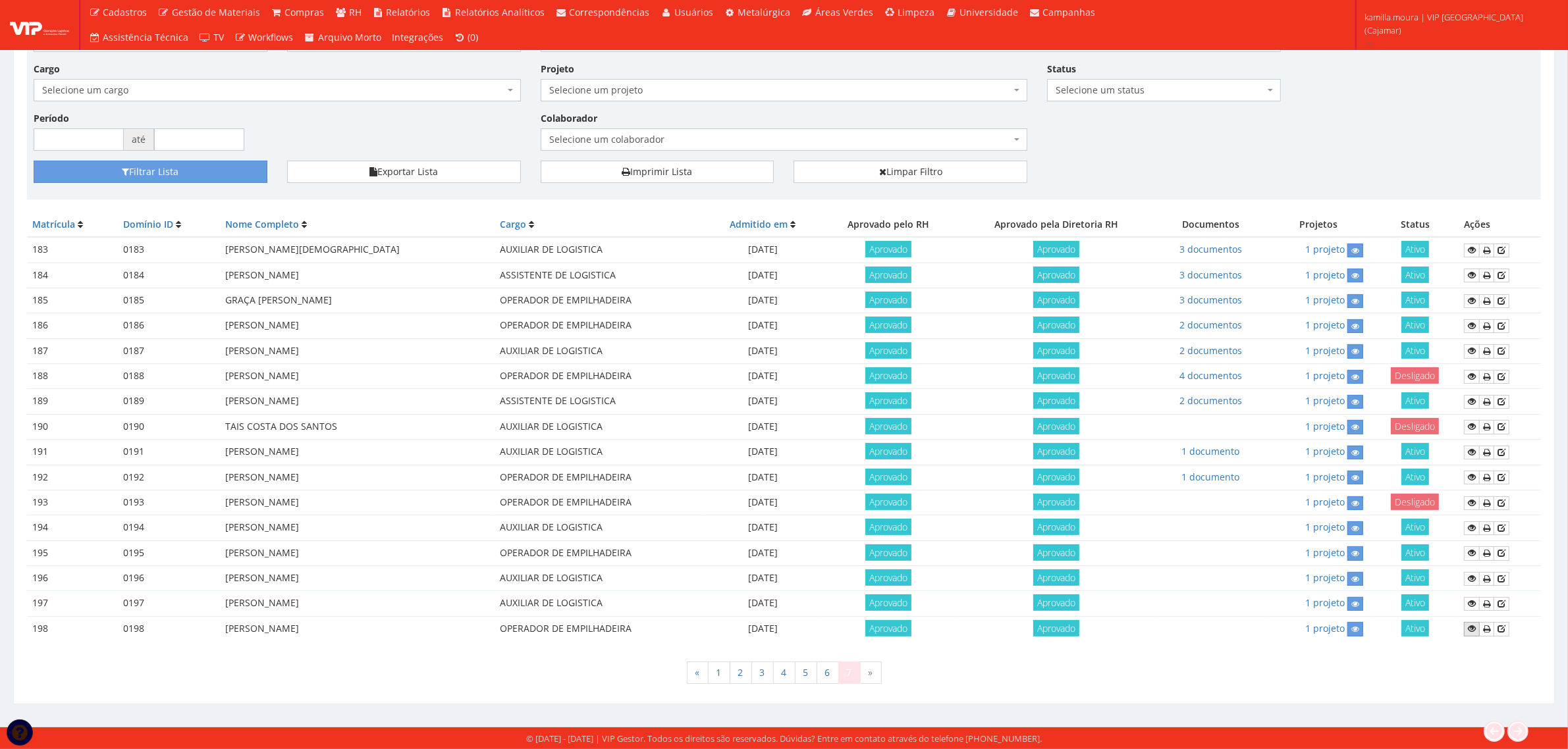
click at [1472, 628] on icon at bounding box center [1471, 629] width 8 height 10
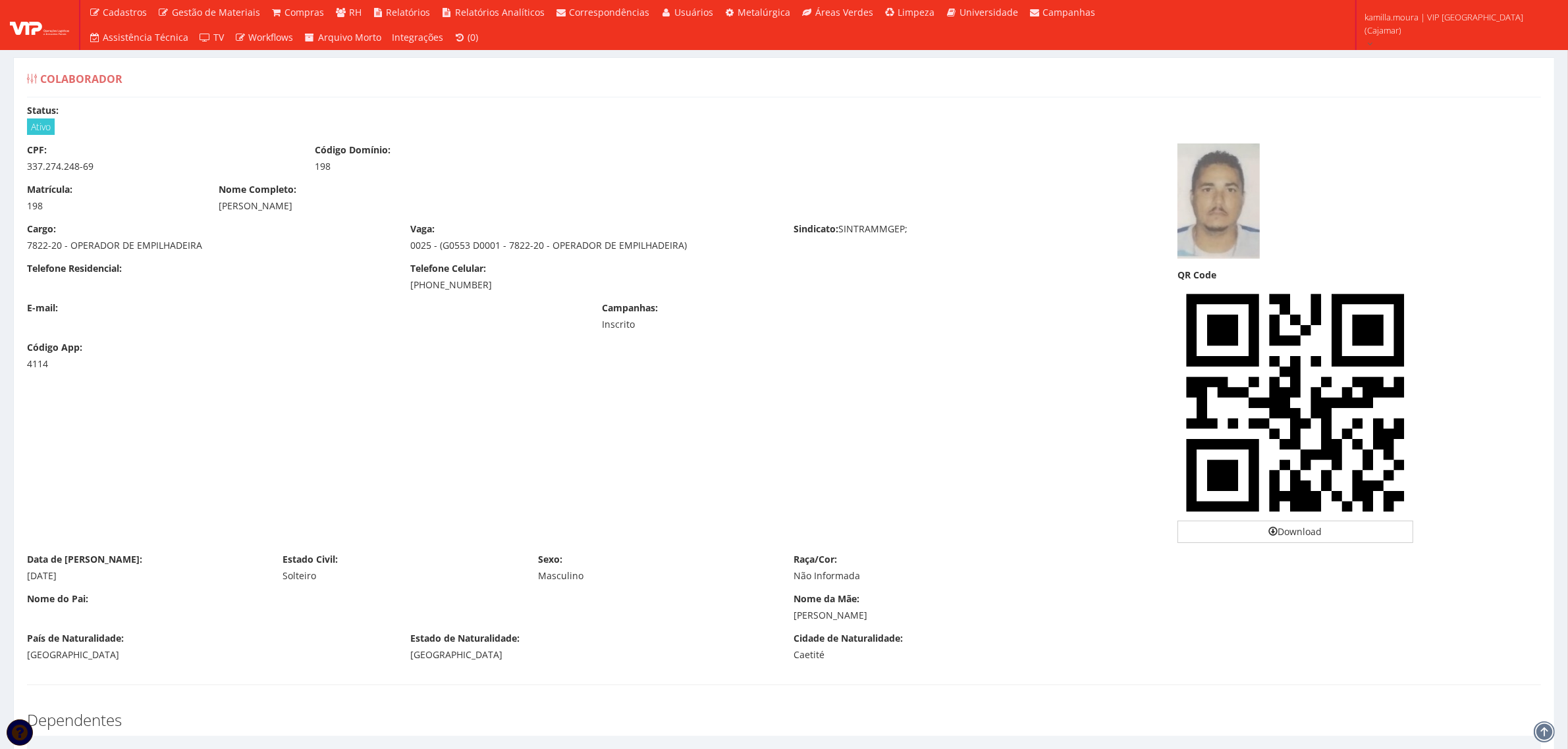
click at [76, 172] on div "337.274.248-69" at bounding box center [161, 166] width 268 height 13
copy div "337.274.248-69"
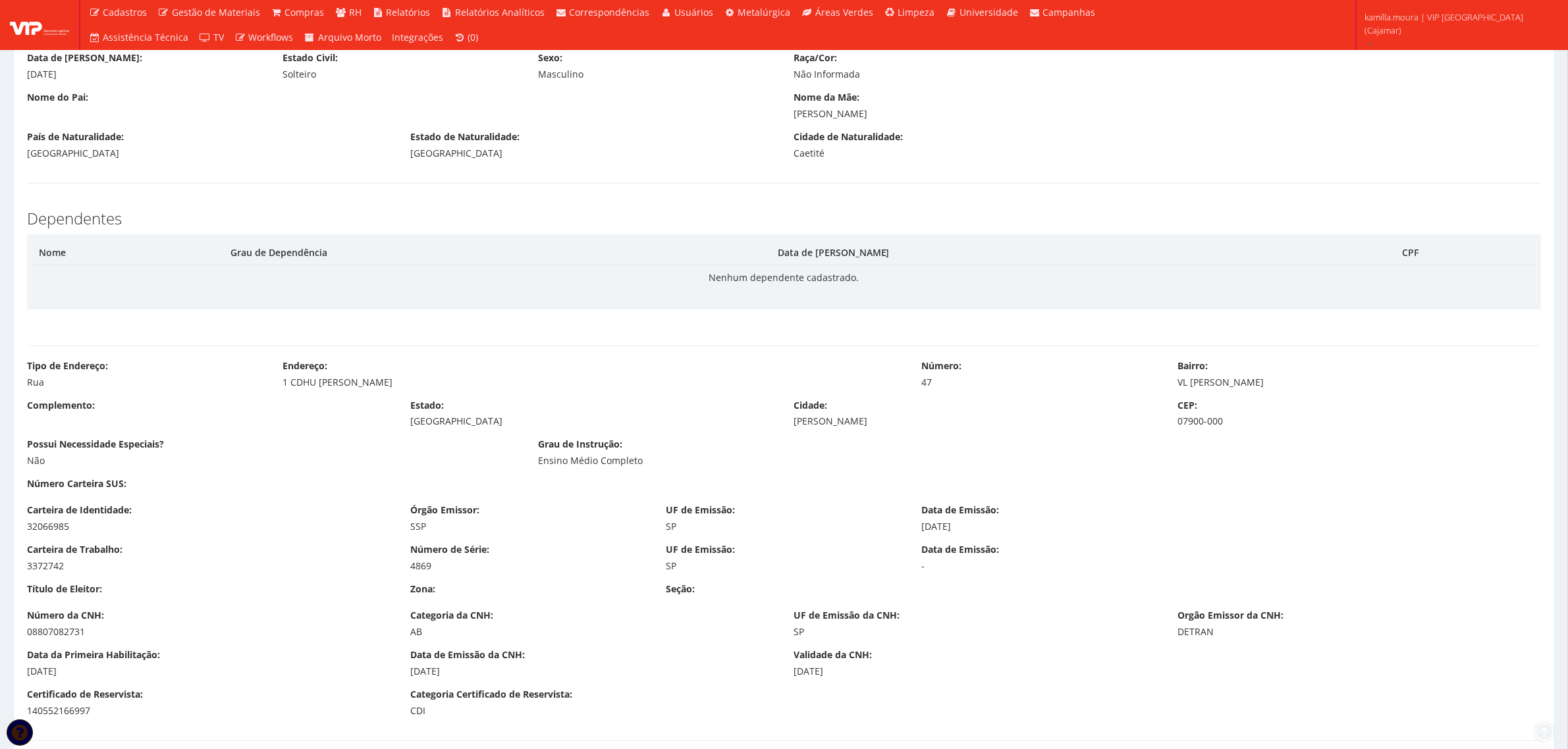
scroll to position [658, 0]
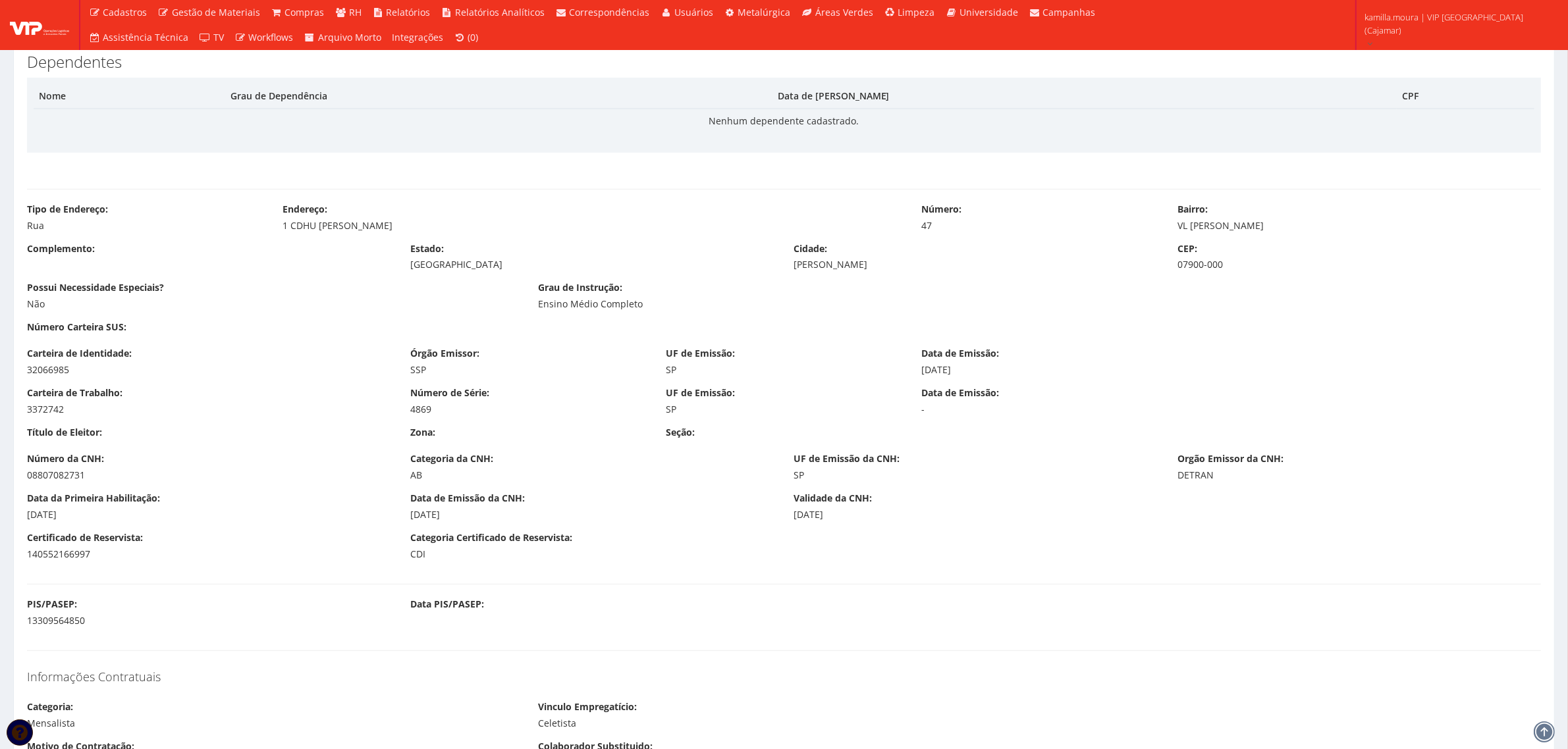
click at [61, 368] on div "32066985" at bounding box center [209, 369] width 363 height 13
copy div "32066985"
click at [50, 620] on div "13309564850" at bounding box center [209, 621] width 363 height 13
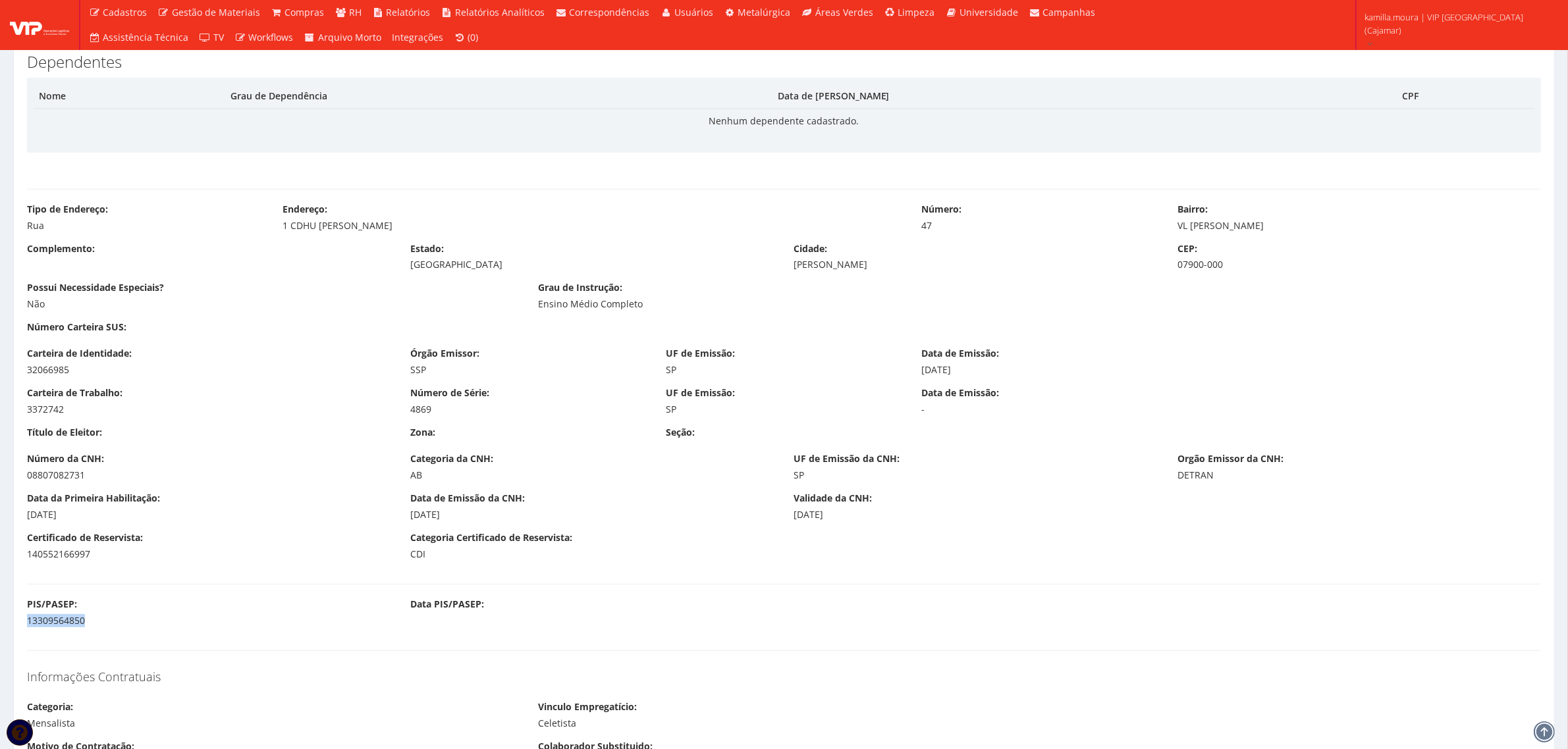
click at [50, 620] on div "13309564850" at bounding box center [209, 621] width 363 height 13
copy div "13309564850"
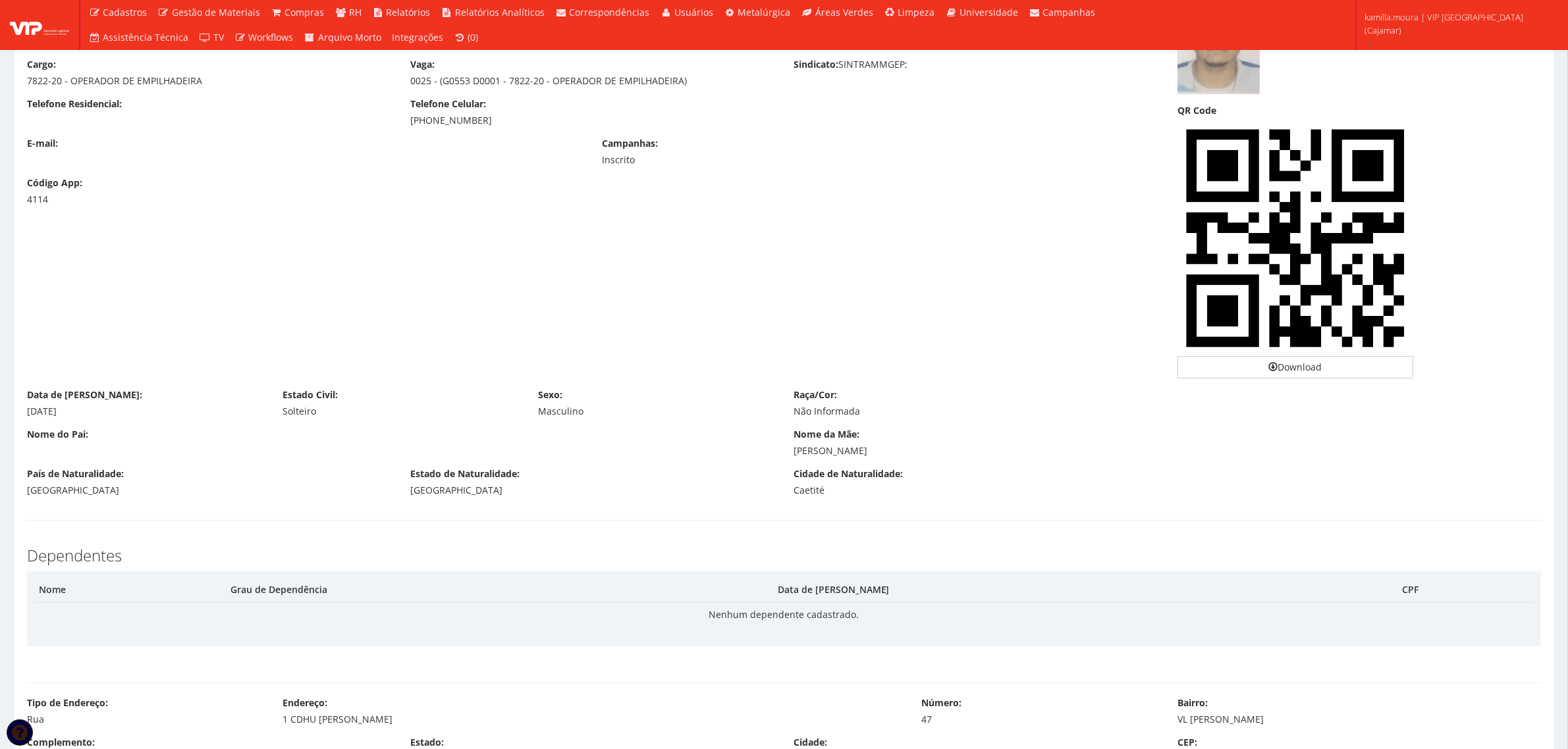
scroll to position [0, 0]
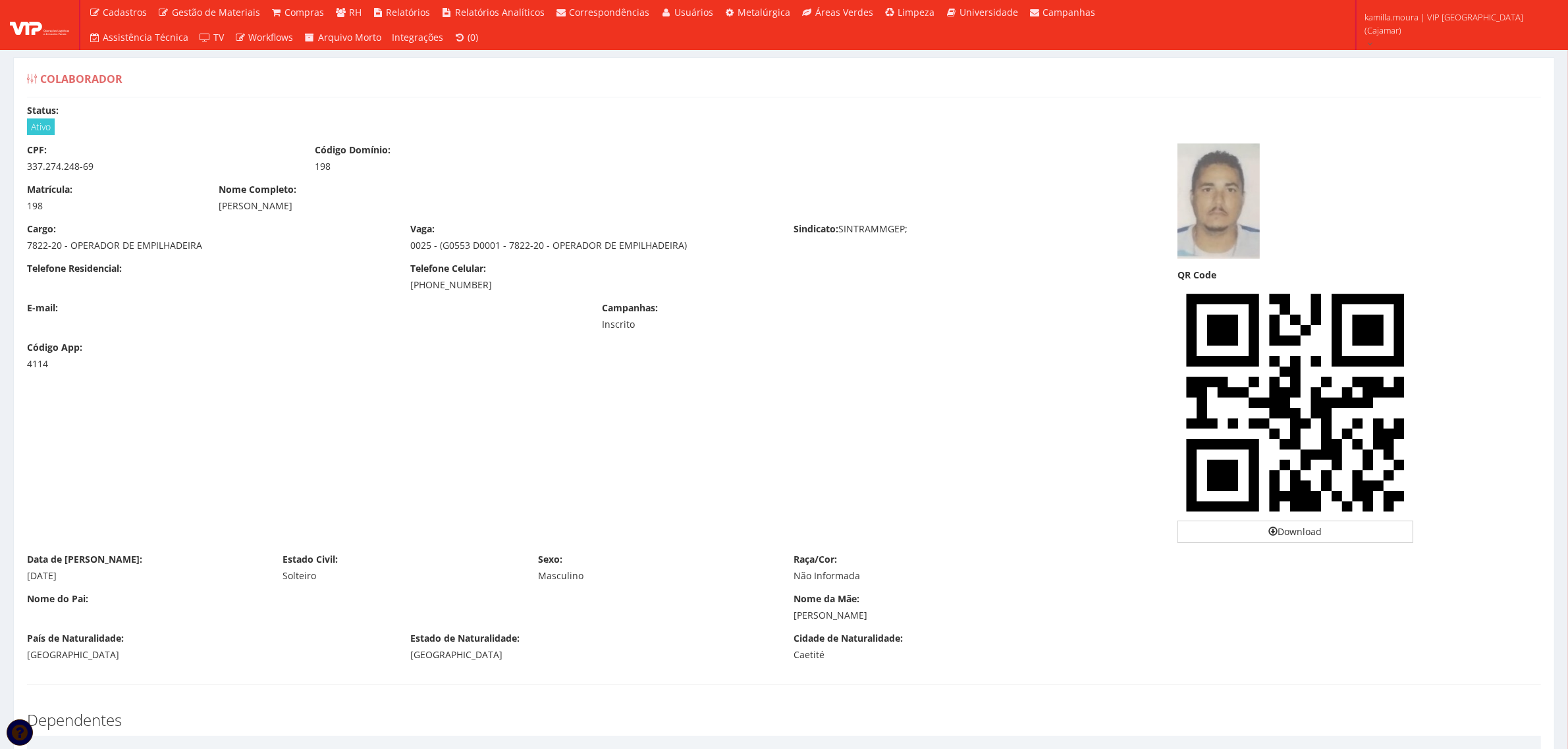
click at [451, 288] on div "[PHONE_NUMBER]" at bounding box center [592, 285] width 363 height 13
copy div "[PHONE_NUMBER]"
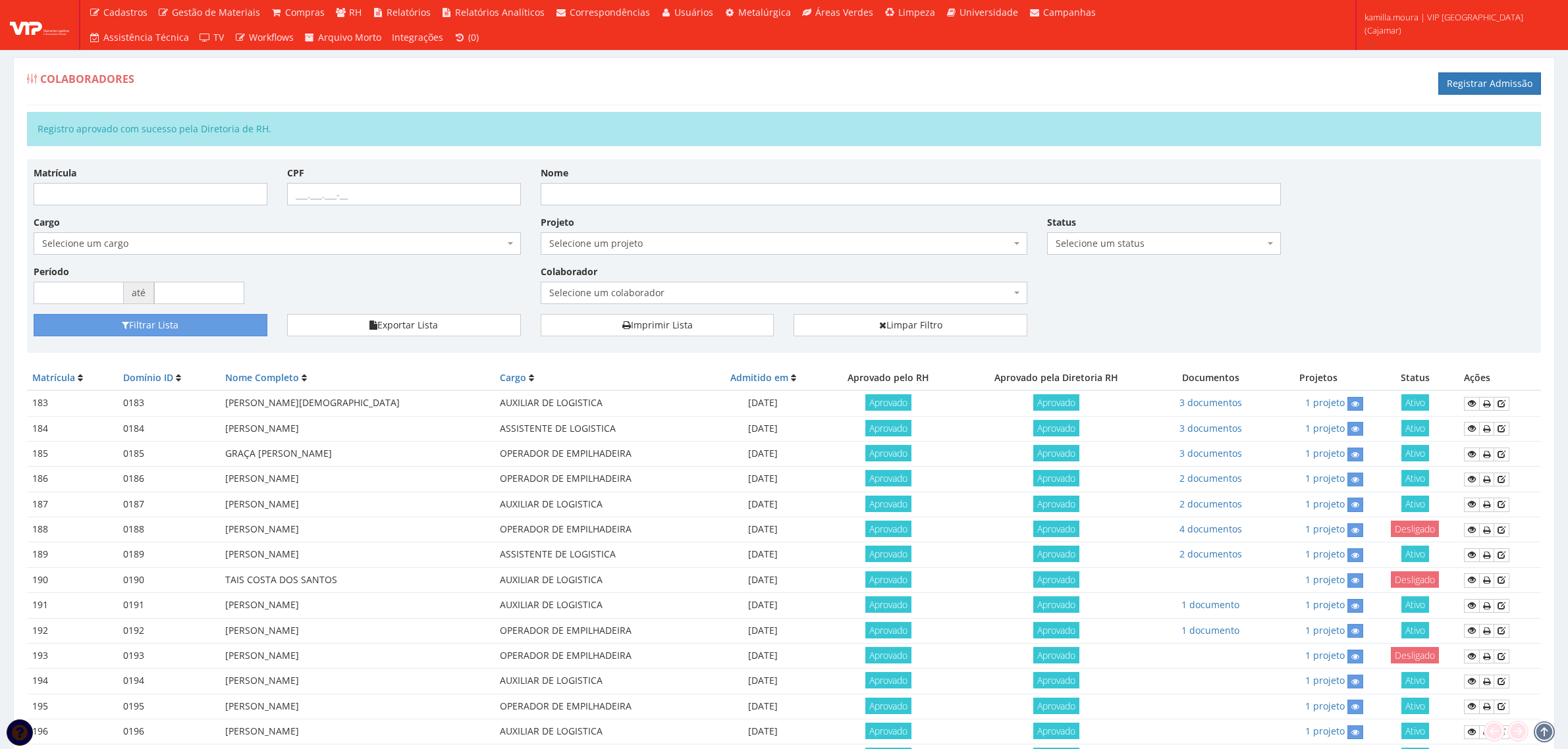
scroll to position [158, 0]
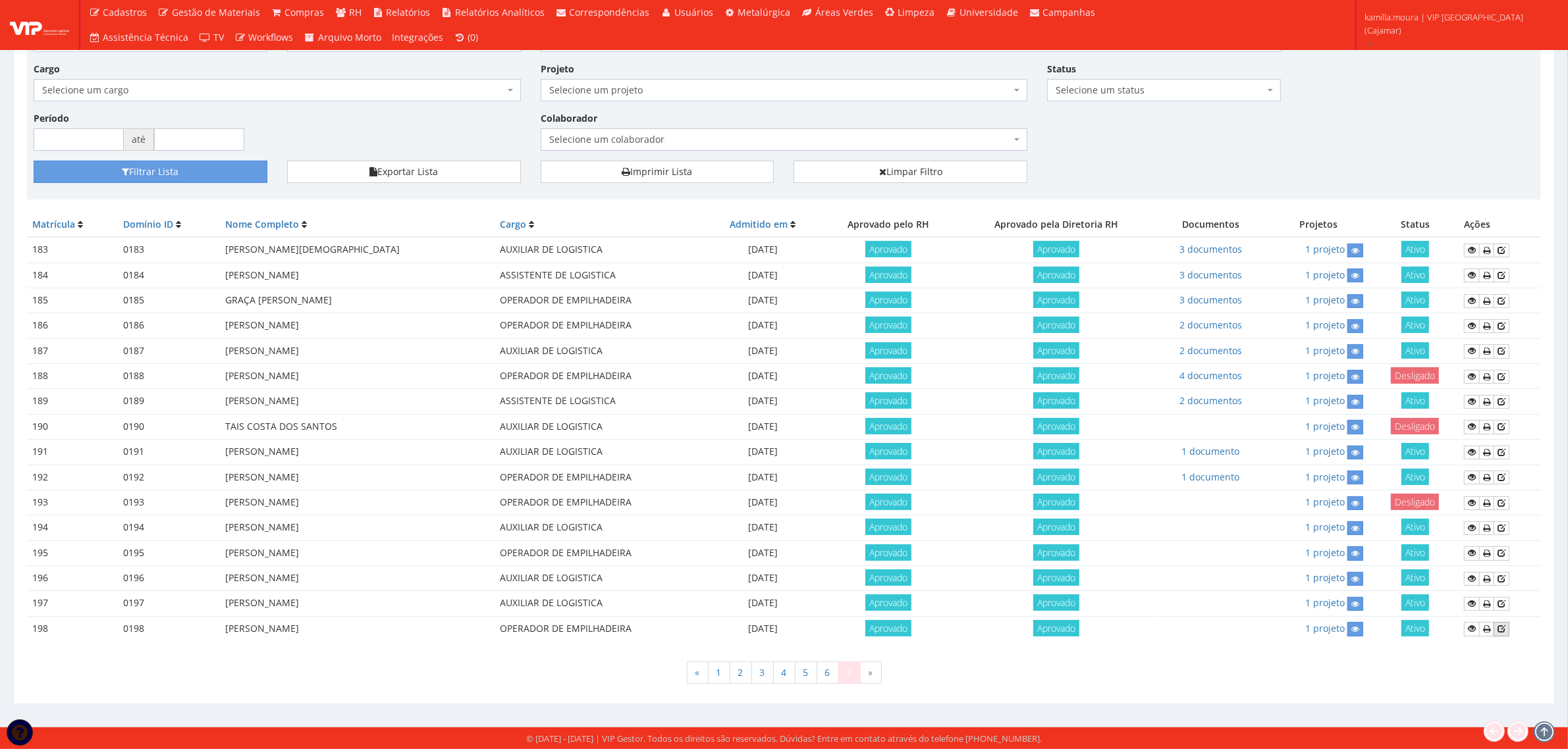
click at [1502, 626] on icon at bounding box center [1501, 629] width 8 height 10
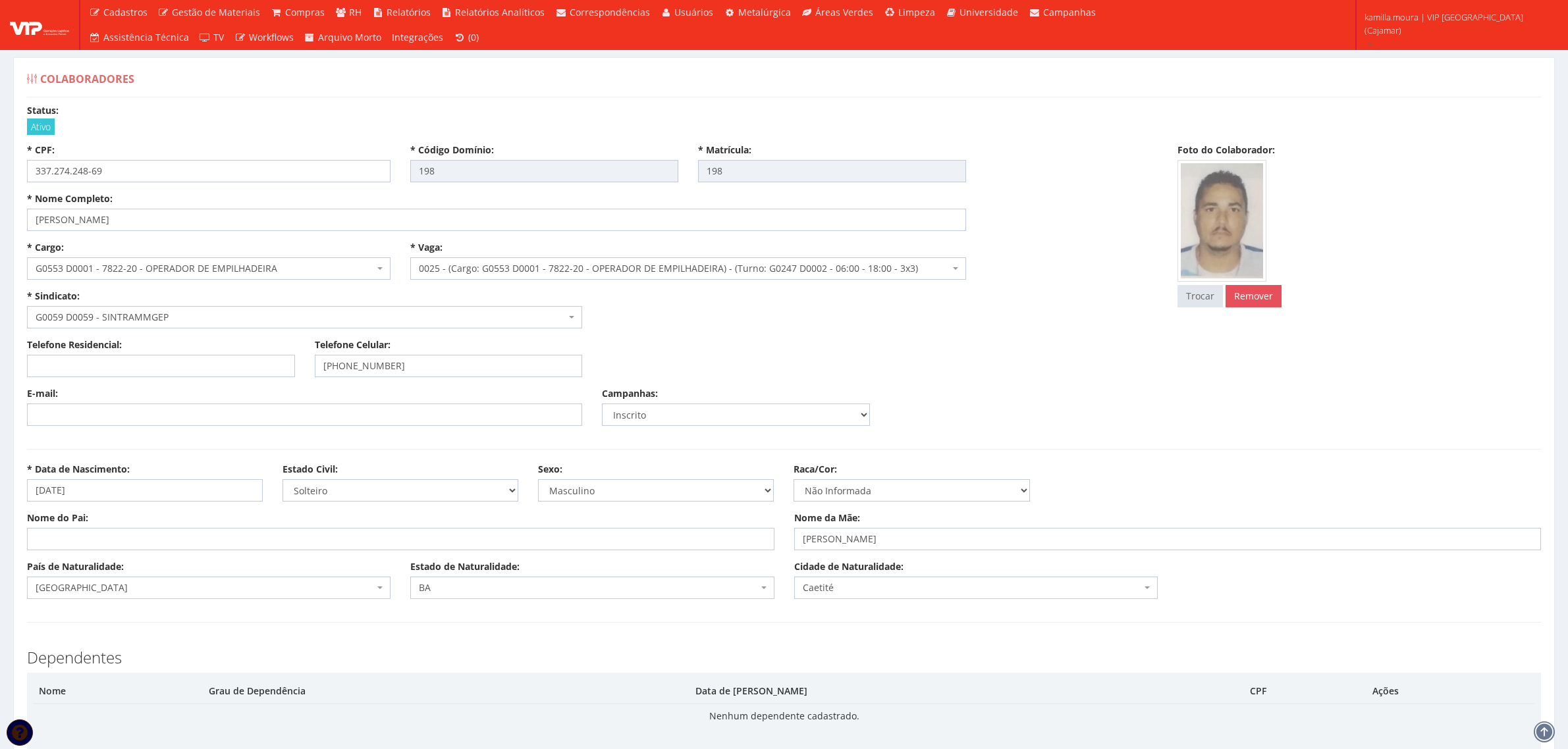
select select
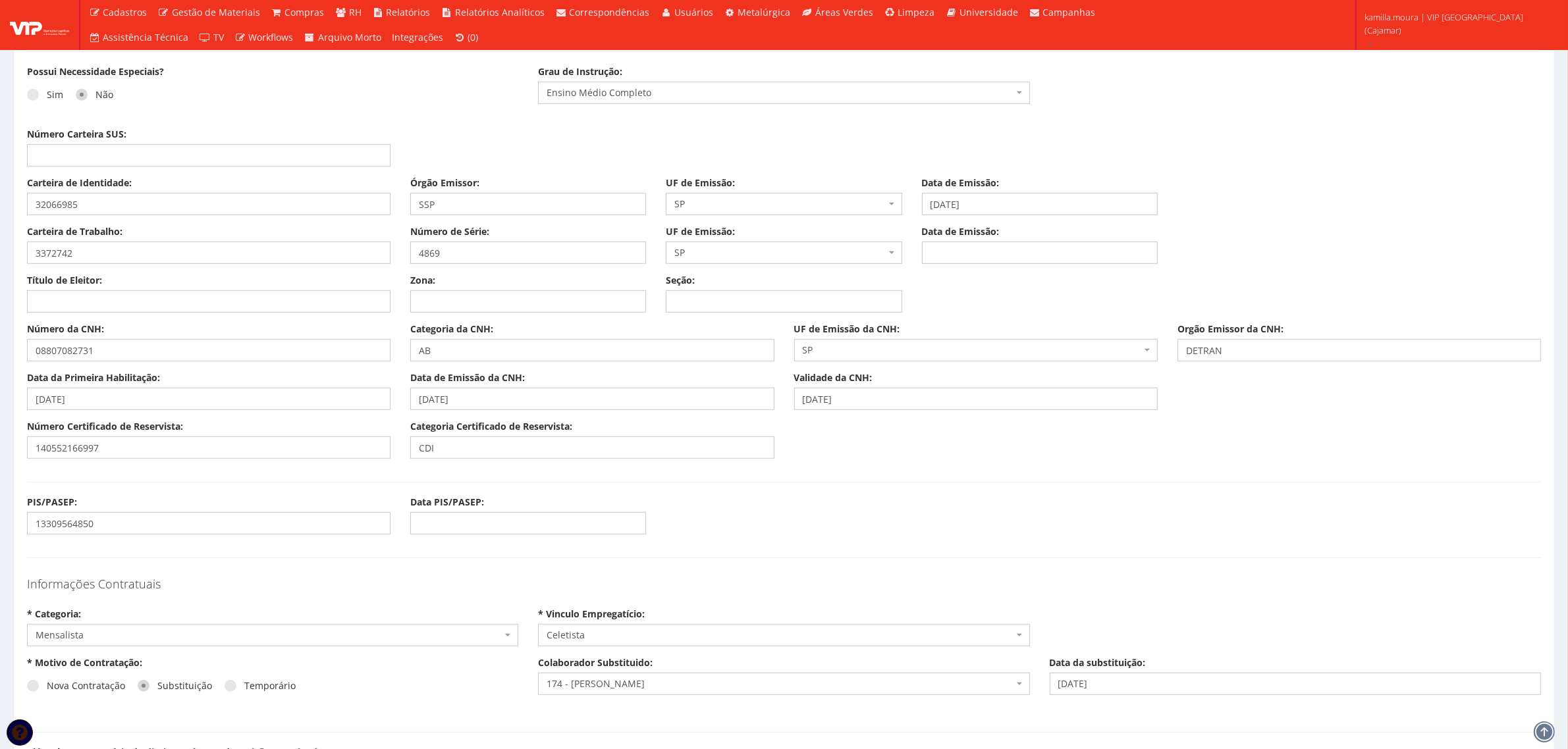
scroll to position [905, 0]
click at [51, 311] on input "Título de Eleitor:" at bounding box center [209, 303] width 363 height 23
type input "361802320132"
click at [456, 306] on input "Zona:" at bounding box center [528, 303] width 236 height 23
type input "367"
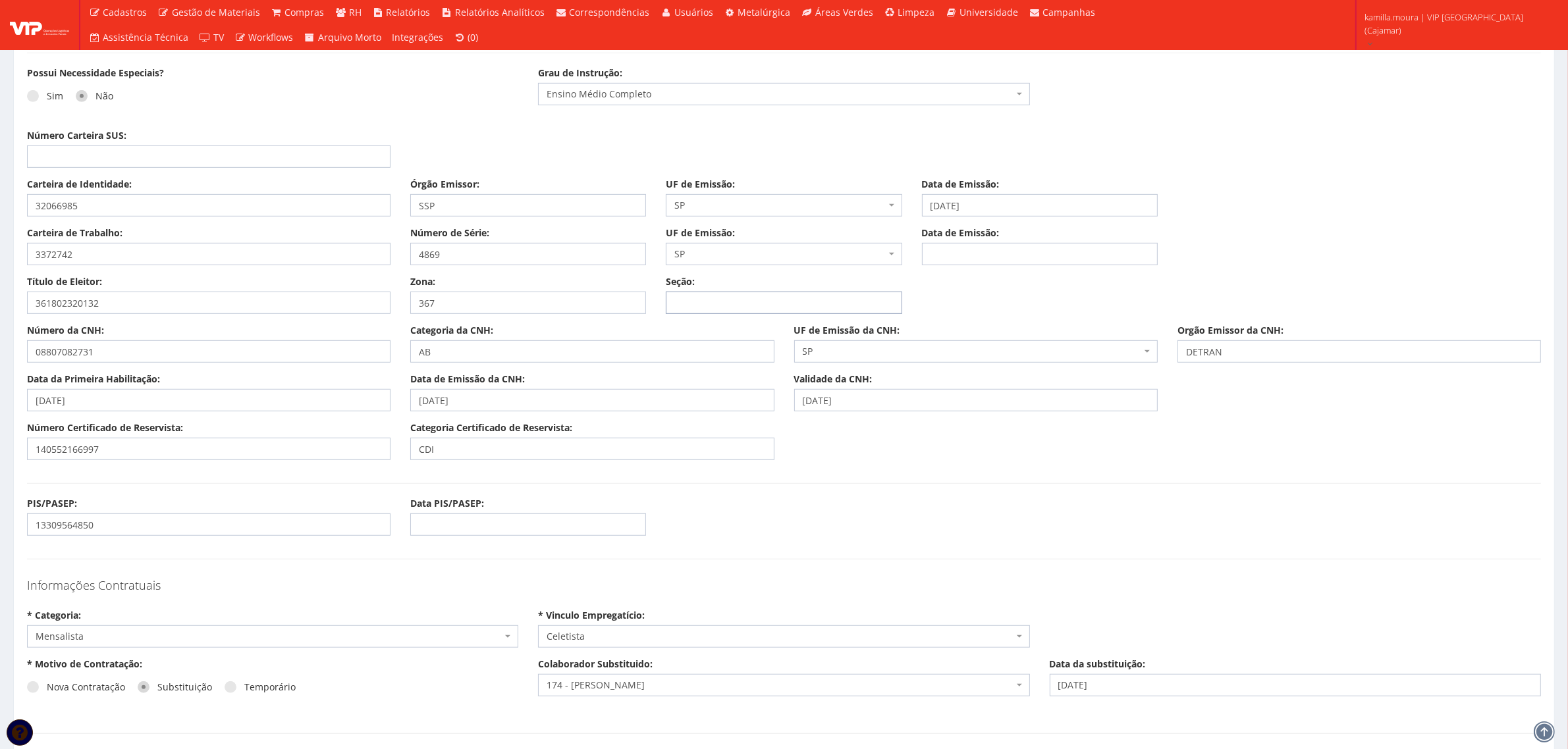
click at [683, 299] on input "Seção:" at bounding box center [783, 303] width 236 height 23
type input "198"
click at [67, 156] on input "Número Carteira SUS:" at bounding box center [209, 157] width 363 height 23
click at [165, 161] on input "Número Carteira SUS:" at bounding box center [209, 157] width 363 height 23
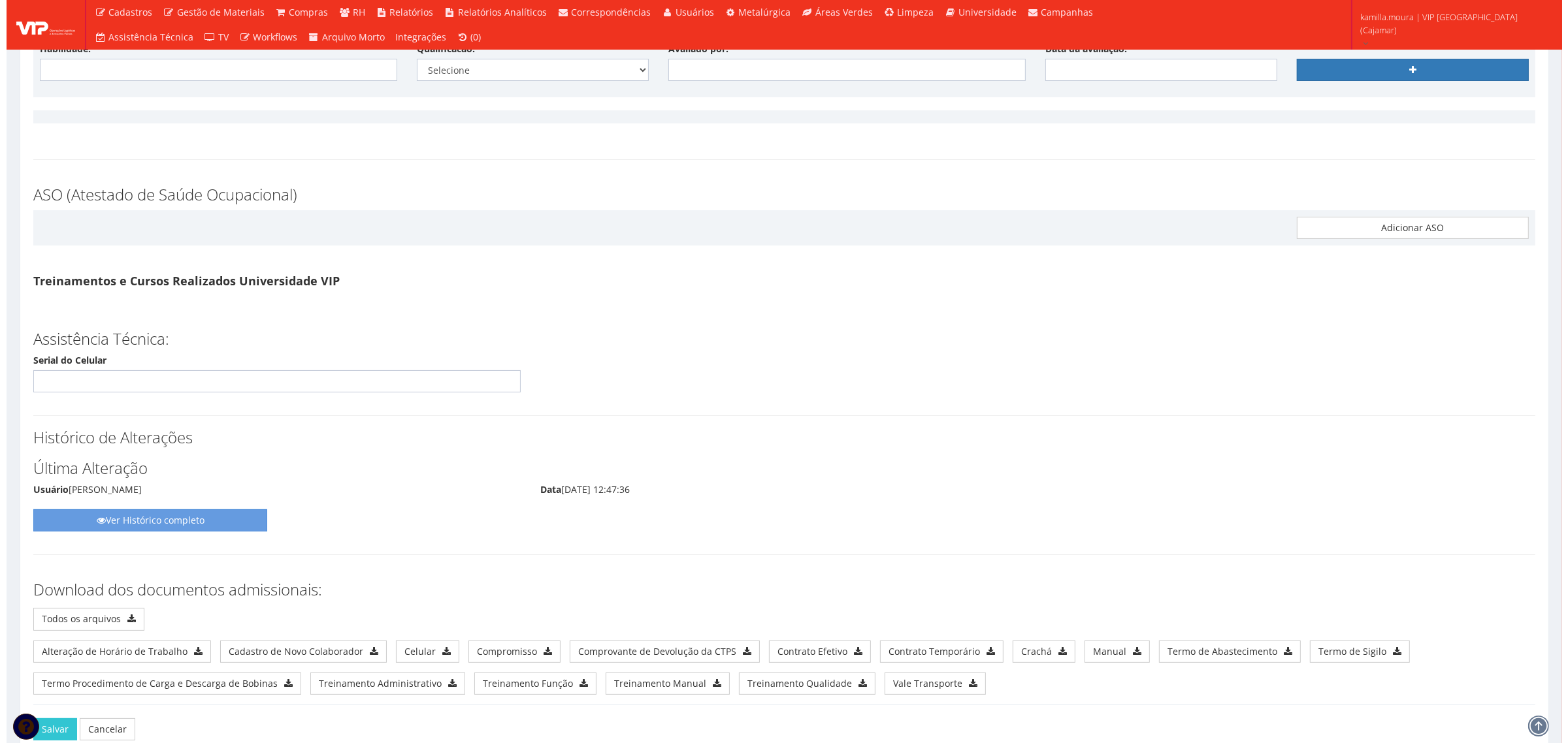
scroll to position [6393, 0]
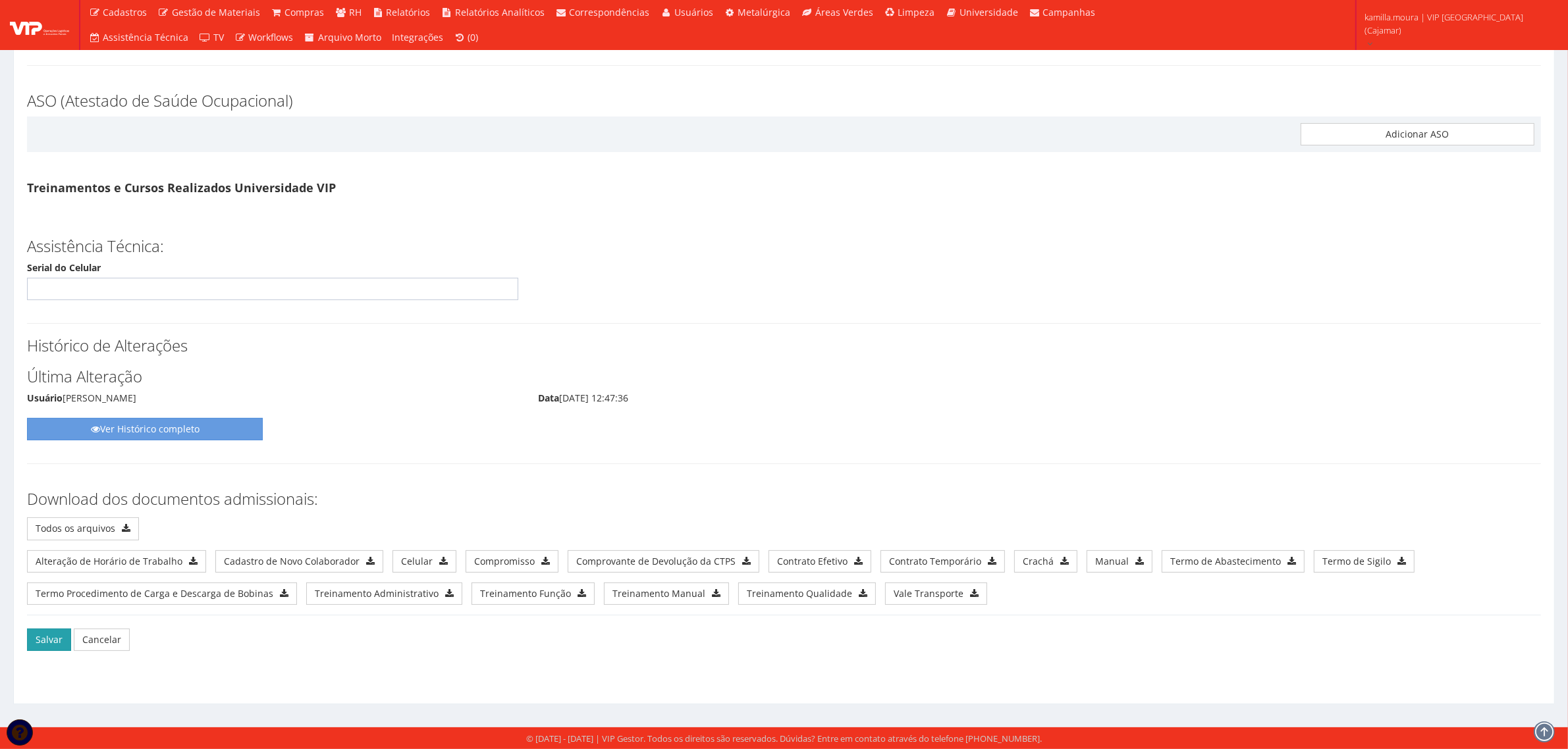
type input "708004317943328"
click at [59, 636] on button "Salvar" at bounding box center [49, 640] width 45 height 23
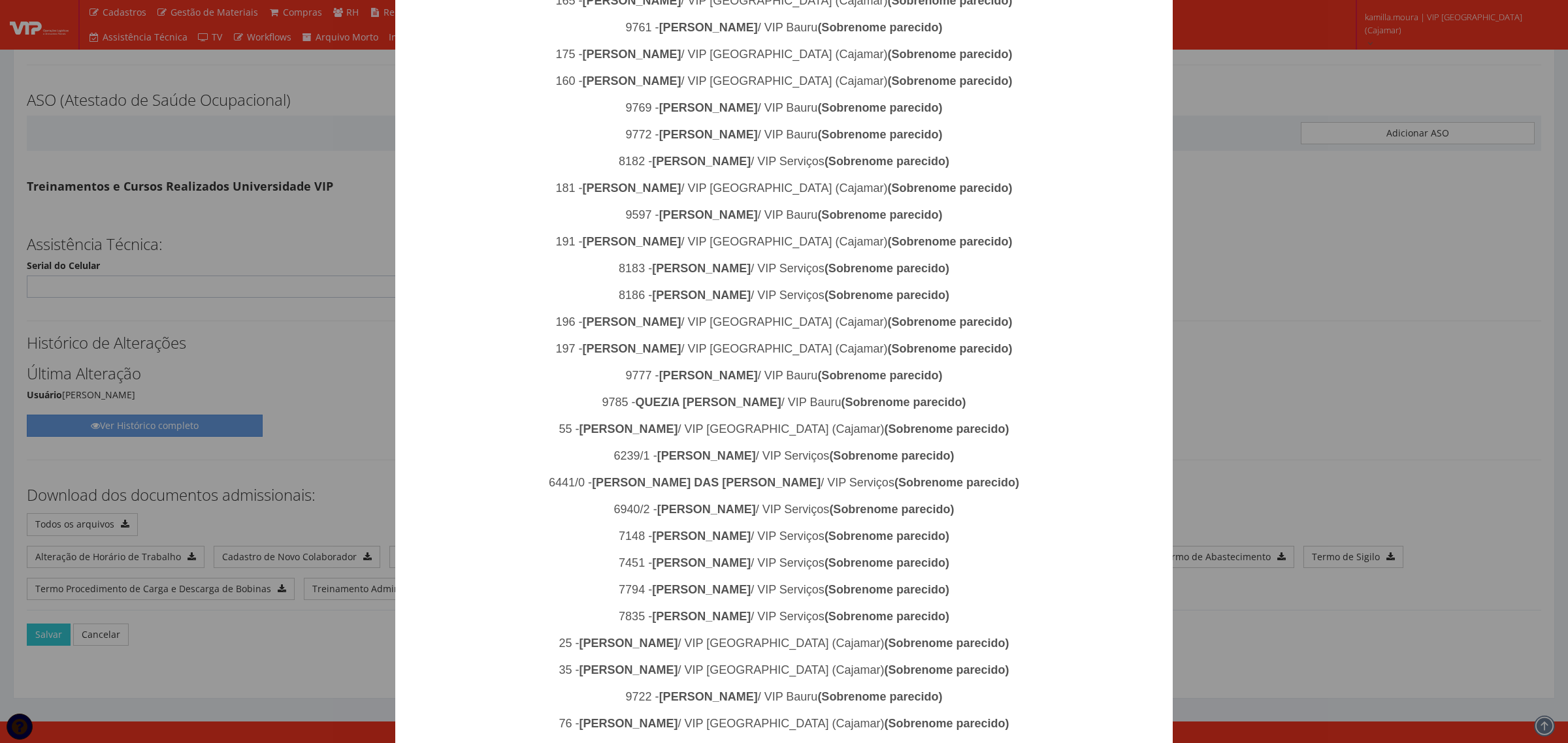
scroll to position [843, 0]
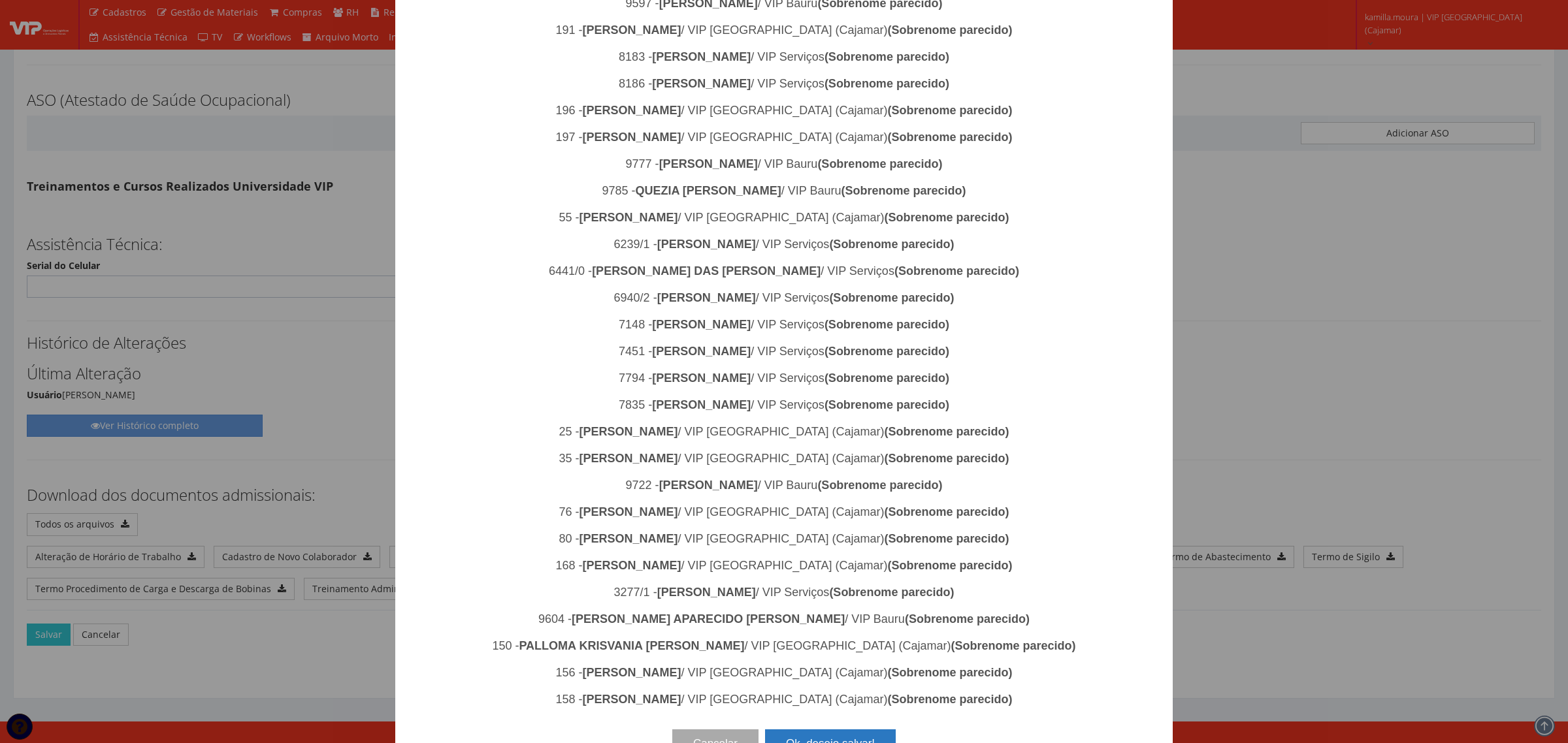
click at [823, 729] on button "Ok, desejo salvar!" at bounding box center [830, 743] width 131 height 29
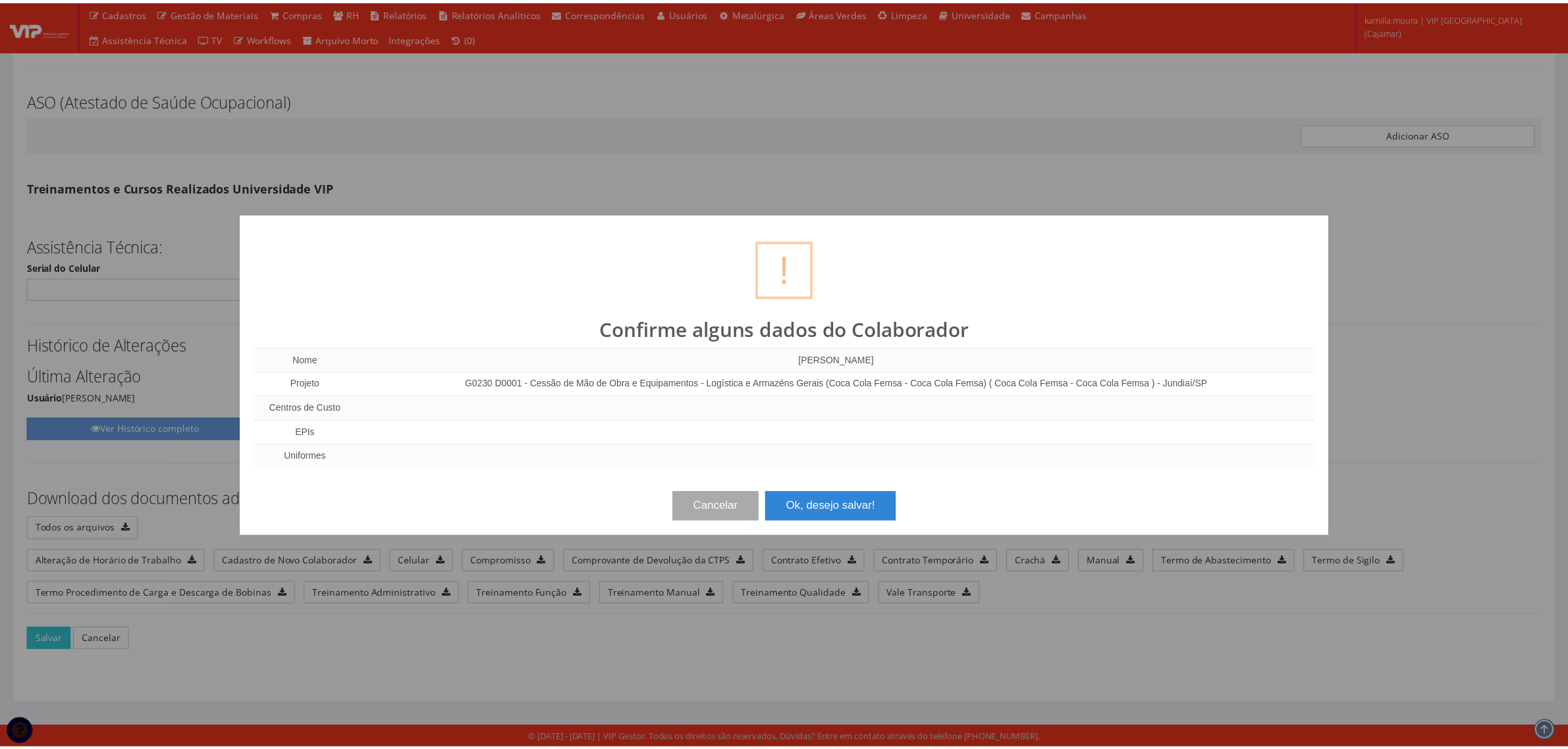
scroll to position [0, 0]
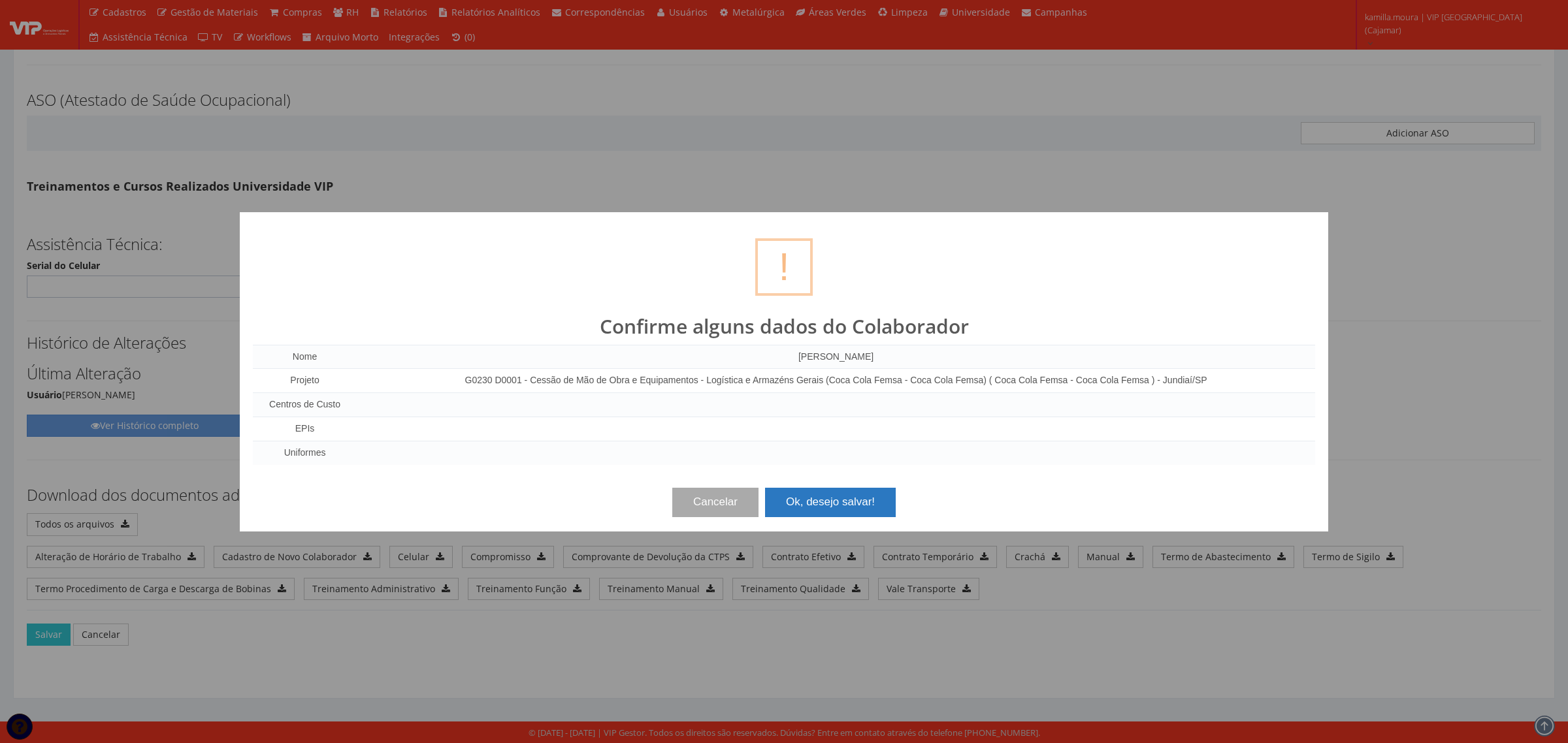
click at [871, 498] on button "Ok, desejo salvar!" at bounding box center [830, 501] width 131 height 29
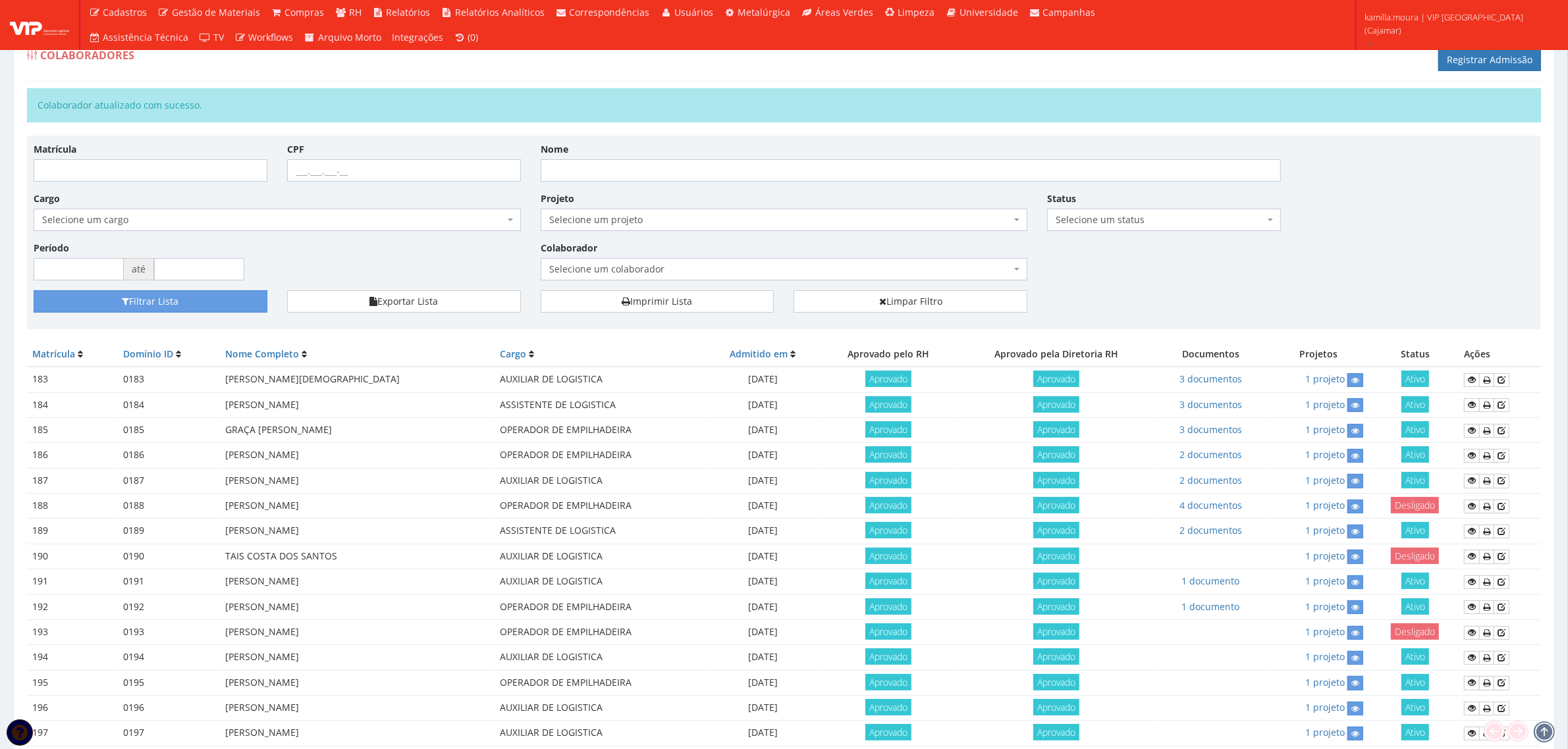
scroll to position [158, 0]
